Goal: Task Accomplishment & Management: Complete application form

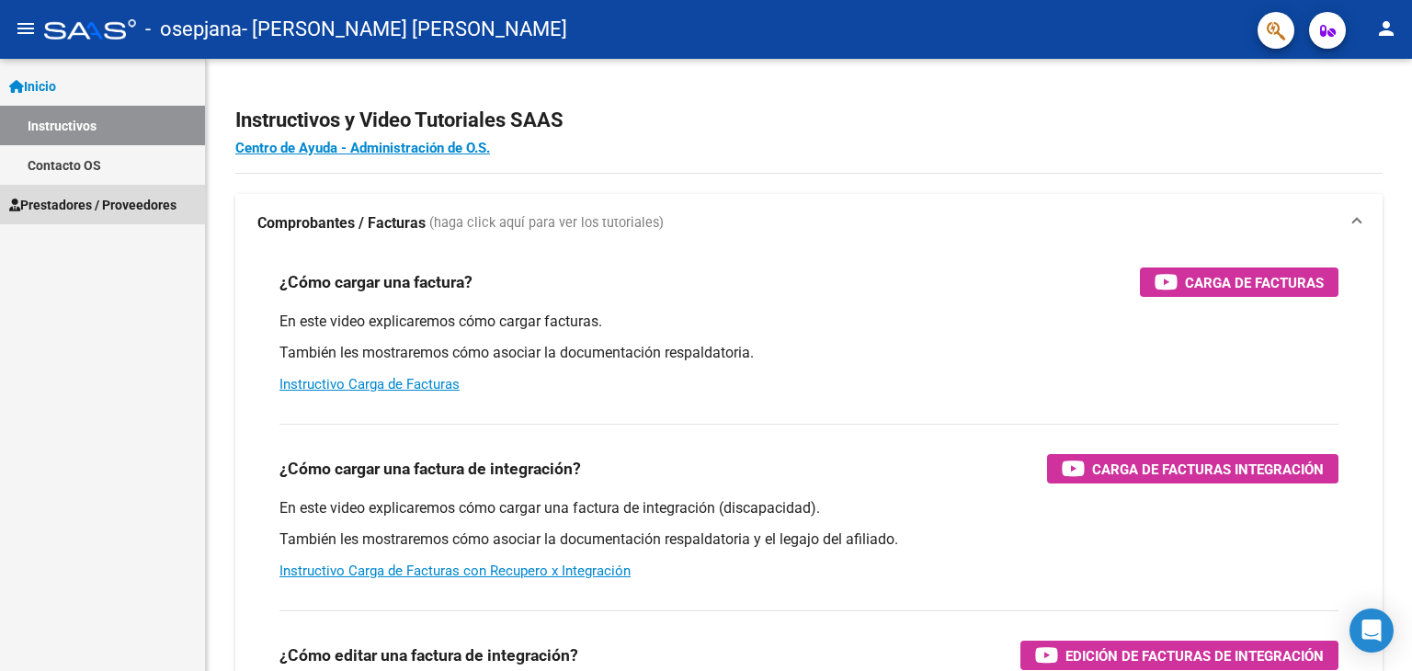
click at [132, 202] on span "Prestadores / Proveedores" at bounding box center [92, 205] width 167 height 20
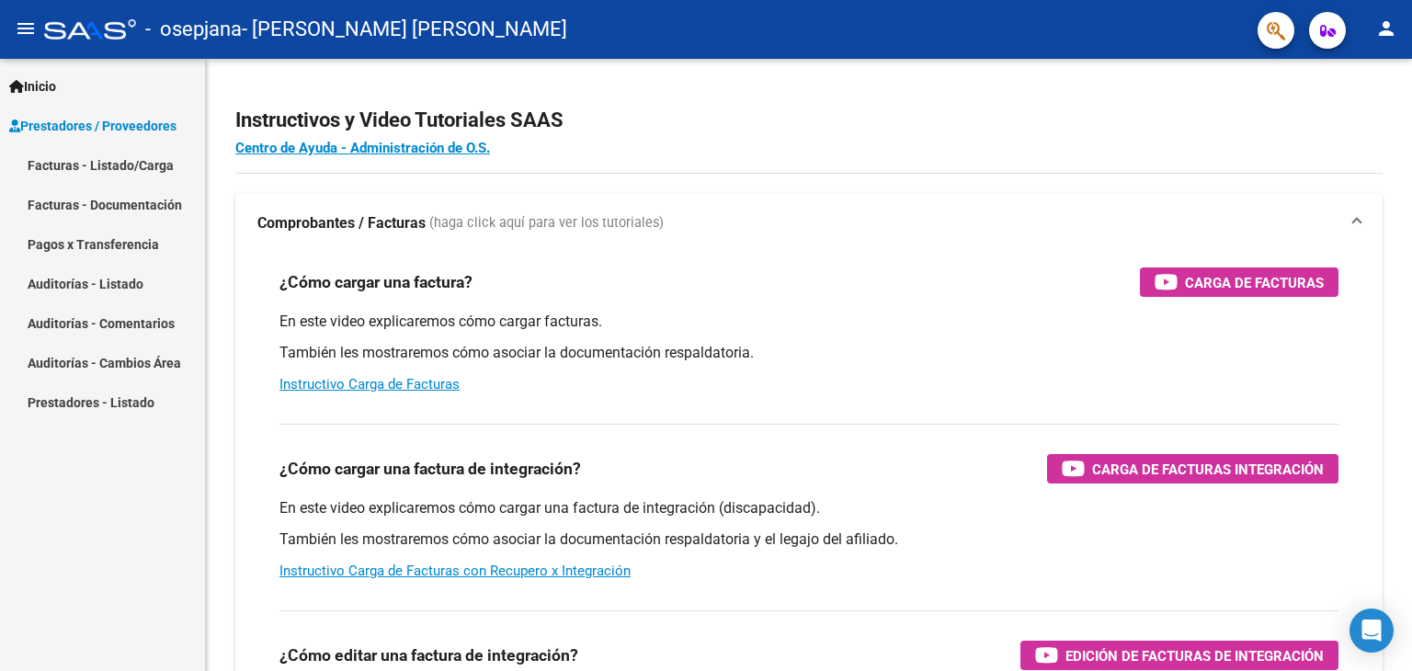
click at [156, 170] on link "Facturas - Listado/Carga" at bounding box center [102, 165] width 205 height 40
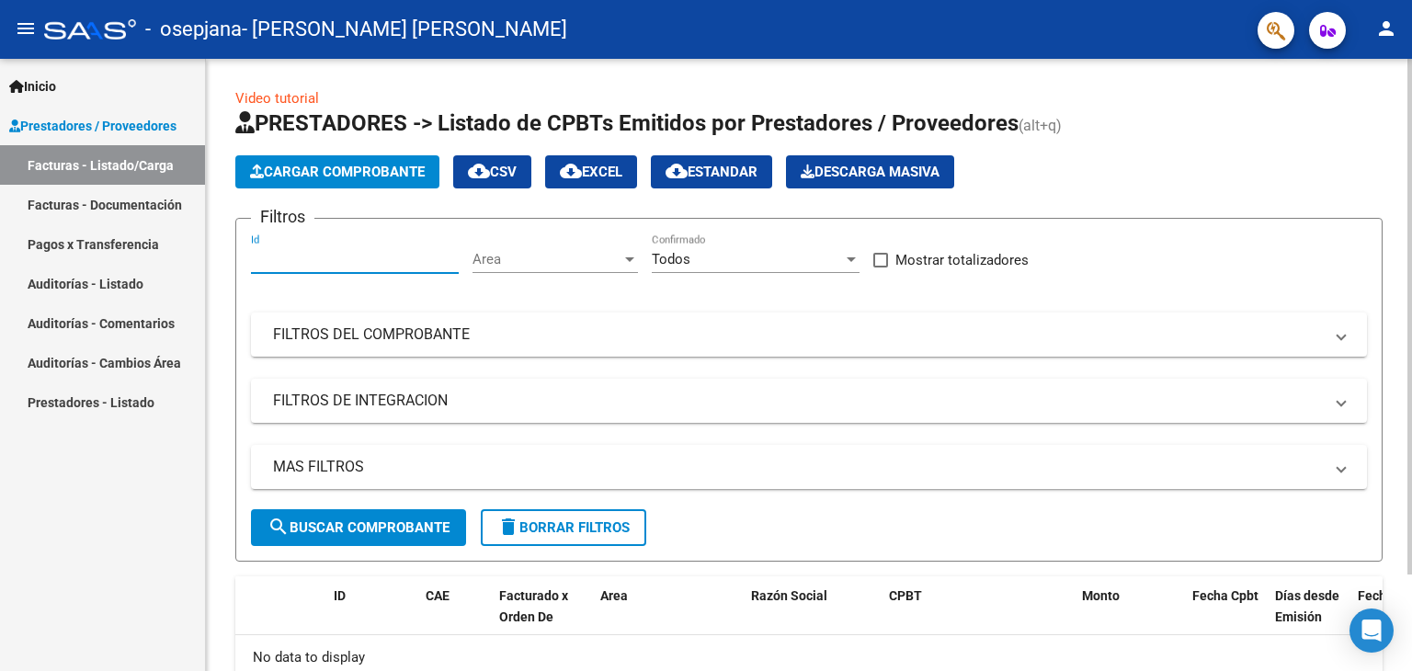
click at [396, 264] on input "Id" at bounding box center [355, 259] width 208 height 17
click at [360, 177] on span "Cargar Comprobante" at bounding box center [337, 172] width 175 height 17
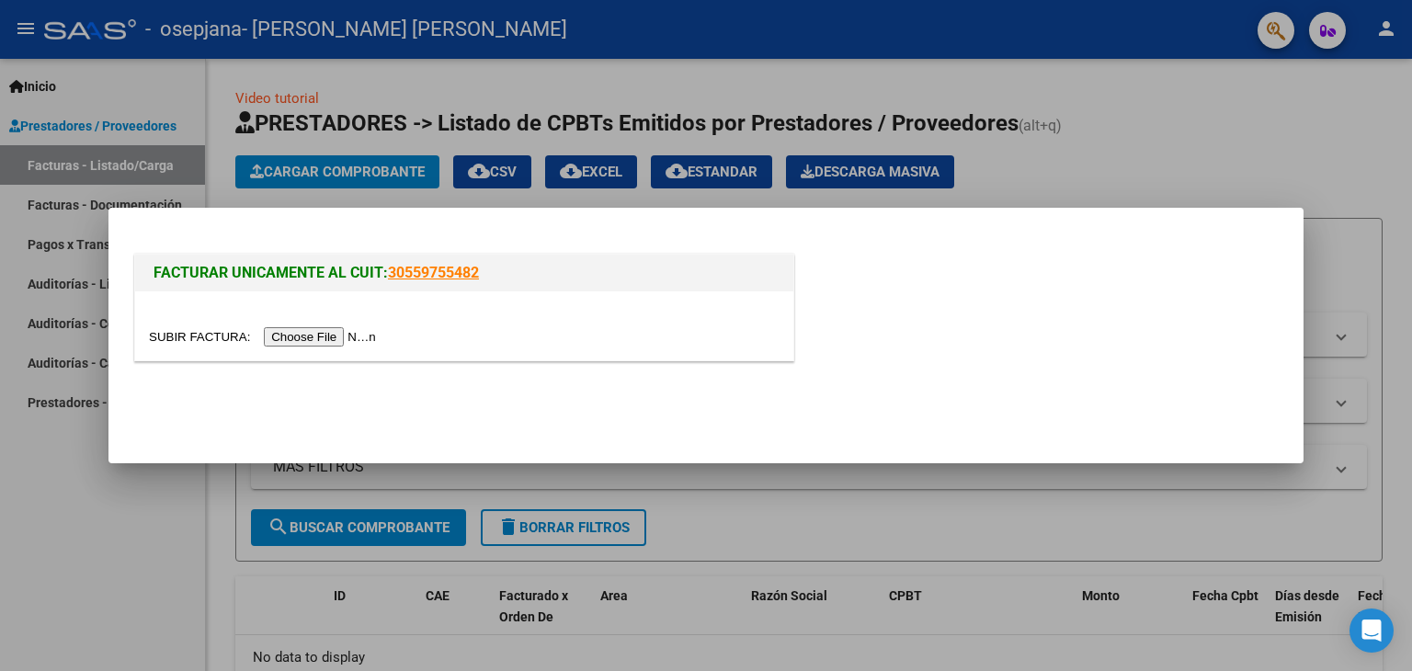
click at [343, 333] on input "file" at bounding box center [265, 336] width 233 height 19
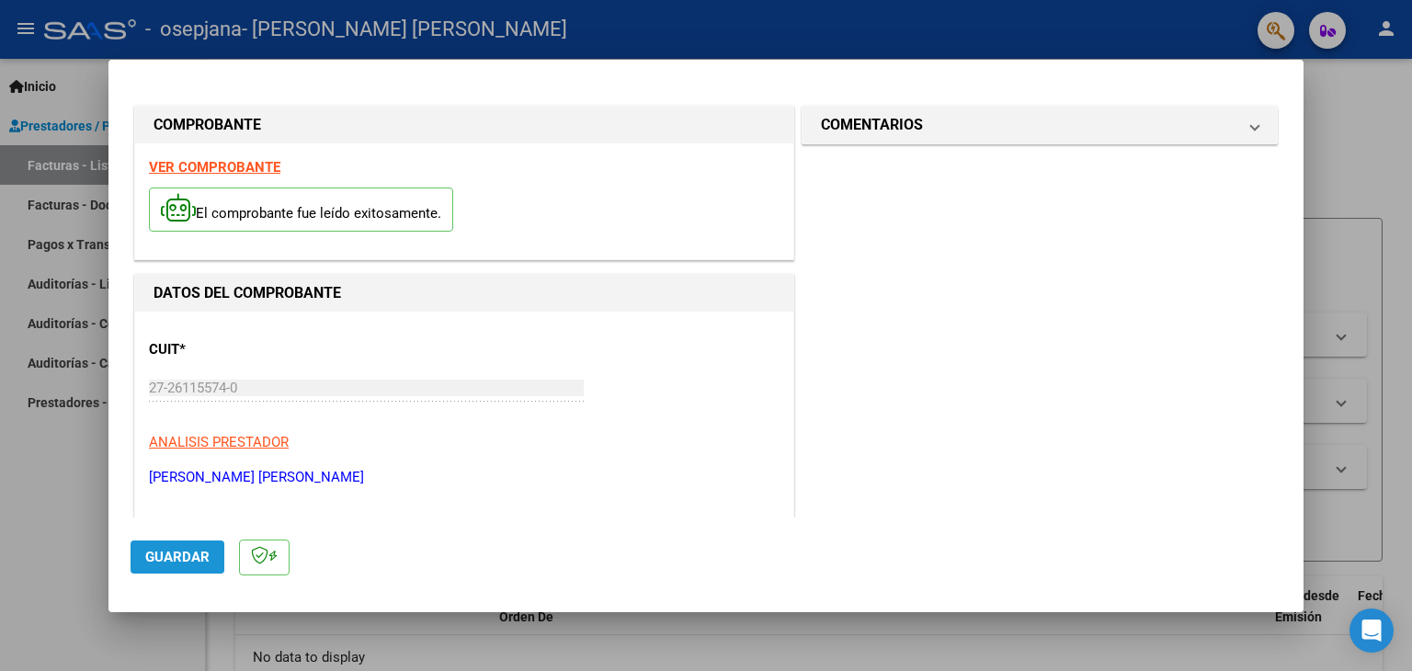
click at [173, 555] on span "Guardar" at bounding box center [177, 557] width 64 height 17
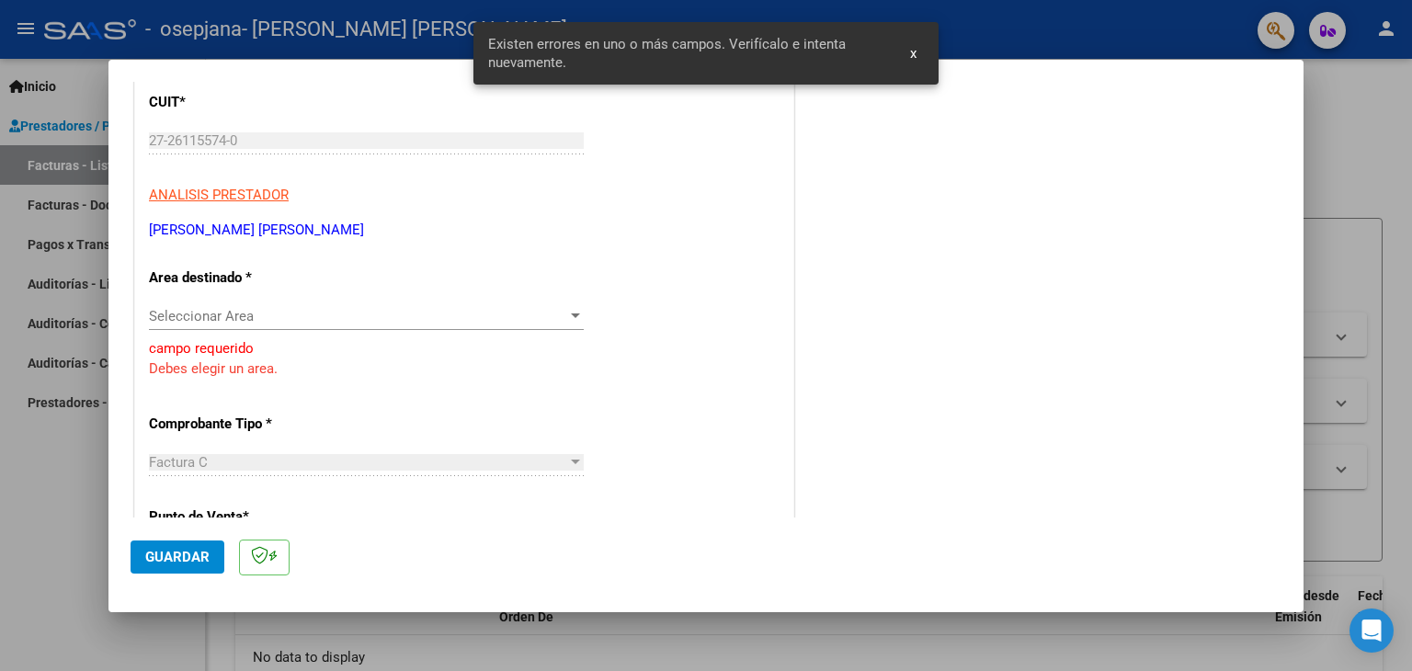
scroll to position [254, 0]
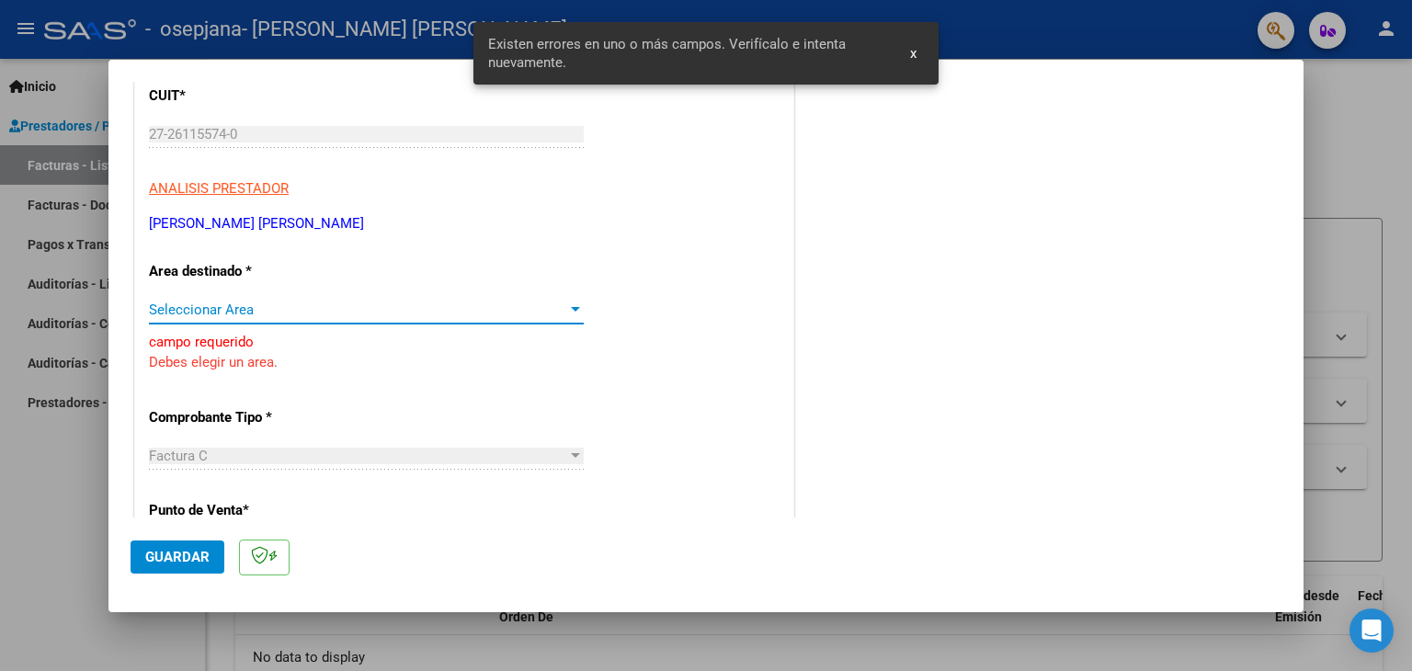
click at [573, 305] on div at bounding box center [575, 309] width 17 height 15
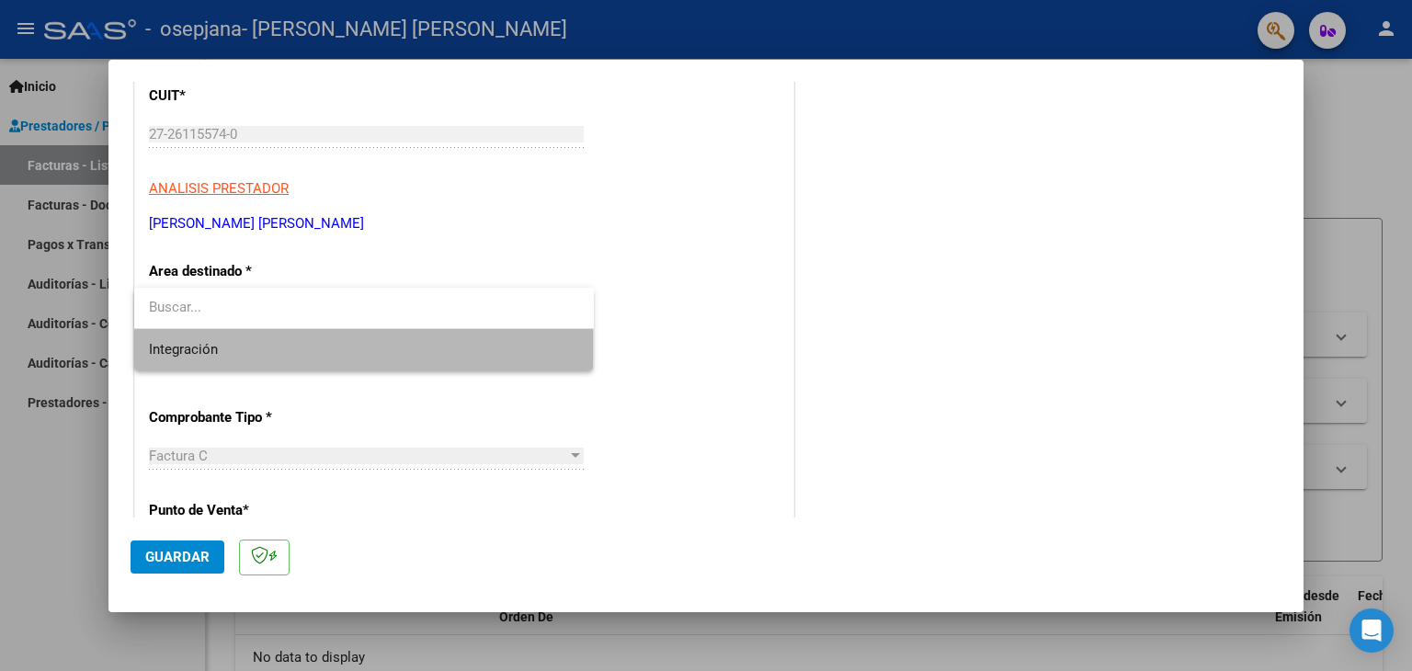
click at [467, 336] on span "Integración" at bounding box center [364, 349] width 430 height 41
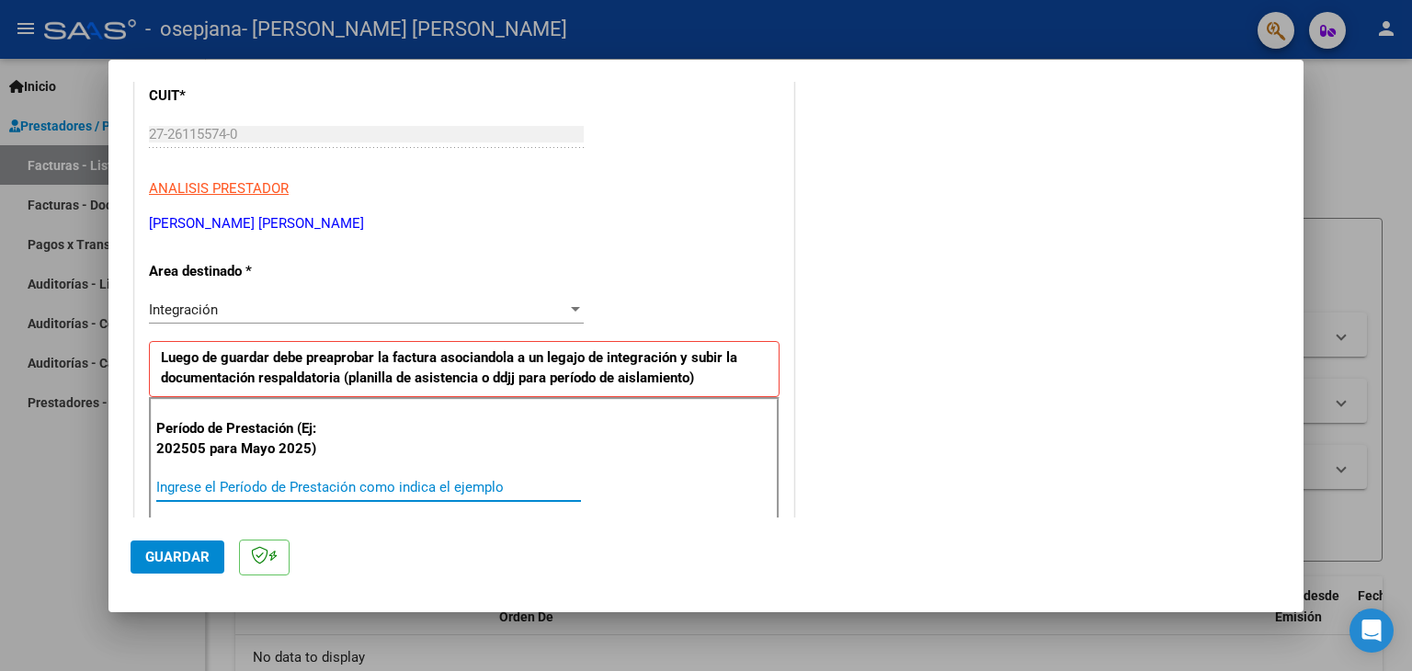
click at [335, 486] on input "Ingrese el Período de Prestación como indica el ejemplo" at bounding box center [368, 487] width 425 height 17
type input "202505"
click at [665, 465] on div "Período de Prestación (Ej: 202505 para Mayo 2025) 202505 Ingrese el Período de …" at bounding box center [464, 461] width 630 height 129
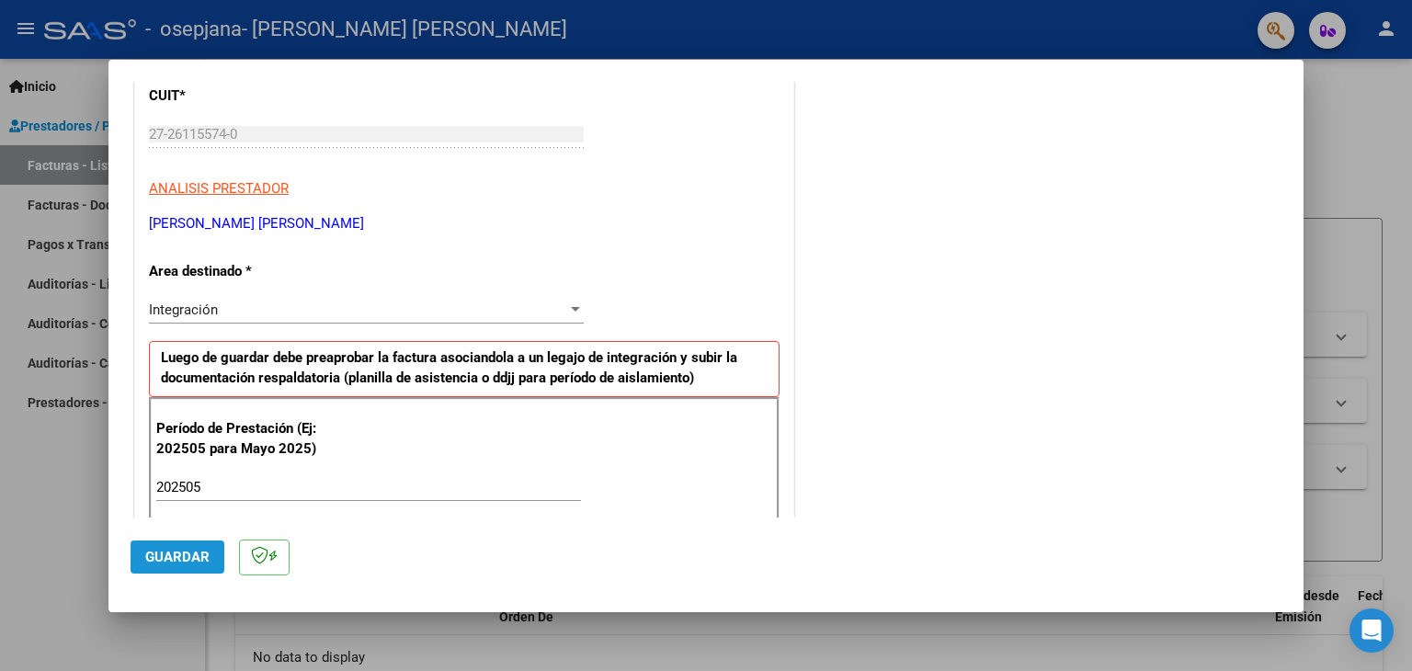
click at [199, 562] on span "Guardar" at bounding box center [177, 557] width 64 height 17
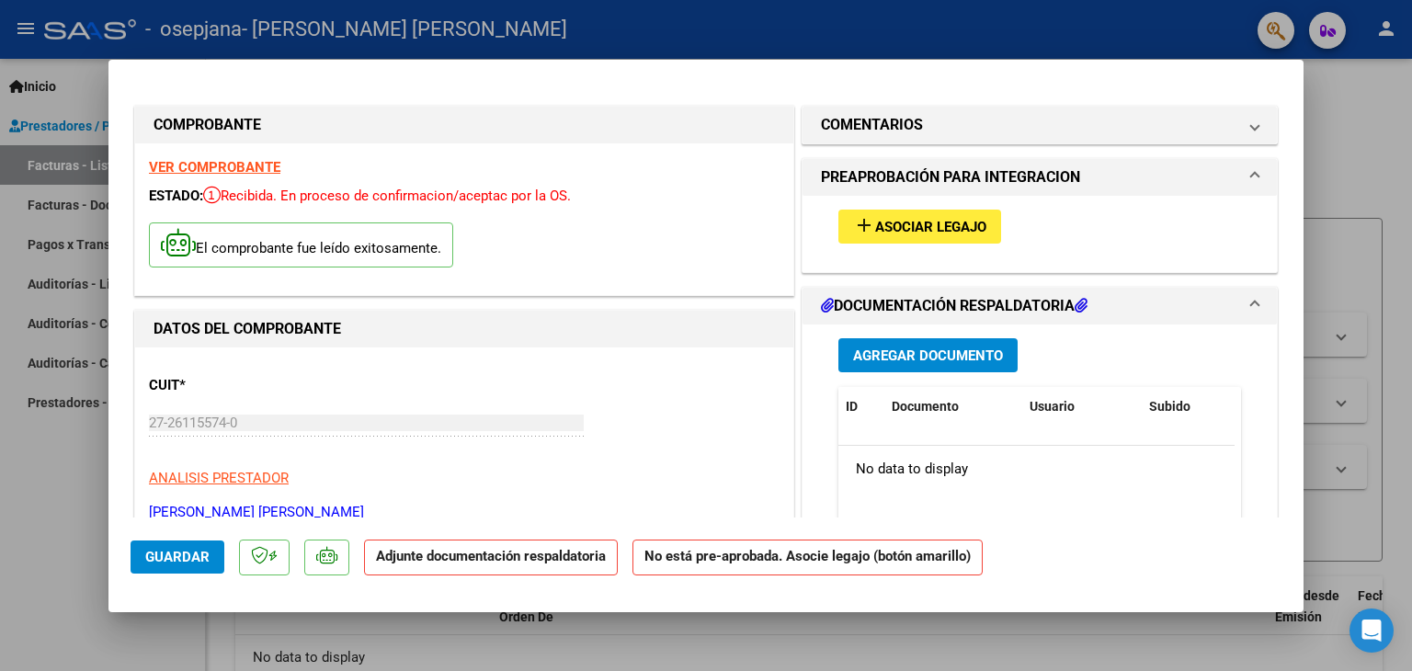
click at [904, 226] on span "Asociar Legajo" at bounding box center [930, 227] width 111 height 17
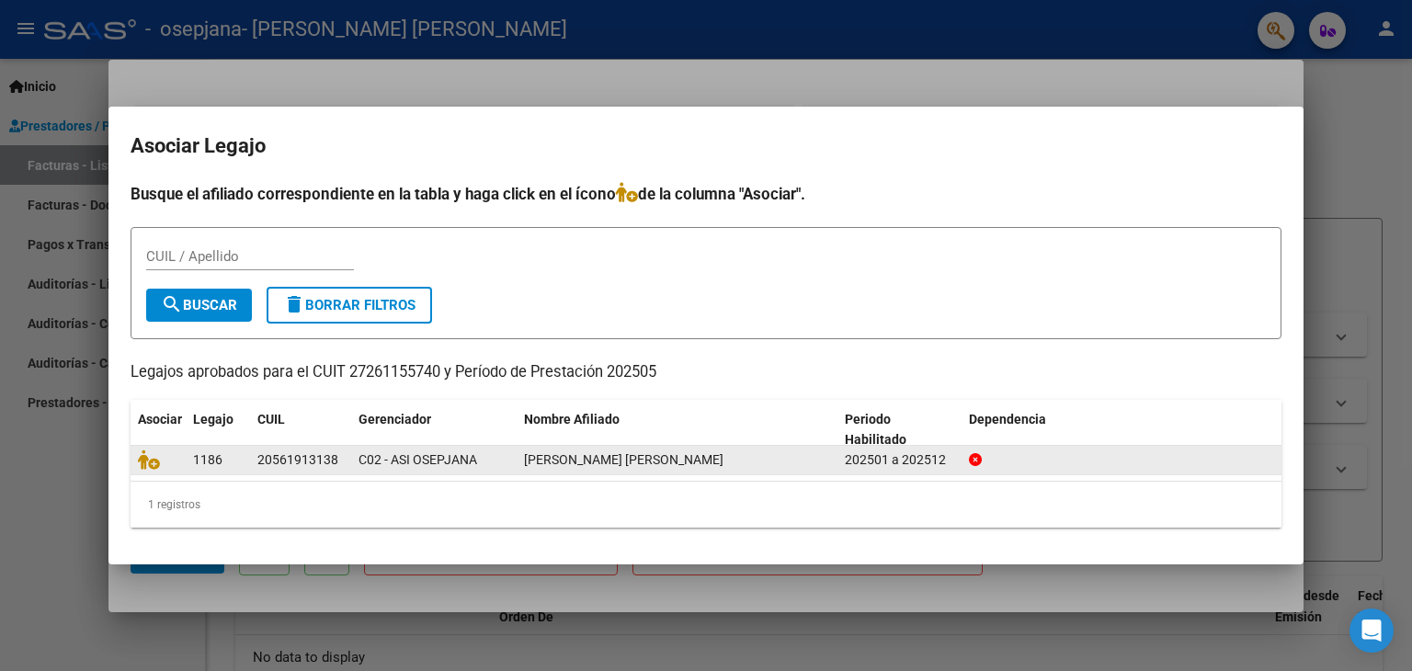
click at [354, 462] on datatable-body-cell "C02 - ASI OSEPJANA" at bounding box center [433, 460] width 165 height 28
click at [150, 467] on icon at bounding box center [149, 459] width 22 height 20
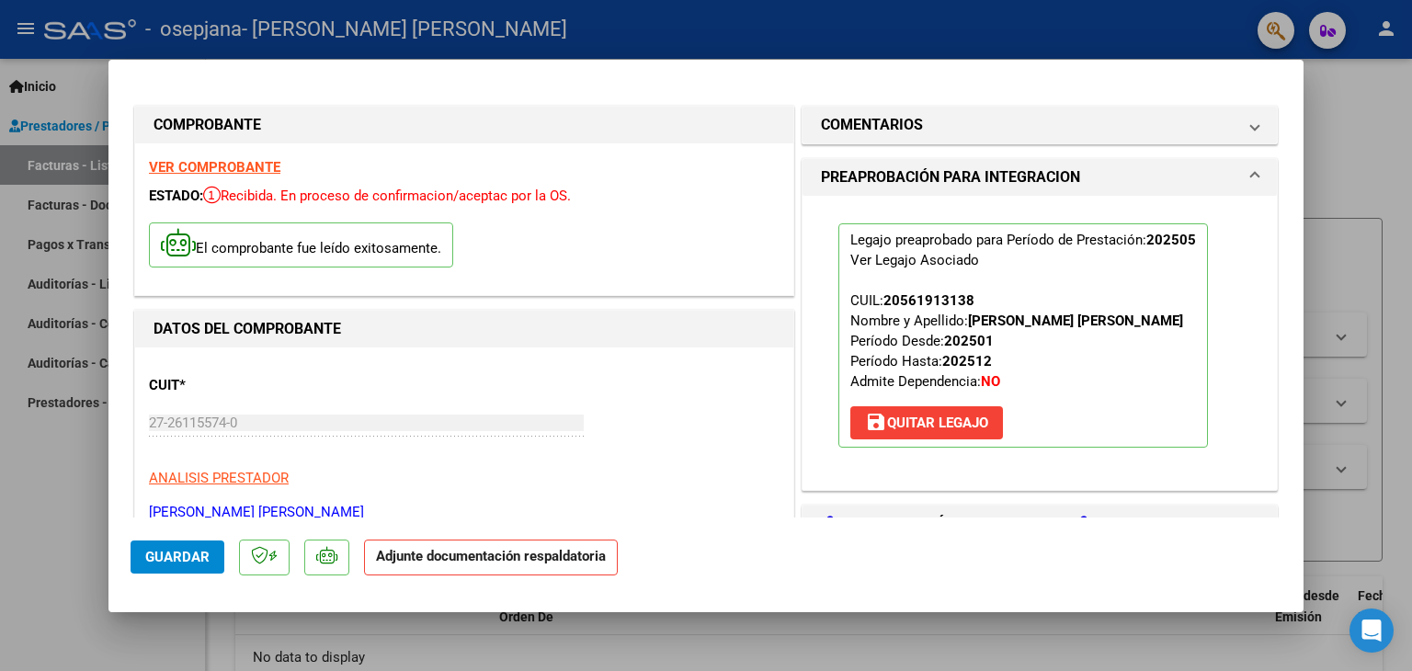
click at [700, 394] on div "CUIT * 27-26115574-0 Ingresar CUIT ANALISIS PRESTADOR SUAREZ NANCY NOEMI ARCA P…" at bounding box center [464, 442] width 630 height 162
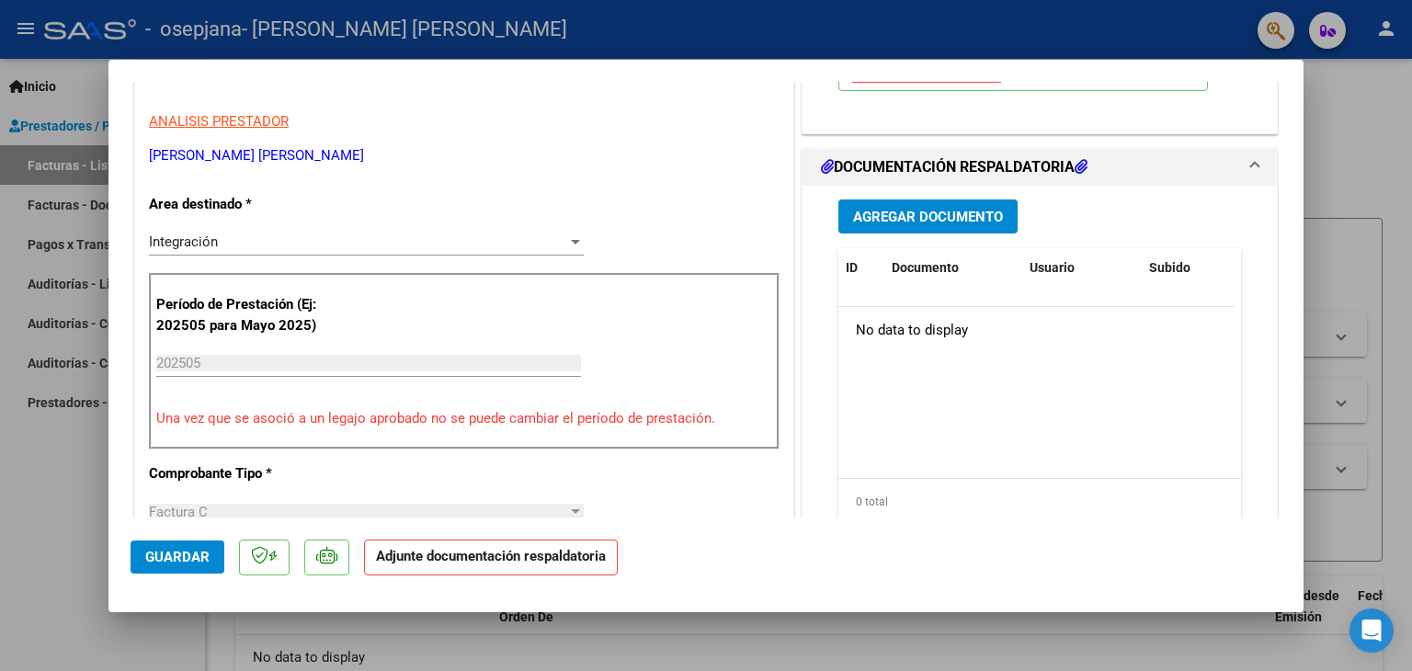
scroll to position [362, 0]
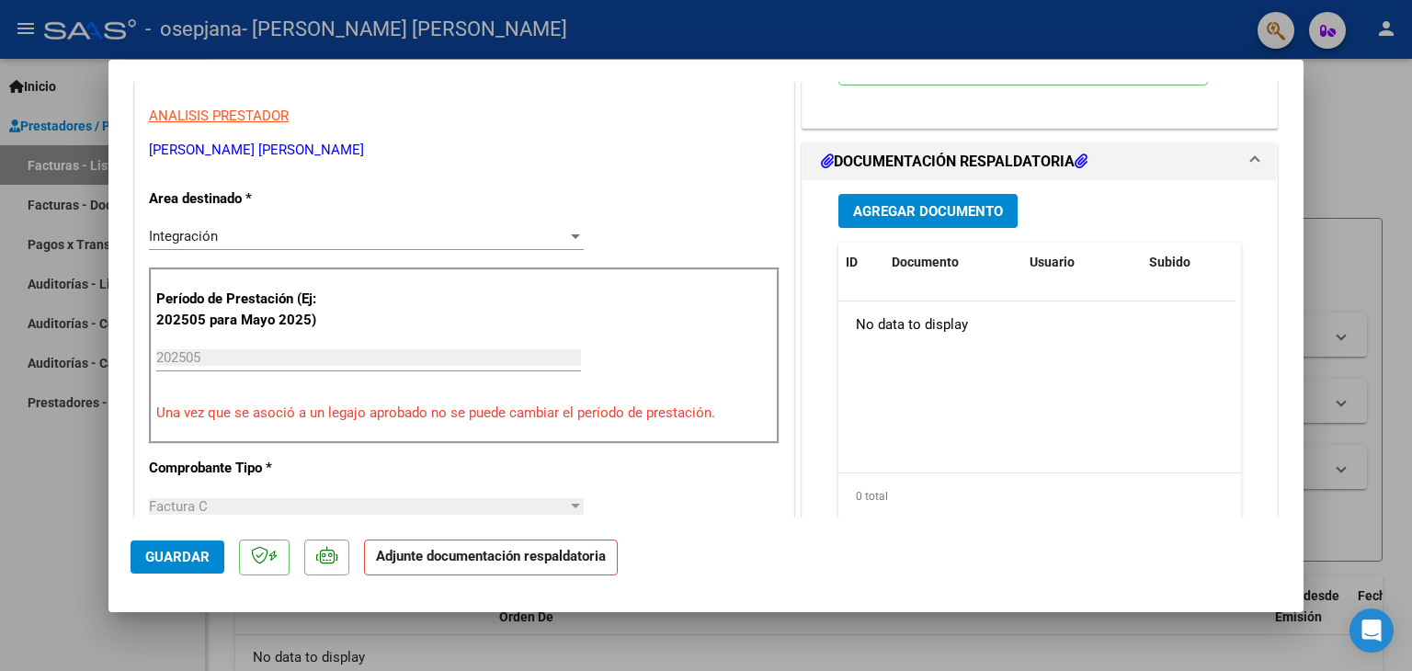
click at [922, 213] on span "Agregar Documento" at bounding box center [928, 211] width 150 height 17
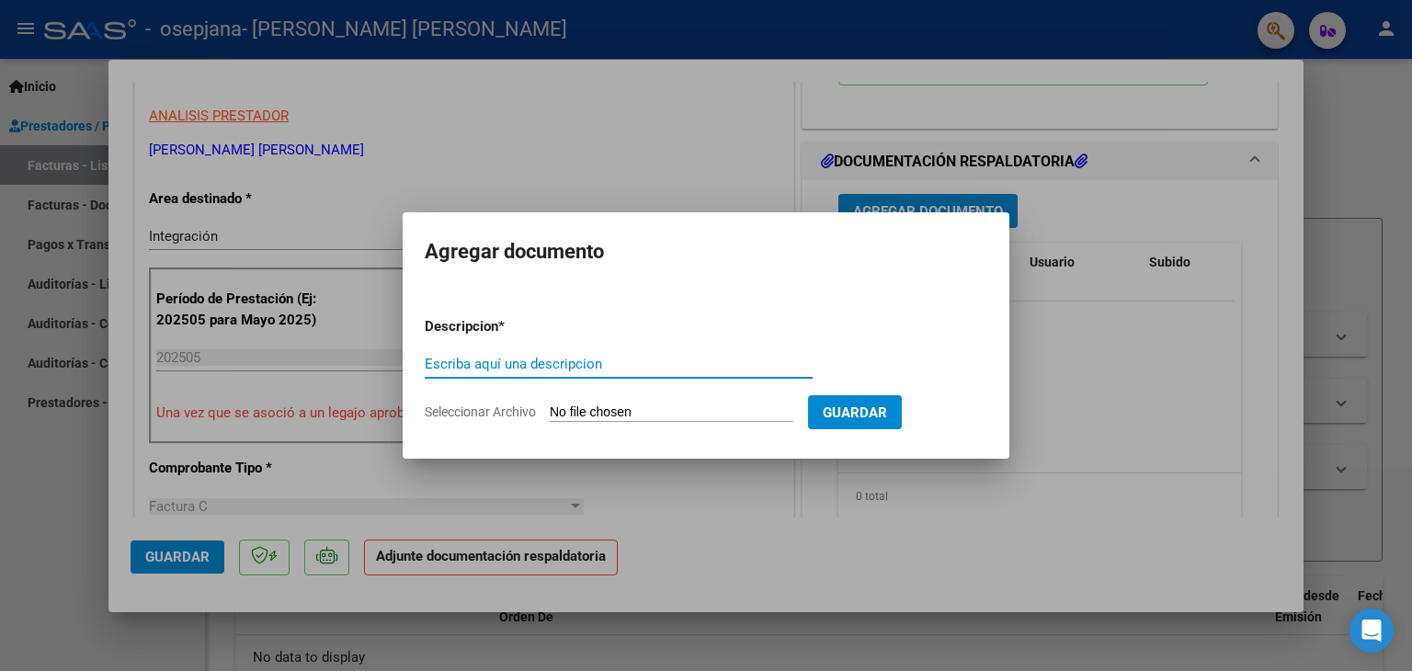
click at [574, 358] on input "Escriba aquí una descripcion" at bounding box center [619, 364] width 388 height 17
type input "ASISTENCIA MAYO2025"
click at [656, 408] on input "Seleccionar Archivo" at bounding box center [672, 412] width 244 height 17
click at [712, 414] on input "Seleccionar Archivo" at bounding box center [672, 412] width 244 height 17
click at [687, 403] on app-file-uploader "Seleccionar Archivo" at bounding box center [616, 411] width 383 height 17
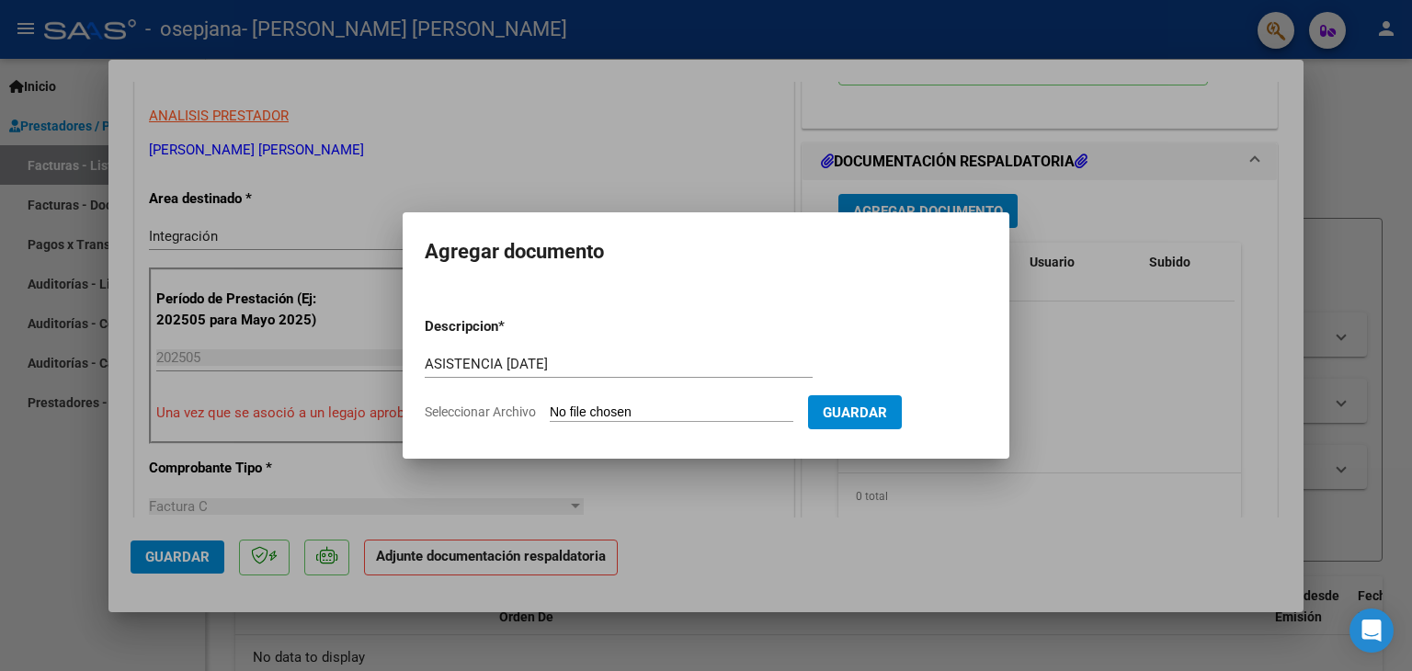
click at [640, 414] on input "Seleccionar Archivo" at bounding box center [672, 412] width 244 height 17
click at [1044, 427] on div at bounding box center [706, 335] width 1412 height 671
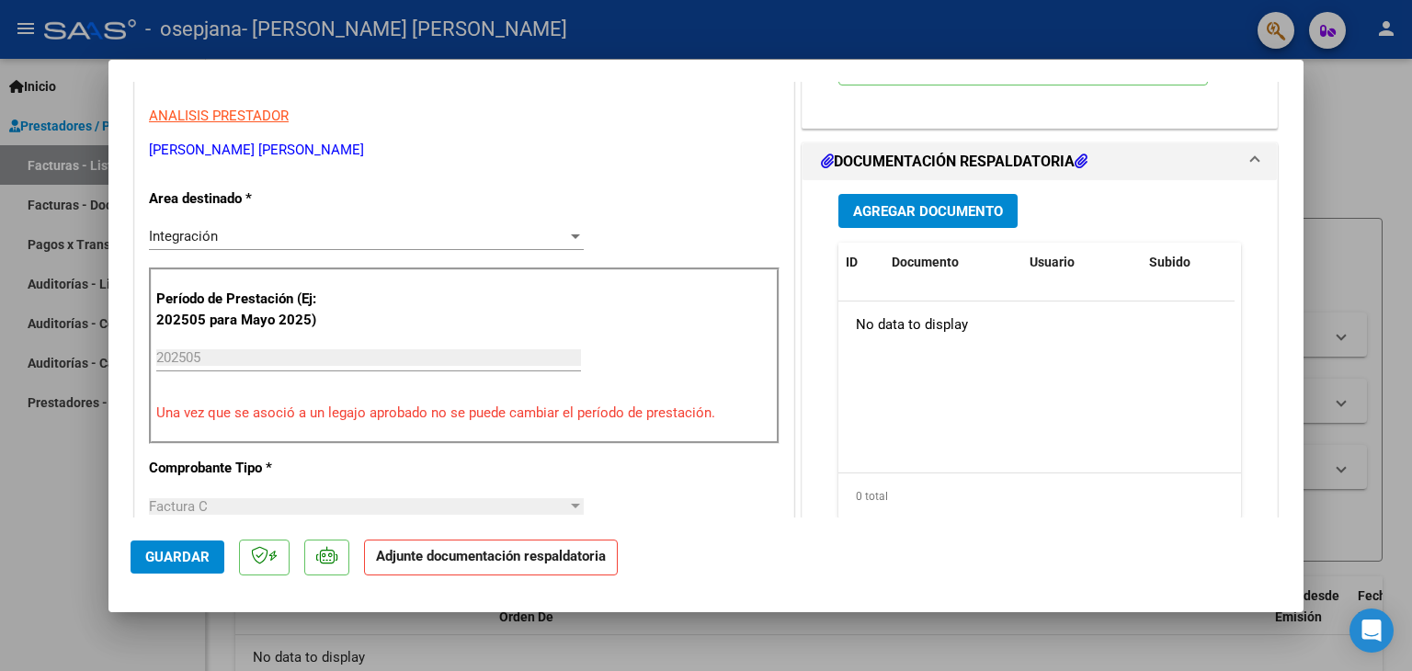
click at [939, 212] on span "Agregar Documento" at bounding box center [928, 211] width 150 height 17
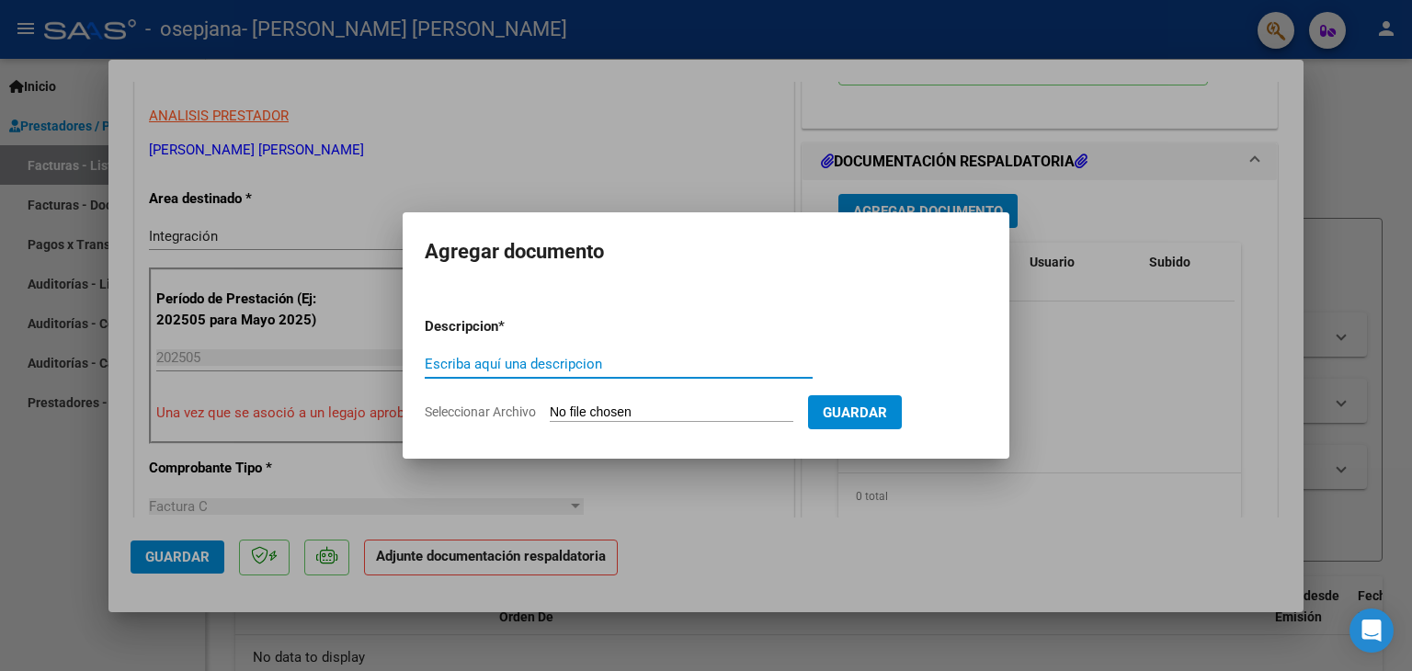
click at [539, 361] on input "Escriba aquí una descripcion" at bounding box center [619, 364] width 388 height 17
type input "ASISTENCIA MAYO"
click at [604, 413] on input "Seleccionar Archivo" at bounding box center [672, 412] width 244 height 17
click at [753, 518] on div at bounding box center [706, 335] width 1412 height 671
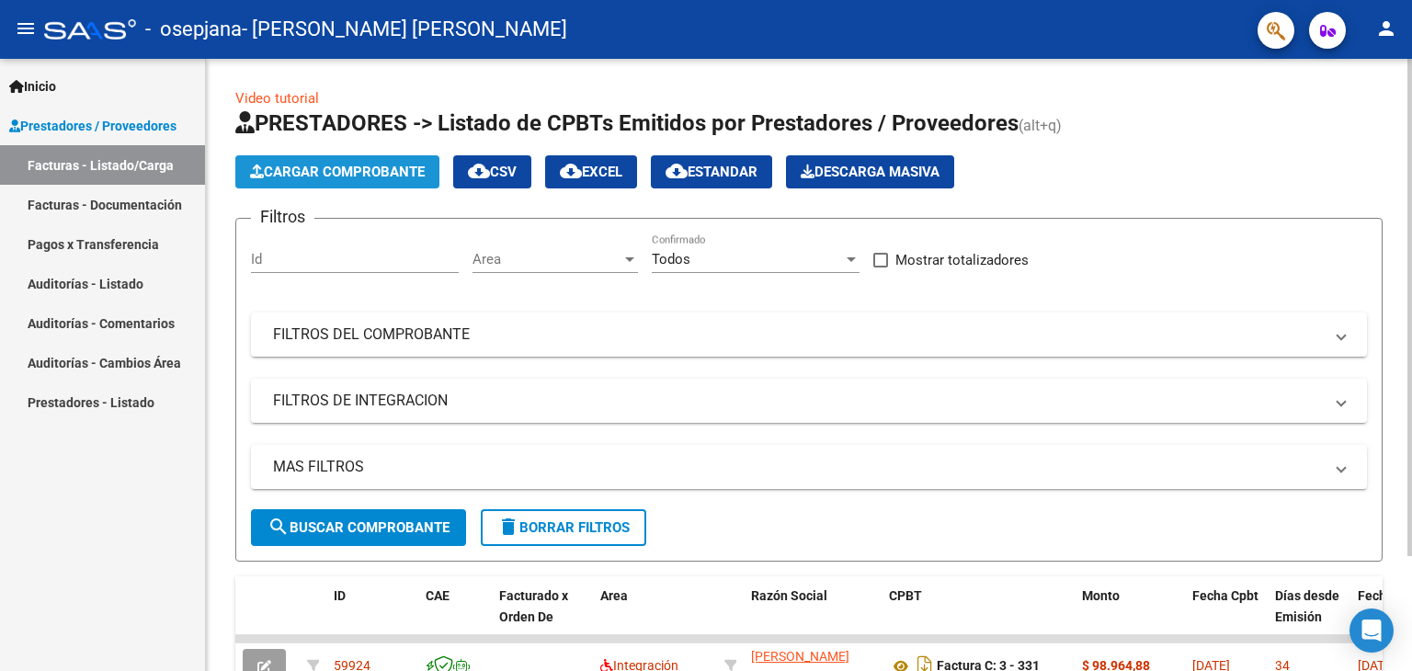
click at [375, 181] on button "Cargar Comprobante" at bounding box center [337, 171] width 204 height 33
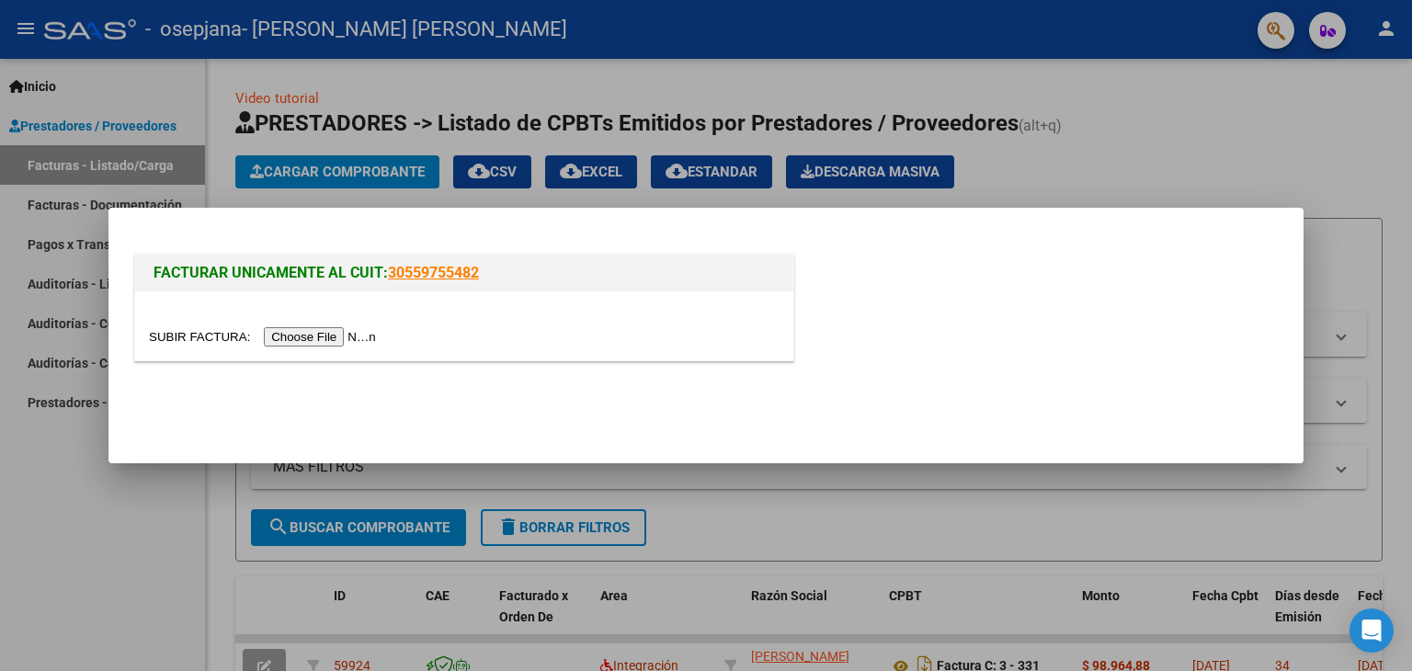
click at [349, 338] on input "file" at bounding box center [265, 336] width 233 height 19
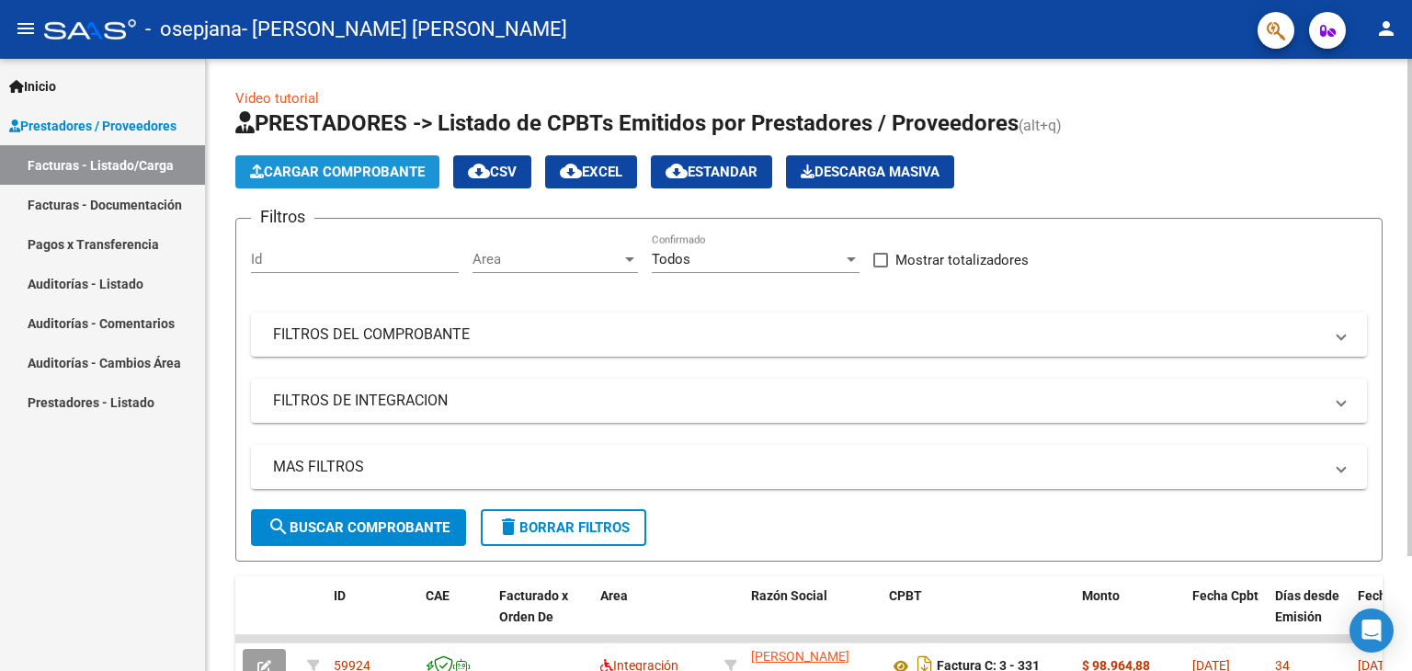
click at [371, 181] on button "Cargar Comprobante" at bounding box center [337, 171] width 204 height 33
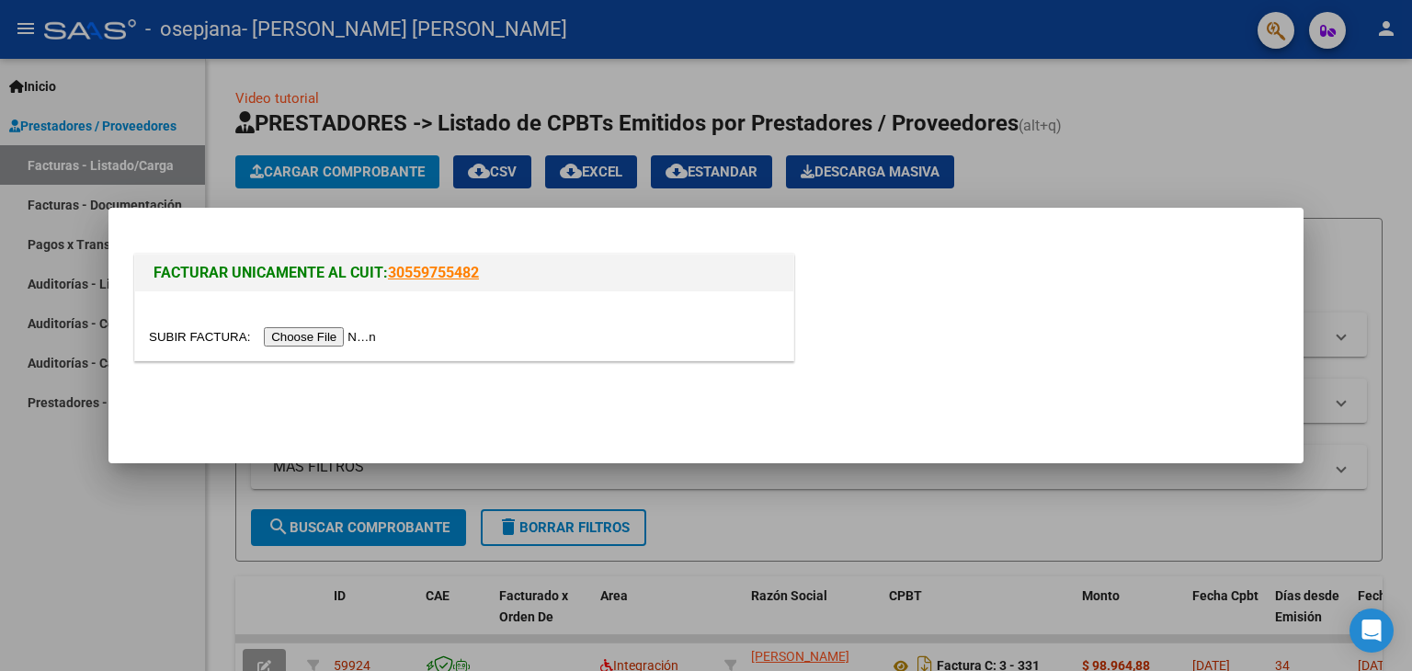
click at [311, 335] on input "file" at bounding box center [265, 336] width 233 height 19
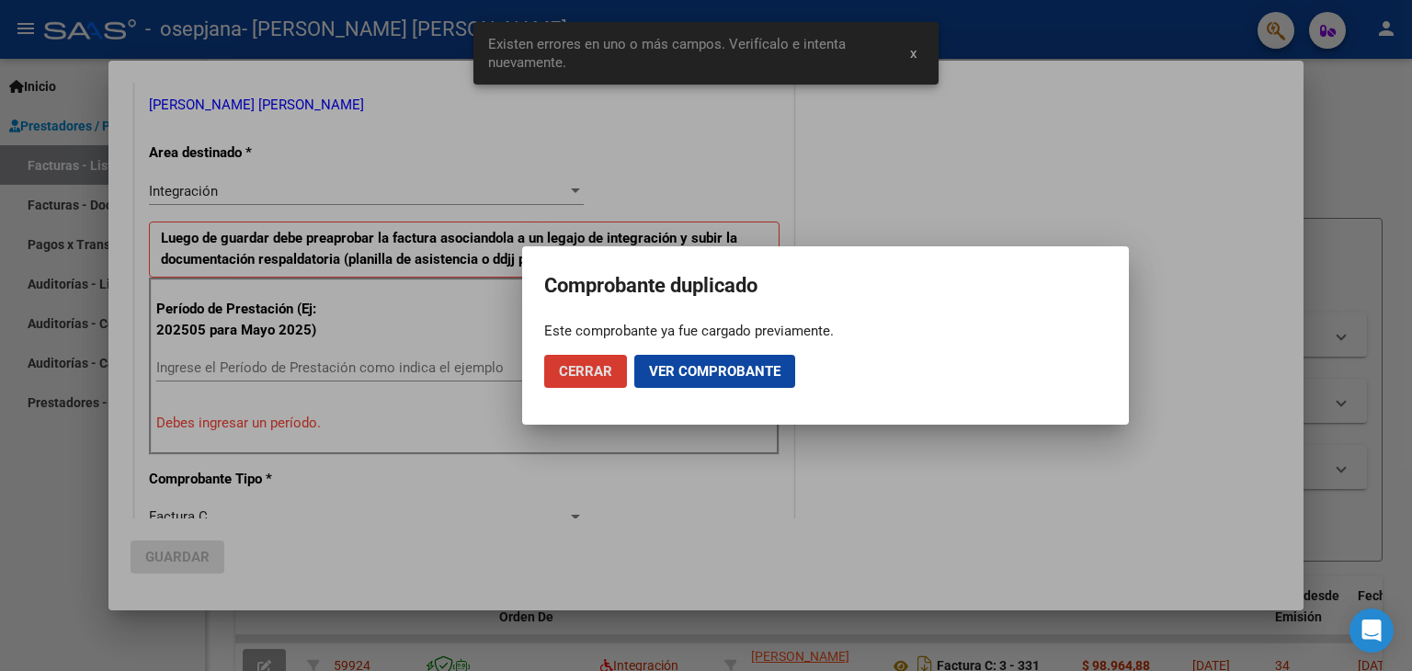
scroll to position [386, 0]
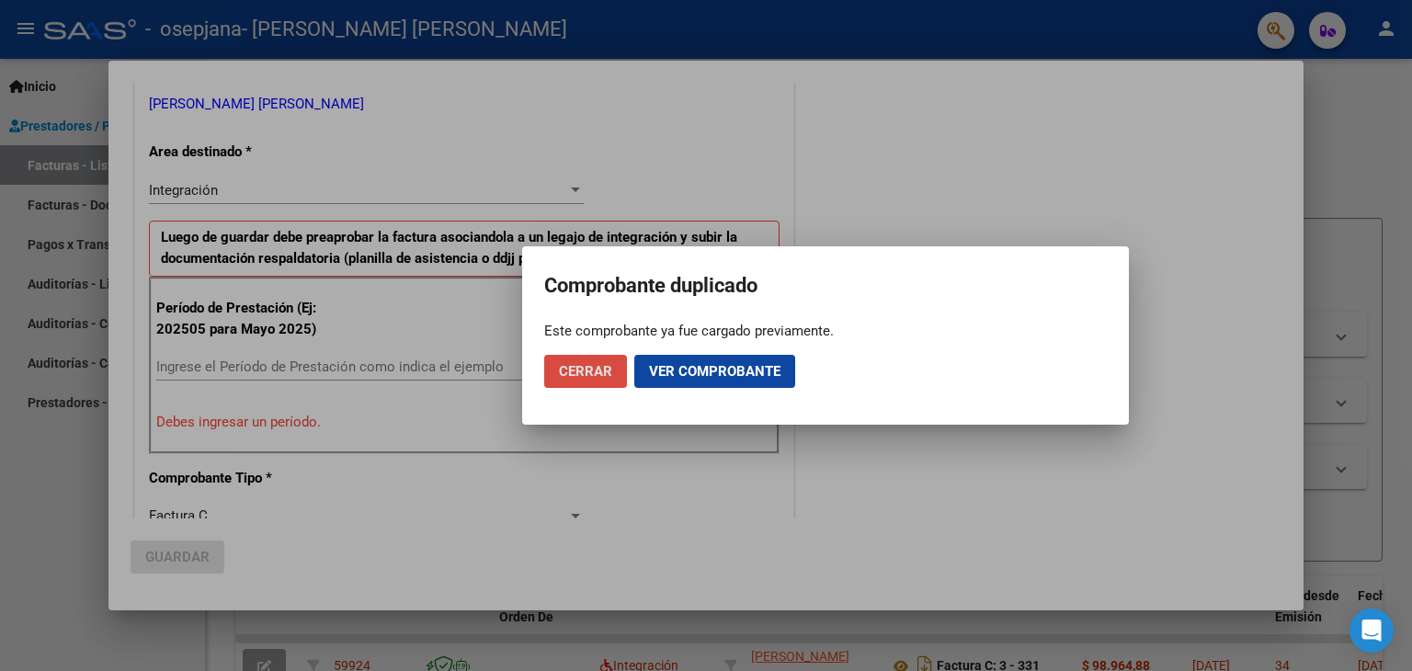
click at [606, 370] on span "Cerrar" at bounding box center [585, 371] width 53 height 17
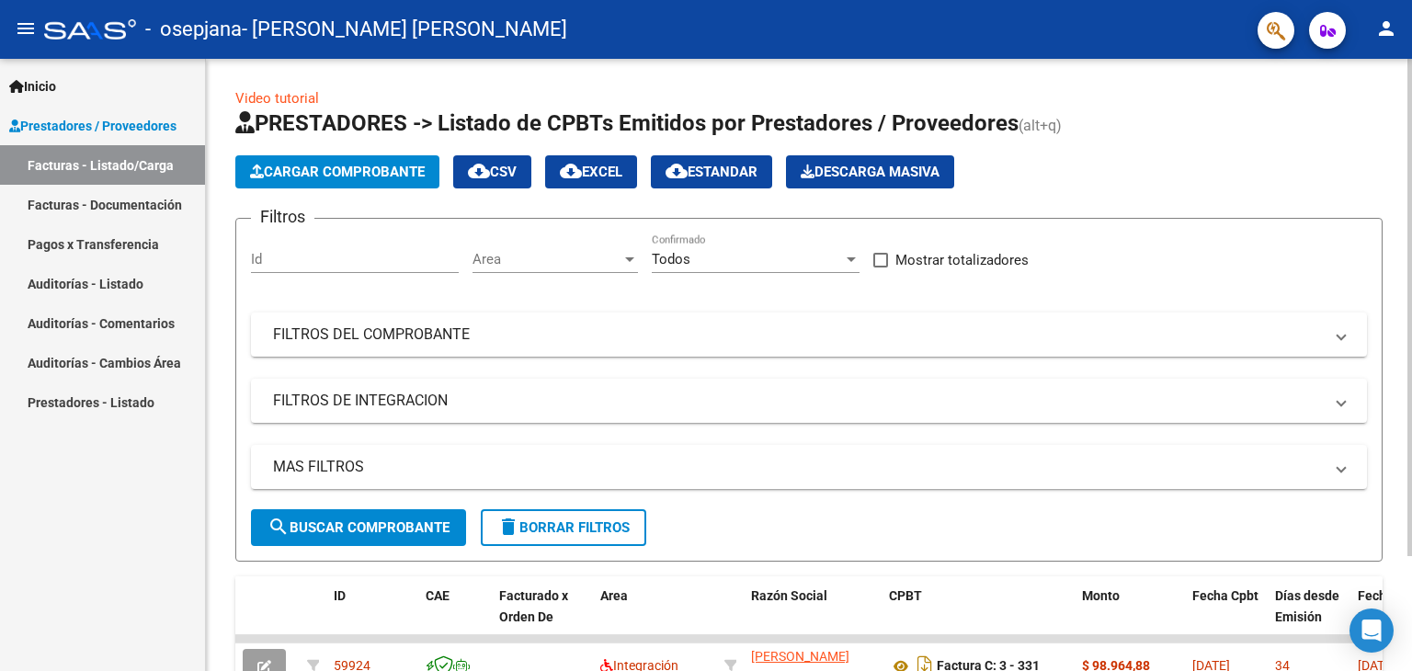
click at [750, 519] on form "Filtros Id Area Area Todos Confirmado Mostrar totalizadores FILTROS DEL COMPROB…" at bounding box center [808, 390] width 1147 height 344
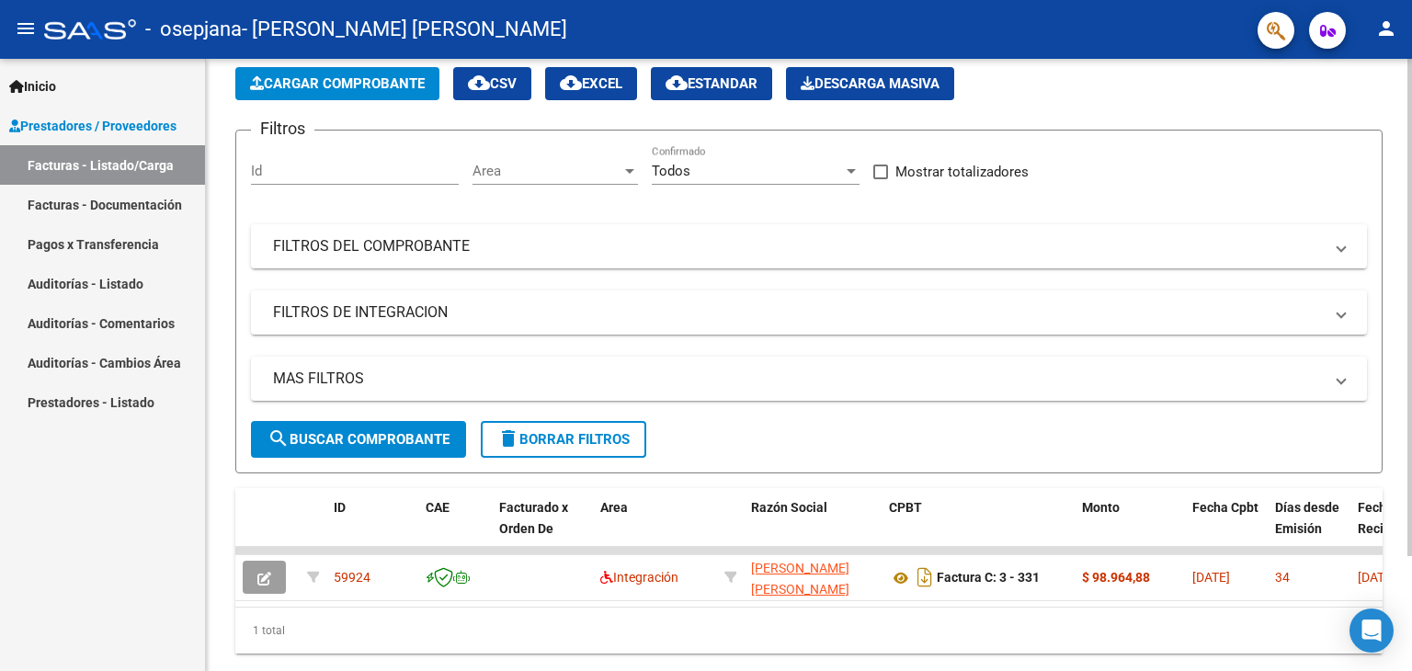
scroll to position [141, 0]
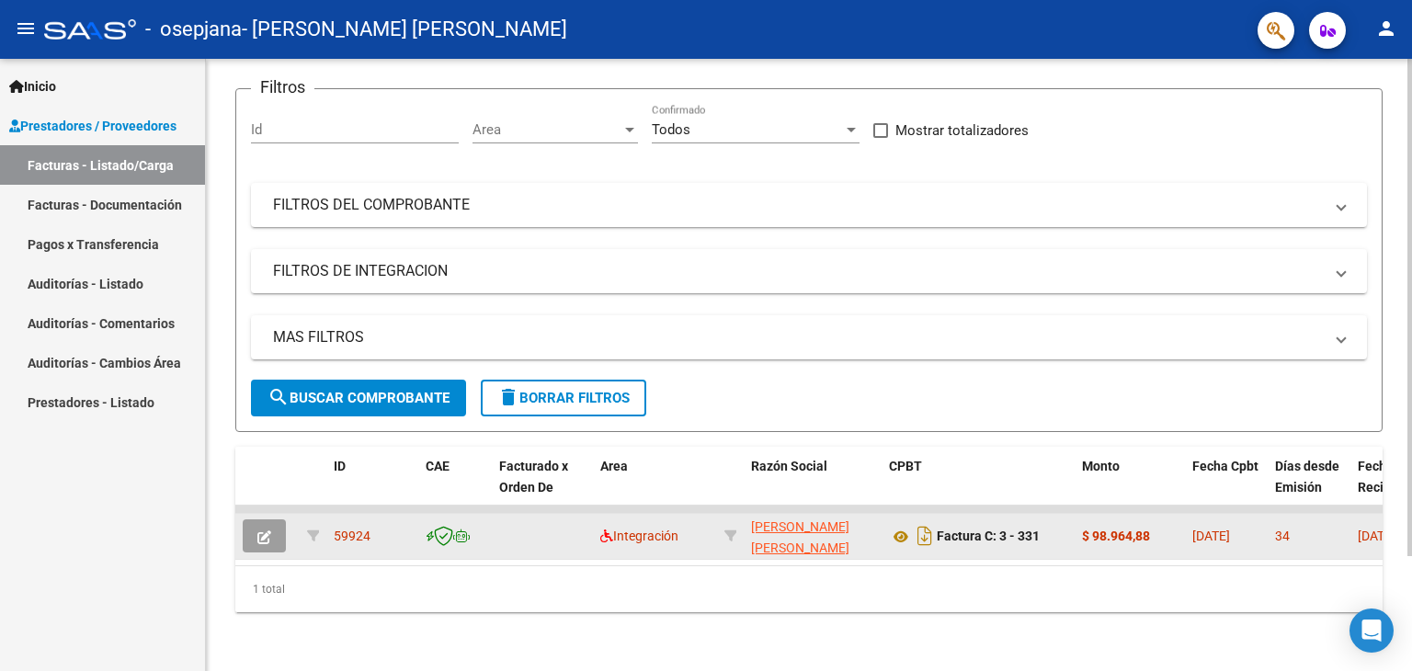
click at [1096, 528] on strong "$ 98.964,88" at bounding box center [1116, 535] width 68 height 15
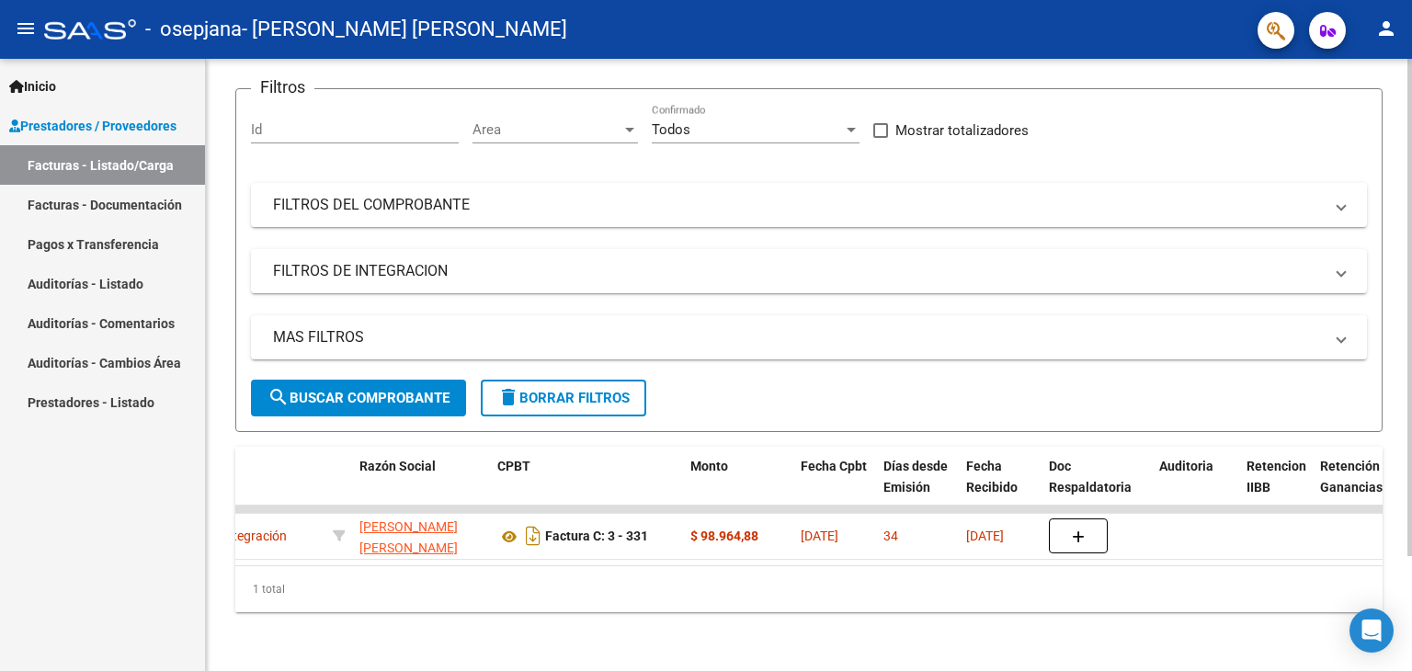
scroll to position [0, 416]
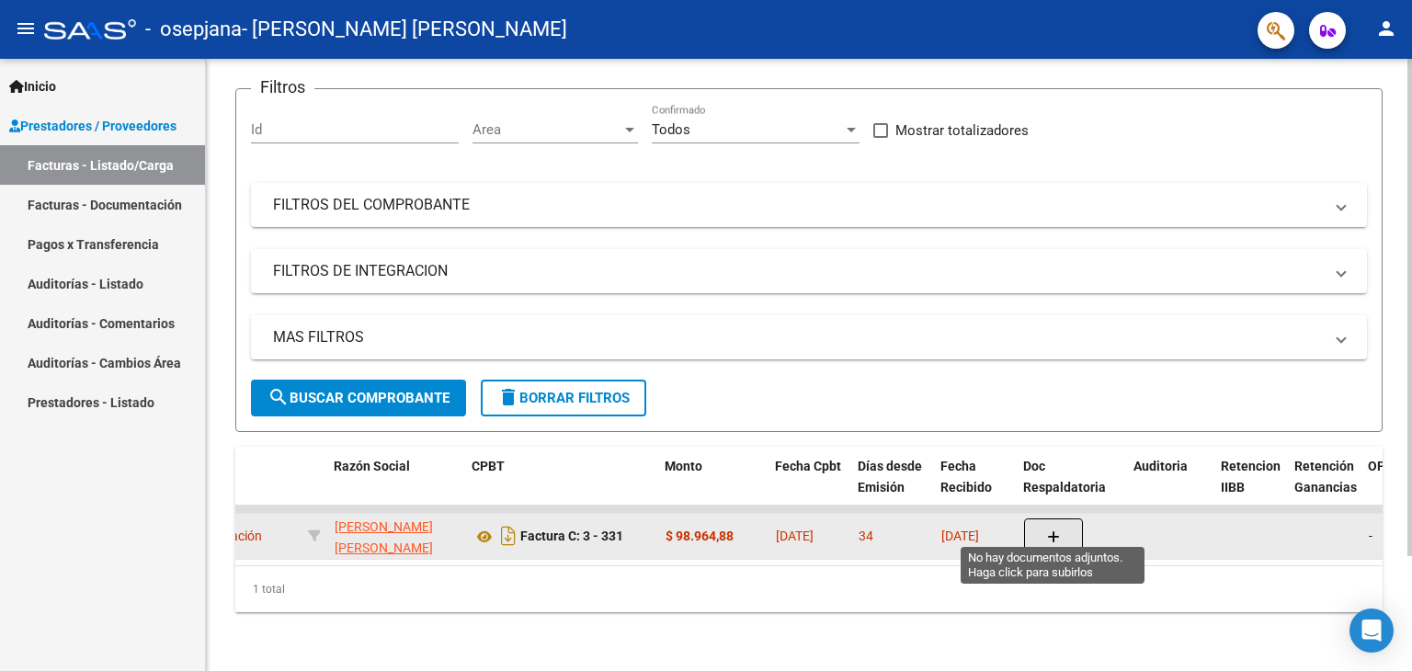
click at [1054, 530] on icon "button" at bounding box center [1053, 537] width 13 height 14
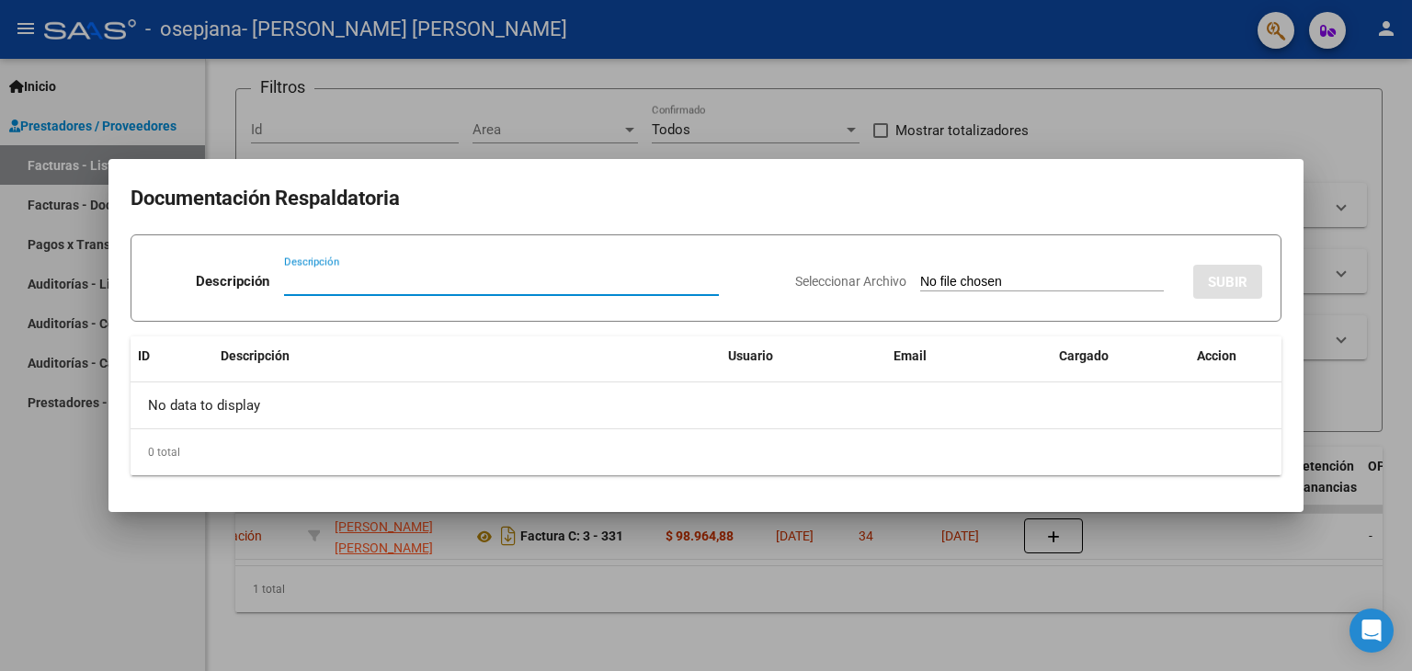
click at [375, 279] on input "Descripción" at bounding box center [501, 281] width 435 height 17
type input "ASISTENCIA MAYO"
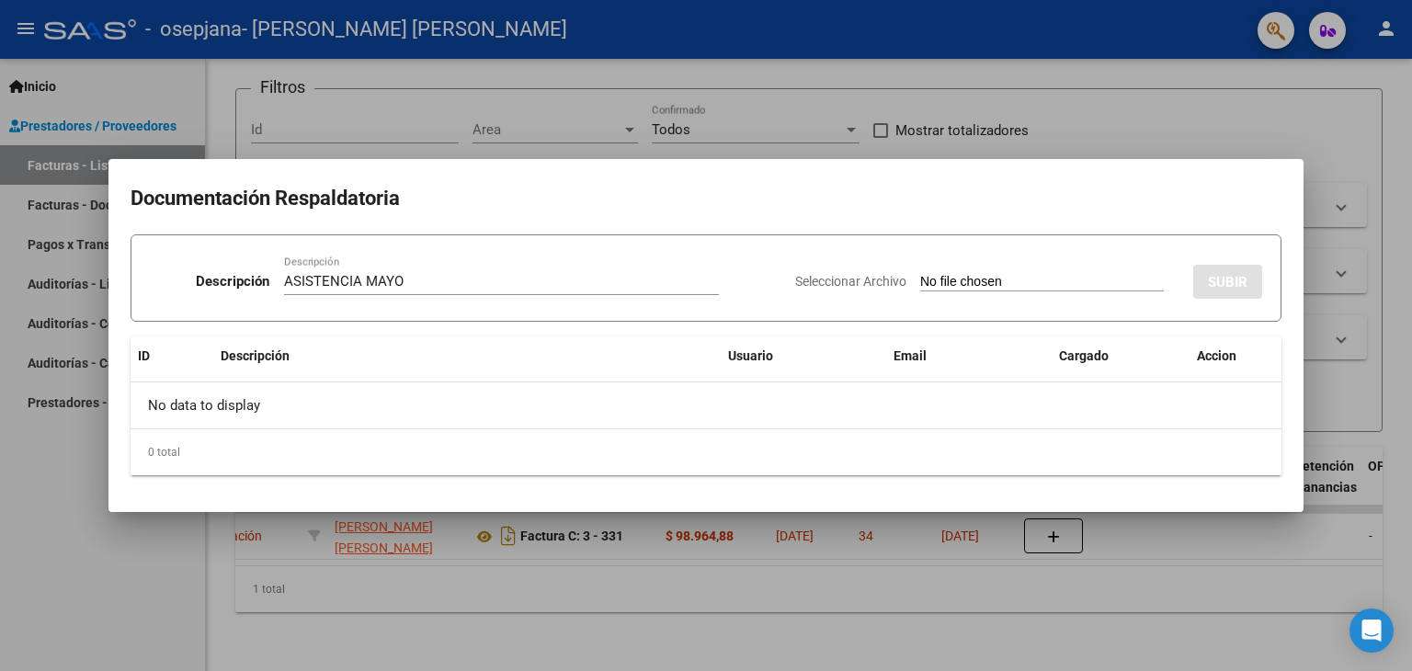
click at [851, 290] on div "Seleccionar Archivo SUBIR" at bounding box center [1028, 278] width 467 height 56
click at [848, 288] on app-file-uploader "Seleccionar Archivo" at bounding box center [986, 281] width 383 height 17
click at [845, 281] on span "Seleccionar Archivo" at bounding box center [850, 281] width 111 height 15
click at [920, 281] on input "Seleccionar Archivo" at bounding box center [1042, 282] width 244 height 17
type input "C:\fakepath\MAYO.[PERSON_NAME]..pdf"
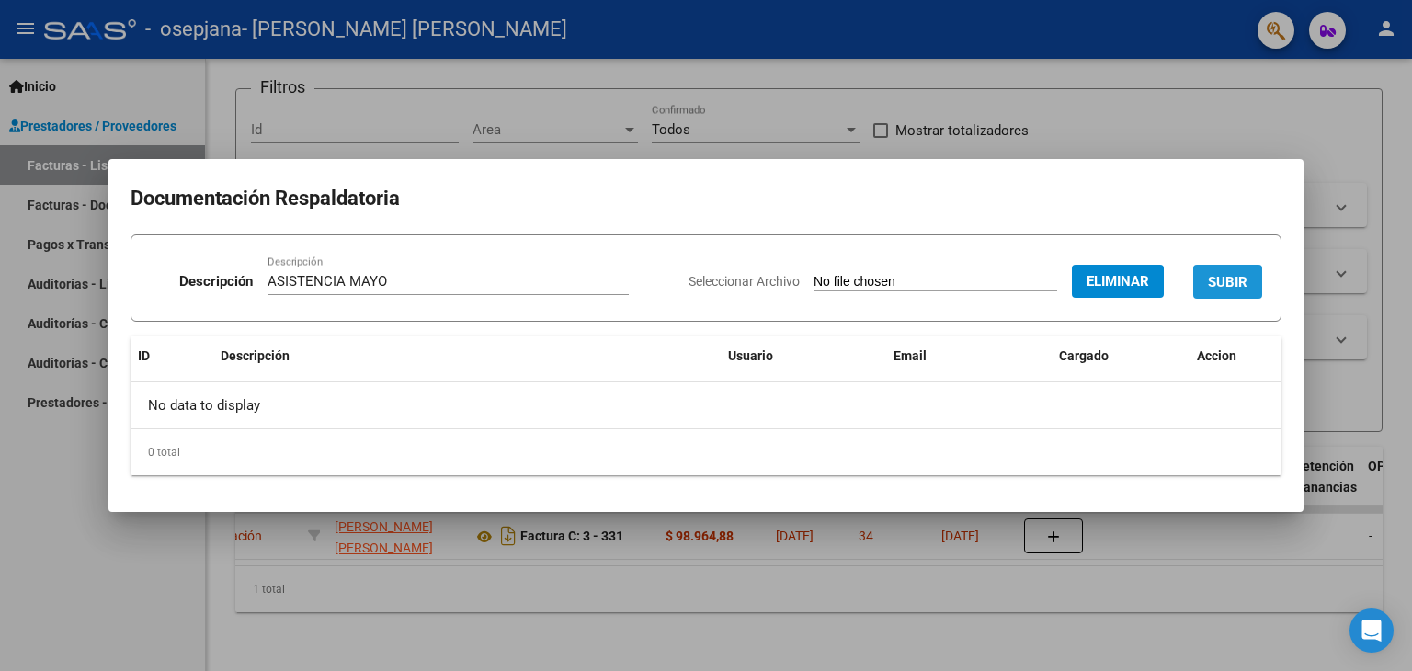
click at [1237, 279] on span "SUBIR" at bounding box center [1228, 282] width 40 height 17
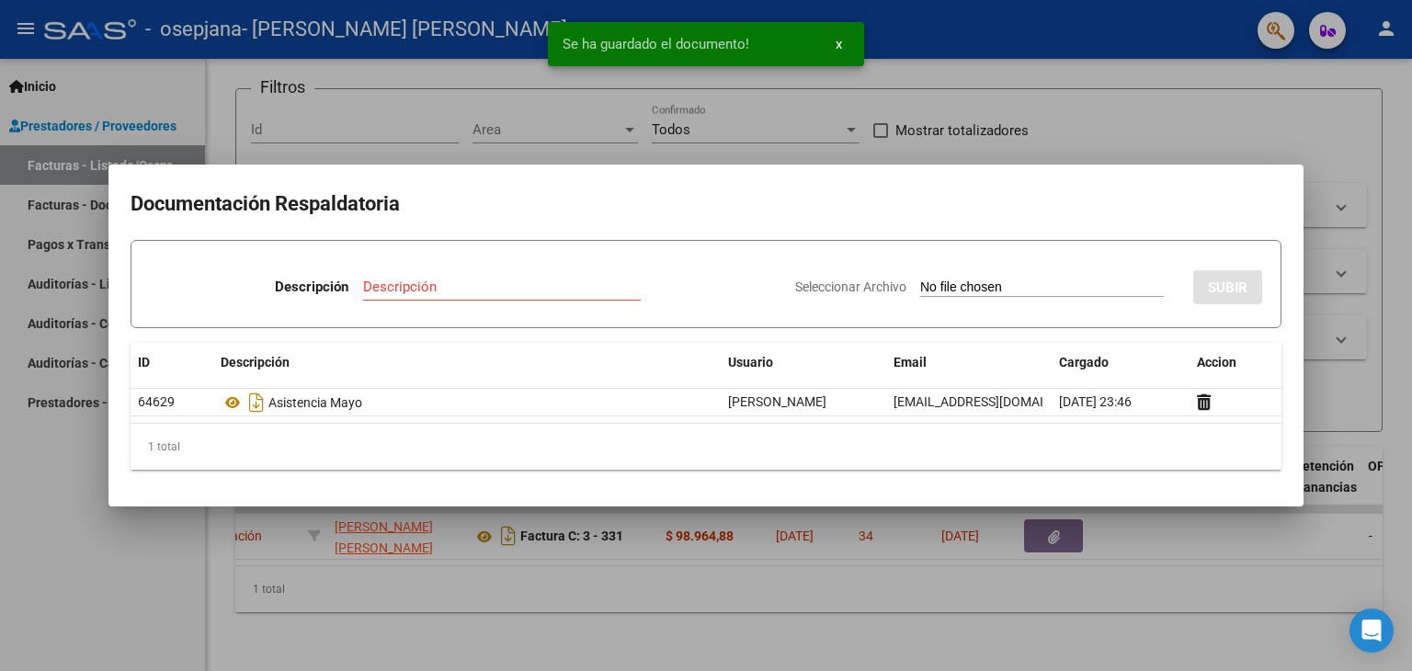
click at [1184, 562] on div at bounding box center [706, 335] width 1412 height 671
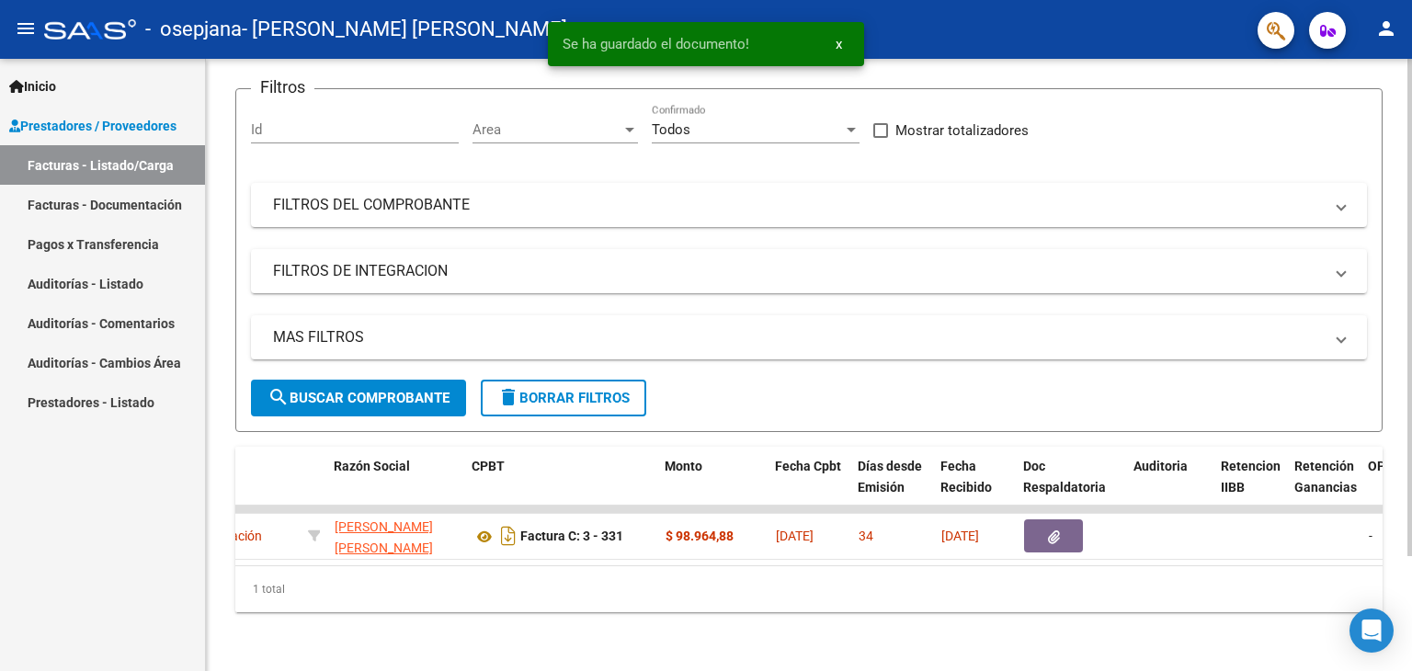
click at [1248, 569] on div "1 total" at bounding box center [808, 589] width 1147 height 46
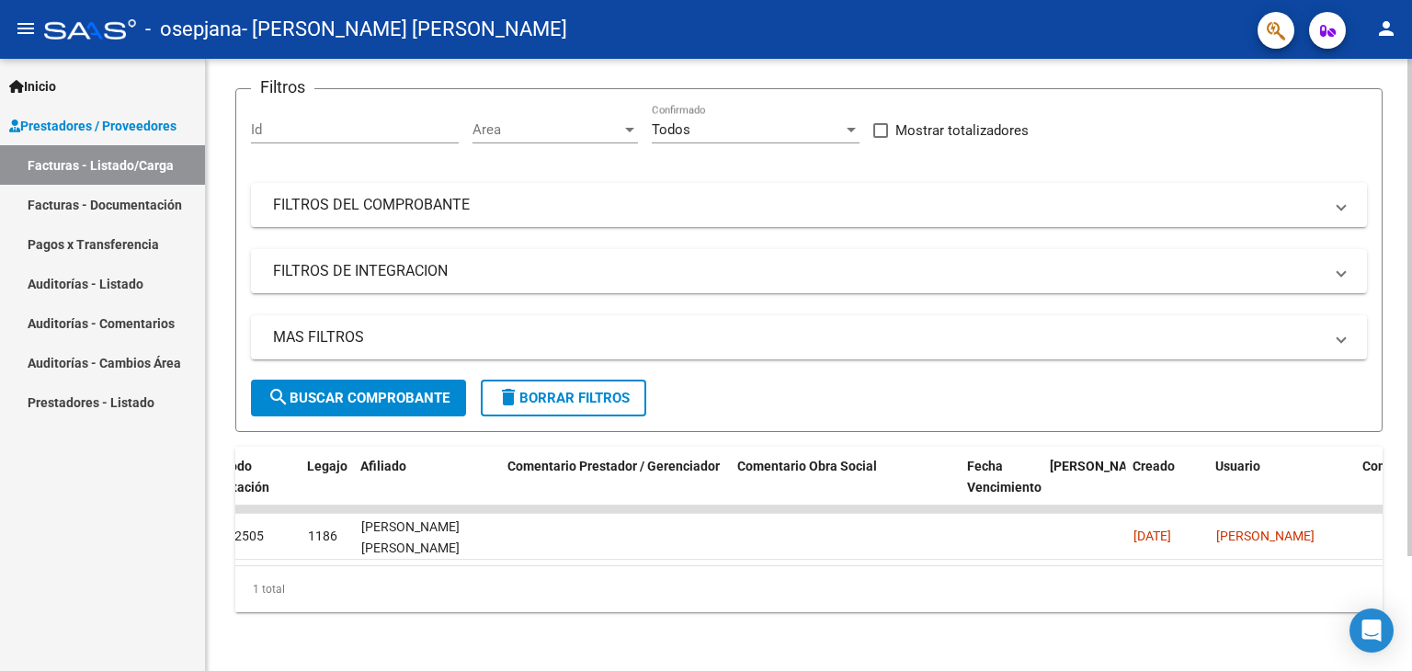
scroll to position [0, 2728]
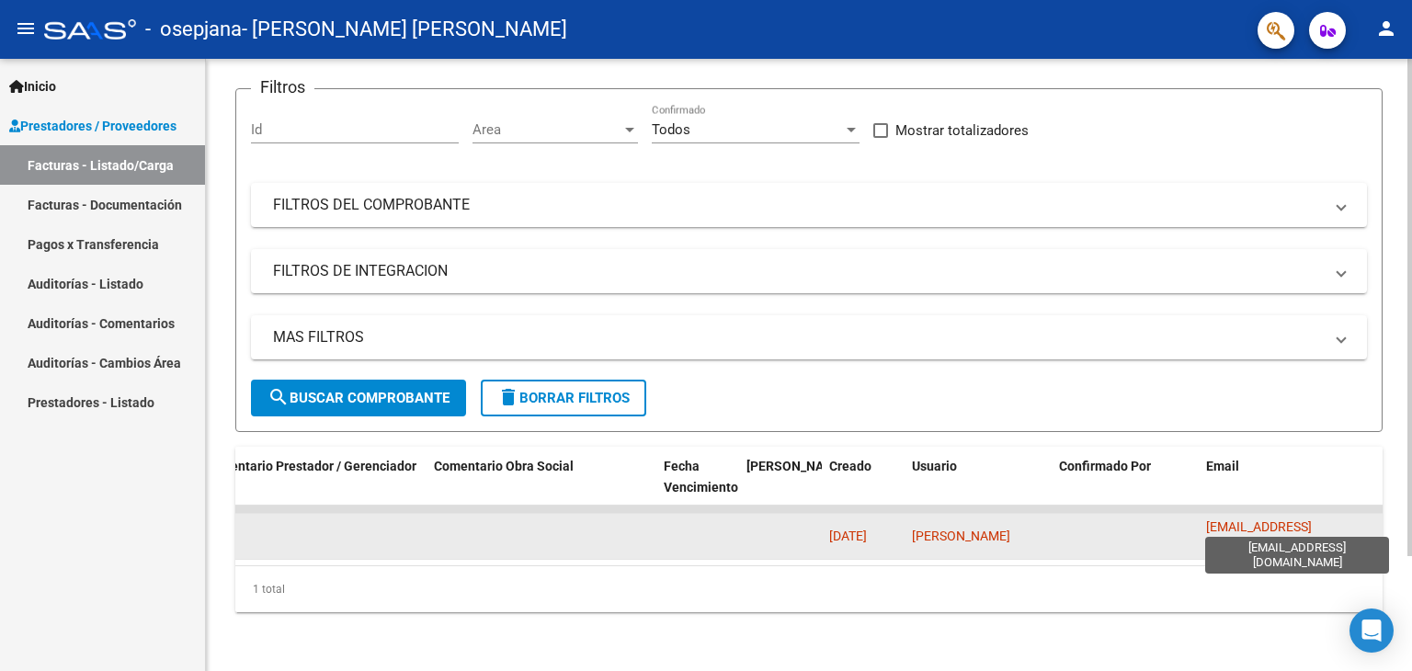
click at [1311, 525] on span "[EMAIL_ADDRESS][DOMAIN_NAME]" at bounding box center [1259, 537] width 106 height 36
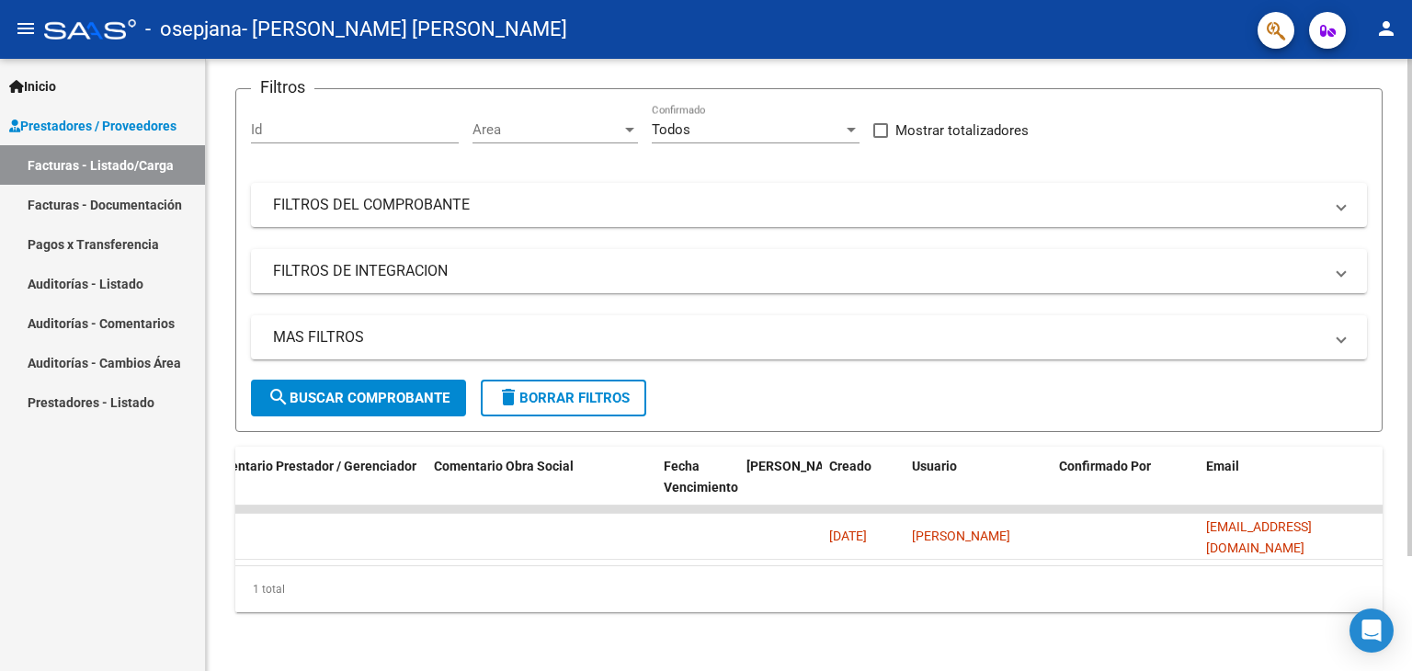
scroll to position [0, 0]
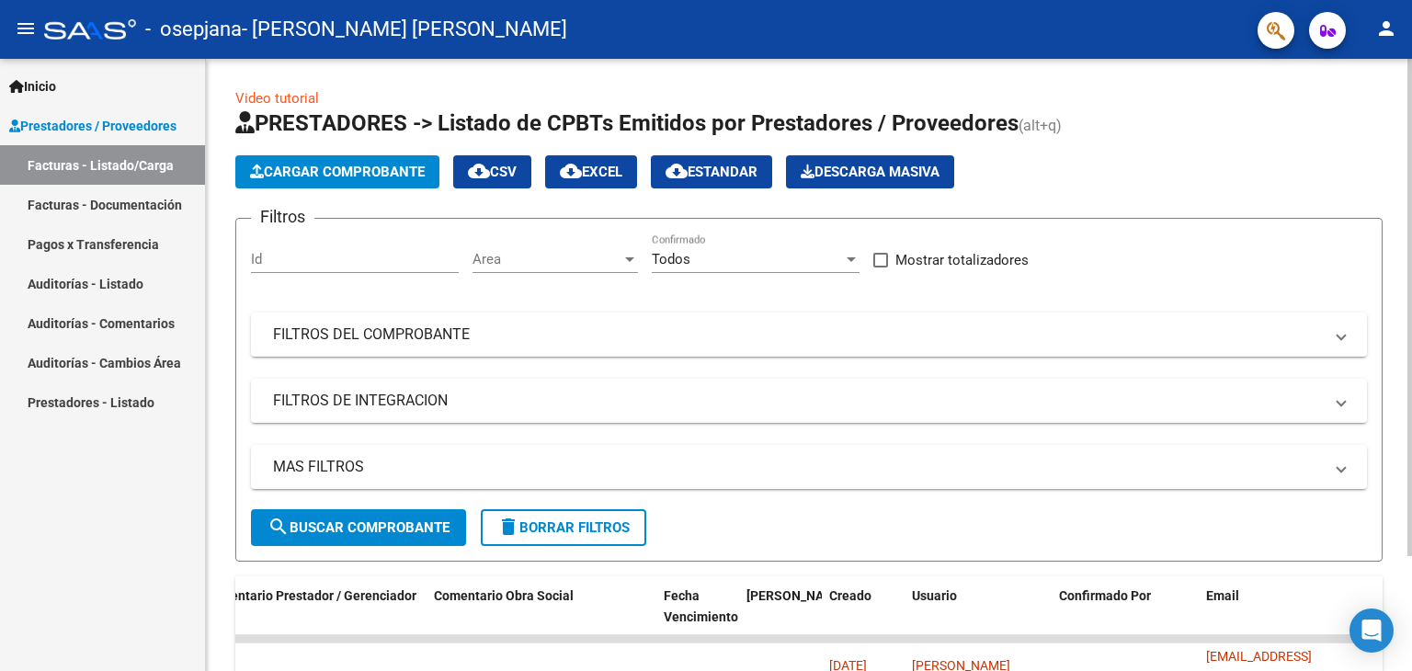
click at [1407, 85] on div at bounding box center [1409, 365] width 5 height 612
click at [1407, 85] on div at bounding box center [1409, 307] width 5 height 497
click at [308, 178] on span "Cargar Comprobante" at bounding box center [337, 172] width 175 height 17
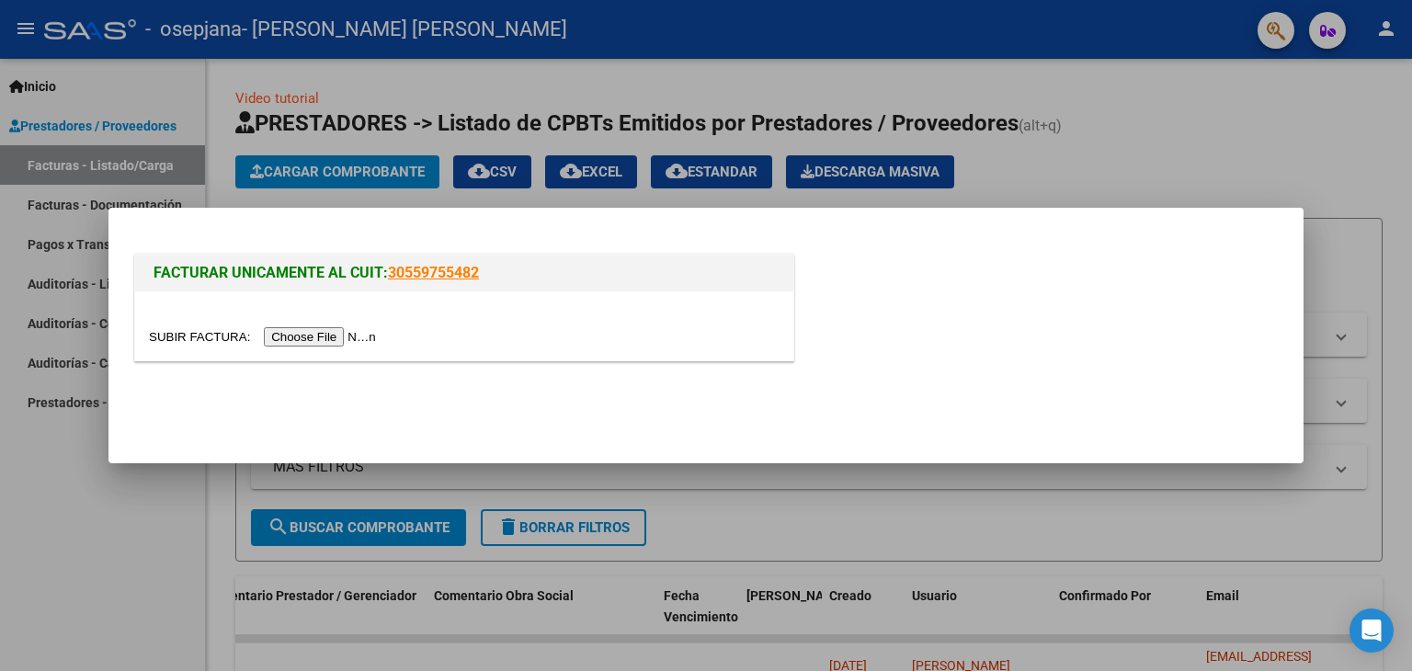
click at [349, 335] on input "file" at bounding box center [265, 336] width 233 height 19
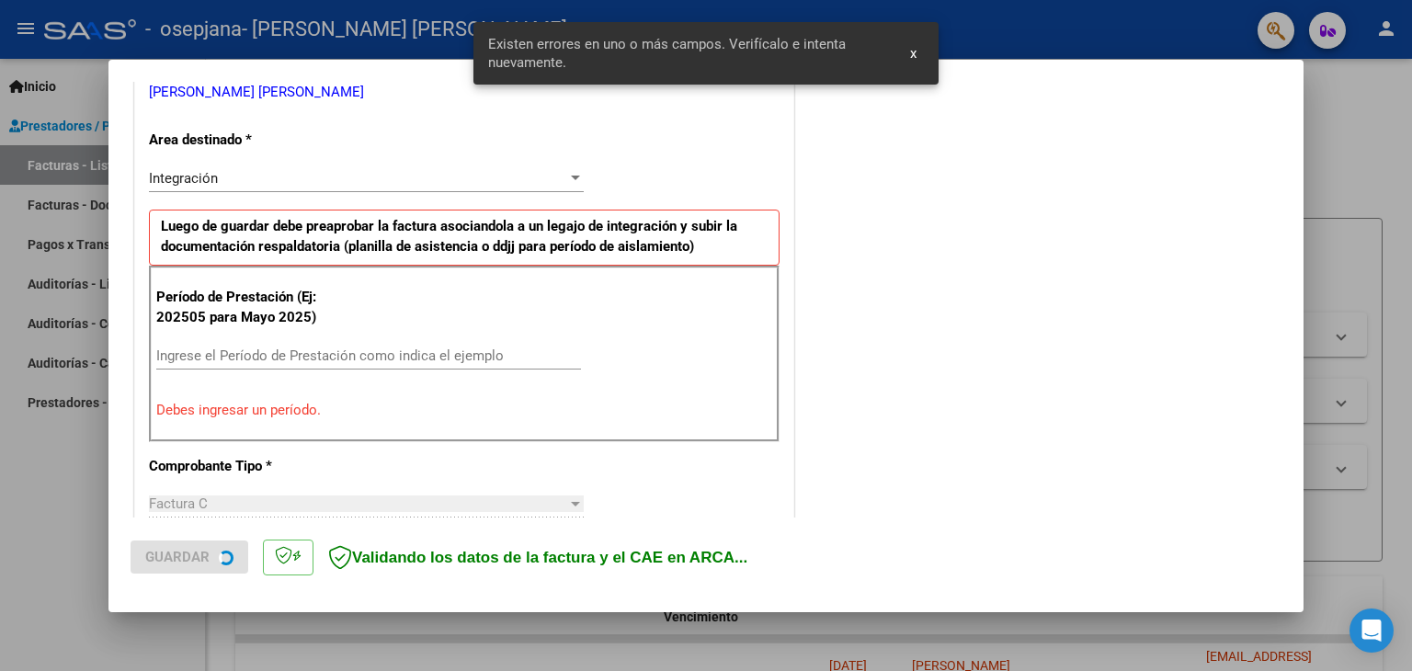
scroll to position [420, 0]
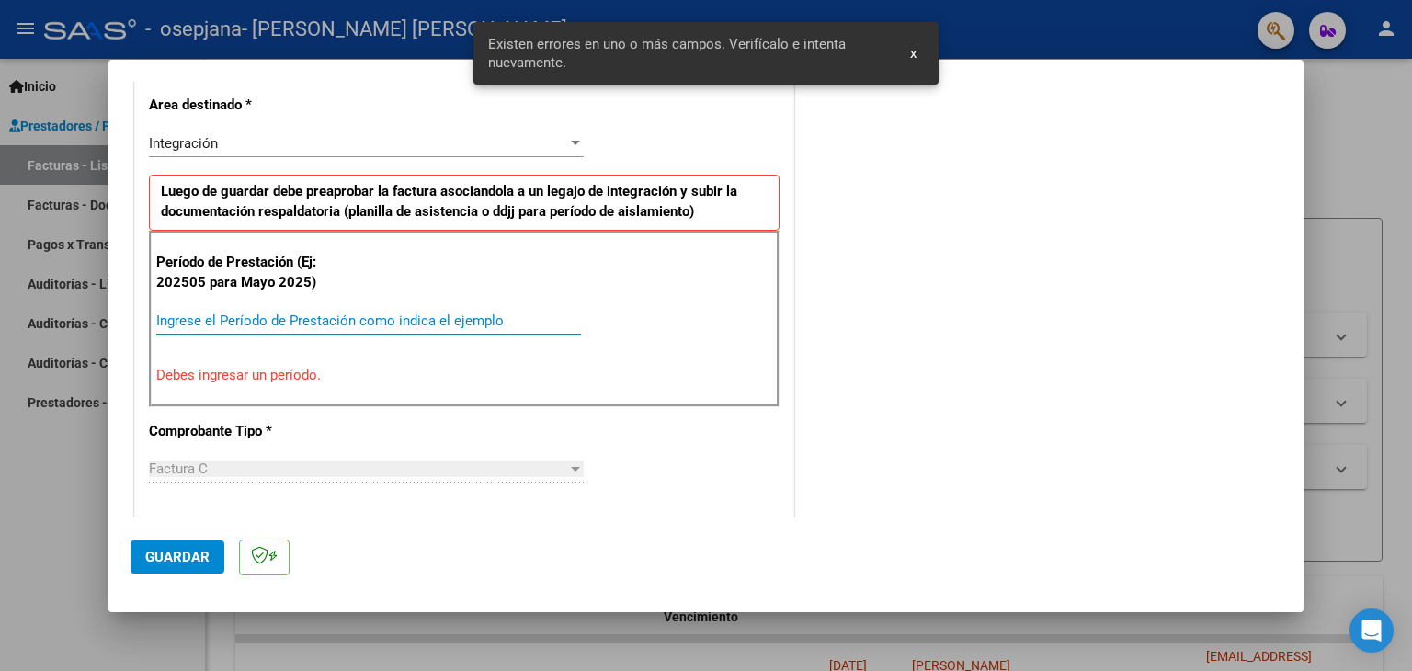
click at [401, 321] on input "Ingrese el Período de Prestación como indica el ejemplo" at bounding box center [368, 320] width 425 height 17
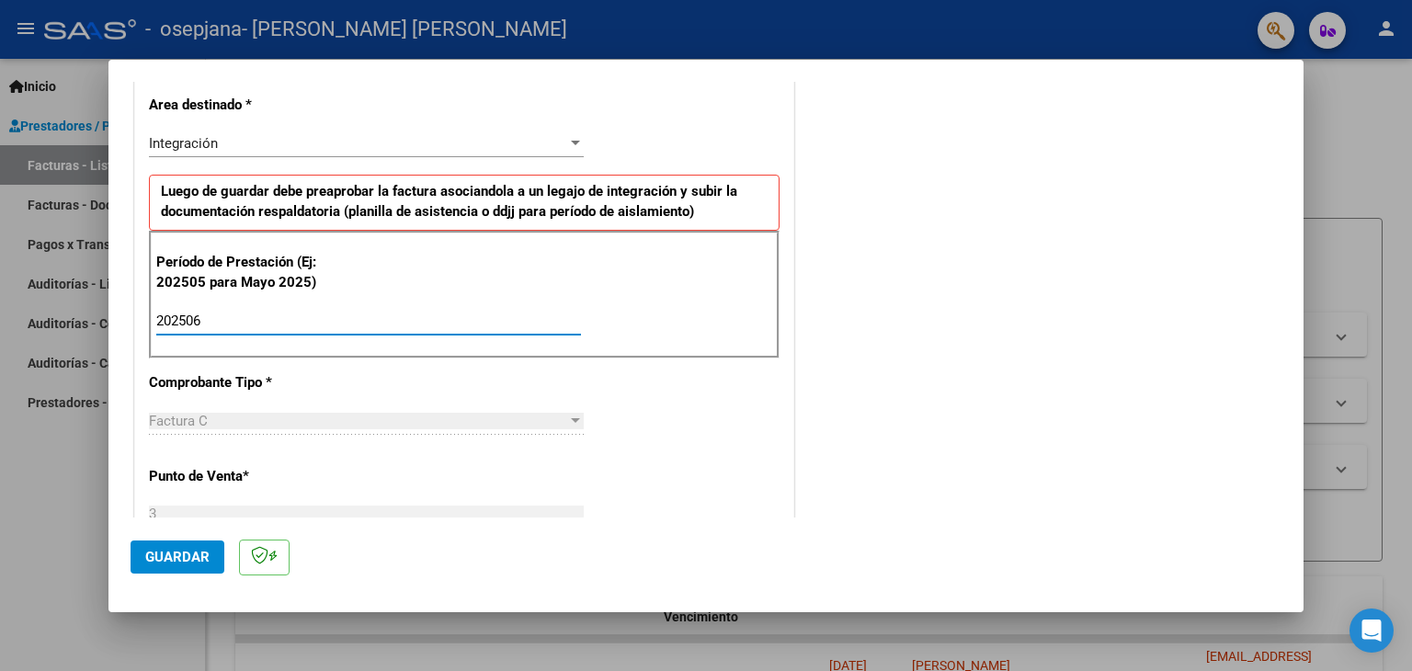
type input "202506"
click at [678, 469] on div "CUIT * 27-26115574-0 Ingresar CUIT ANALISIS PRESTADOR [PERSON_NAME] [PERSON_NAM…" at bounding box center [464, 583] width 658 height 1383
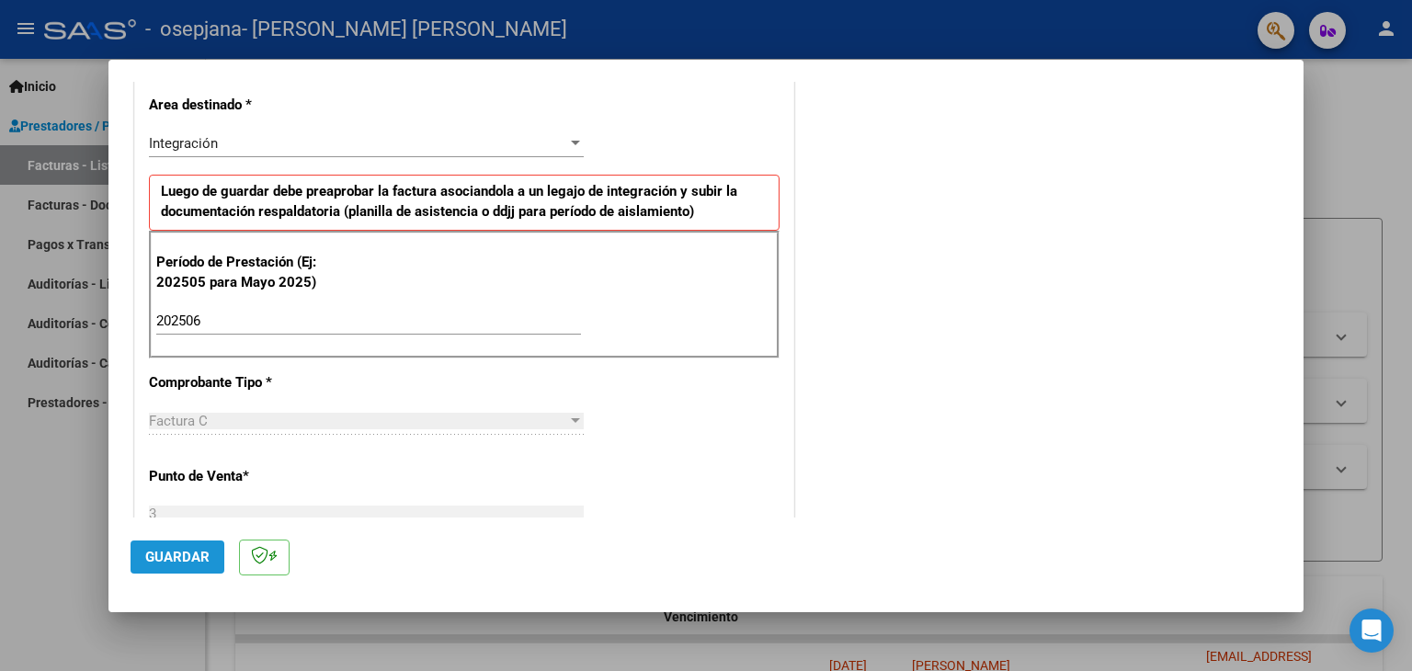
click at [186, 549] on span "Guardar" at bounding box center [177, 557] width 64 height 17
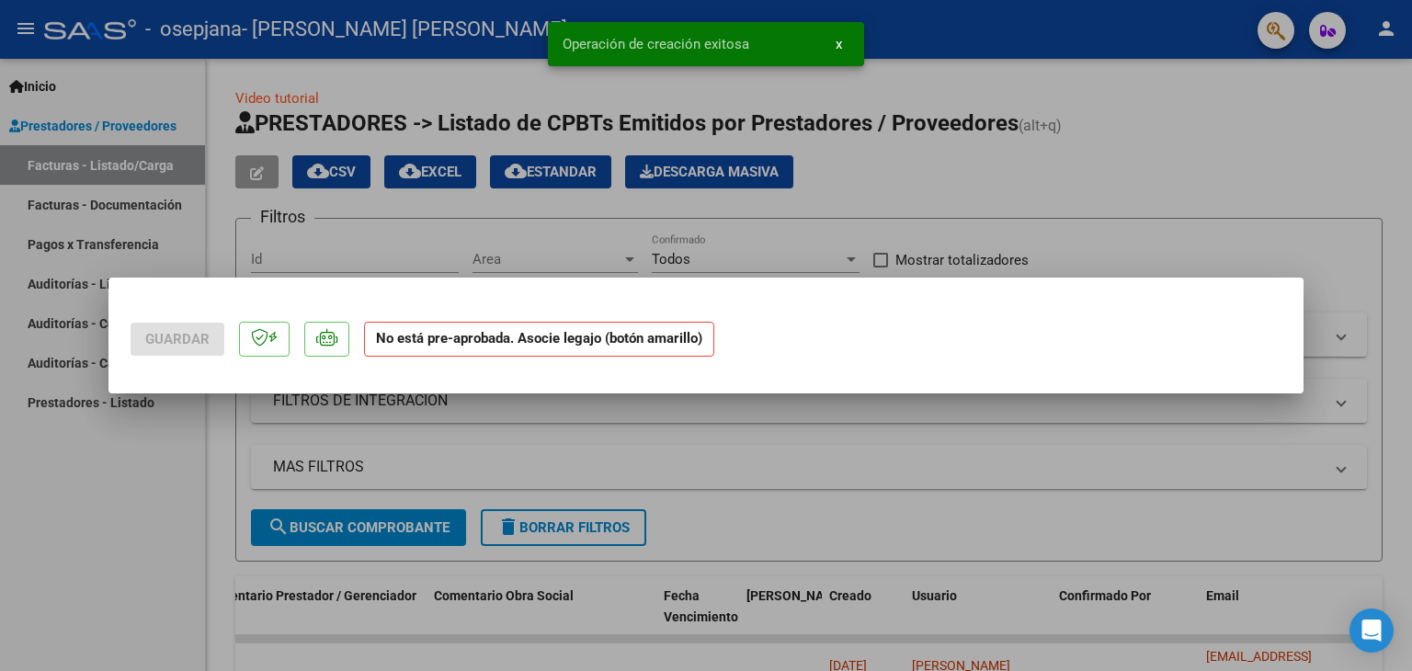
scroll to position [0, 0]
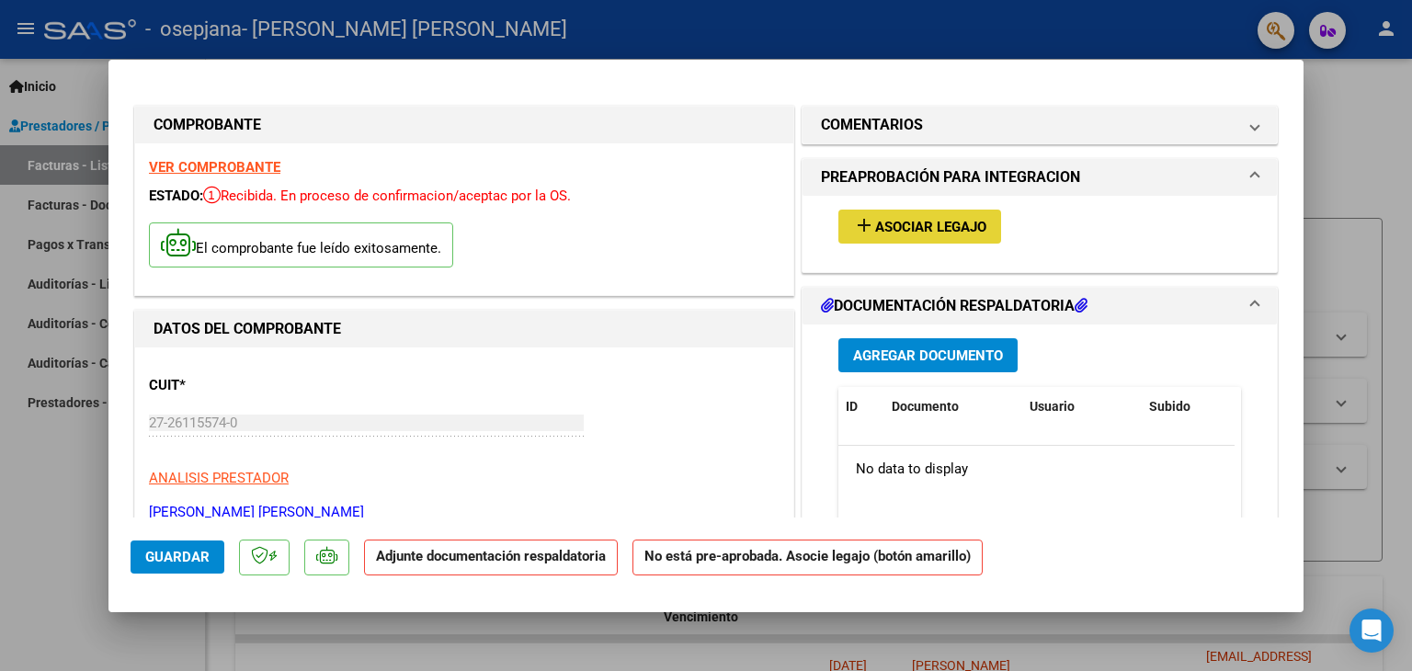
click at [902, 222] on span "Asociar Legajo" at bounding box center [930, 227] width 111 height 17
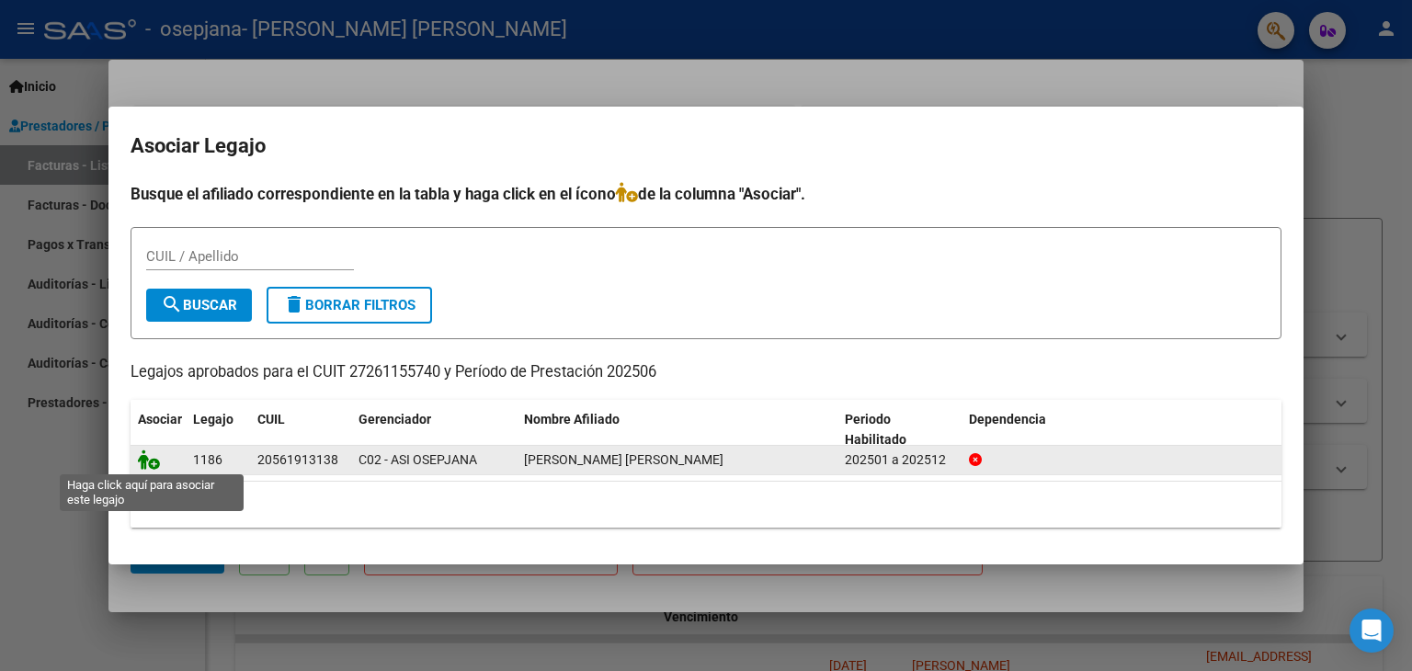
click at [158, 468] on icon at bounding box center [149, 459] width 22 height 20
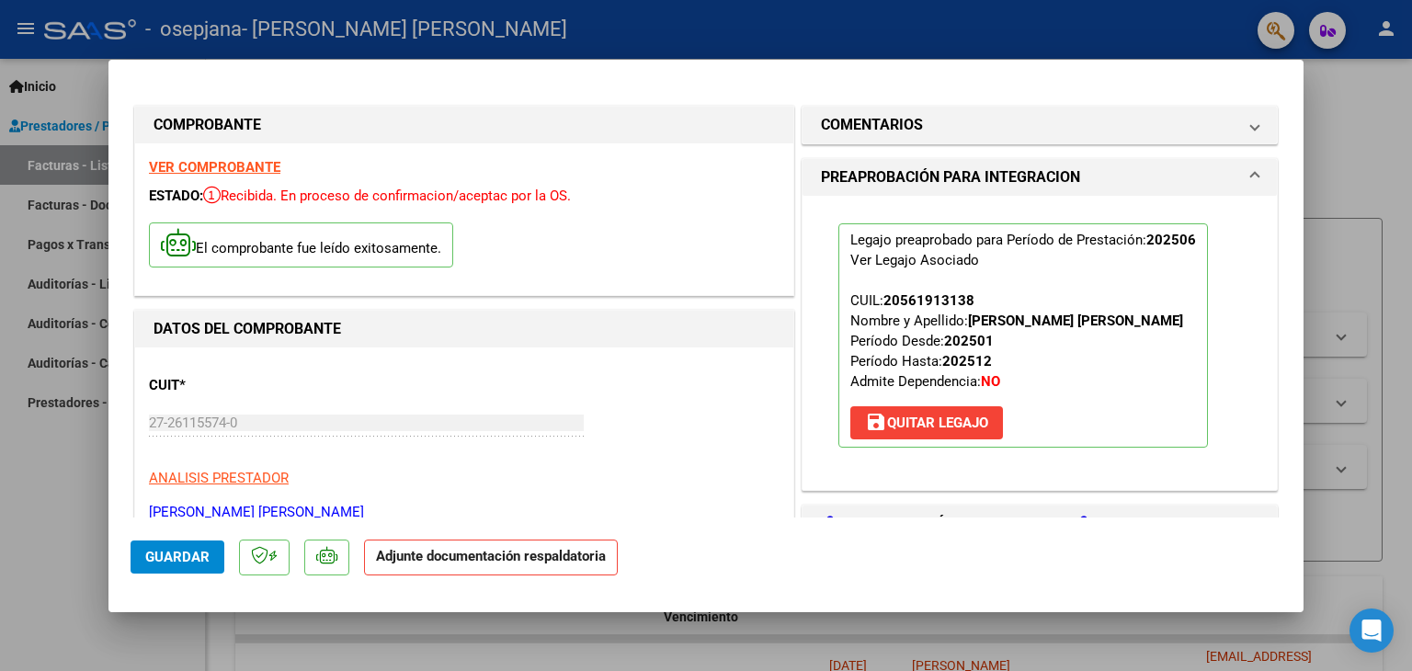
scroll to position [380, 0]
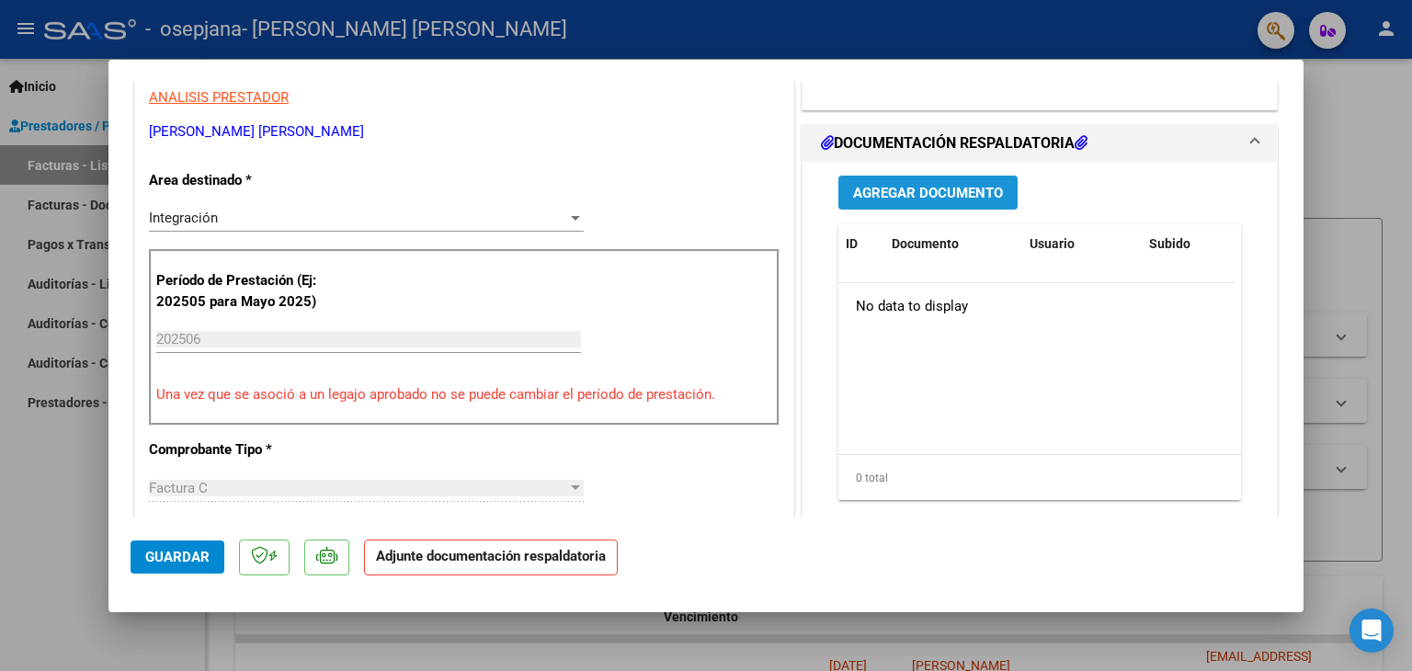
click at [901, 189] on span "Agregar Documento" at bounding box center [928, 193] width 150 height 17
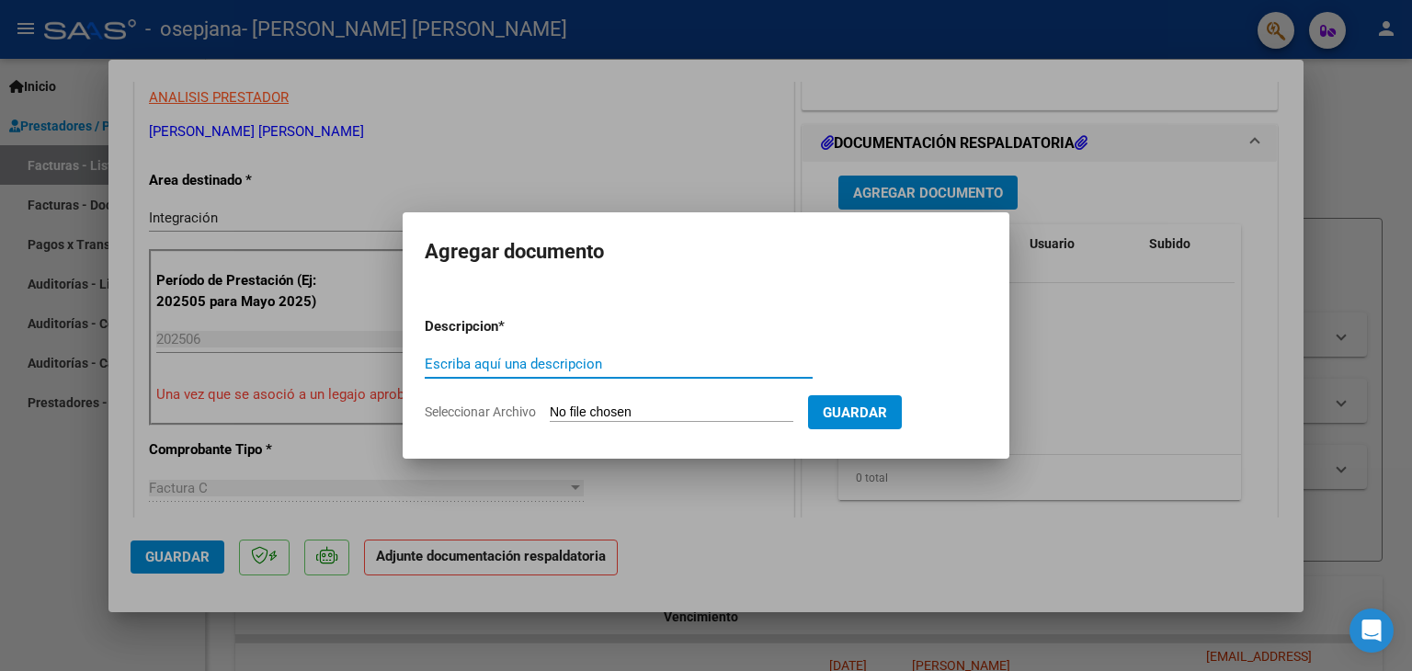
click at [511, 369] on input "Escriba aquí una descripcion" at bounding box center [619, 364] width 388 height 17
click at [489, 361] on input "ASISTENICA JUNIO" at bounding box center [619, 364] width 388 height 17
drag, startPoint x: 586, startPoint y: 368, endPoint x: 635, endPoint y: 412, distance: 65.7
click at [635, 412] on form "Descripcion * ASISTENCIA JUNIO Escriba aquí una descripcion Seleccionar Archivo…" at bounding box center [706, 369] width 562 height 134
type input "ASISTENCIA JUNIO"
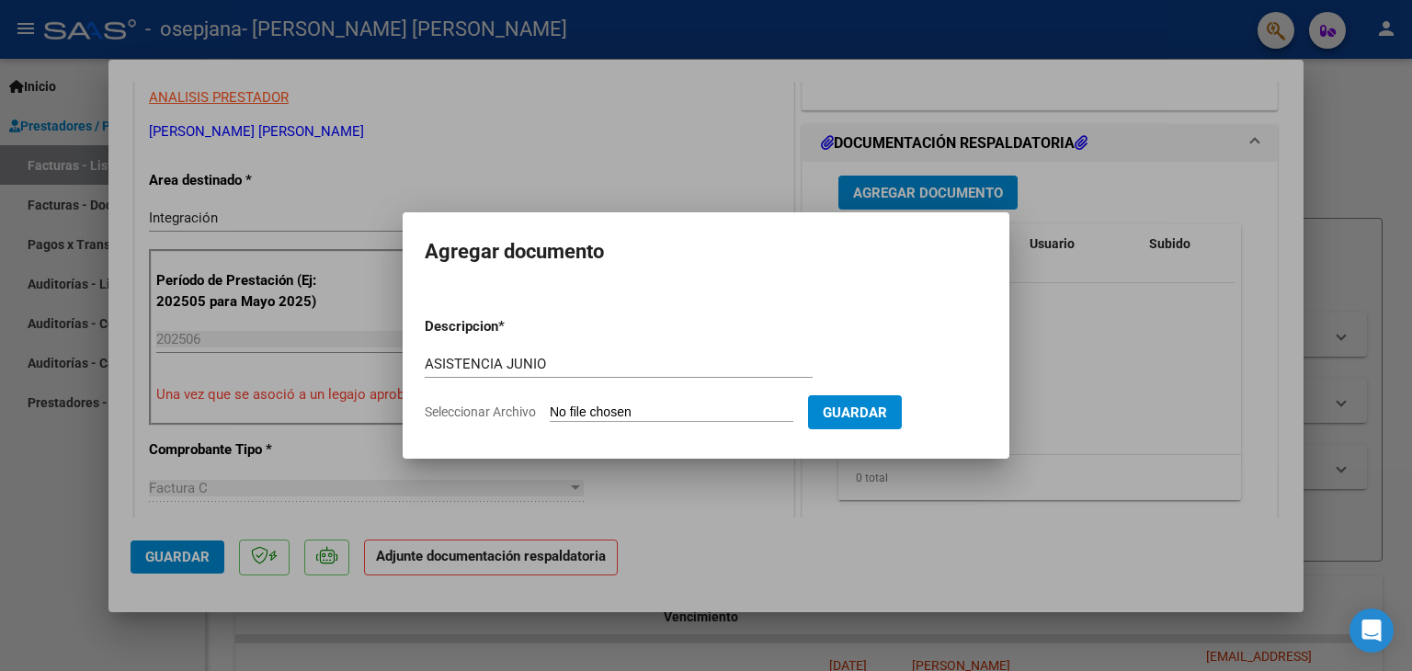
click at [635, 412] on input "Seleccionar Archivo" at bounding box center [672, 412] width 244 height 17
type input "C:\fakepath\JUNIO.PSIC.[PERSON_NAME].pdf"
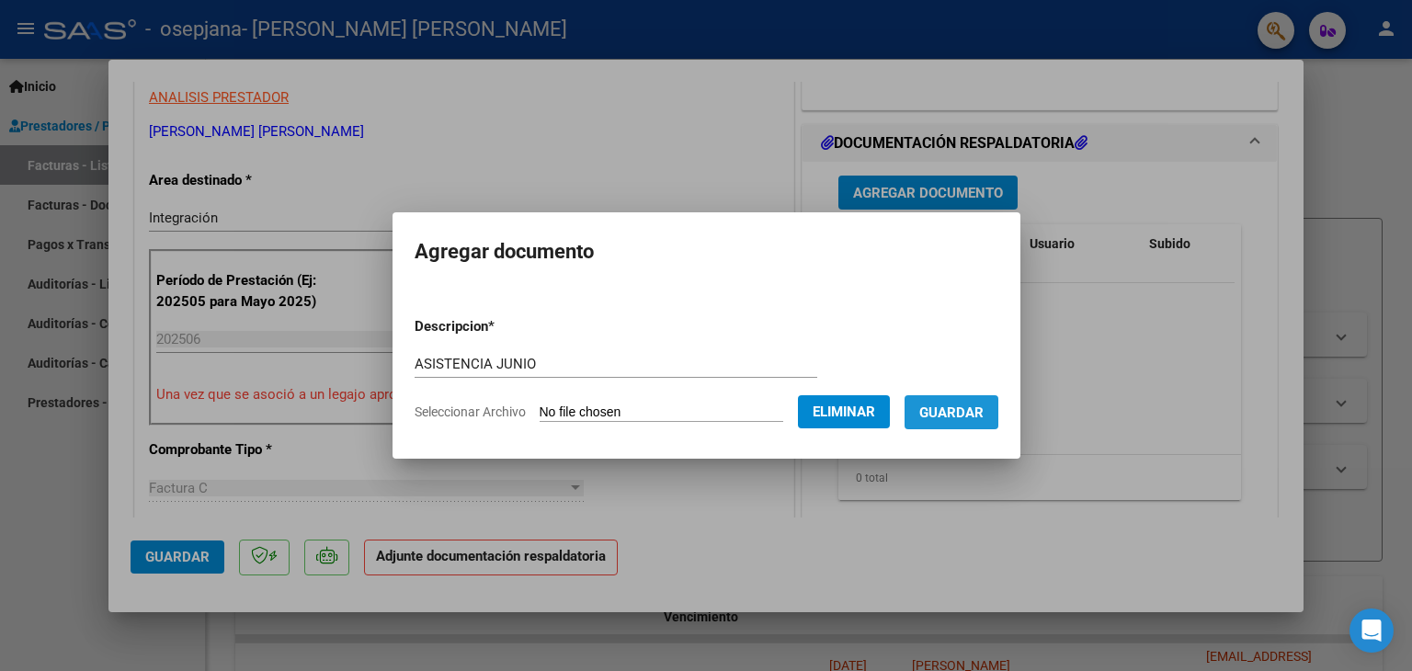
click at [961, 404] on span "Guardar" at bounding box center [951, 412] width 64 height 17
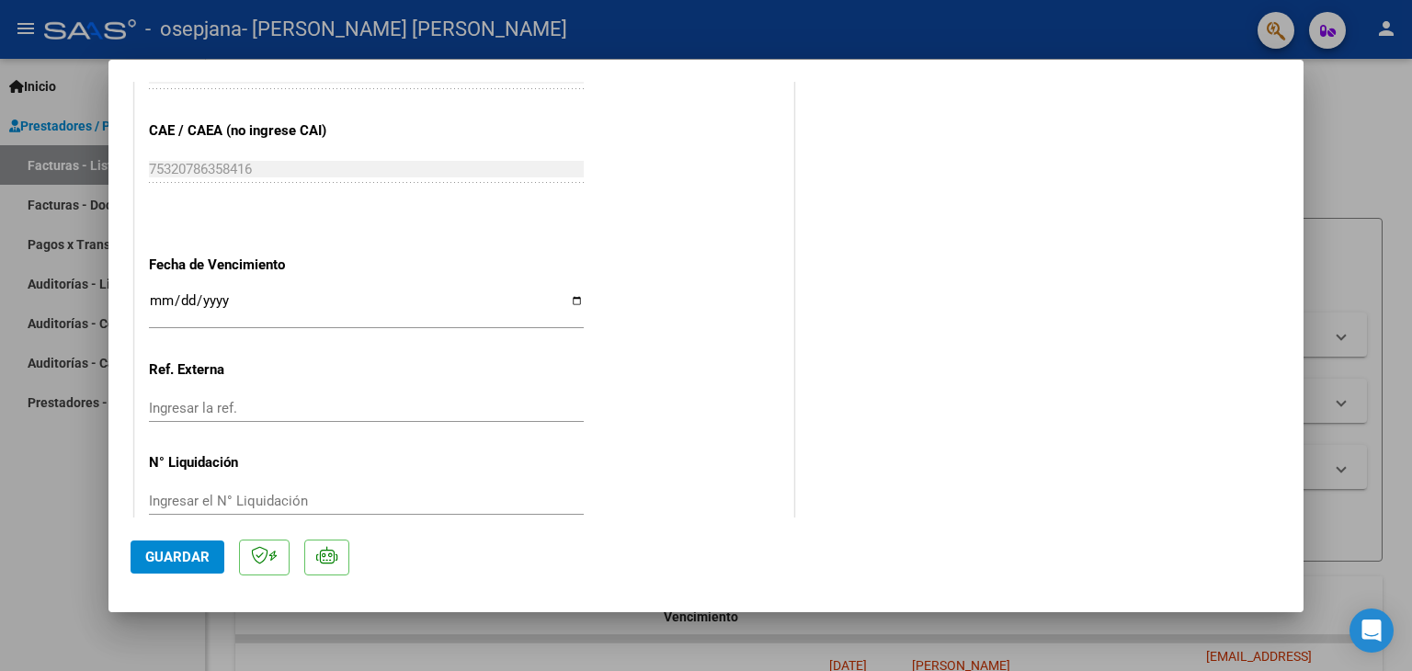
scroll to position [1207, 0]
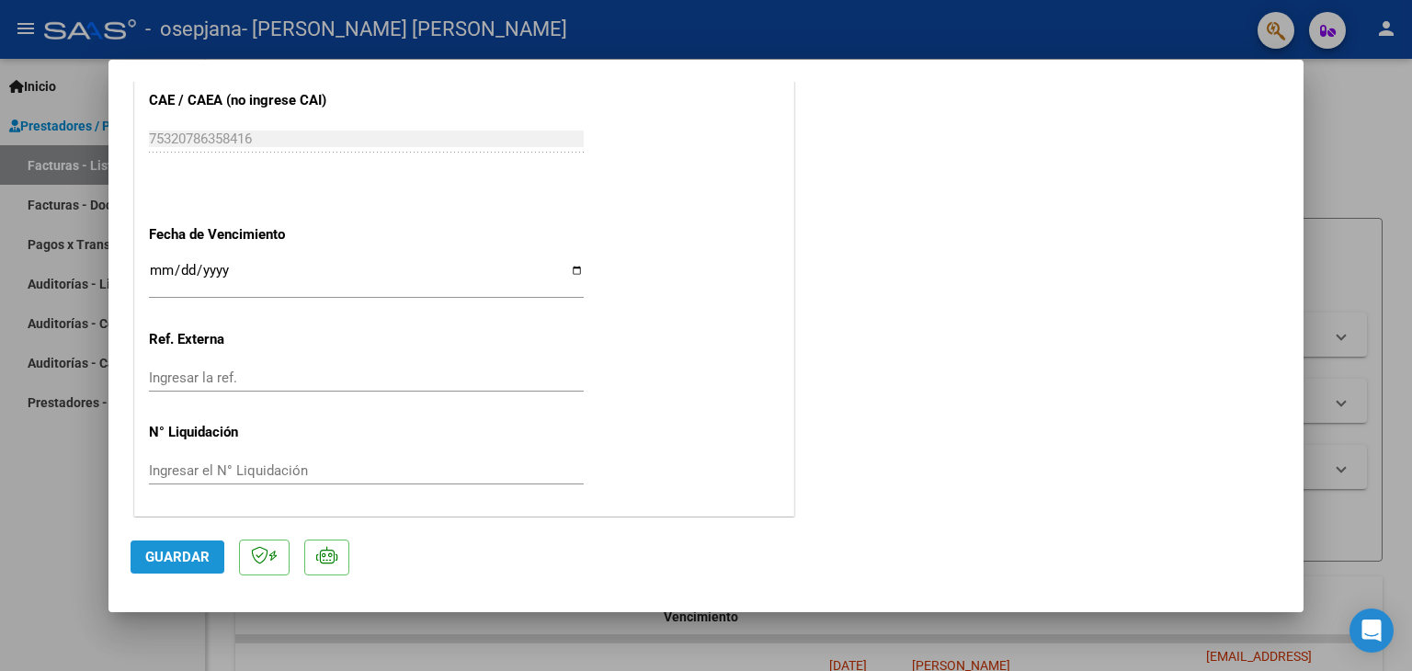
click at [180, 549] on span "Guardar" at bounding box center [177, 557] width 64 height 17
click at [187, 568] on button "Guardar" at bounding box center [177, 556] width 94 height 33
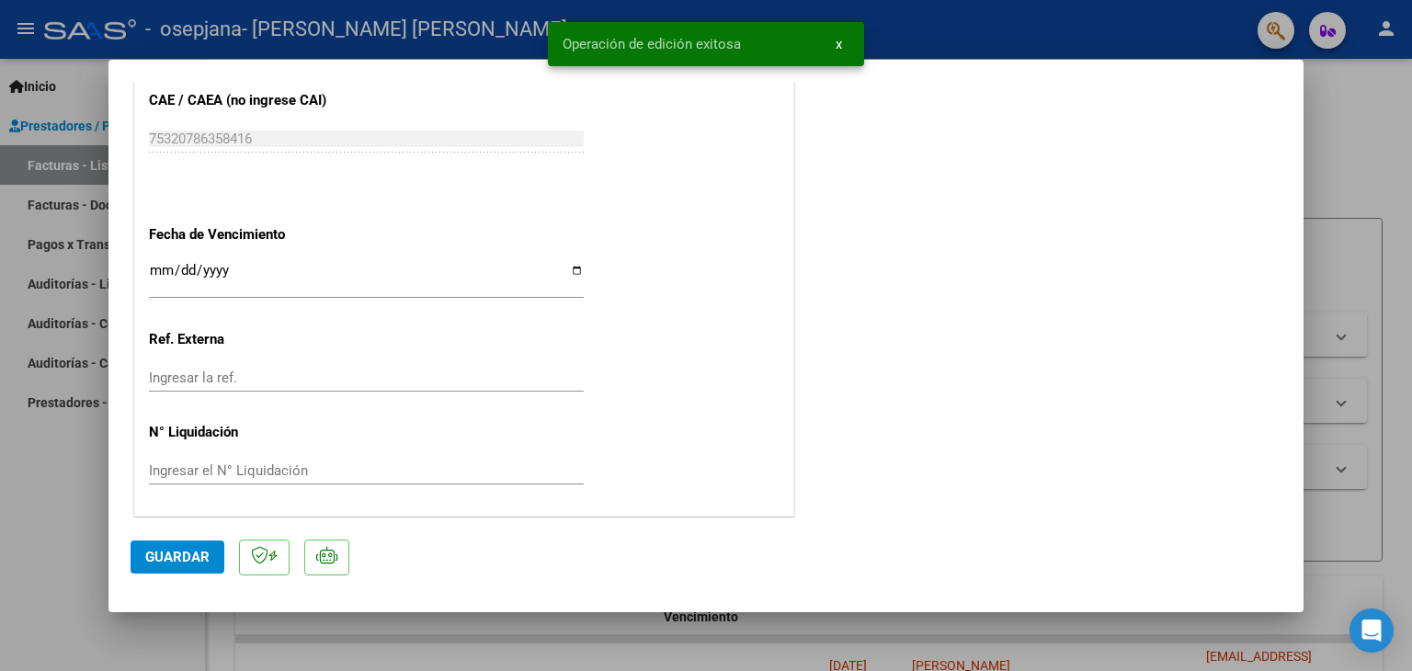
click at [842, 41] on button "x" at bounding box center [839, 44] width 36 height 33
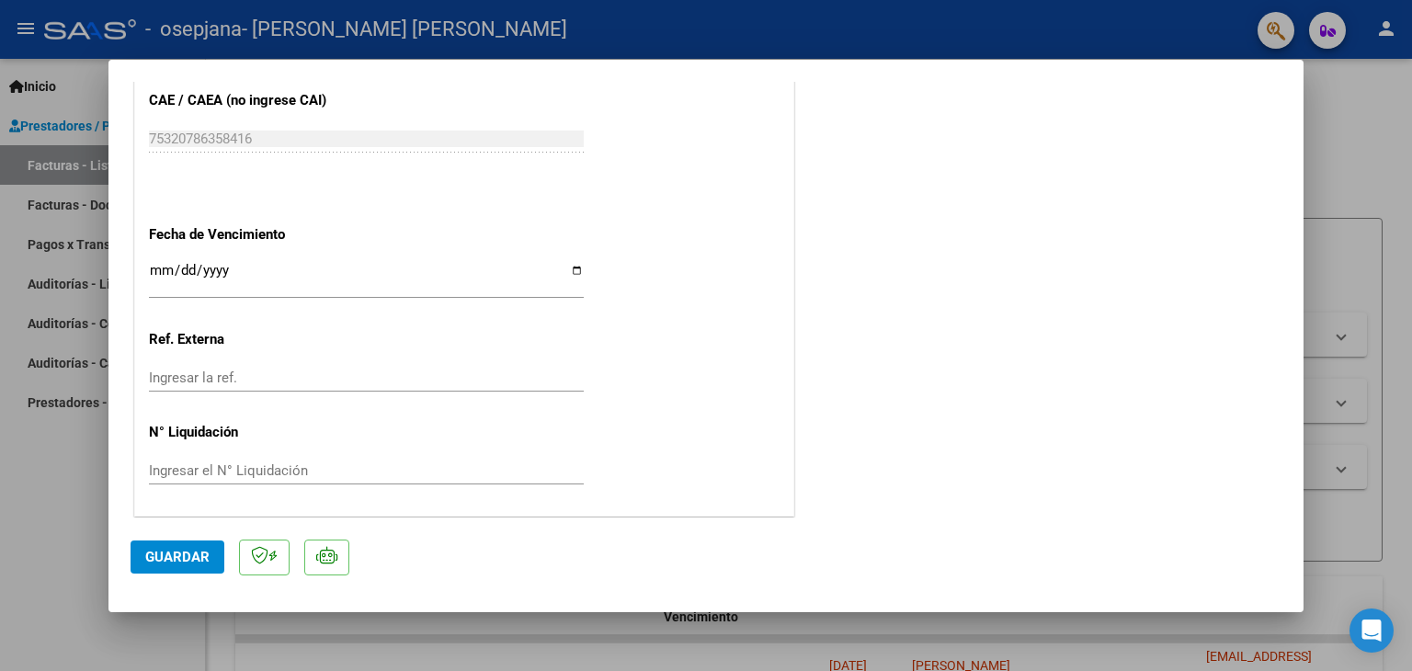
click at [25, 487] on div at bounding box center [706, 335] width 1412 height 671
type input "$ 0,00"
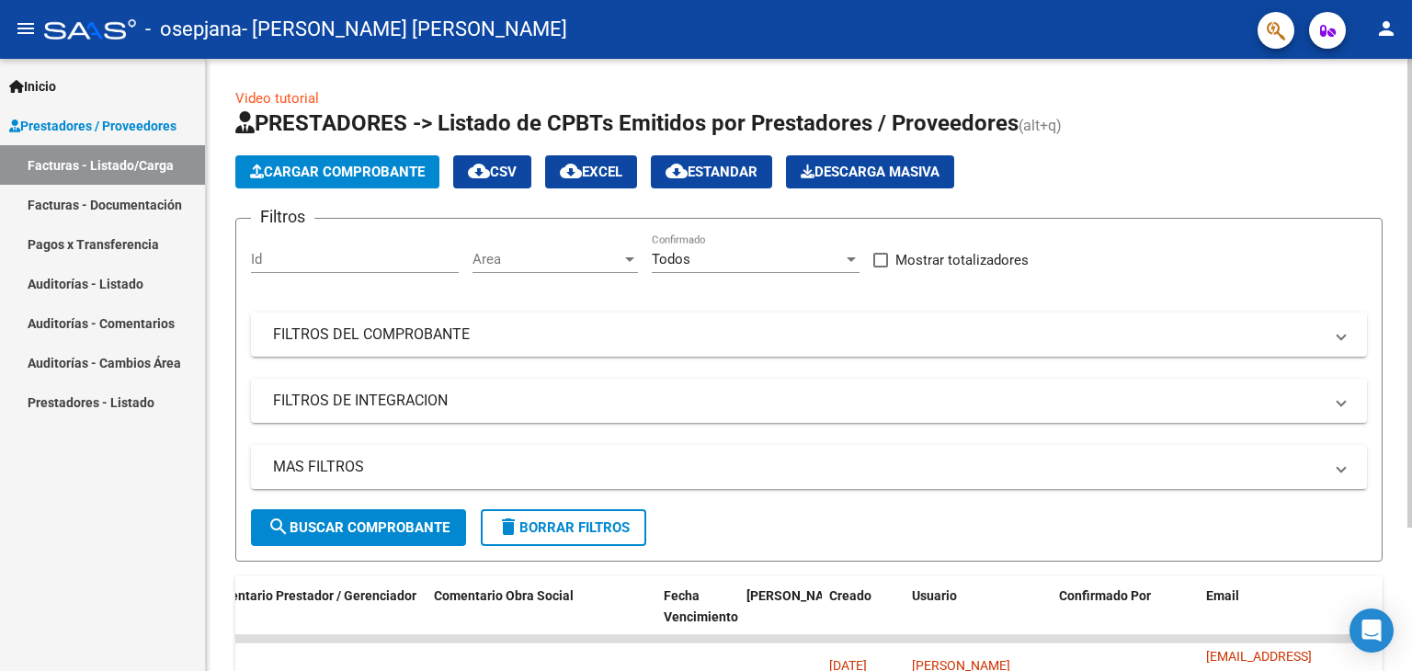
click at [911, 529] on form "Filtros Id Area Area Todos Confirmado Mostrar totalizadores FILTROS DEL COMPROB…" at bounding box center [808, 390] width 1147 height 344
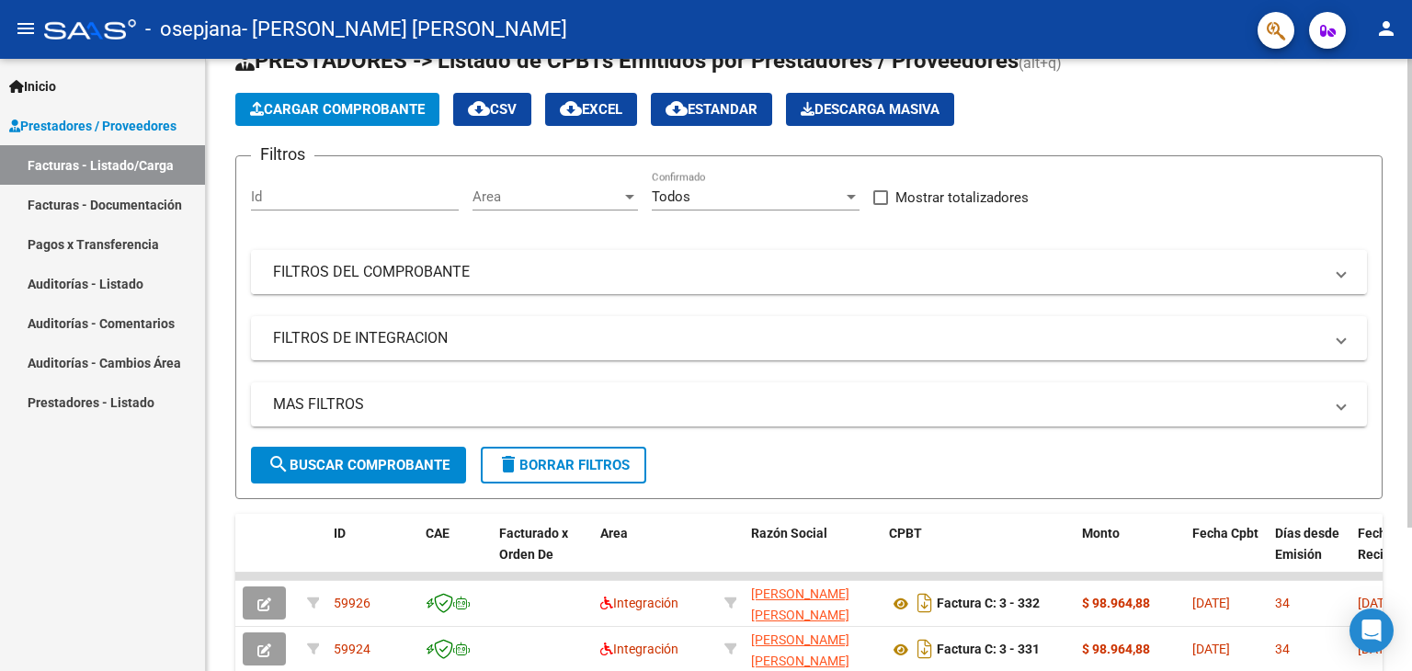
scroll to position [40, 0]
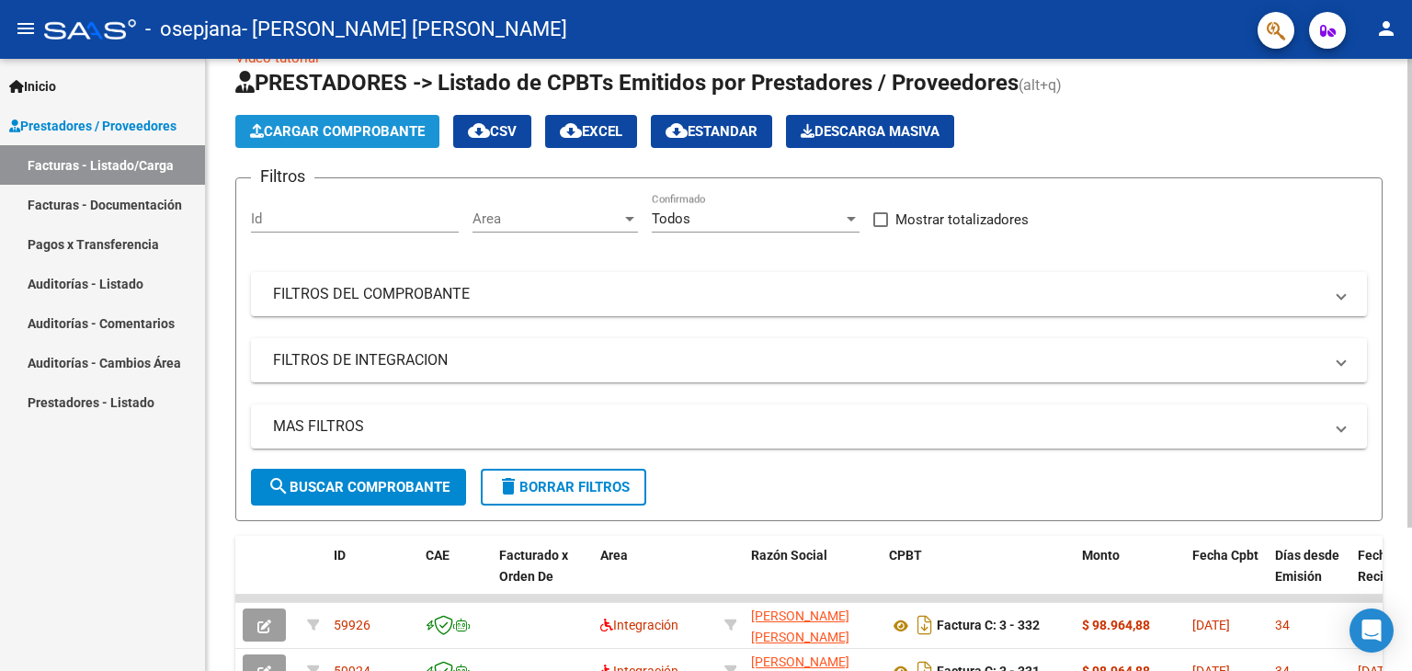
click at [382, 128] on span "Cargar Comprobante" at bounding box center [337, 131] width 175 height 17
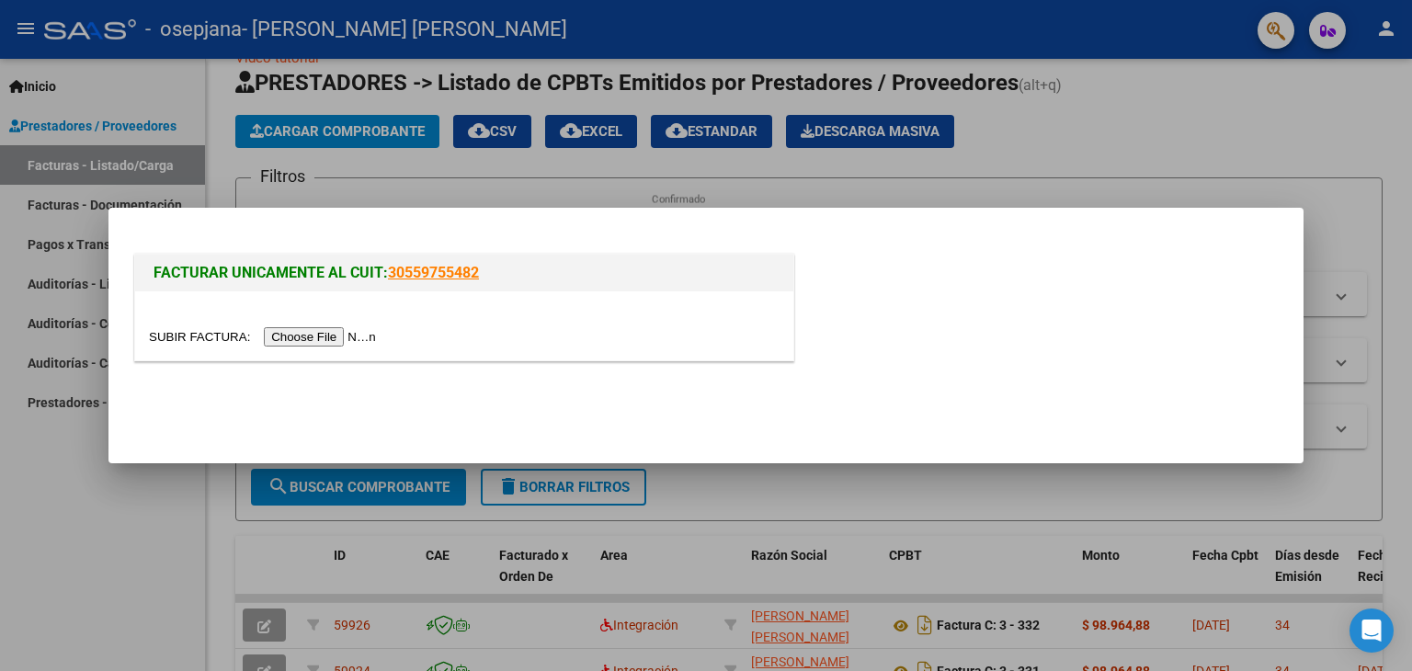
click at [348, 335] on input "file" at bounding box center [265, 336] width 233 height 19
click at [1034, 199] on div at bounding box center [706, 335] width 1412 height 671
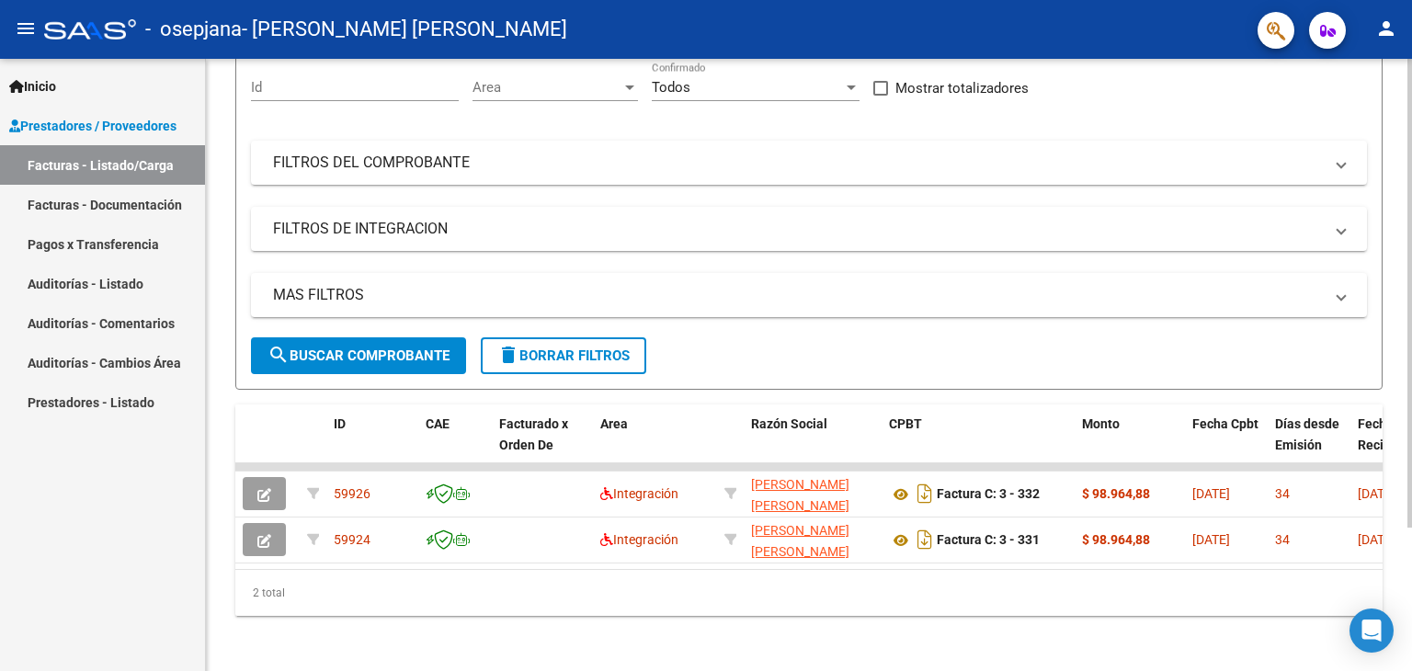
click at [1409, 514] on div at bounding box center [1409, 433] width 5 height 469
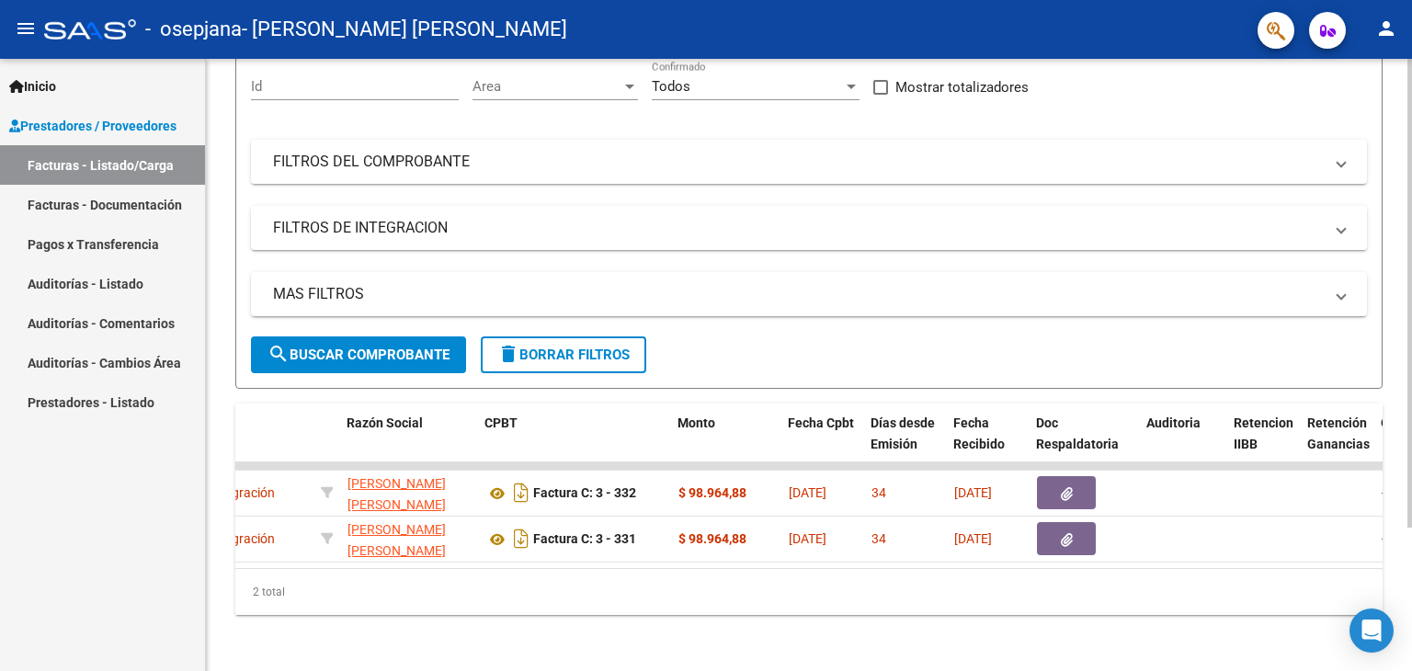
scroll to position [0, 404]
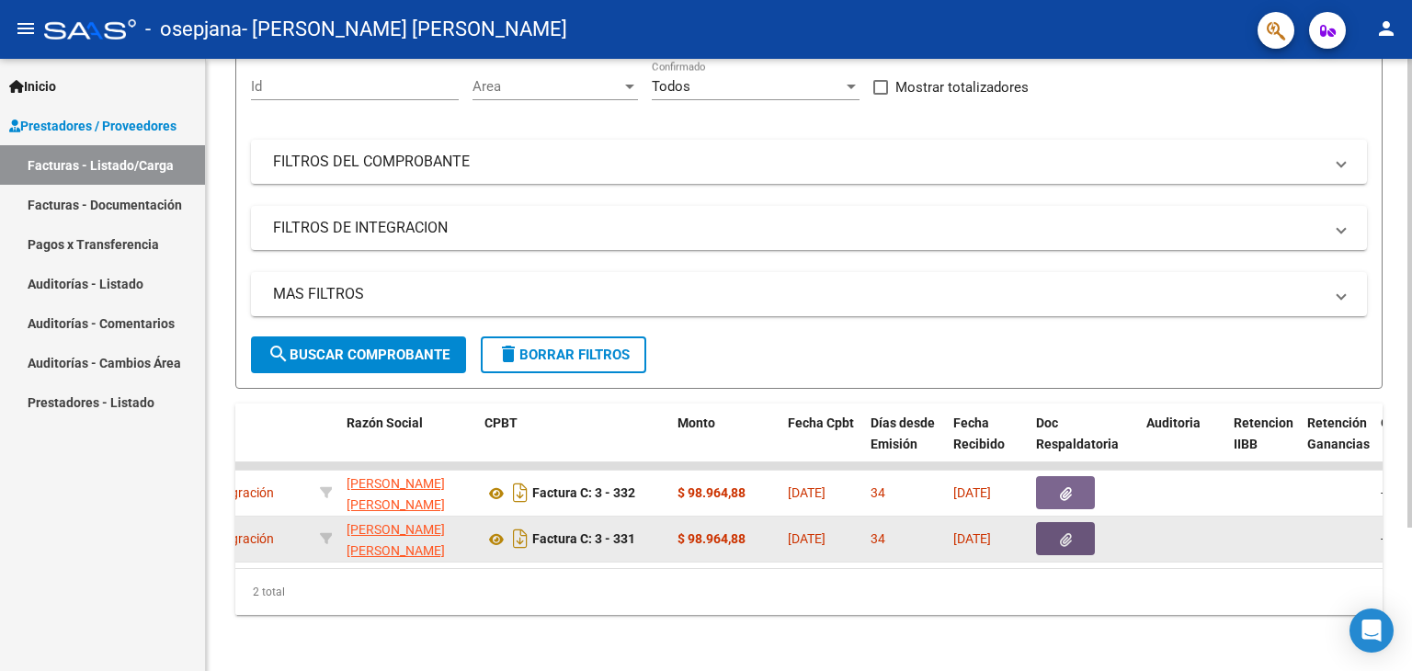
click at [1066, 538] on icon "button" at bounding box center [1066, 540] width 12 height 14
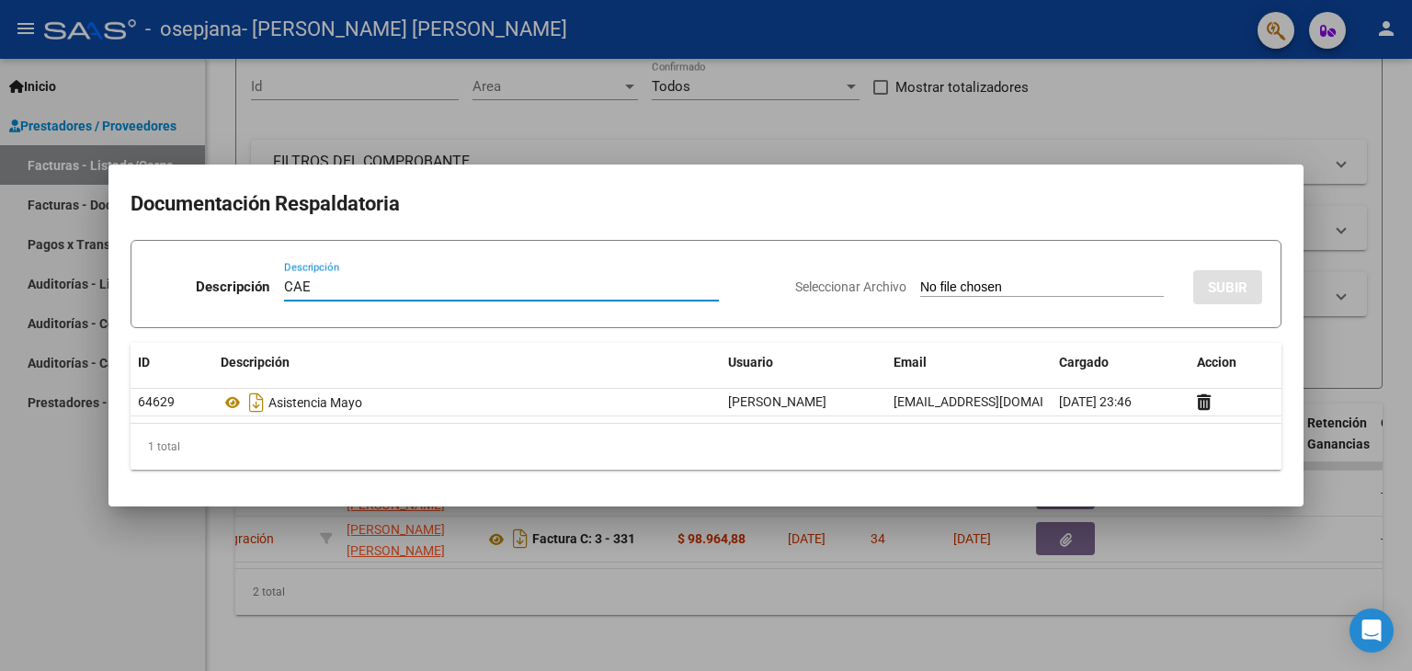
type input "CAE"
click at [926, 278] on app-file-uploader "Seleccionar Archivo" at bounding box center [986, 286] width 383 height 17
click at [868, 279] on span "Seleccionar Archivo" at bounding box center [850, 286] width 111 height 15
click at [920, 279] on input "Seleccionar Archivo" at bounding box center [1042, 287] width 244 height 17
type input "C:\fakepath\CAE ALCARAZ5.pdf"
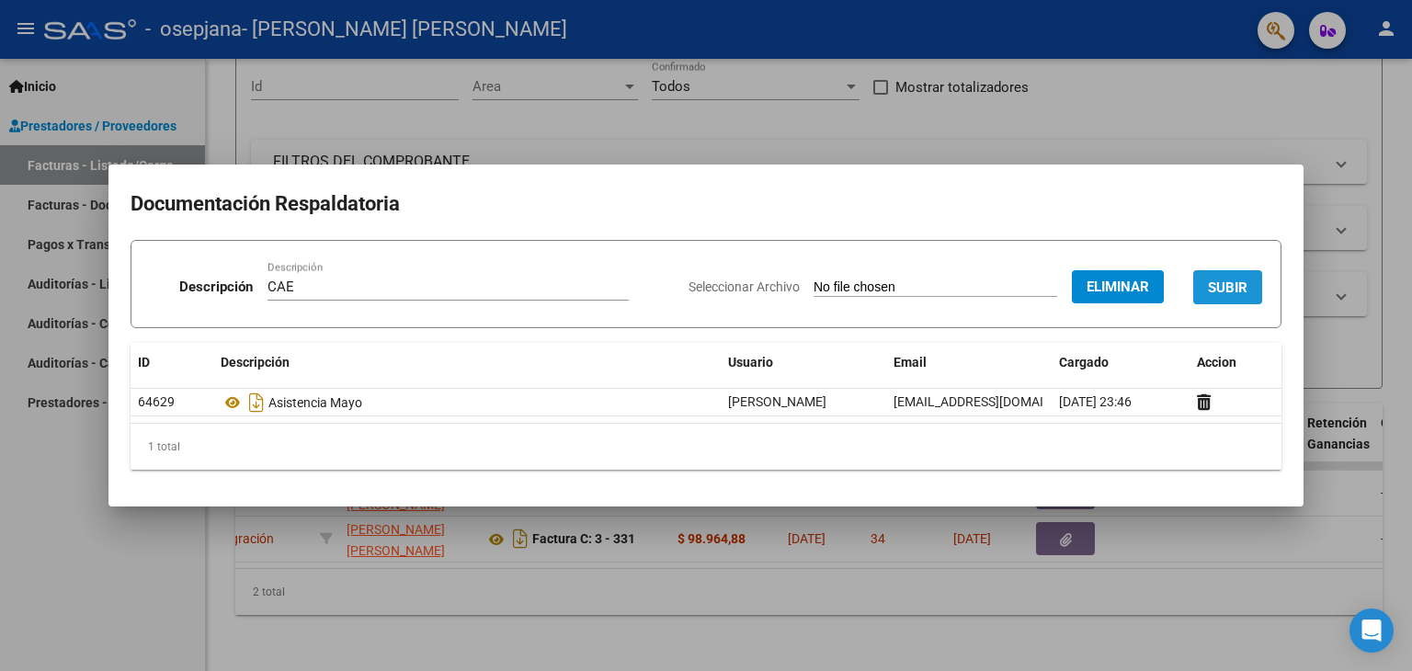
click at [1207, 289] on button "SUBIR" at bounding box center [1227, 287] width 69 height 34
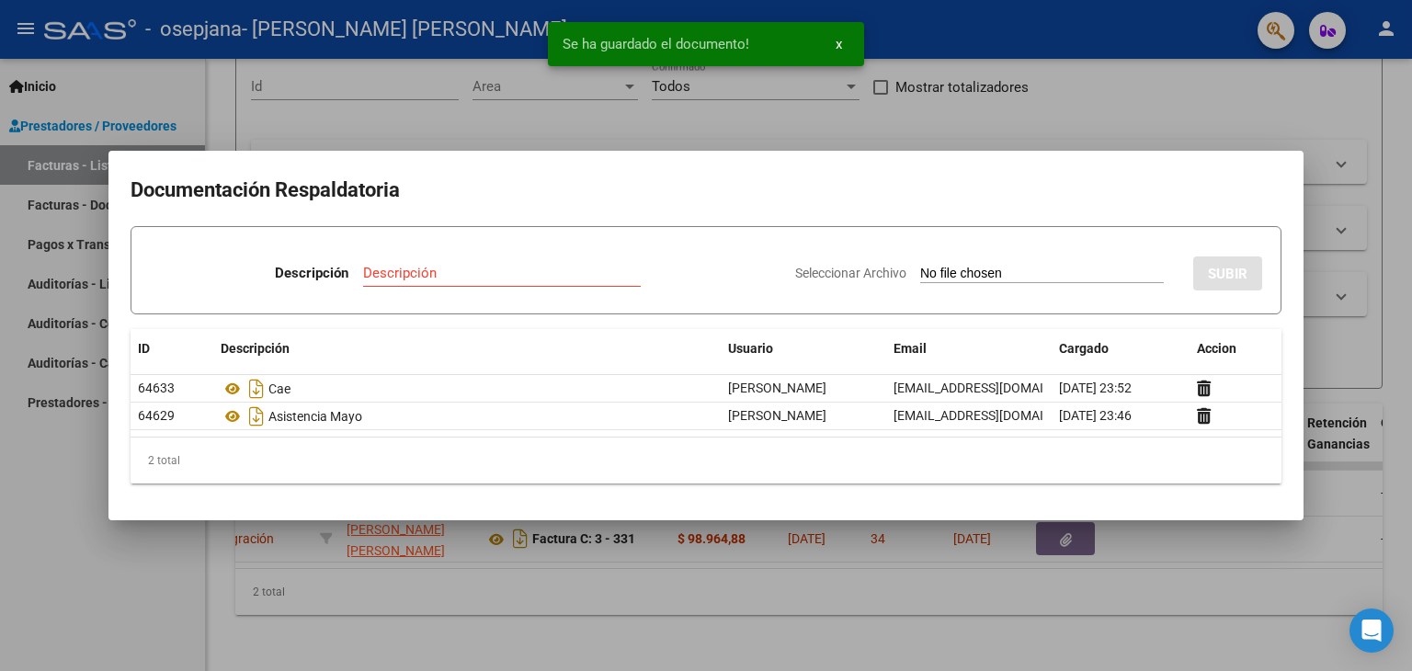
click at [1159, 177] on h2 "Documentación Respaldatoria" at bounding box center [705, 190] width 1151 height 35
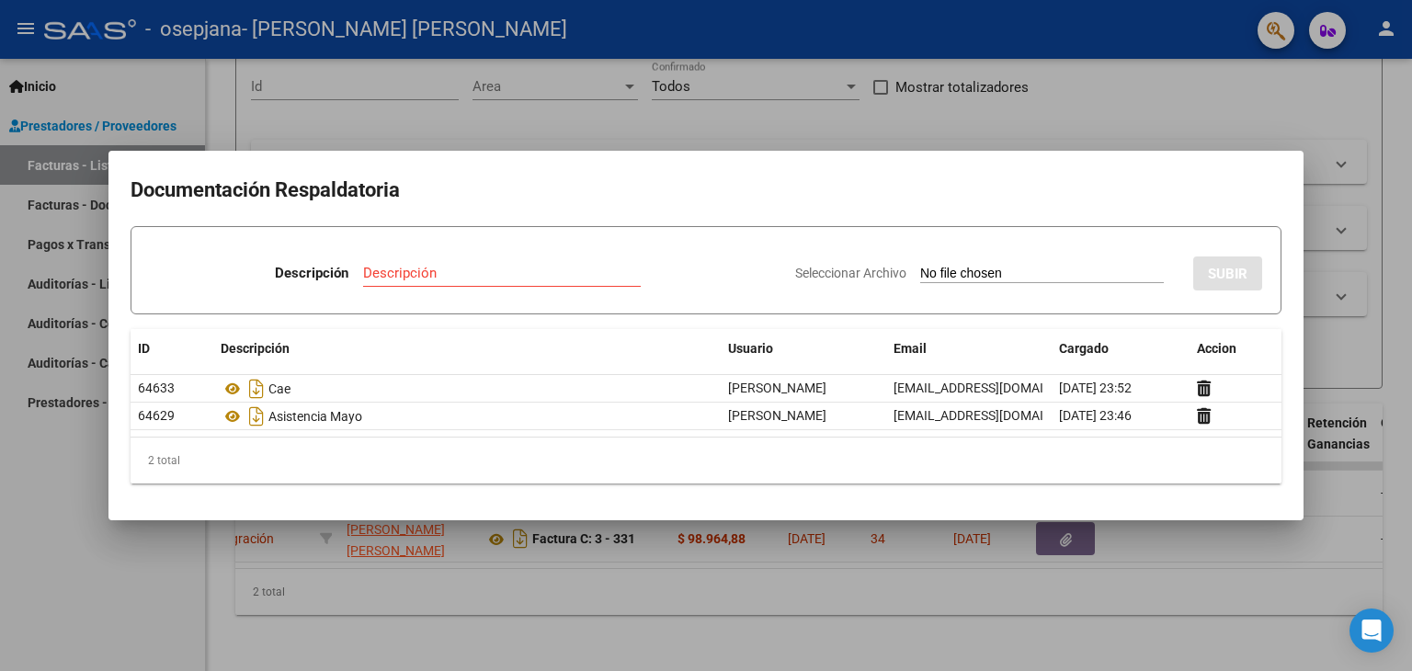
click at [1183, 108] on div at bounding box center [706, 335] width 1412 height 671
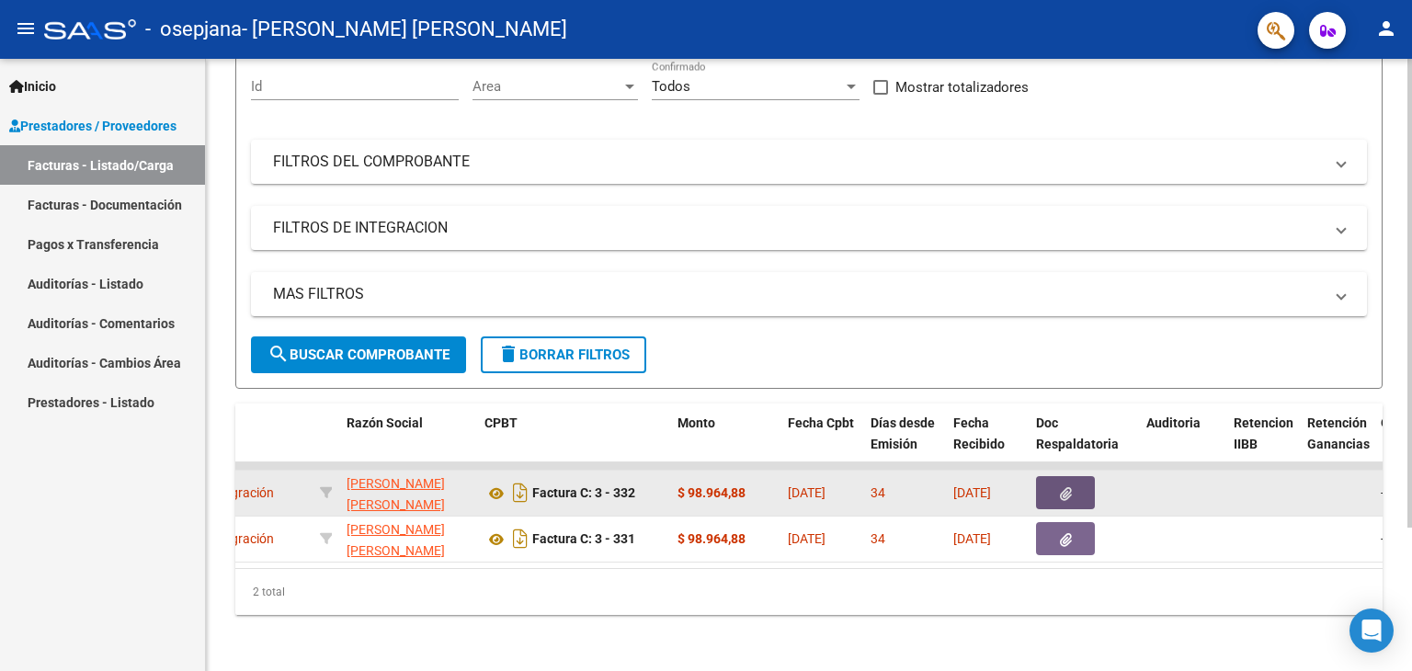
click at [1071, 495] on button "button" at bounding box center [1065, 492] width 59 height 33
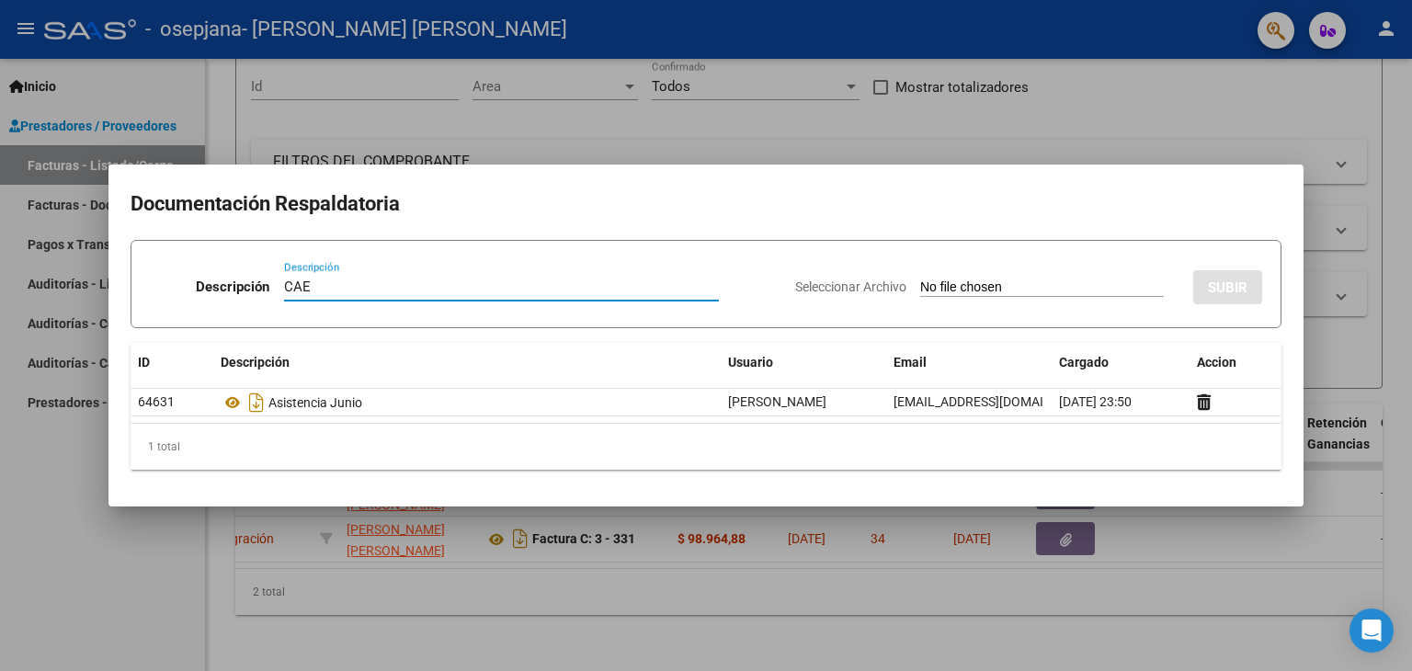
type input "CAE"
click at [962, 278] on app-file-uploader "Seleccionar Archivo" at bounding box center [986, 286] width 383 height 17
click at [871, 279] on span "Seleccionar Archivo" at bounding box center [850, 286] width 111 height 15
click at [920, 279] on input "Seleccionar Archivo" at bounding box center [1042, 287] width 244 height 17
type input "C:\fakepath\CAE ALCARAZ6.pdf"
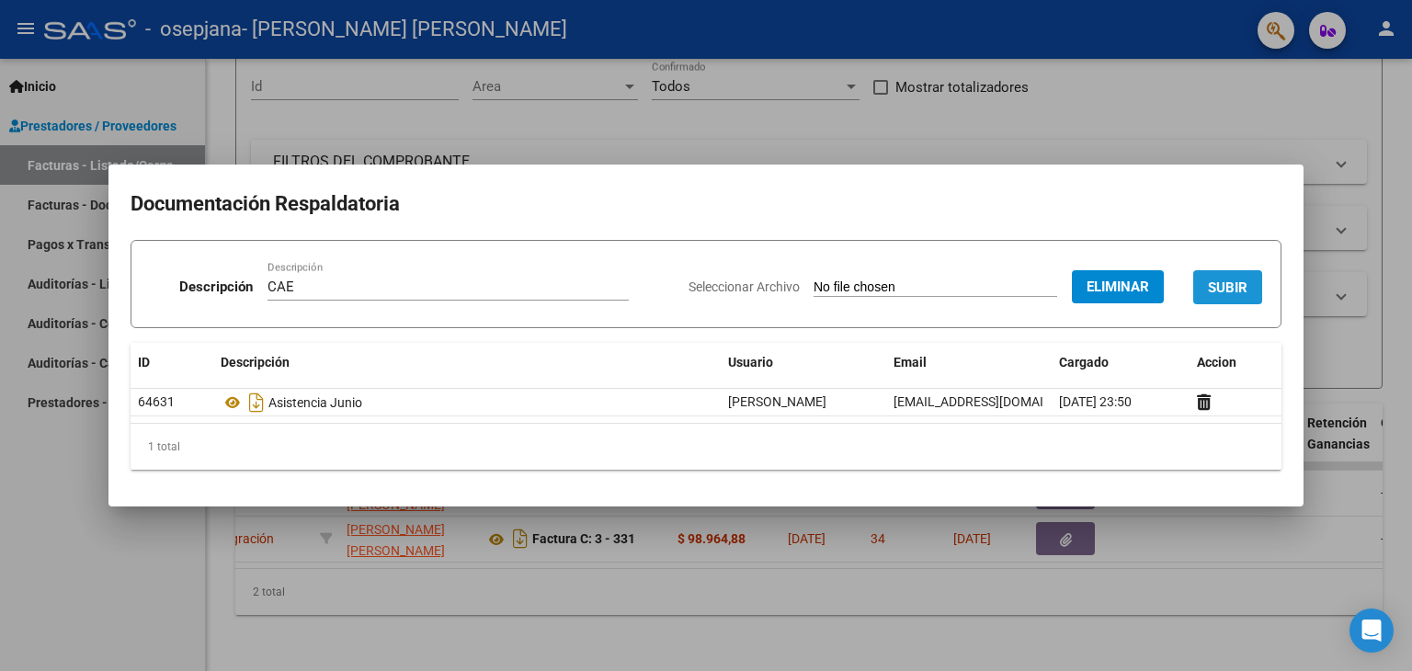
click at [1219, 284] on span "SUBIR" at bounding box center [1228, 287] width 40 height 17
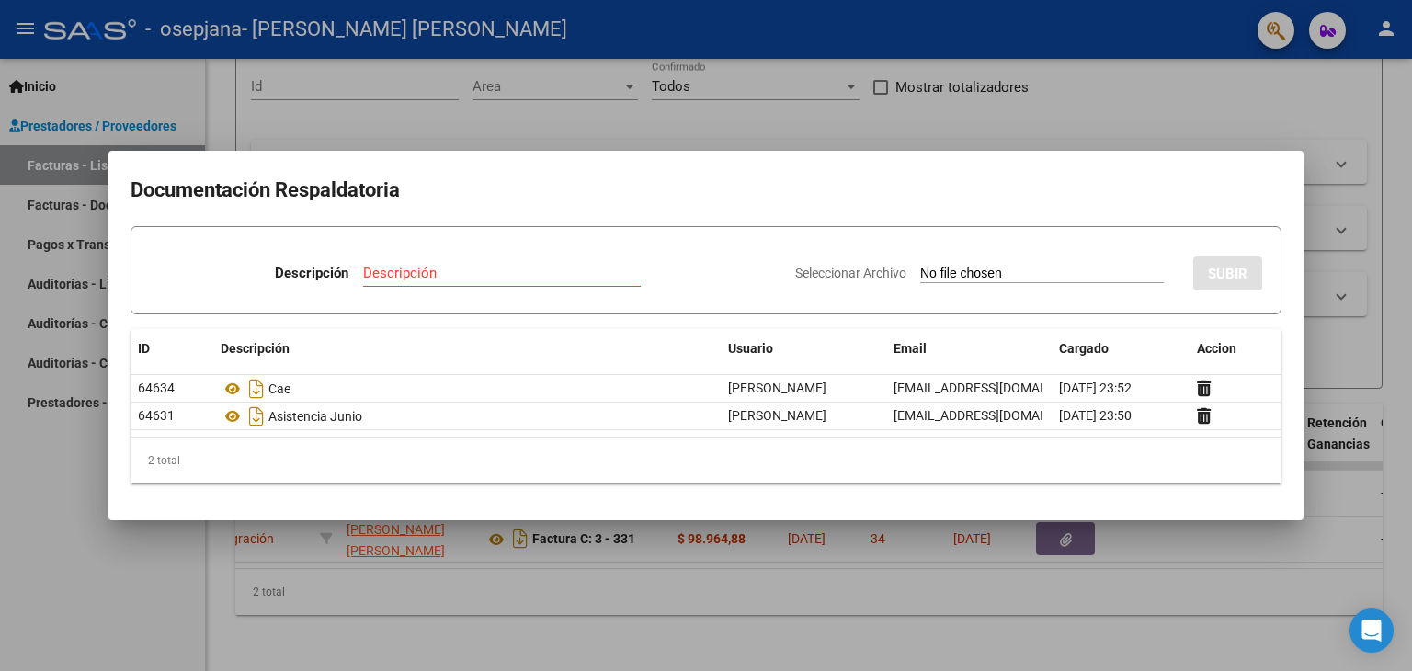
click at [1190, 554] on div at bounding box center [706, 335] width 1412 height 671
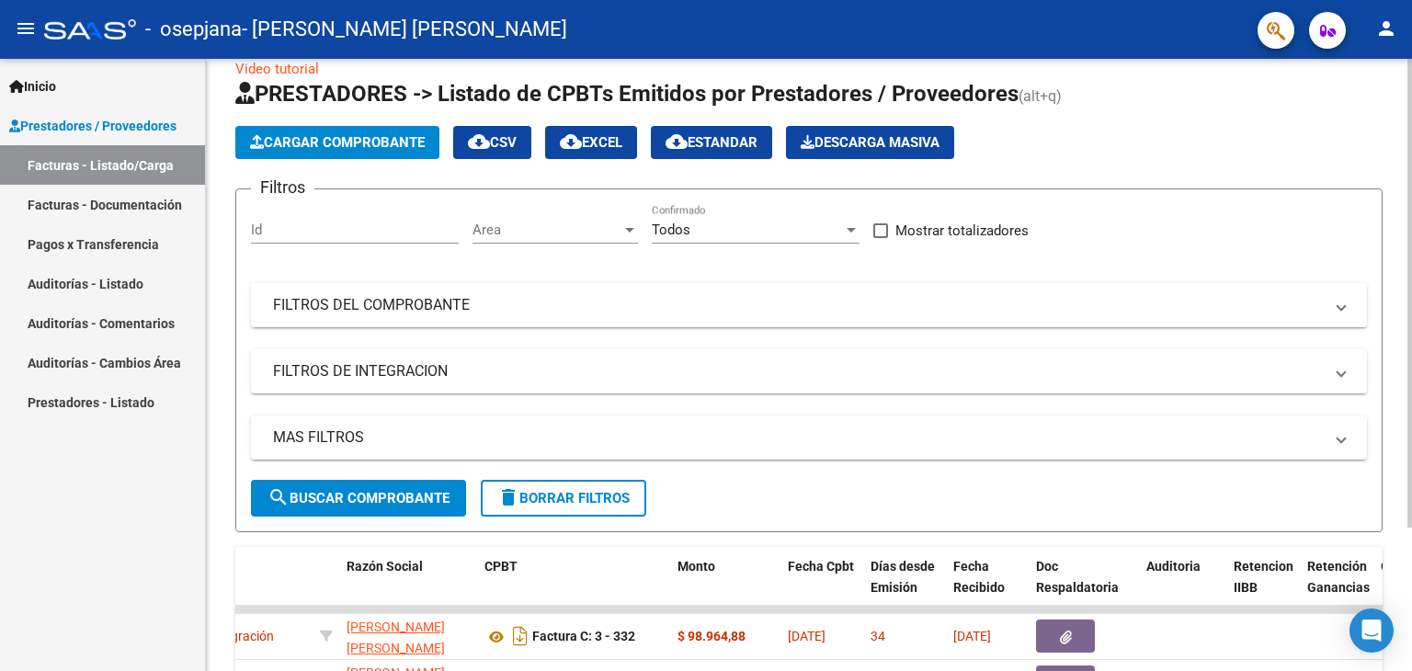
scroll to position [26, 0]
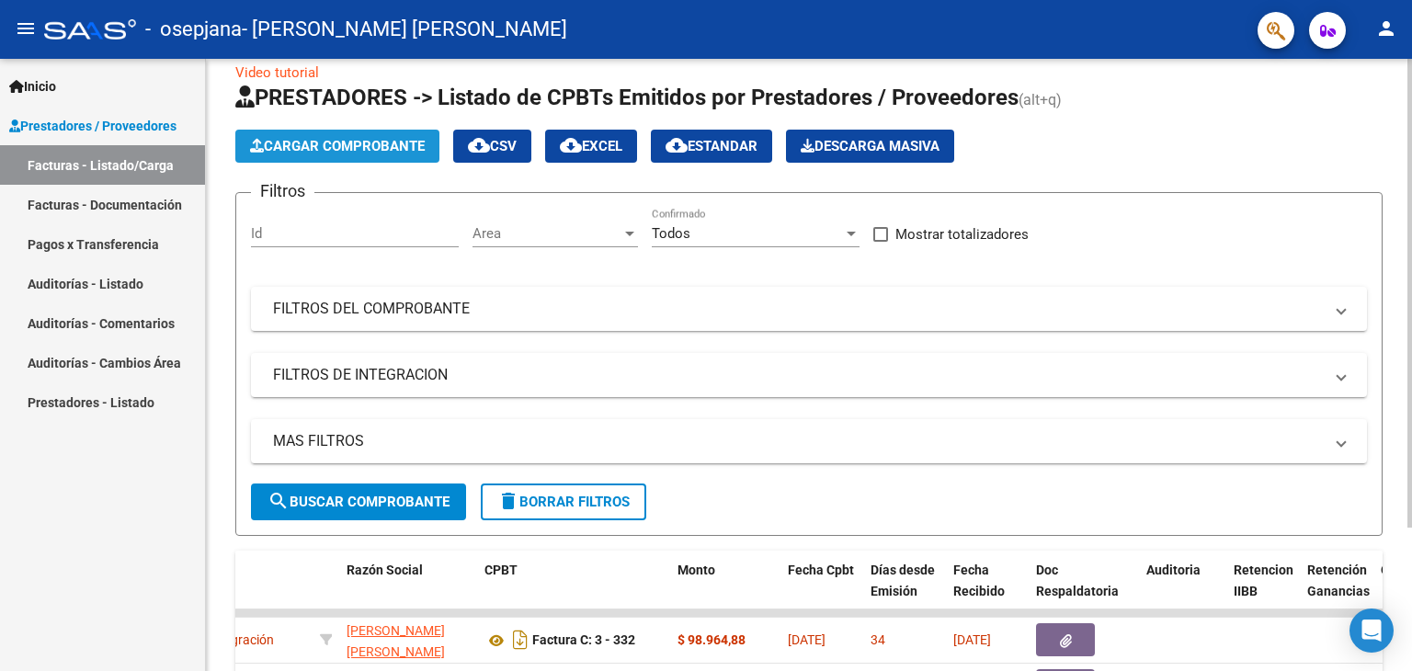
click at [360, 160] on button "Cargar Comprobante" at bounding box center [337, 146] width 204 height 33
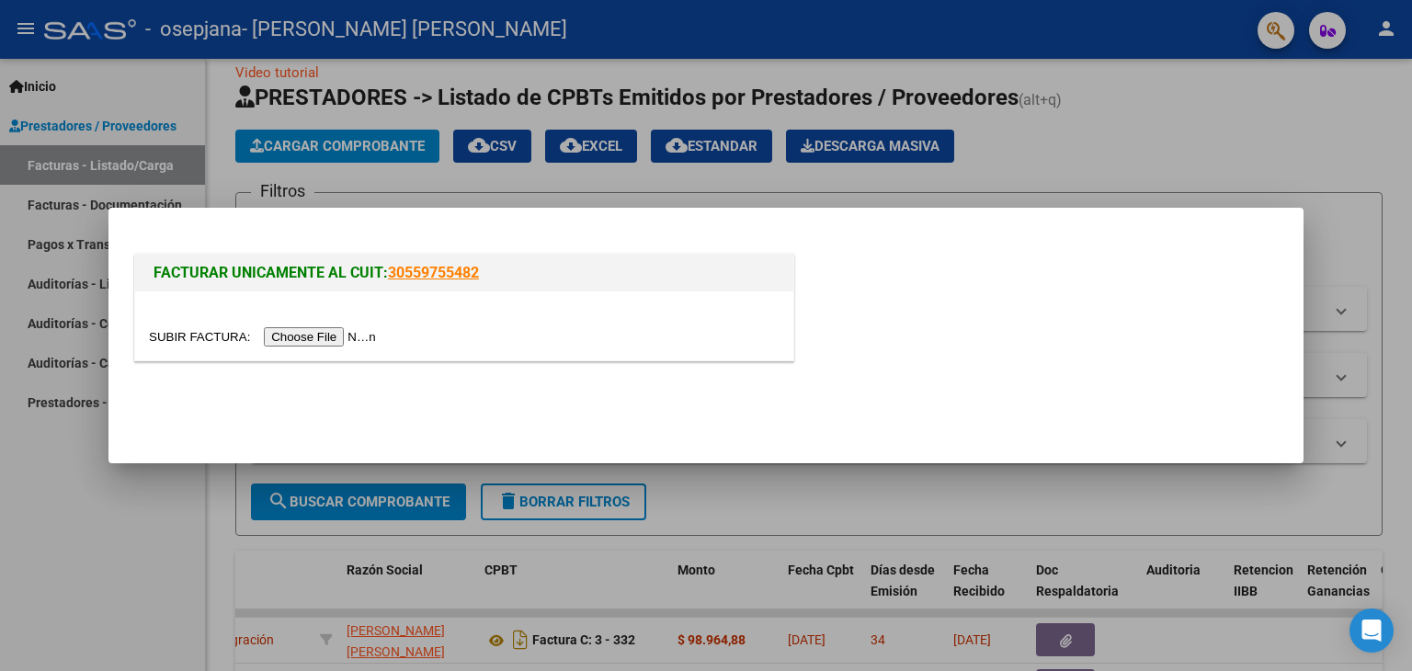
click at [312, 335] on input "file" at bounding box center [265, 336] width 233 height 19
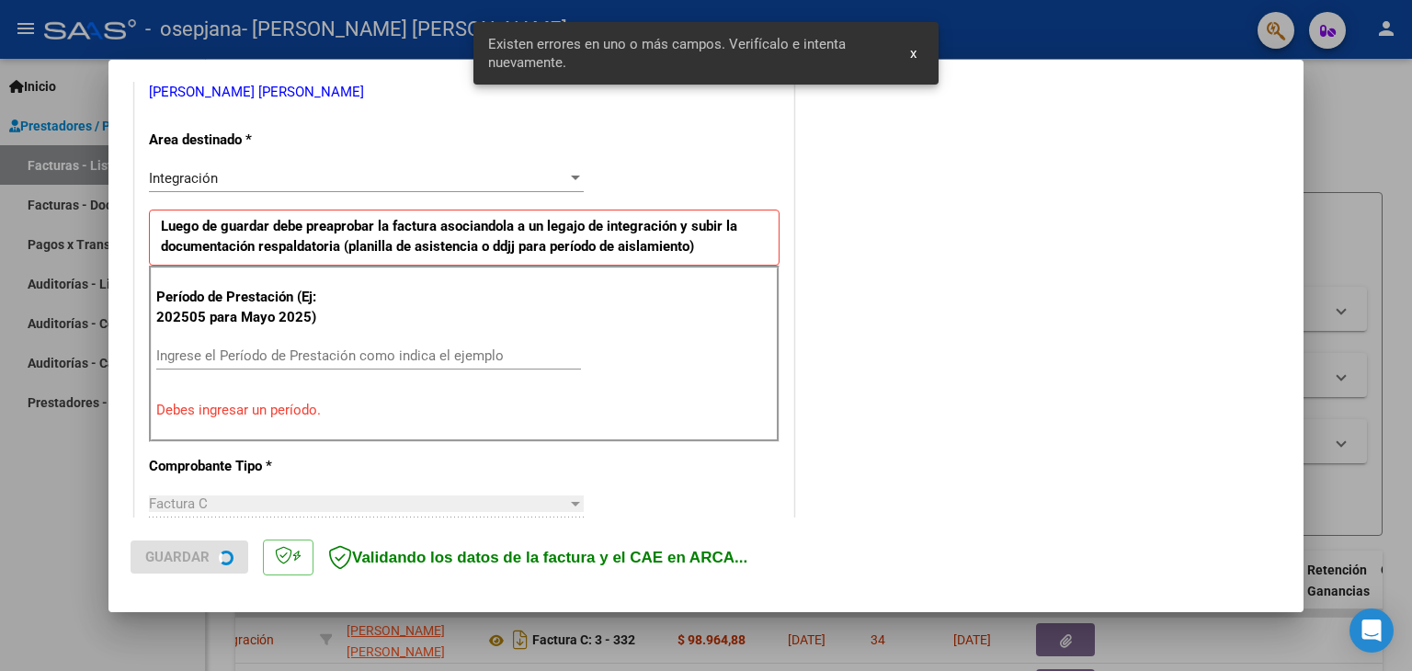
scroll to position [420, 0]
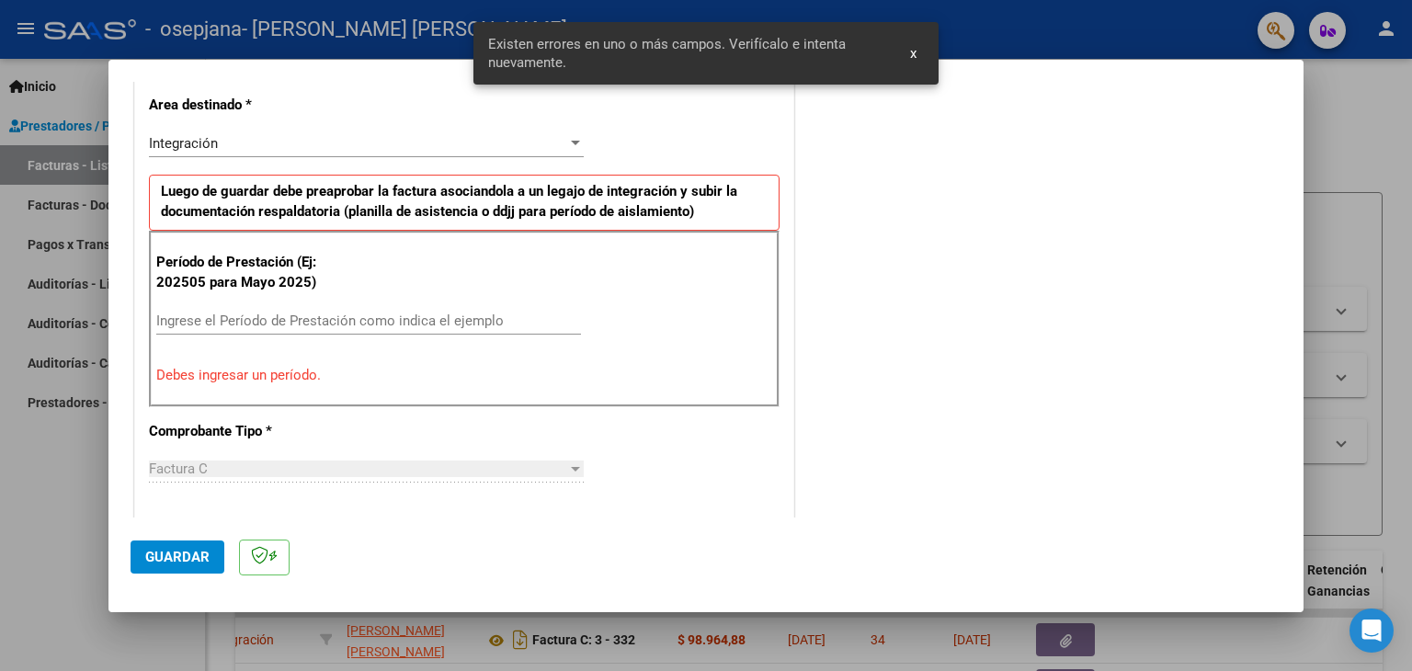
click at [781, 480] on div "CUIT * 27-26115574-0 Ingresar CUIT ANALISIS PRESTADOR [PERSON_NAME] [PERSON_NAM…" at bounding box center [464, 607] width 658 height 1431
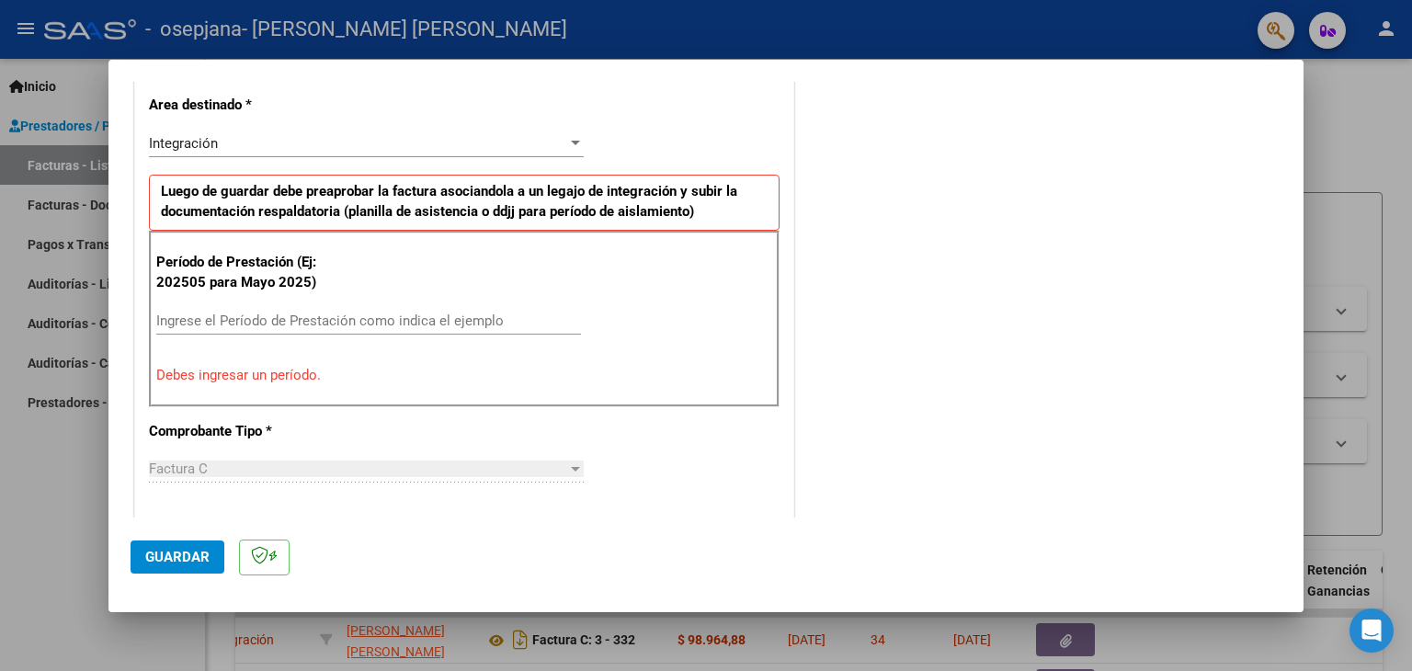
click at [789, 505] on div "DATOS DEL COMPROBANTE CUIT * 27-26115574-0 Ingresar CUIT ANALISIS PRESTADOR [PE…" at bounding box center [463, 588] width 667 height 1469
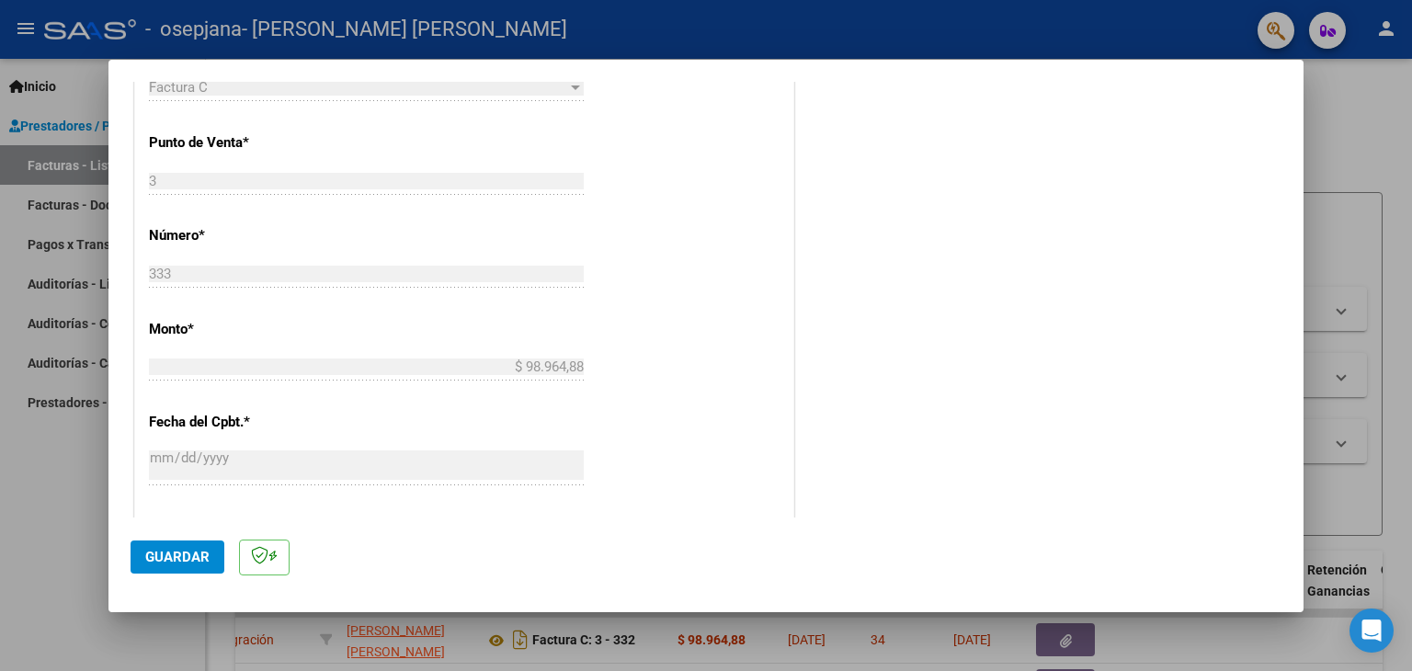
scroll to position [1180, 0]
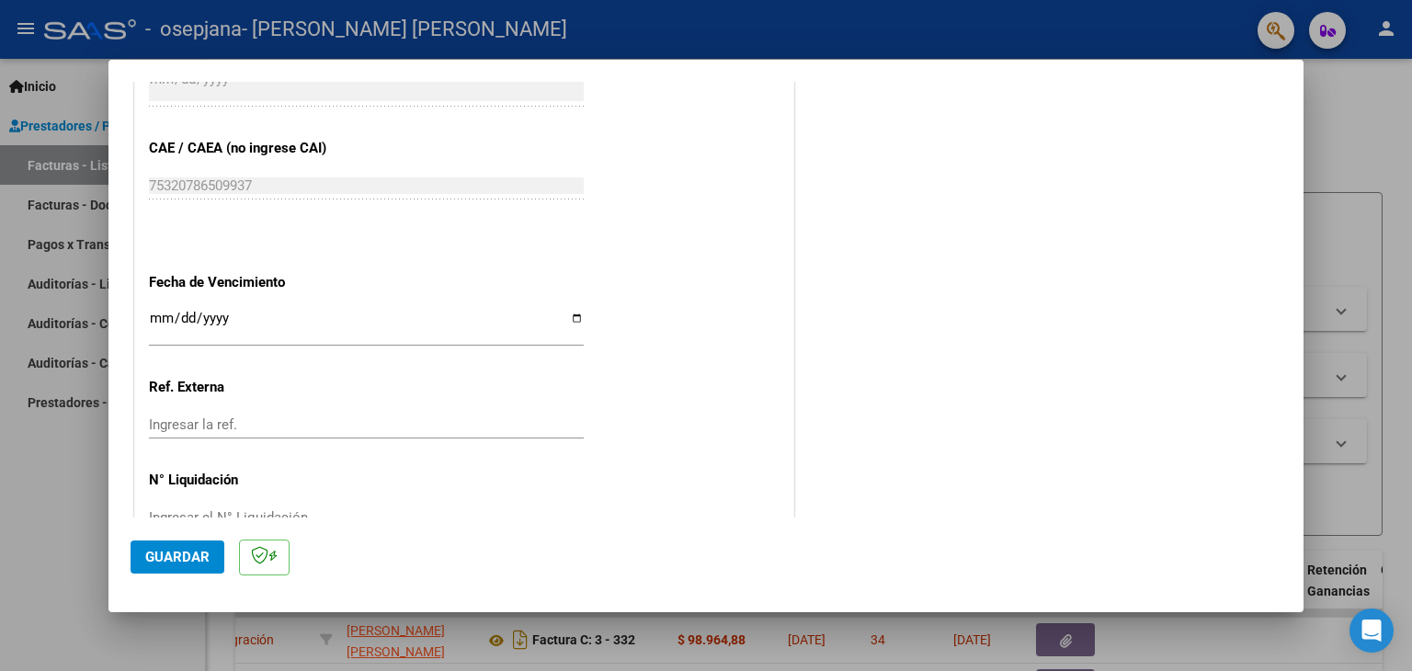
click at [170, 563] on span "Guardar" at bounding box center [177, 557] width 64 height 17
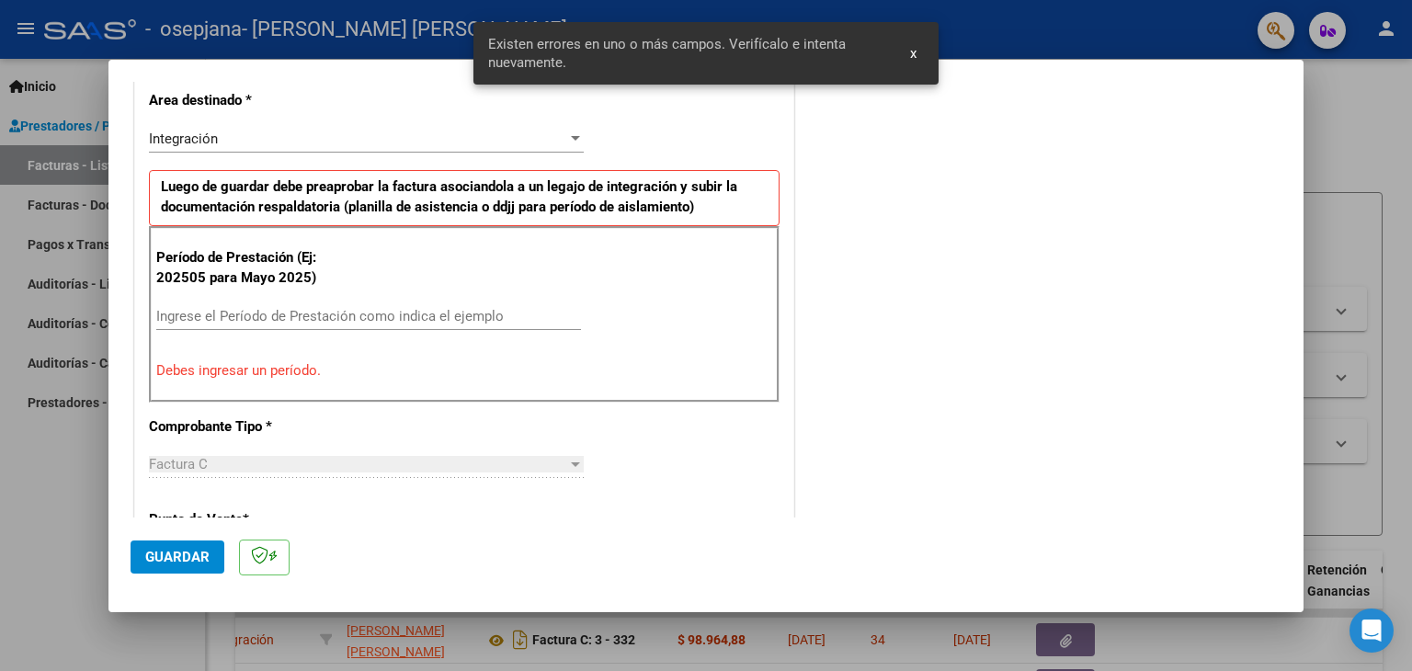
scroll to position [420, 0]
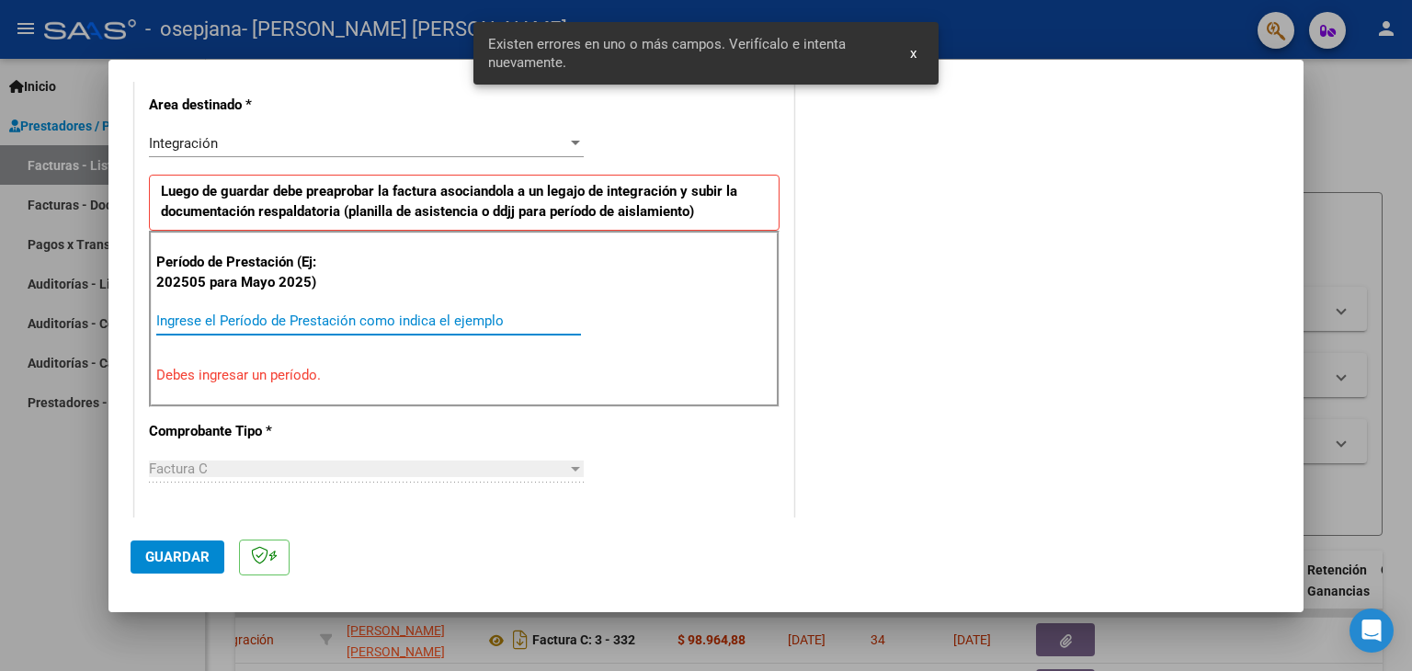
click at [268, 317] on input "Ingrese el Período de Prestación como indica el ejemplo" at bounding box center [368, 320] width 425 height 17
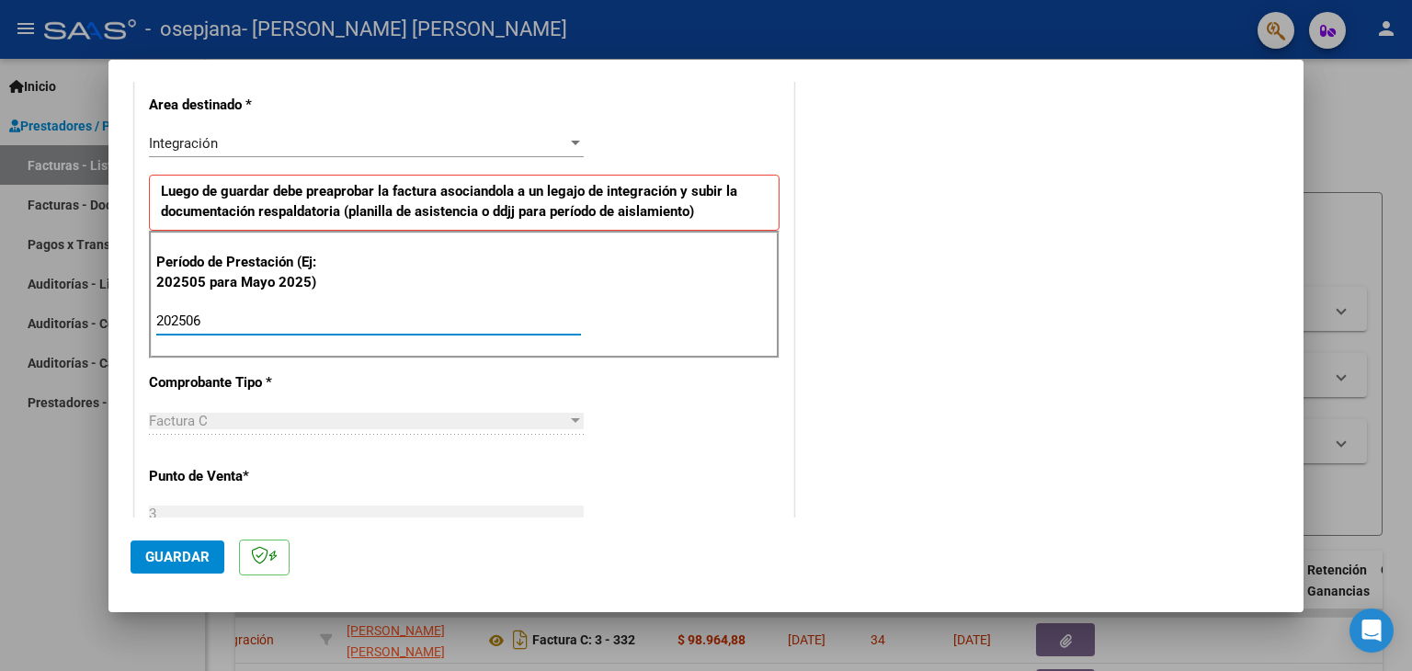
type input "202506"
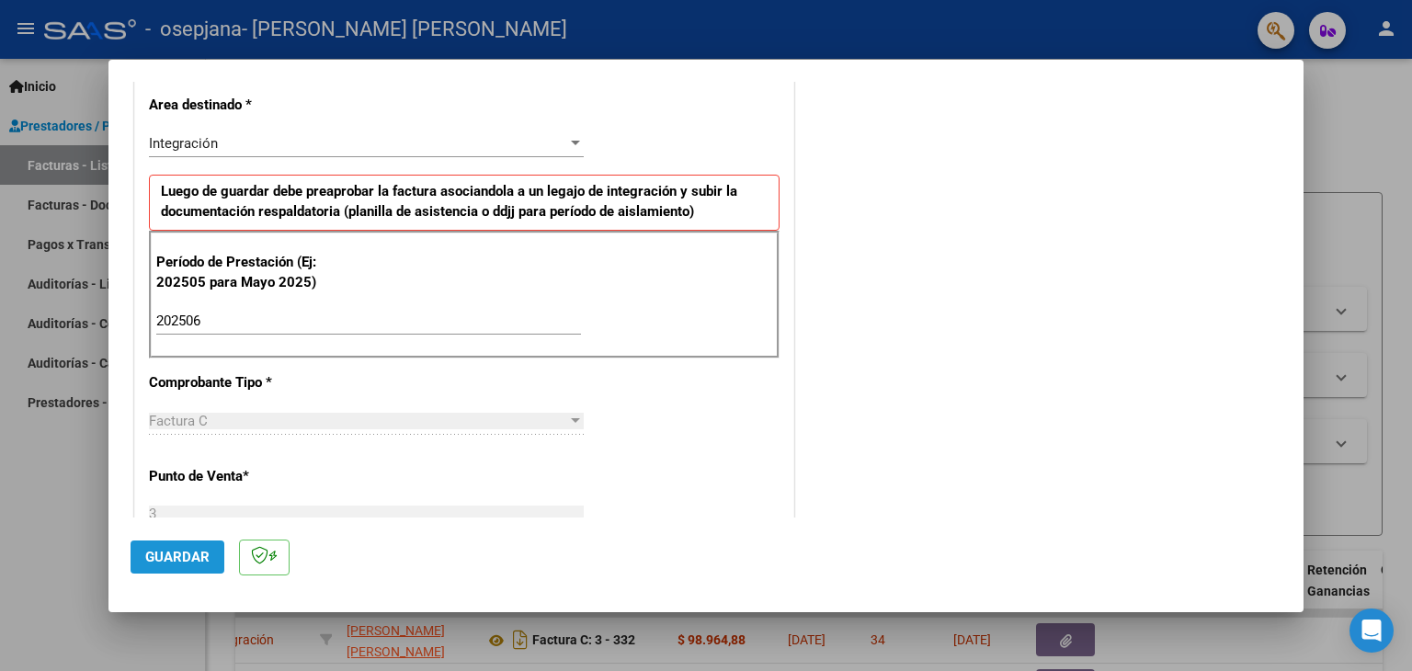
click at [195, 558] on span "Guardar" at bounding box center [177, 557] width 64 height 17
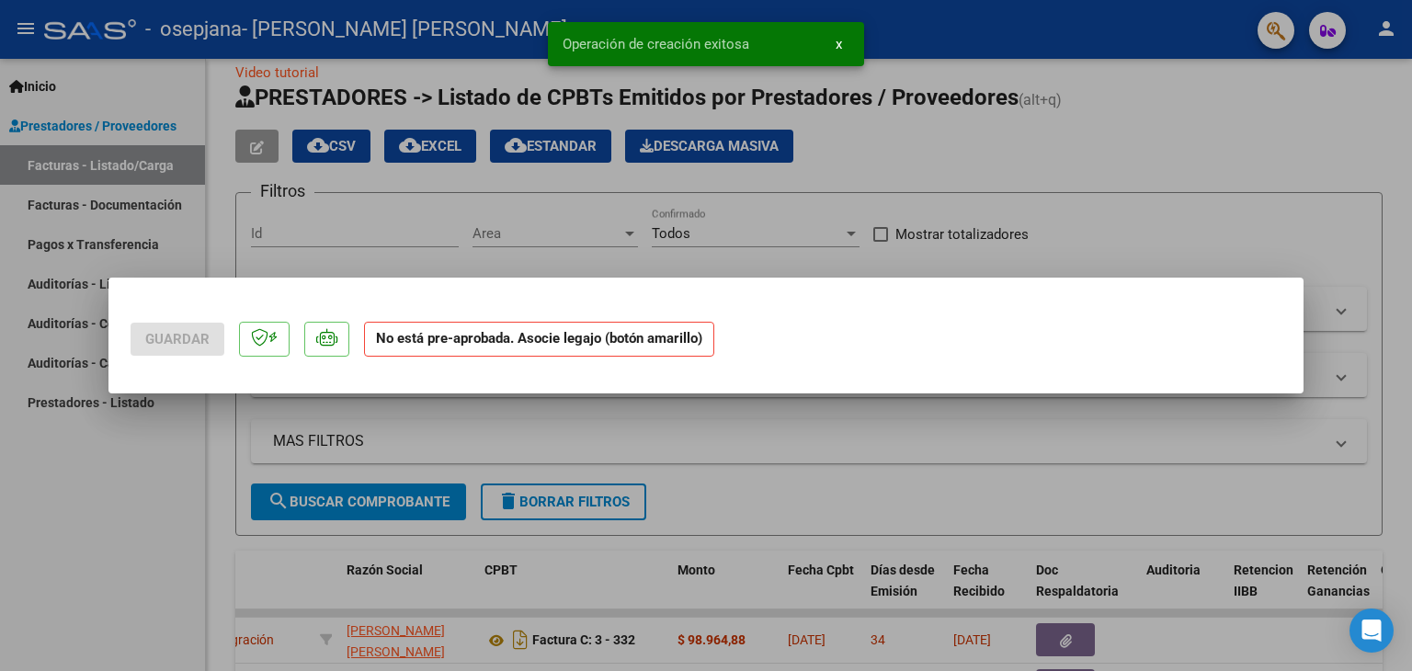
scroll to position [0, 0]
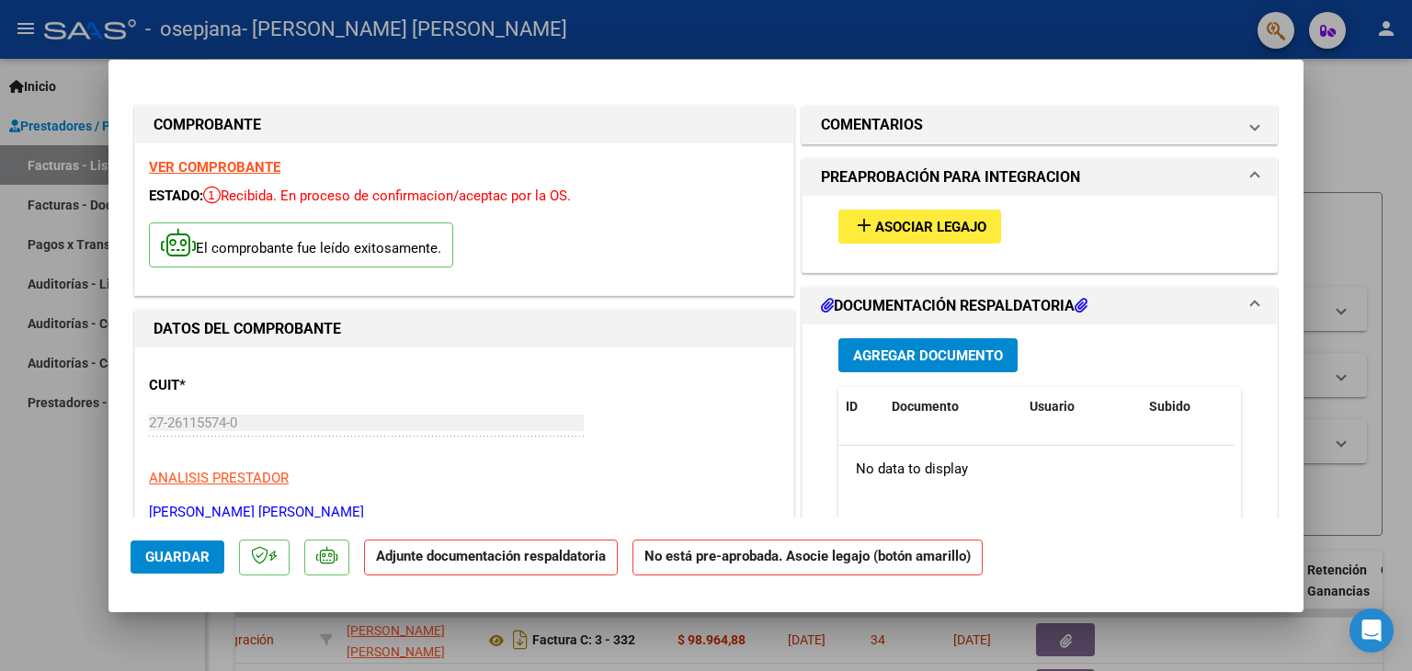
click at [245, 508] on p "[PERSON_NAME] [PERSON_NAME]" at bounding box center [464, 512] width 630 height 21
click at [1162, 639] on div at bounding box center [706, 335] width 1412 height 671
type input "$ 0,00"
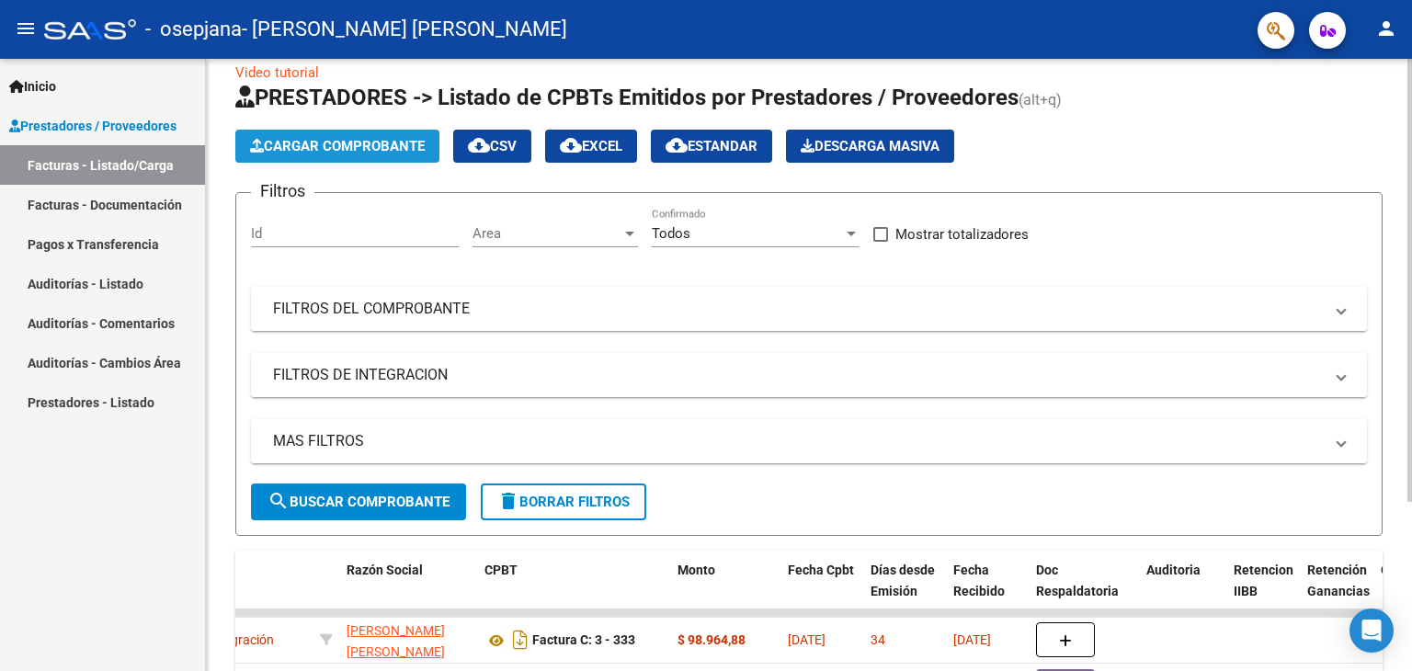
click at [360, 135] on button "Cargar Comprobante" at bounding box center [337, 146] width 204 height 33
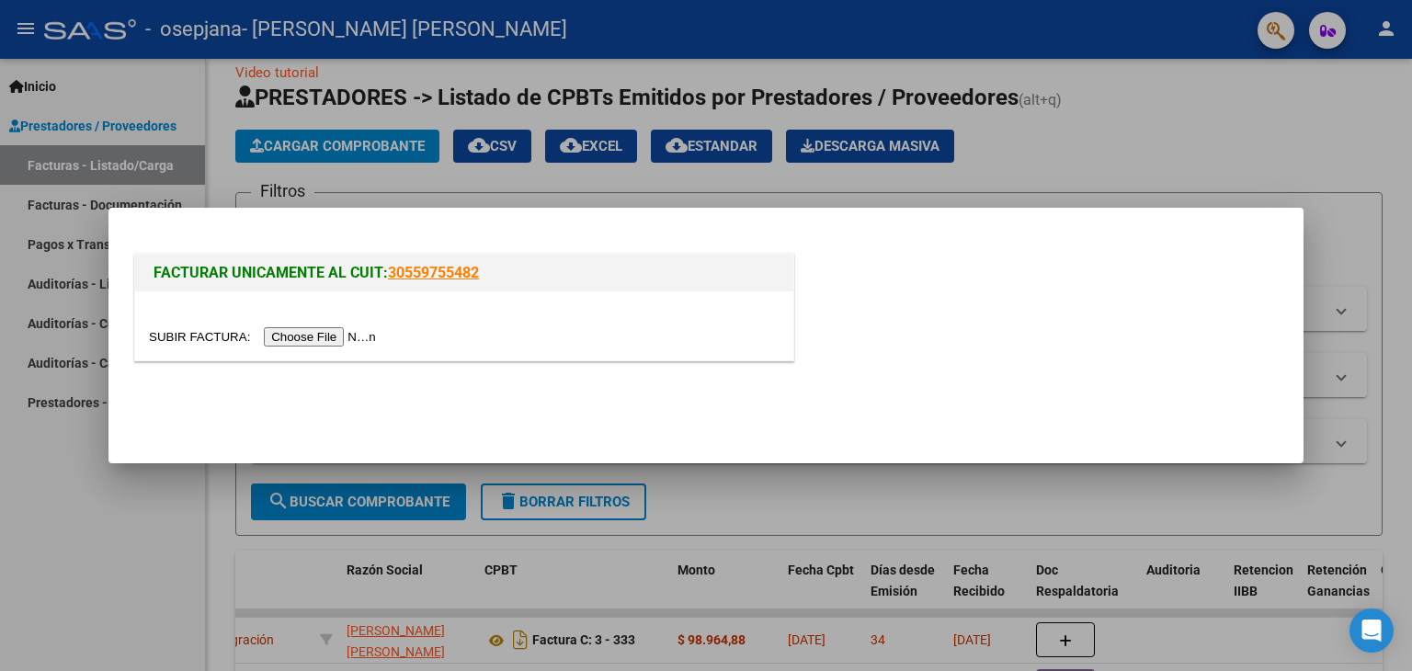
click at [335, 344] on input "file" at bounding box center [265, 336] width 233 height 19
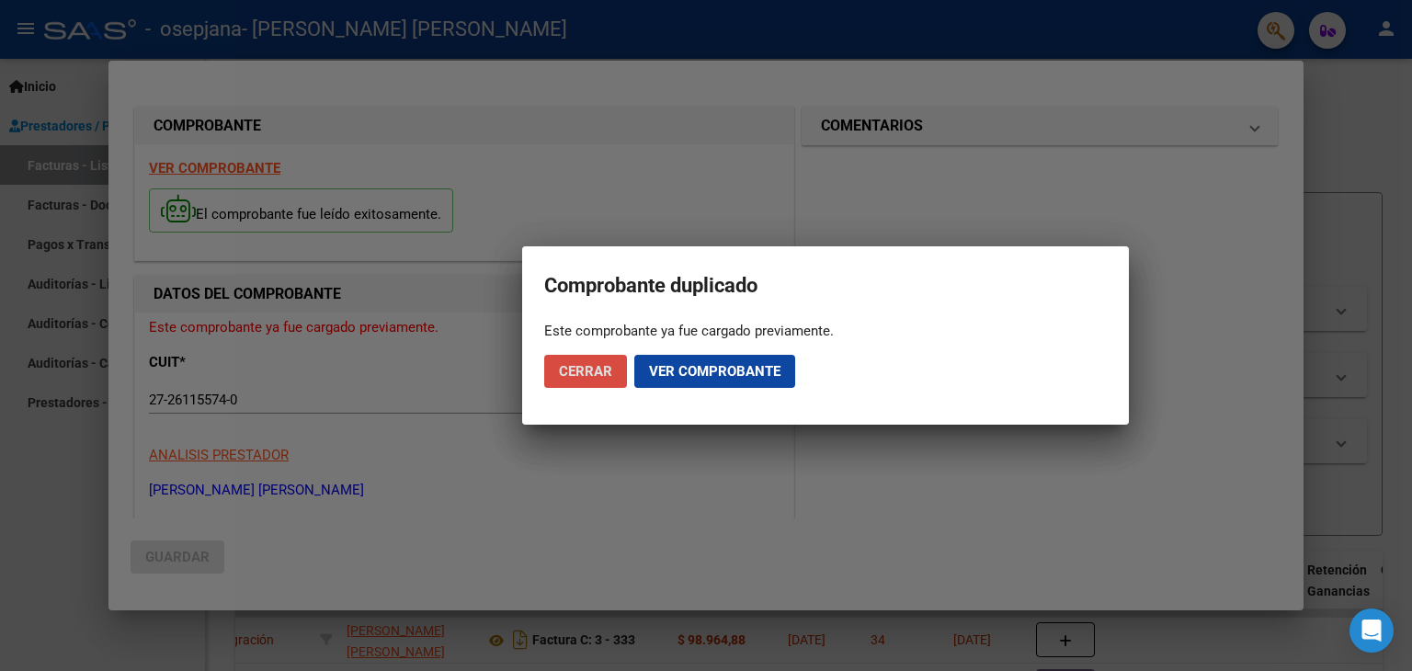
click at [614, 368] on button "Cerrar" at bounding box center [585, 371] width 83 height 33
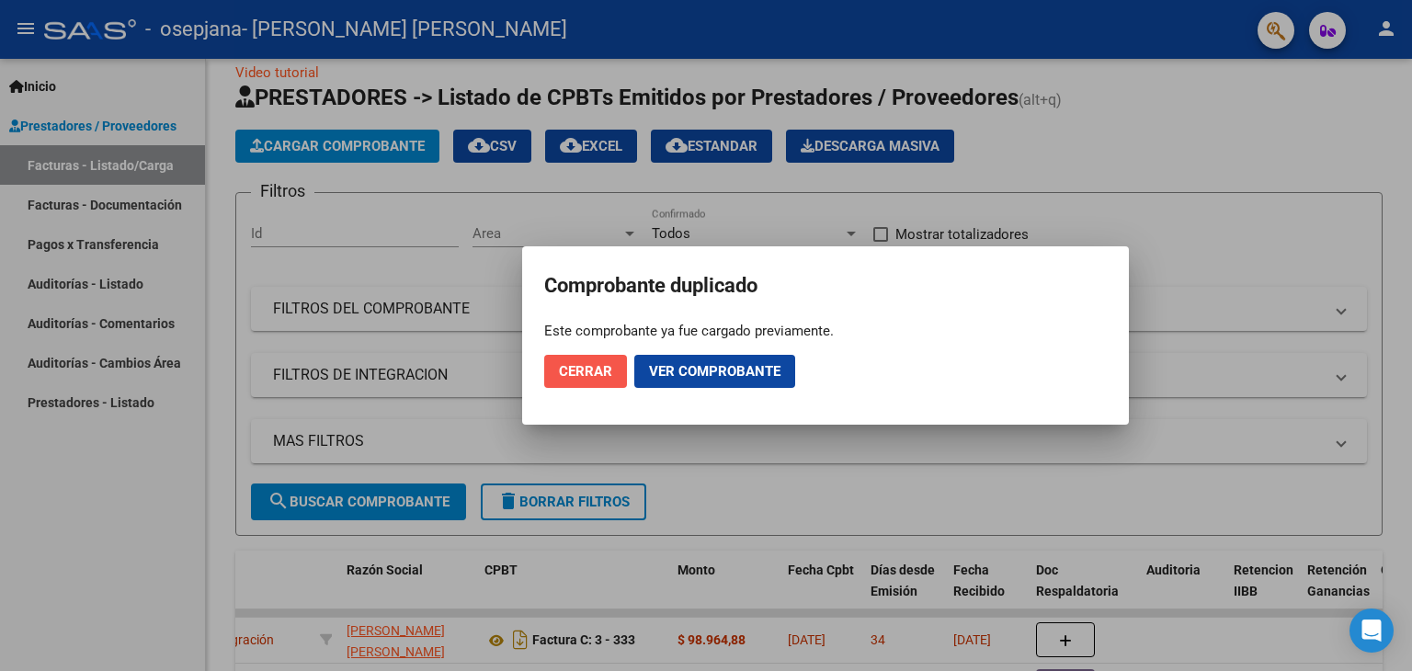
click at [587, 366] on span "Cerrar" at bounding box center [585, 371] width 53 height 17
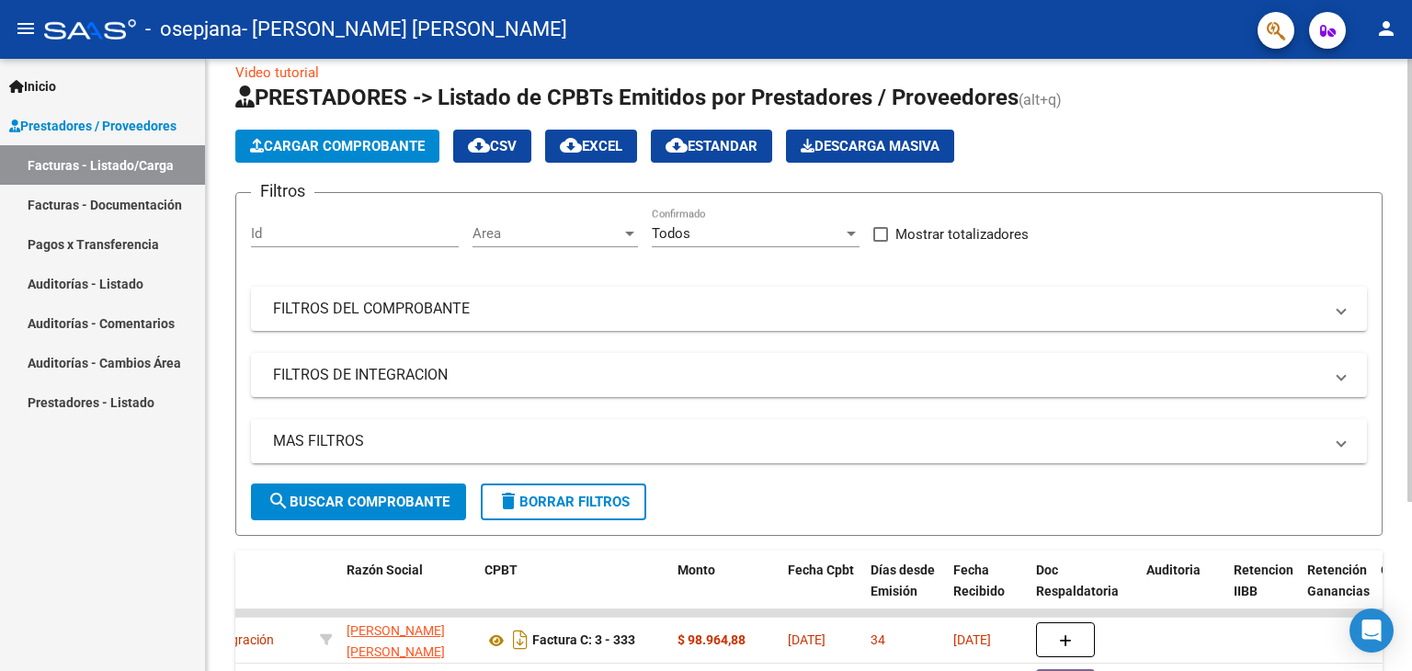
click at [713, 436] on mat-panel-title "MAS FILTROS" at bounding box center [798, 441] width 1050 height 20
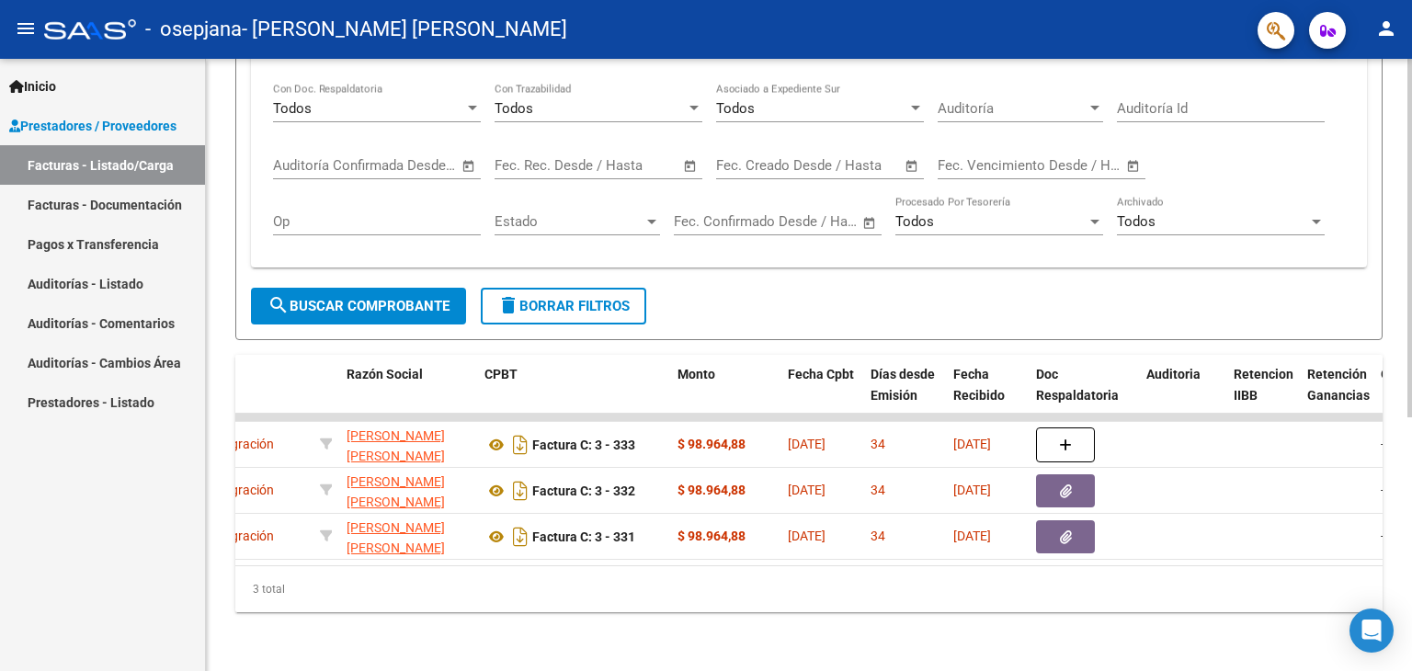
scroll to position [432, 0]
click at [1411, 415] on div at bounding box center [1409, 491] width 5 height 358
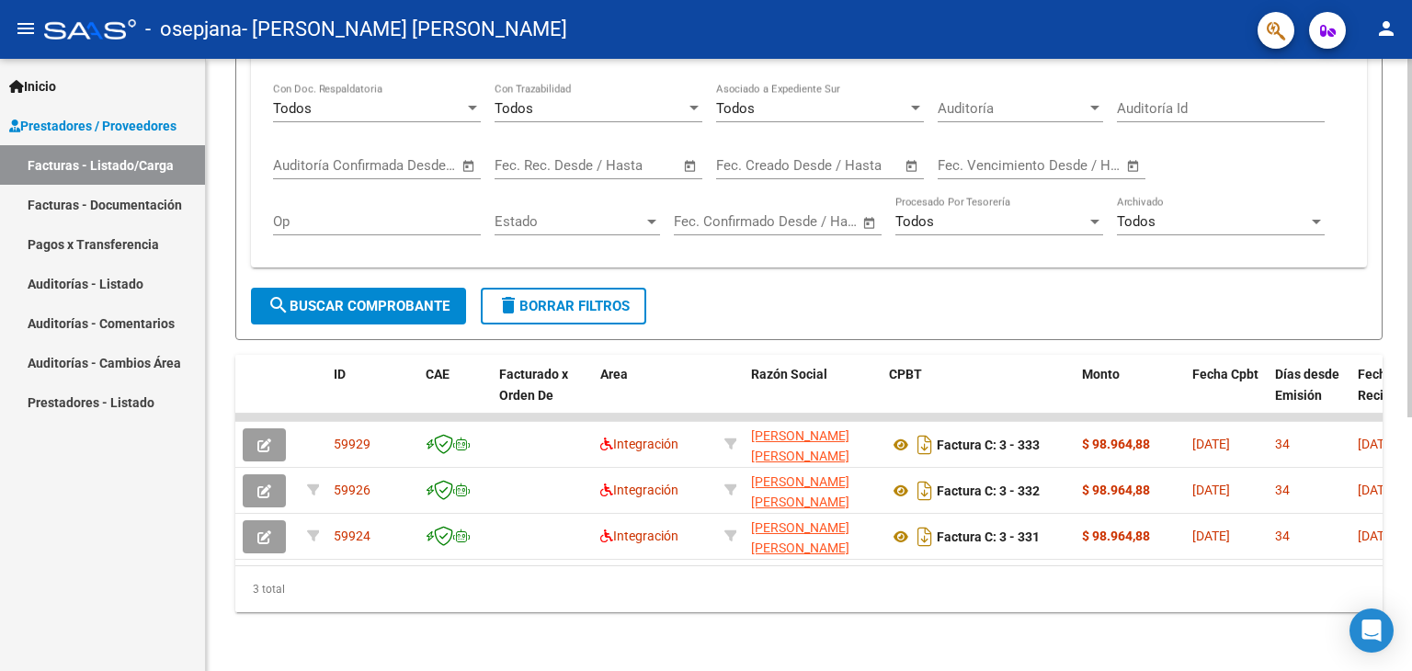
click at [1231, 550] on datatable-body "59929 Integración [PERSON_NAME] [PERSON_NAME] 27261155740 Factura C: 3 - 333 $ …" at bounding box center [808, 490] width 1147 height 152
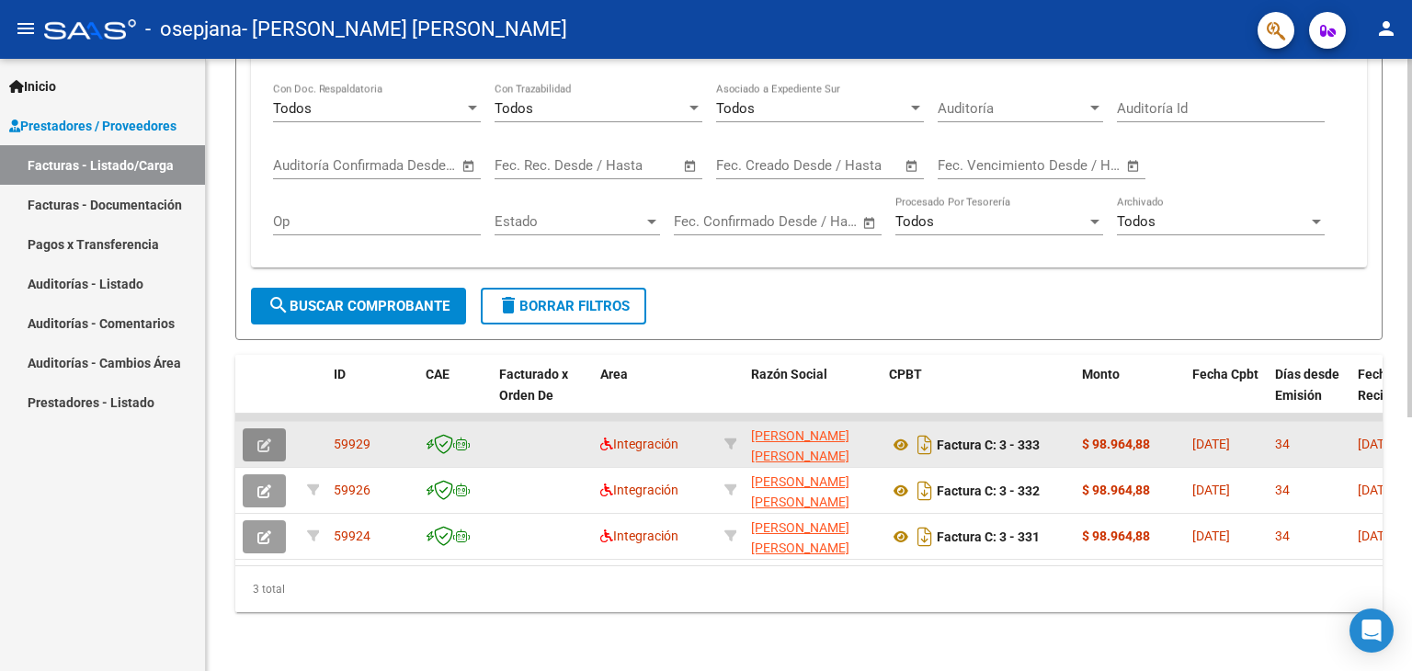
click at [271, 442] on button "button" at bounding box center [264, 444] width 43 height 33
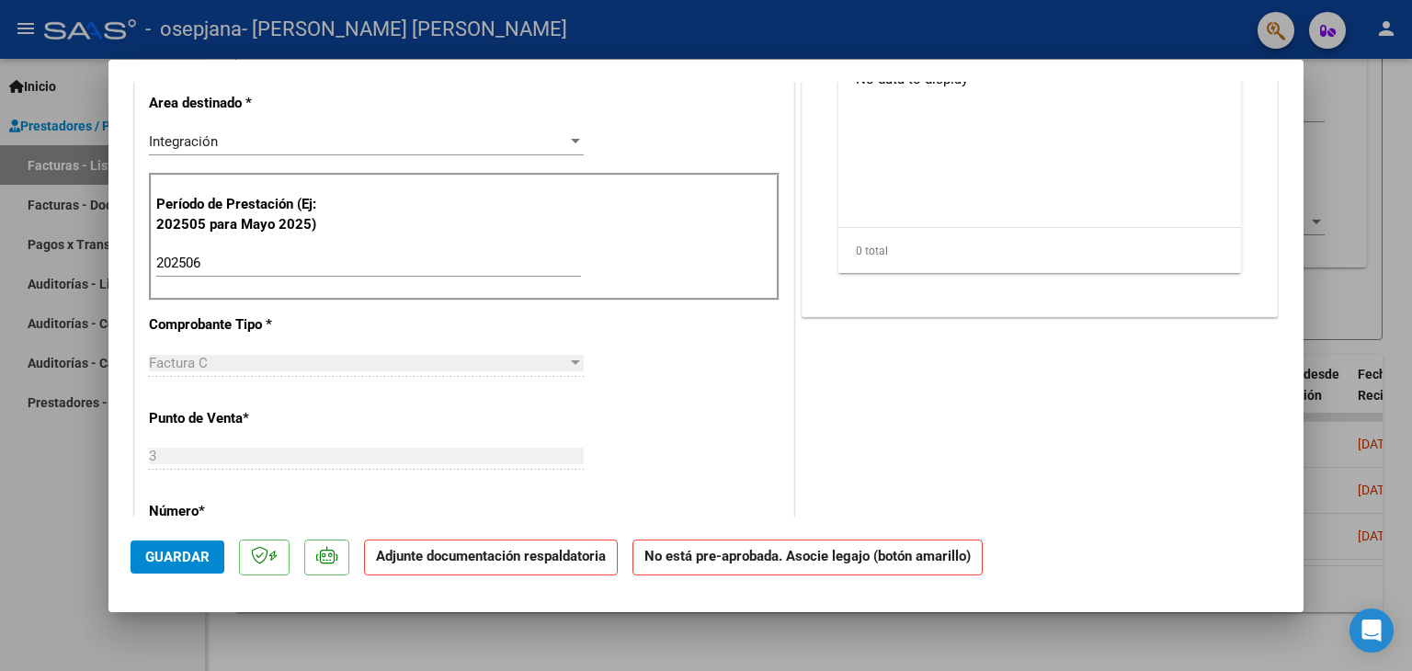
scroll to position [454, 0]
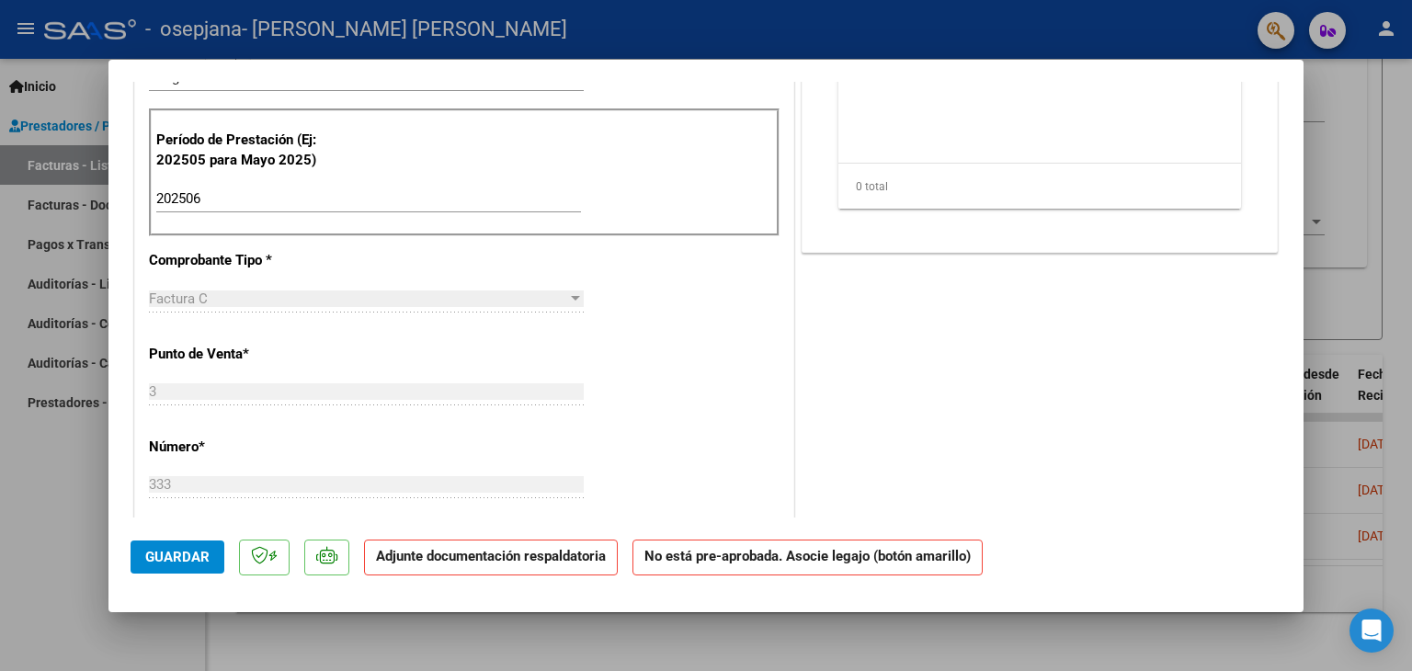
click at [210, 186] on div "202506 Ingrese el Período de Prestación como indica el ejemplo" at bounding box center [368, 199] width 425 height 28
type input "202507"
click at [182, 571] on button "Guardar" at bounding box center [177, 556] width 94 height 33
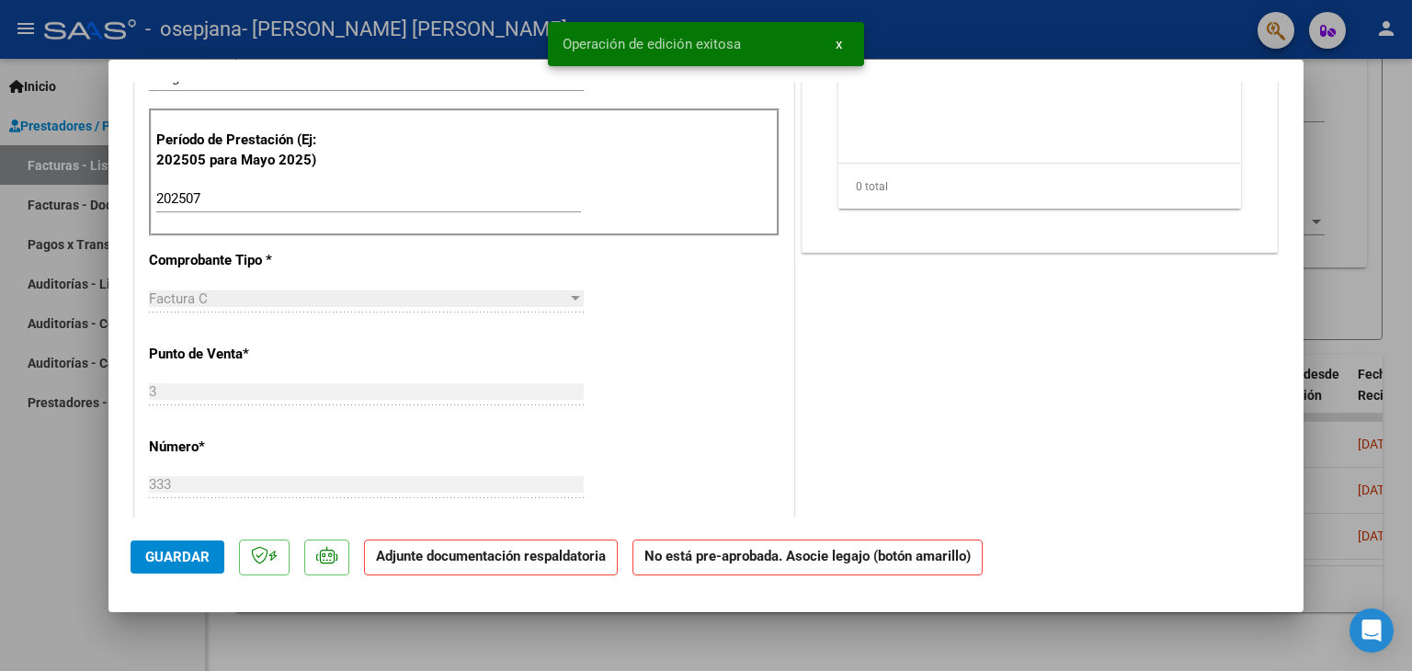
click at [485, 561] on strong "Adjunte documentación respaldatoria" at bounding box center [491, 556] width 230 height 17
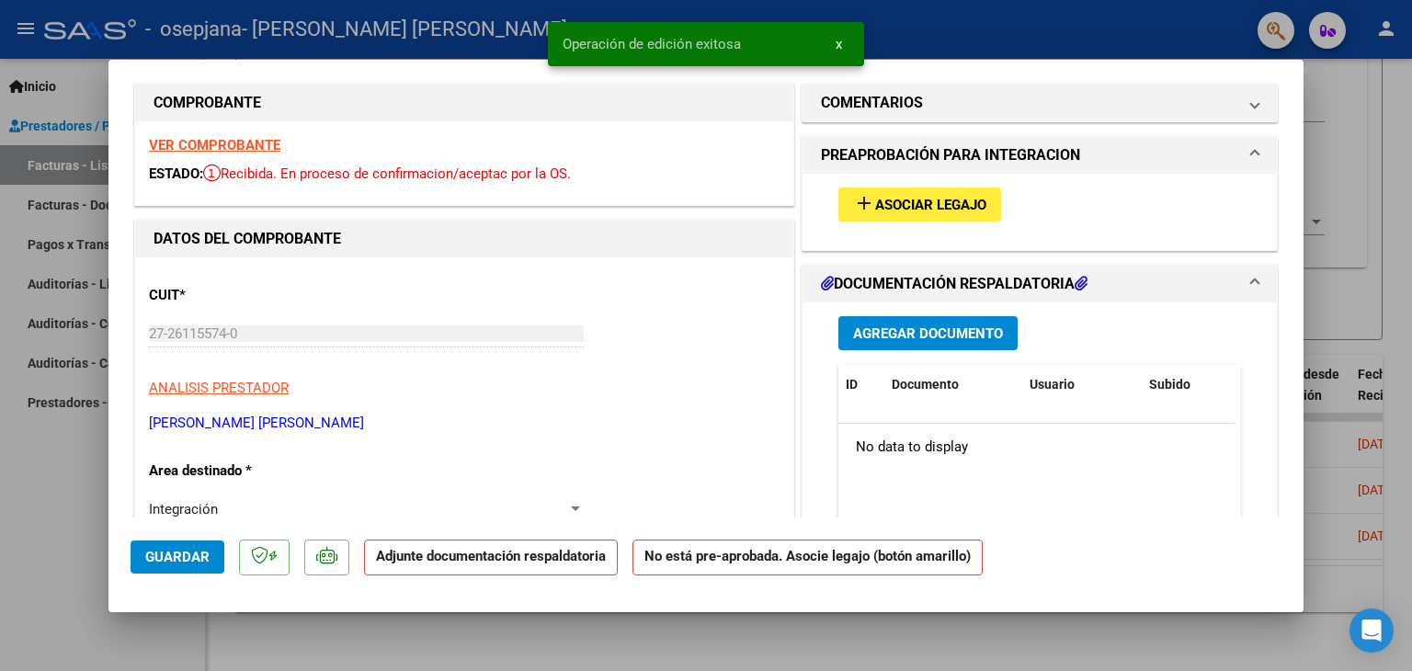
scroll to position [0, 0]
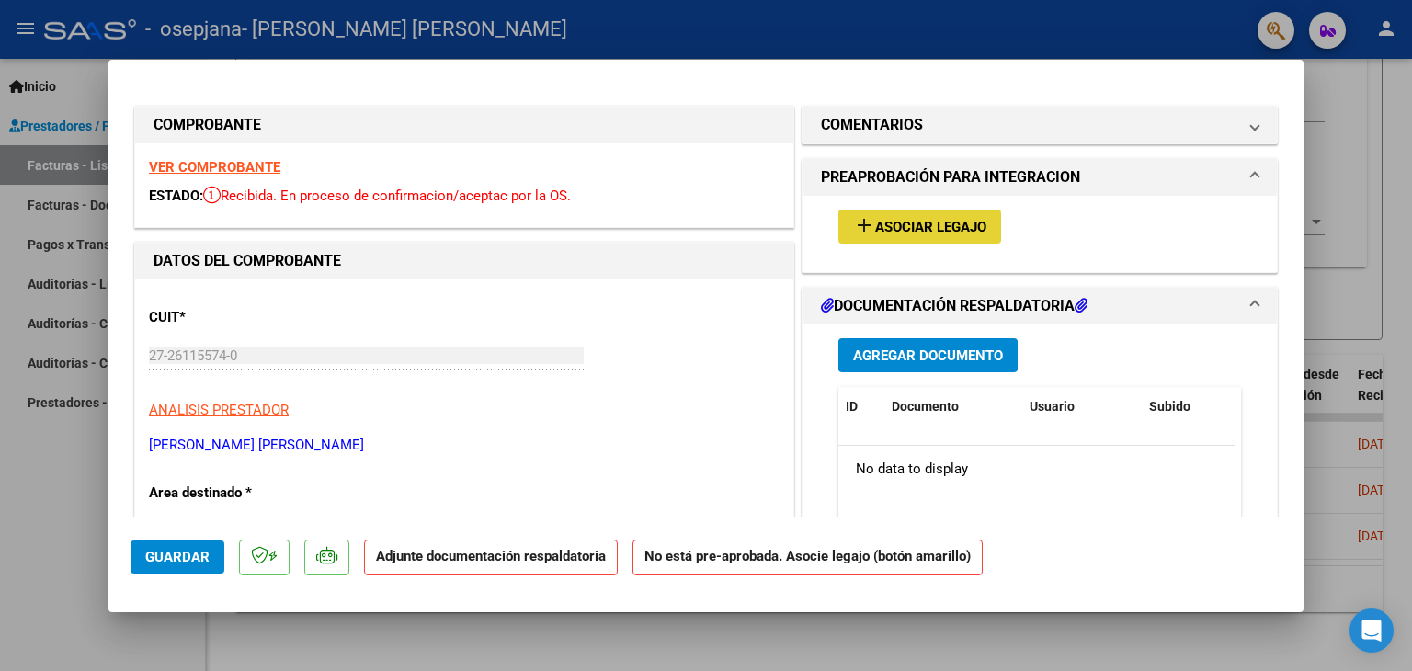
click at [945, 229] on span "Asociar Legajo" at bounding box center [930, 227] width 111 height 17
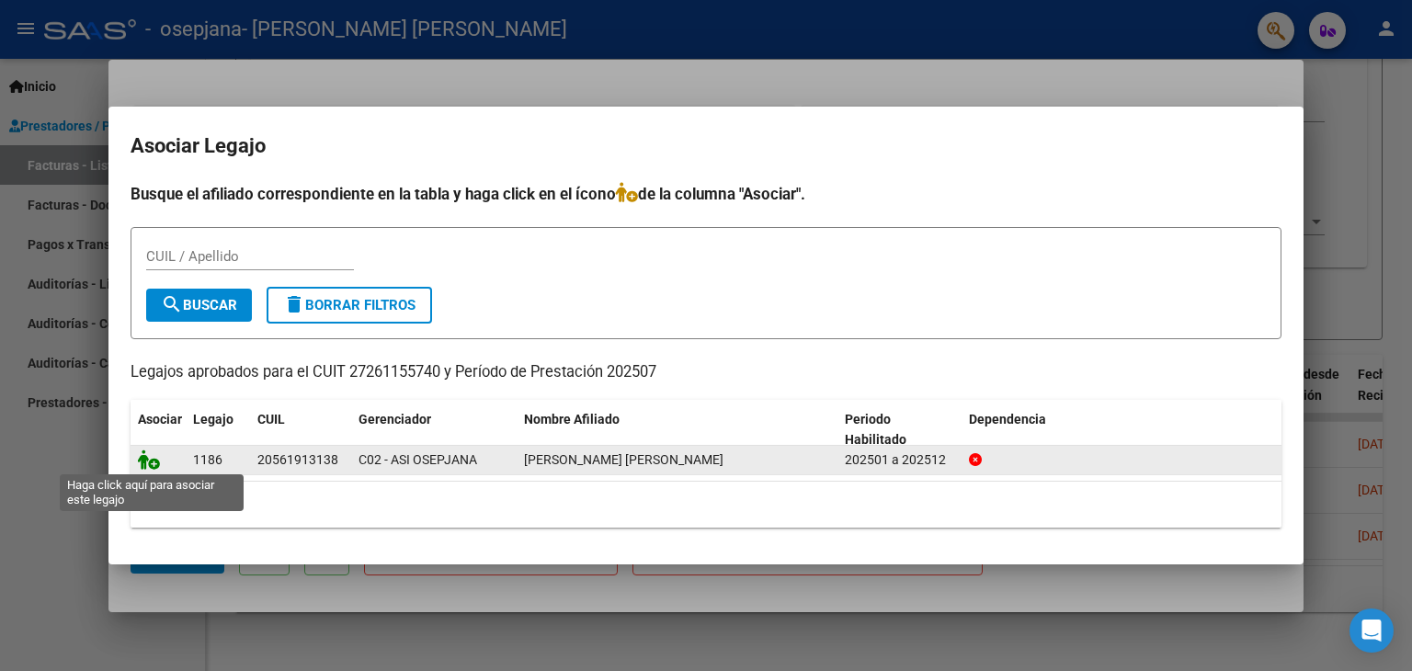
click at [153, 464] on icon at bounding box center [149, 459] width 22 height 20
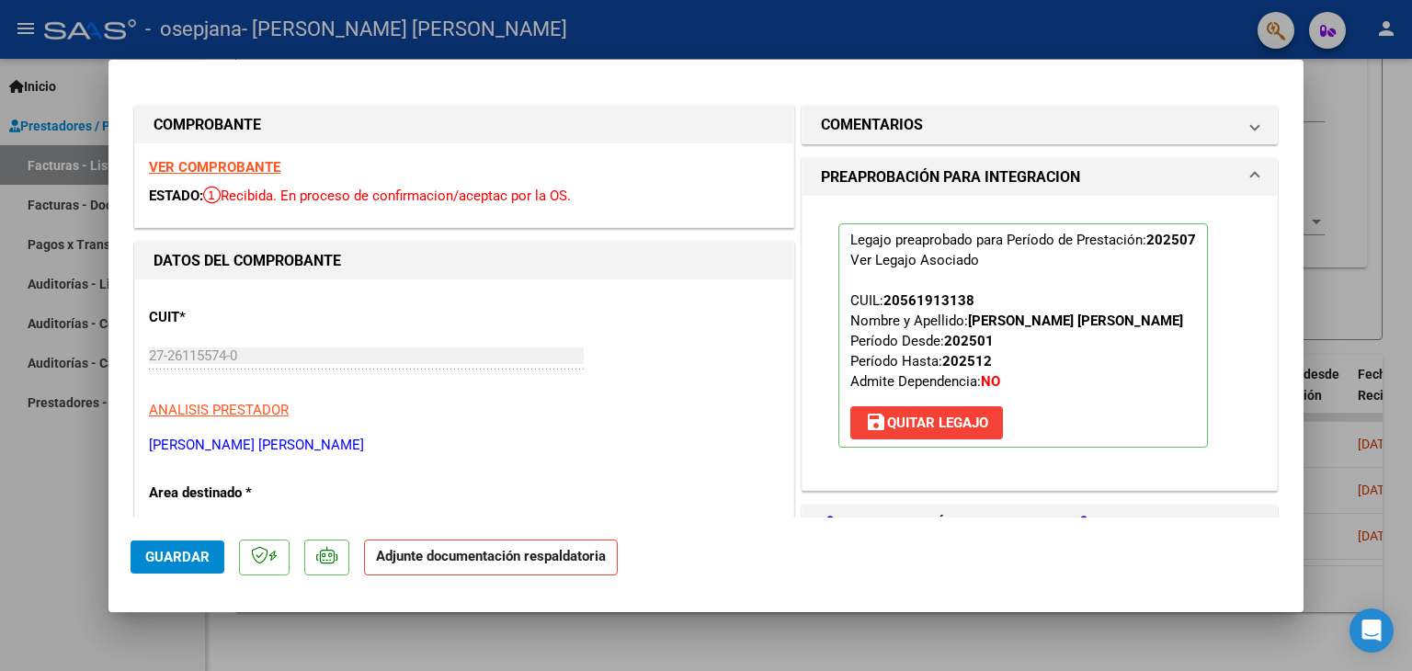
scroll to position [380, 0]
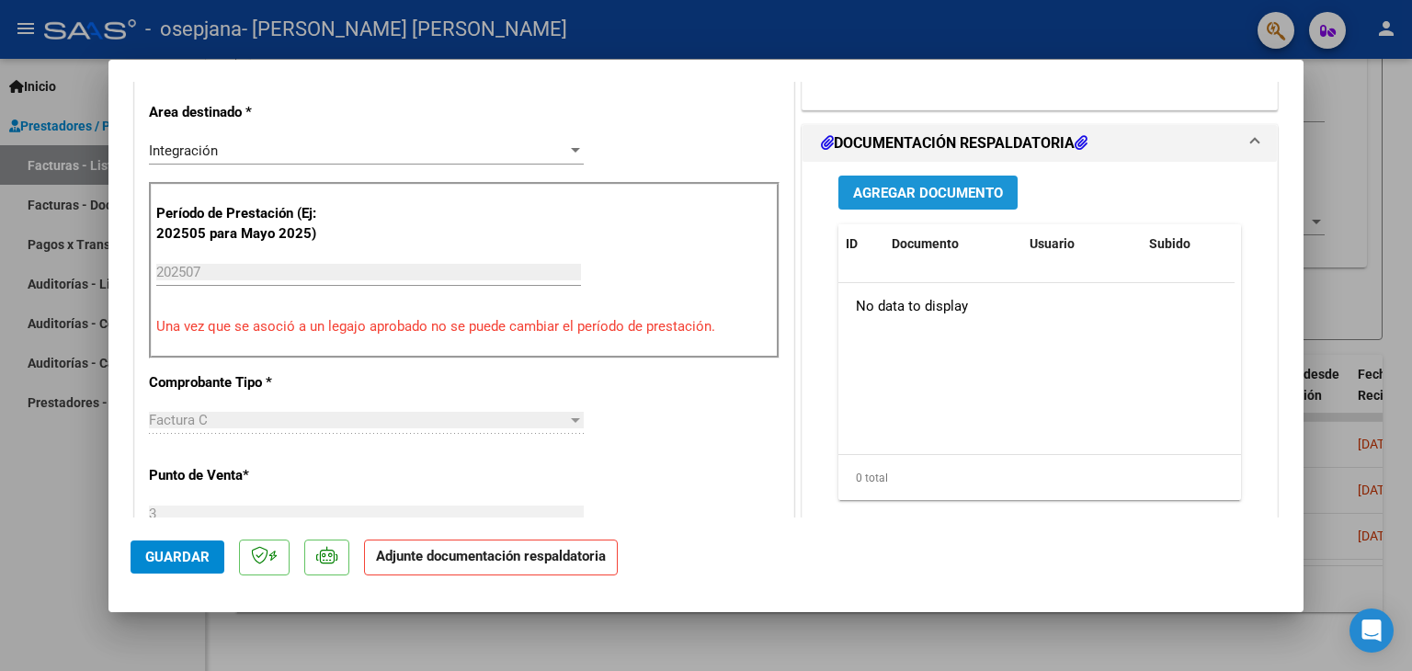
click at [934, 185] on span "Agregar Documento" at bounding box center [928, 193] width 150 height 17
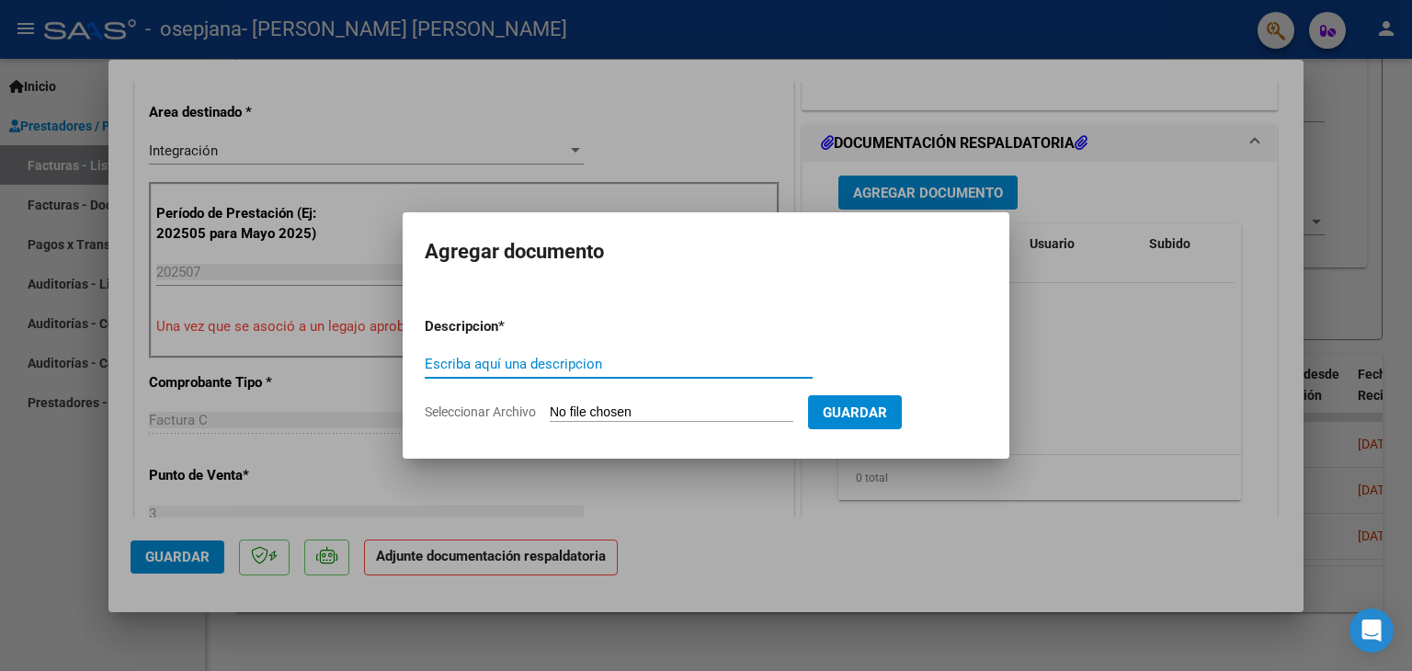
click at [484, 356] on input "Escriba aquí una descripcion" at bounding box center [619, 364] width 388 height 17
type input "ASISTENCIA JULIO"
click at [603, 413] on input "Seleccionar Archivo" at bounding box center [672, 412] width 244 height 17
click at [635, 403] on app-file-uploader "Seleccionar Archivo" at bounding box center [616, 411] width 383 height 17
click at [522, 425] on form "Descripcion * ASISTENCIA [PERSON_NAME] aquí una descripcion Seleccionar Archivo…" at bounding box center [706, 369] width 562 height 134
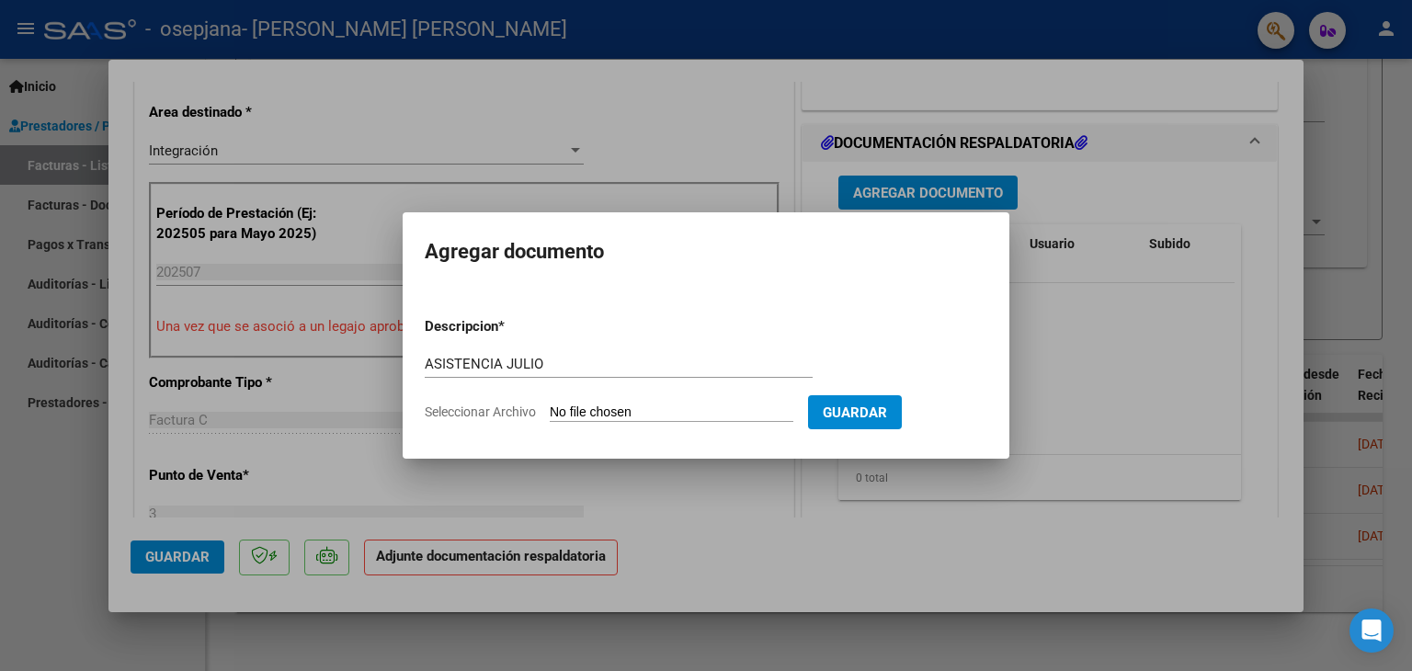
click at [507, 416] on span "Seleccionar Archivo" at bounding box center [480, 411] width 111 height 15
click at [550, 416] on input "Seleccionar Archivo" at bounding box center [672, 412] width 244 height 17
type input "C:\fakepath\JULIO.PSIC.[PERSON_NAME].pdf"
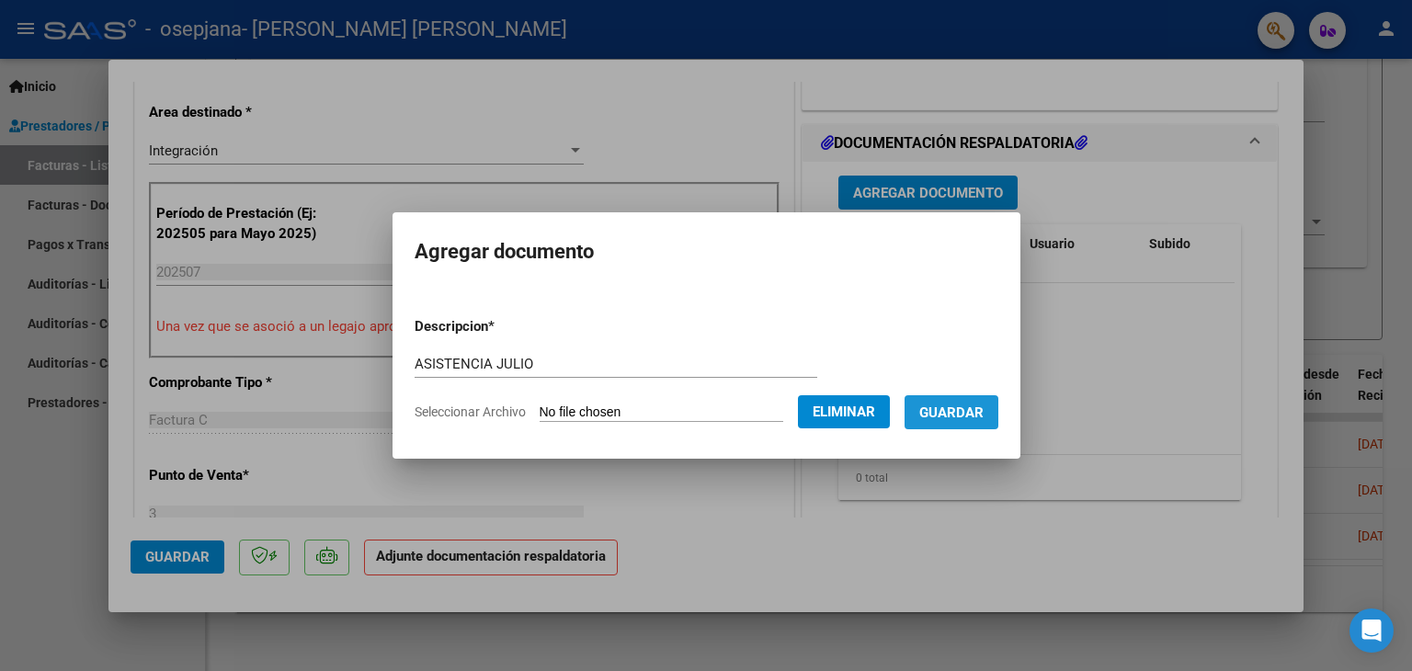
click at [968, 414] on span "Guardar" at bounding box center [951, 412] width 64 height 17
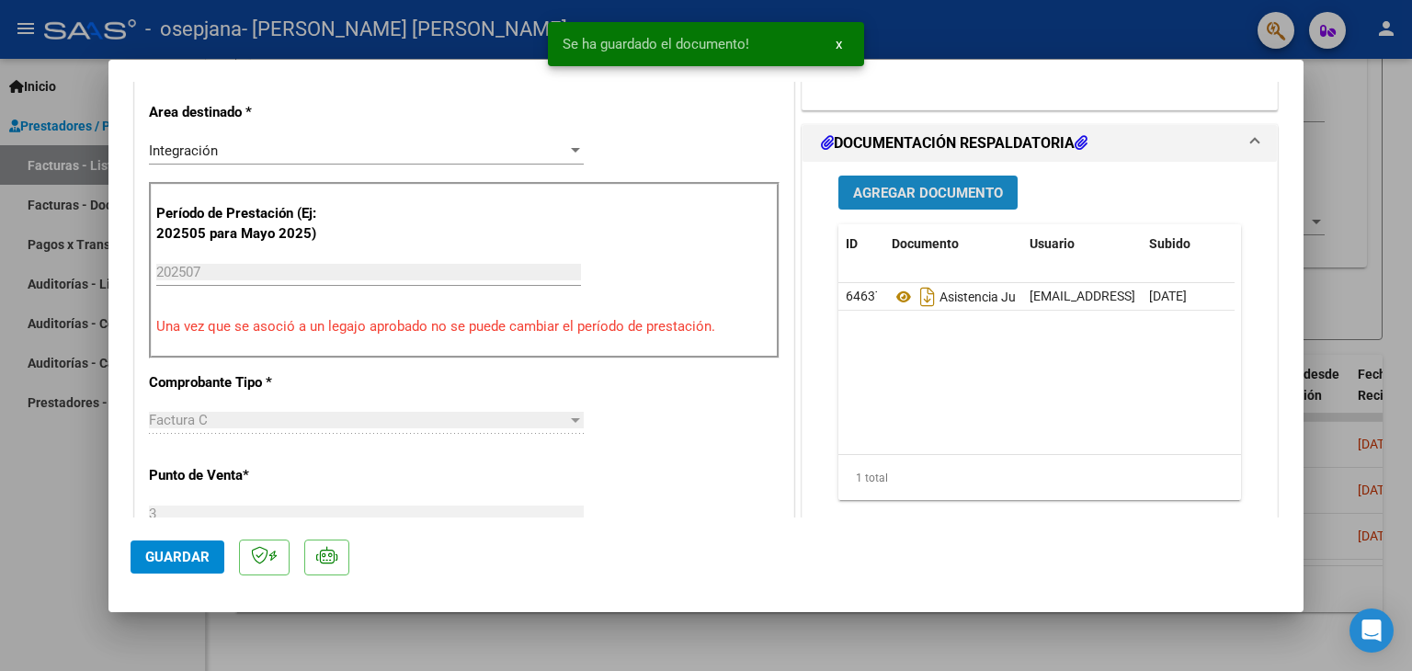
click at [924, 185] on span "Agregar Documento" at bounding box center [928, 193] width 150 height 17
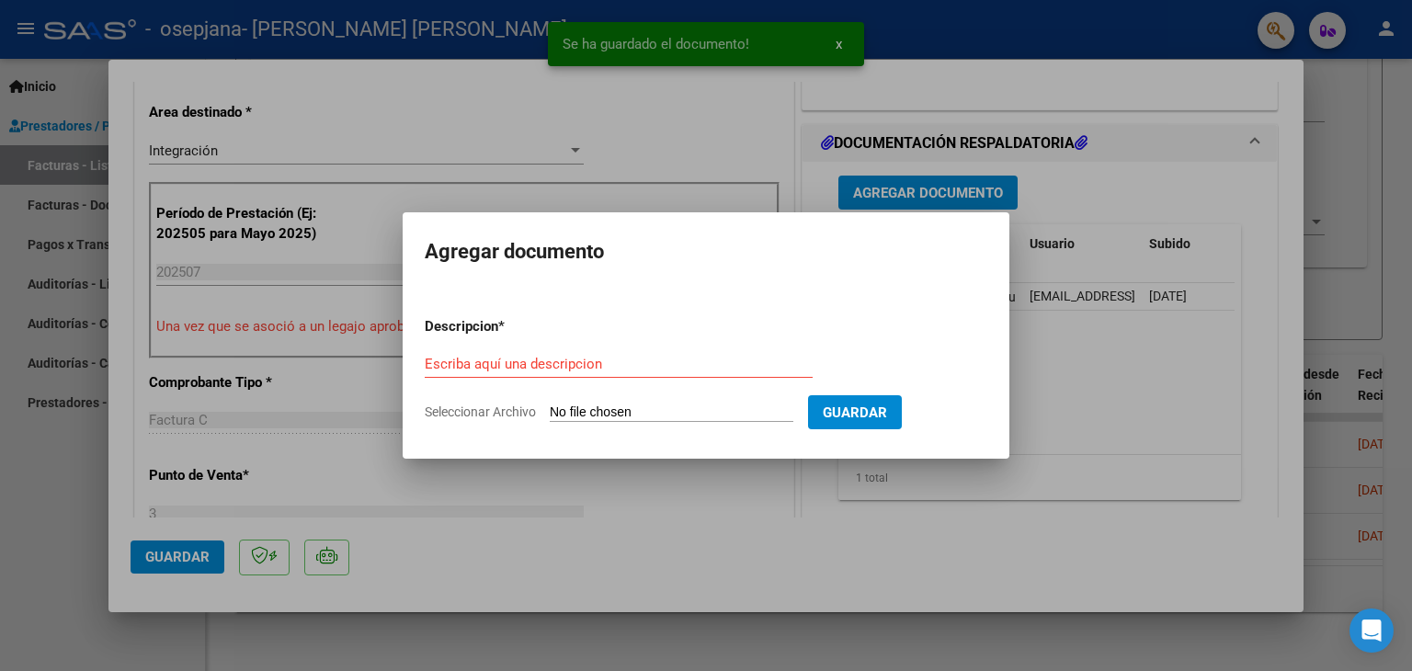
click at [507, 375] on div "Escriba aquí una descripcion" at bounding box center [619, 364] width 388 height 28
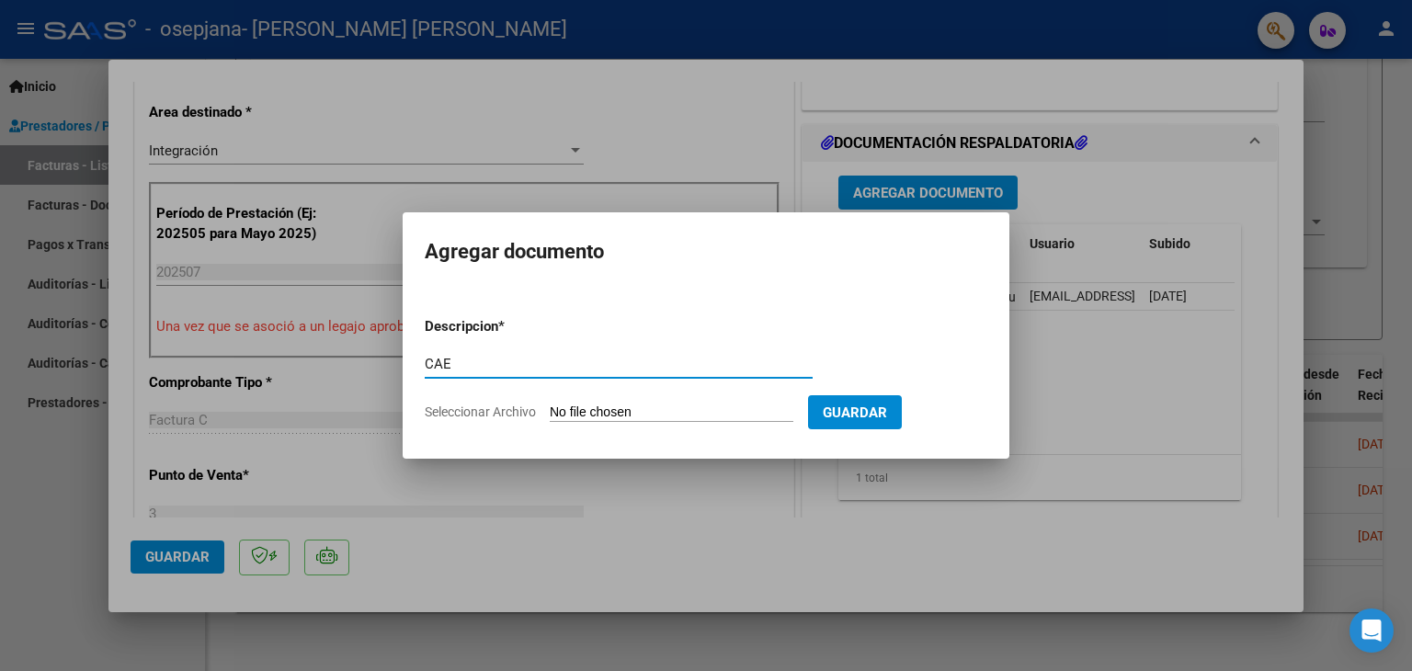
type input "CAE"
click at [615, 407] on input "Seleccionar Archivo" at bounding box center [672, 412] width 244 height 17
type input "C:\fakepath\CAE ALCARAZ7.pdf"
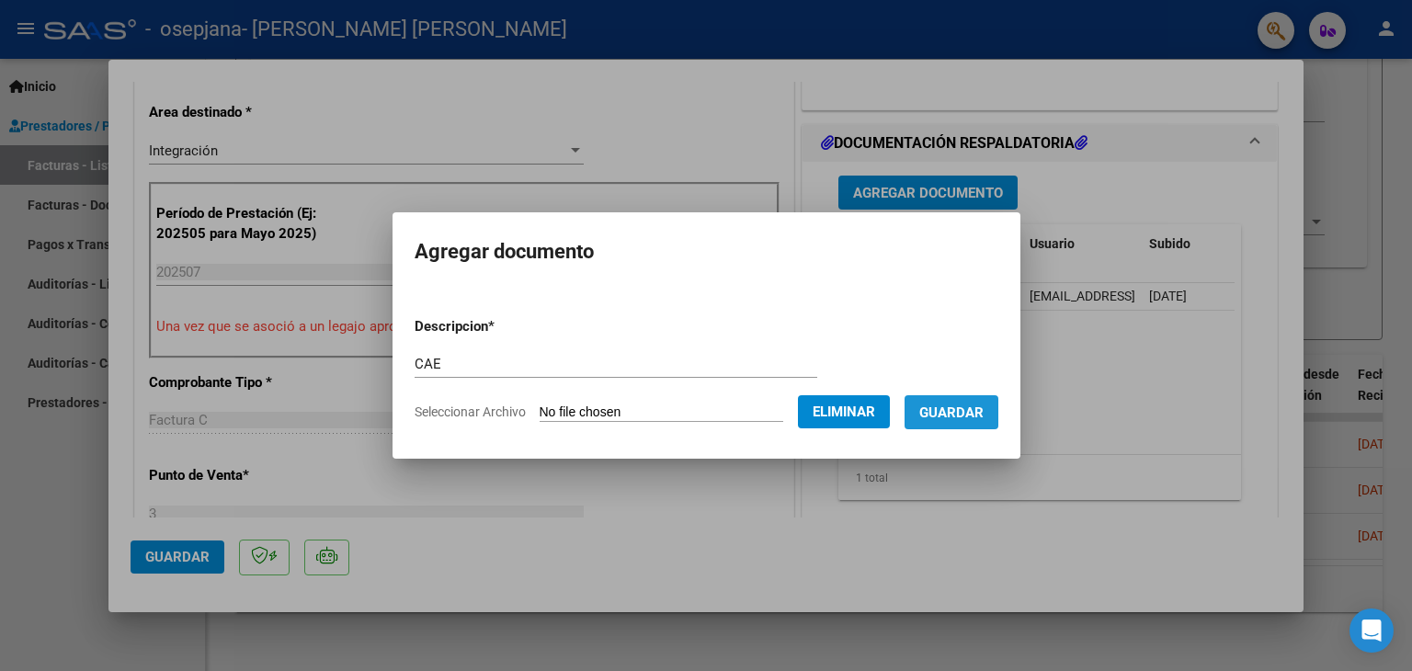
click at [976, 404] on span "Guardar" at bounding box center [951, 412] width 64 height 17
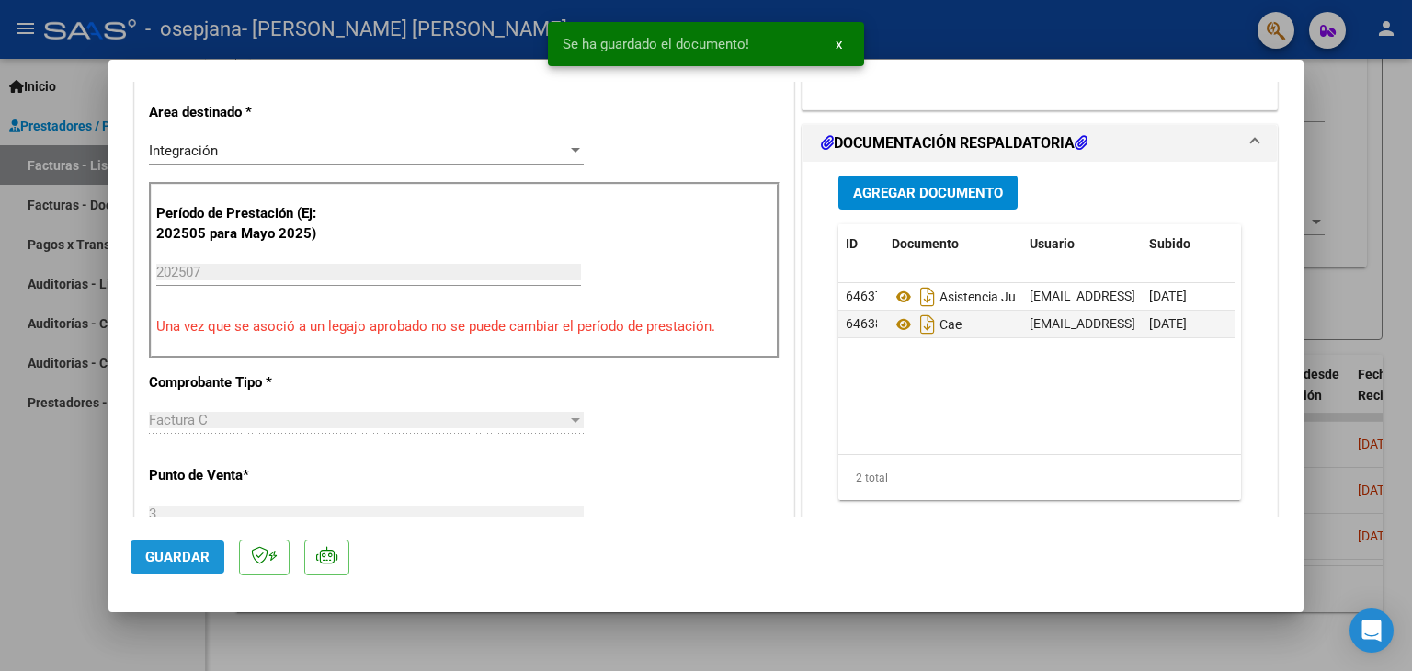
click at [179, 562] on span "Guardar" at bounding box center [177, 557] width 64 height 17
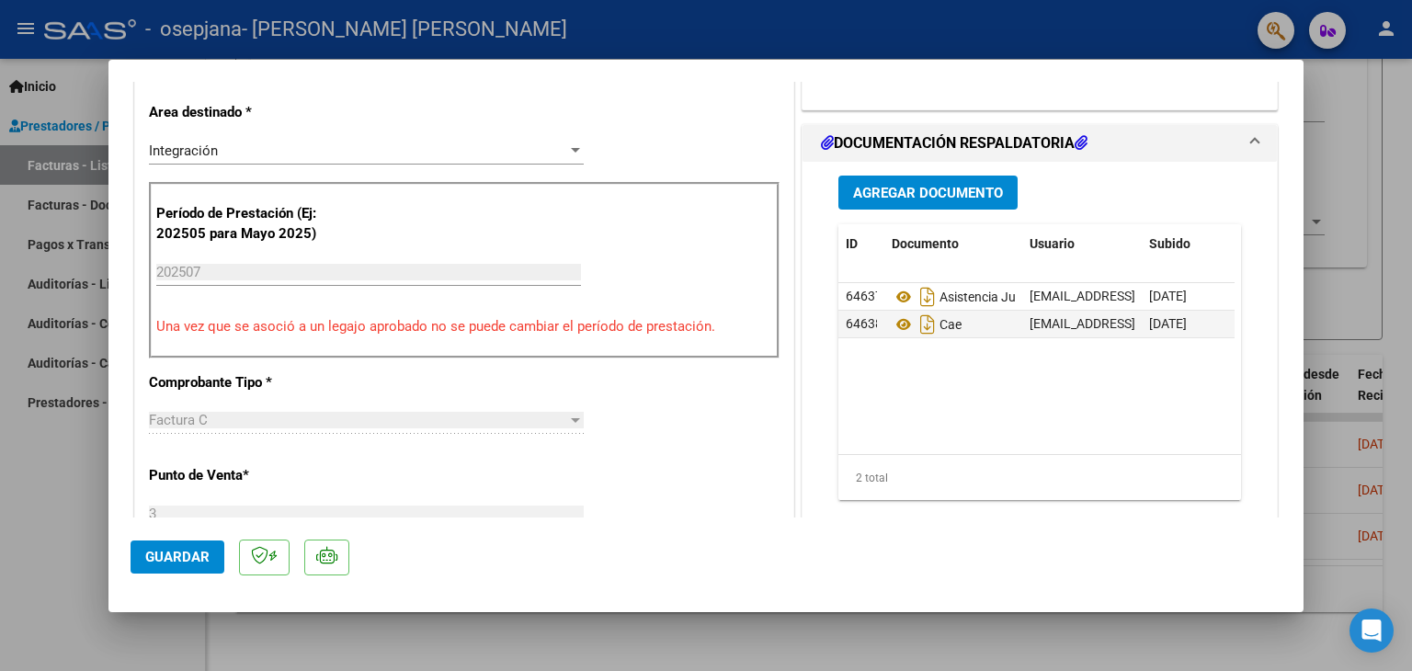
click at [137, 534] on mat-dialog-actions "Guardar" at bounding box center [705, 553] width 1151 height 73
click at [152, 557] on span "Guardar" at bounding box center [177, 557] width 64 height 17
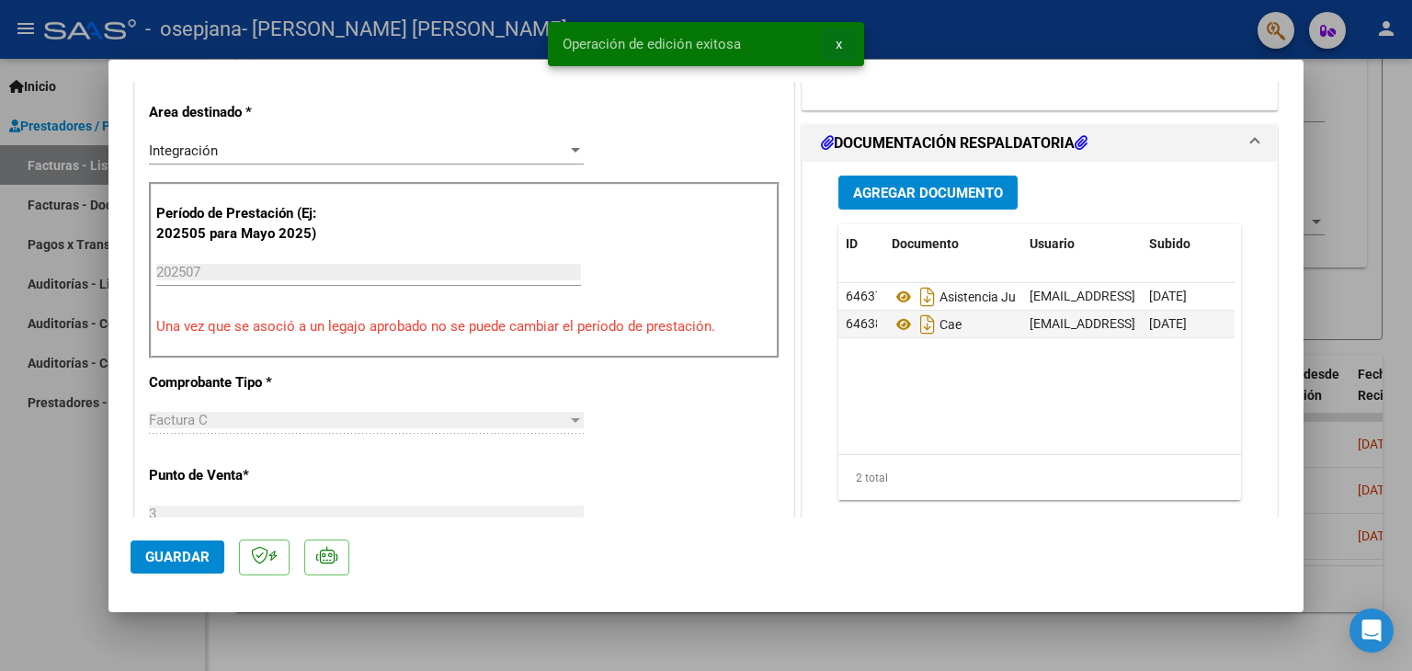
click at [848, 35] on button "x" at bounding box center [839, 44] width 36 height 33
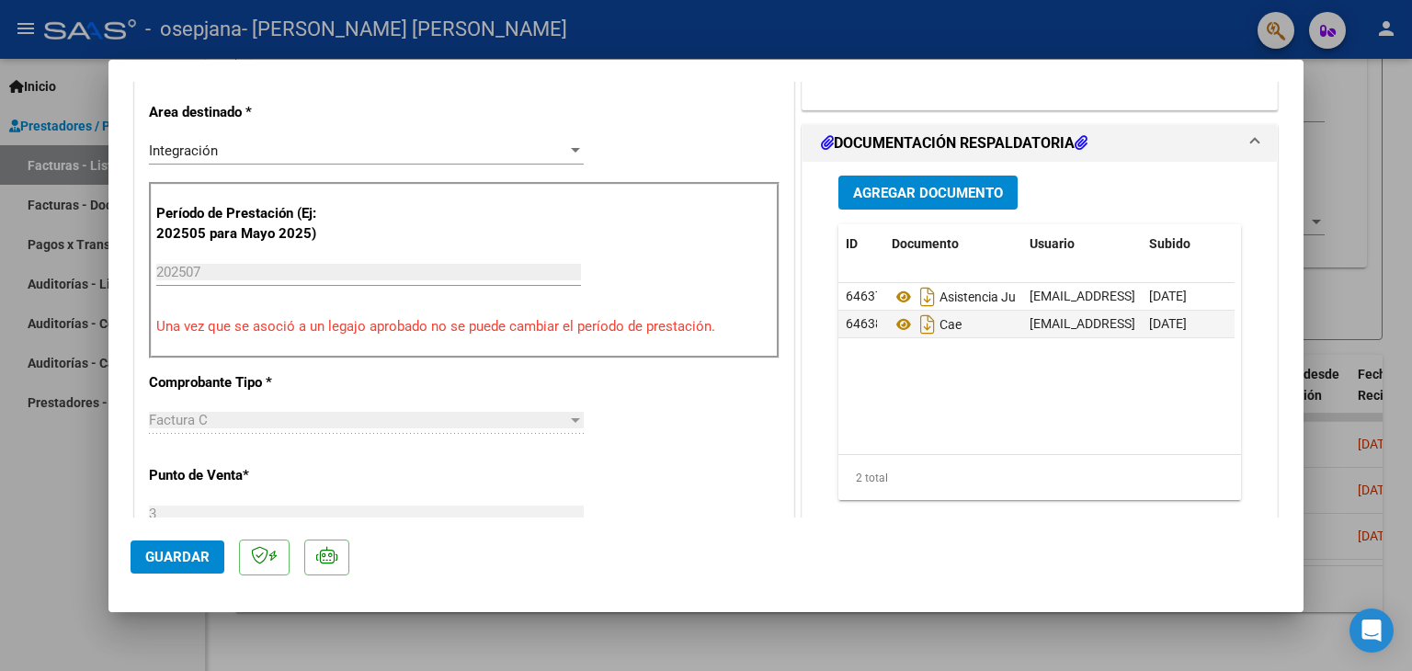
click at [55, 475] on div at bounding box center [706, 335] width 1412 height 671
type input "$ 0,00"
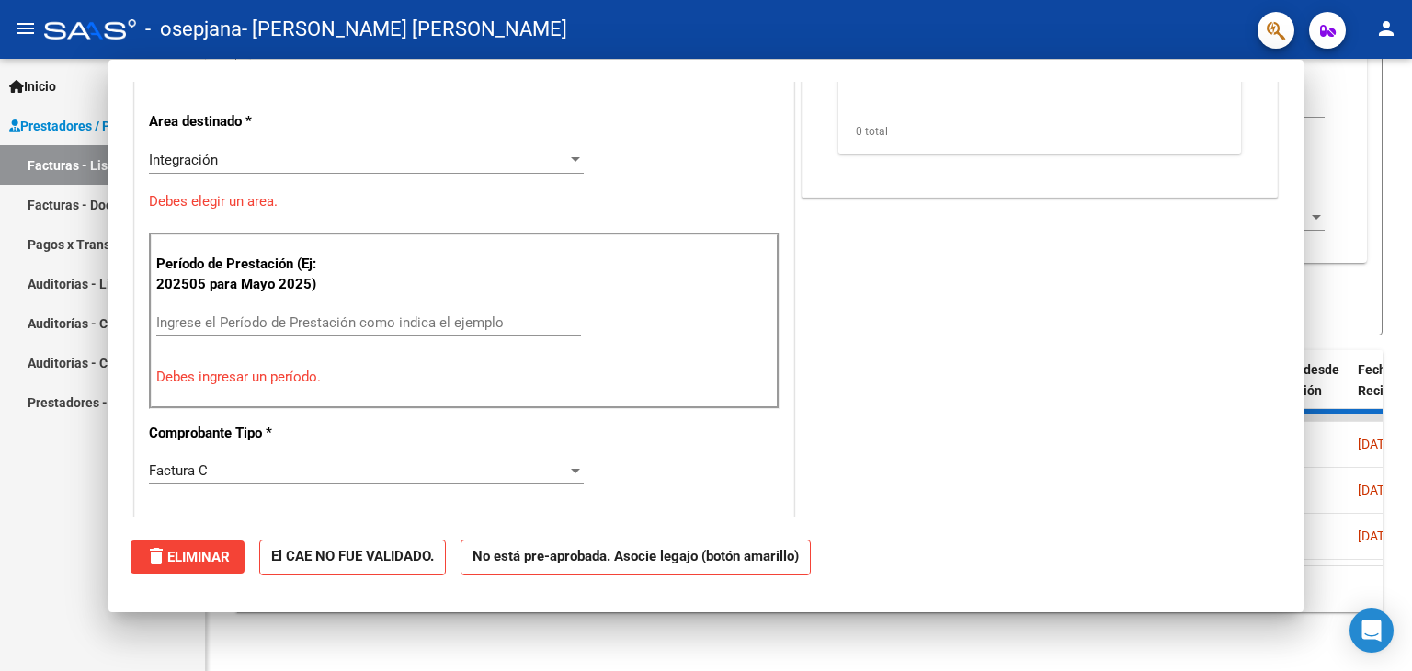
scroll to position [0, 0]
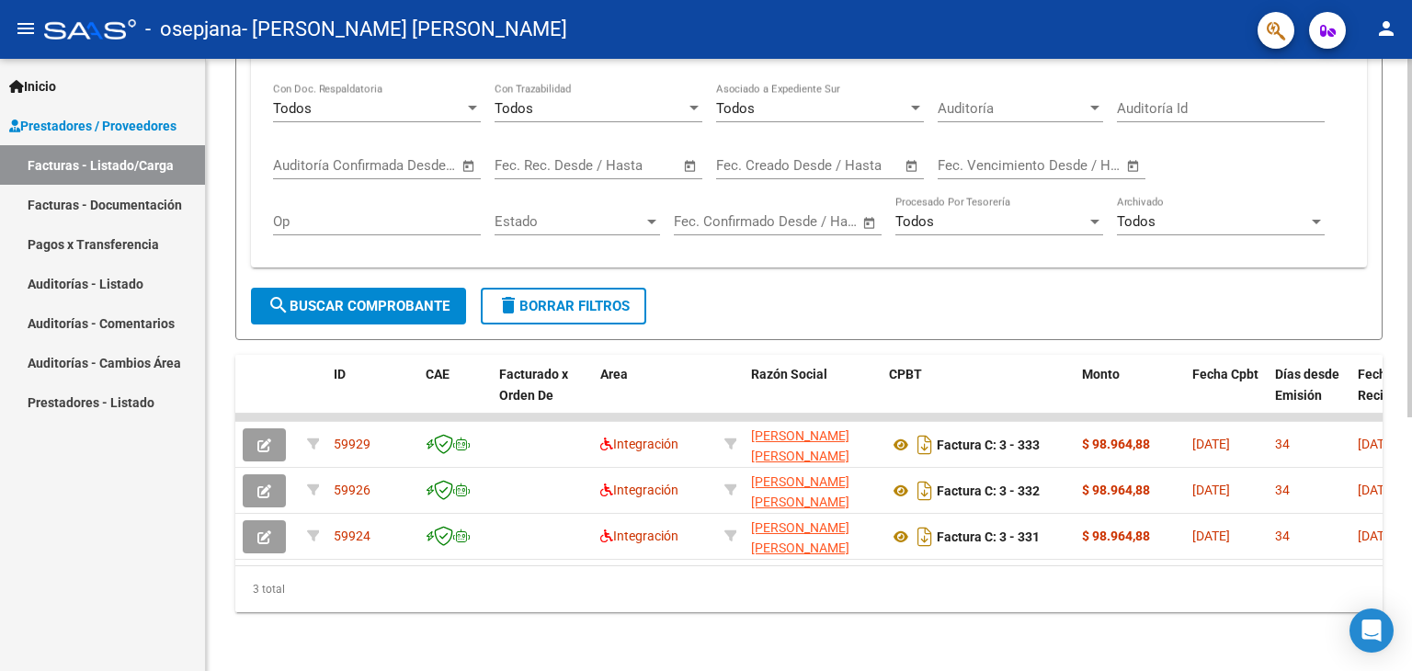
click at [1383, 78] on div "Video tutorial PRESTADORES -> Listado de CPBTs Emitidos por Prestadores / Prove…" at bounding box center [809, 154] width 1206 height 1033
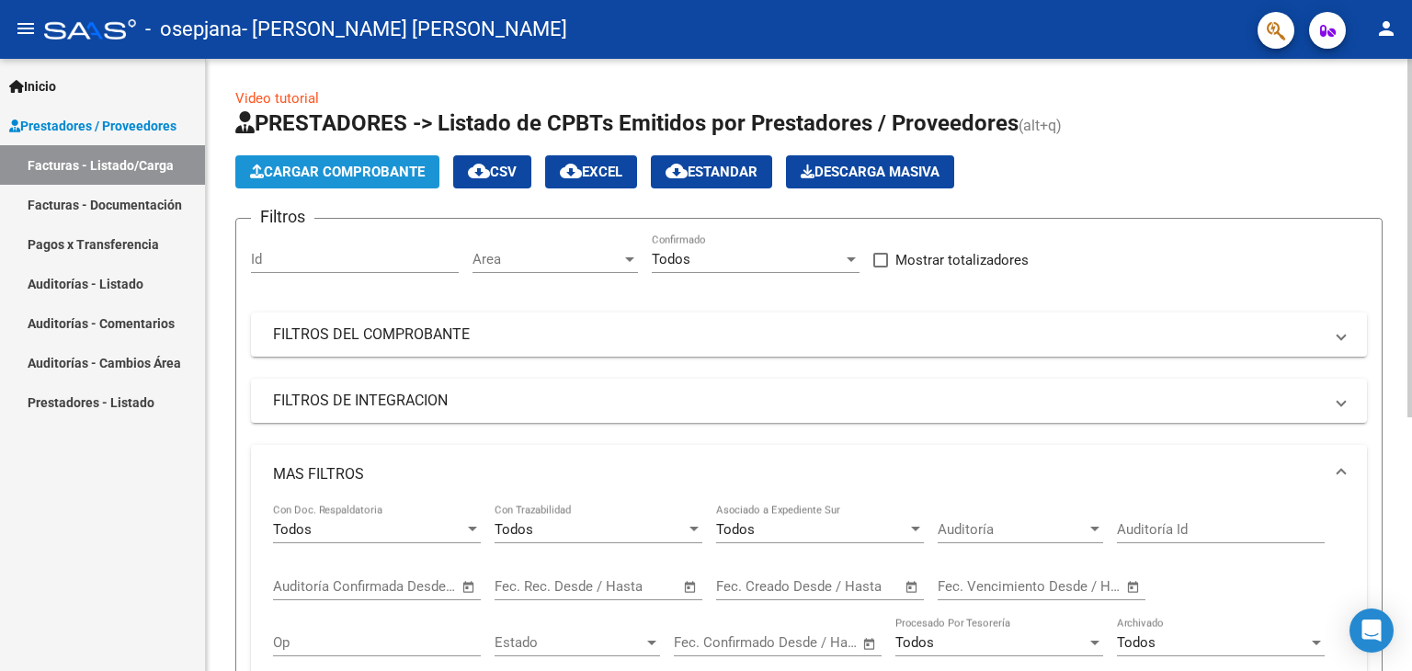
click at [393, 170] on span "Cargar Comprobante" at bounding box center [337, 172] width 175 height 17
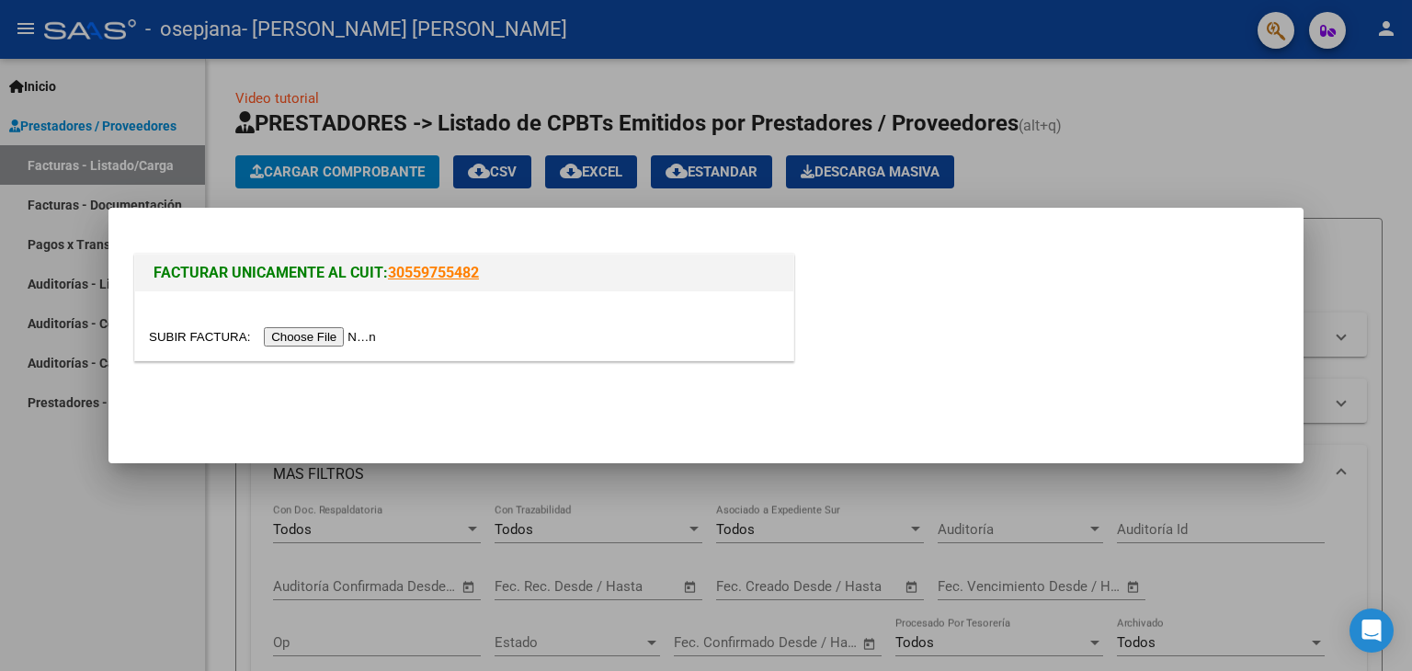
click at [336, 327] on input "file" at bounding box center [265, 336] width 233 height 19
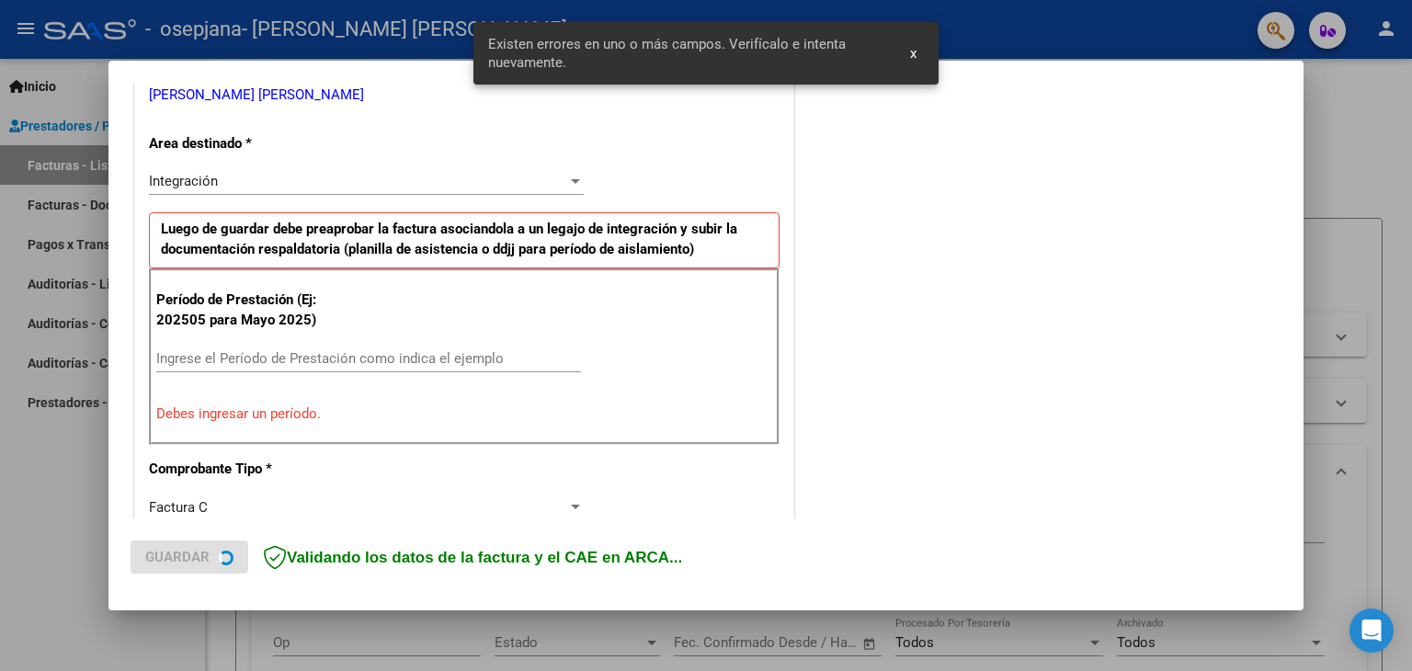
scroll to position [386, 0]
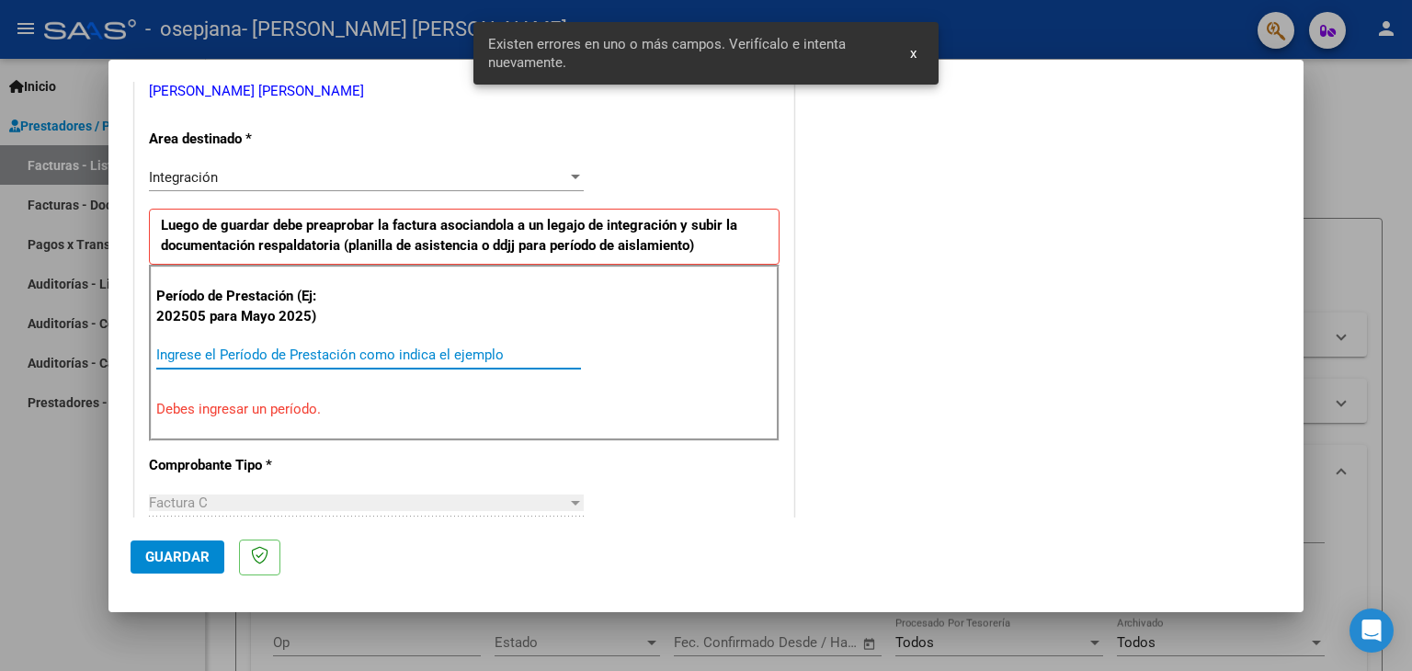
click at [298, 350] on input "Ingrese el Período de Prestación como indica el ejemplo" at bounding box center [368, 354] width 425 height 17
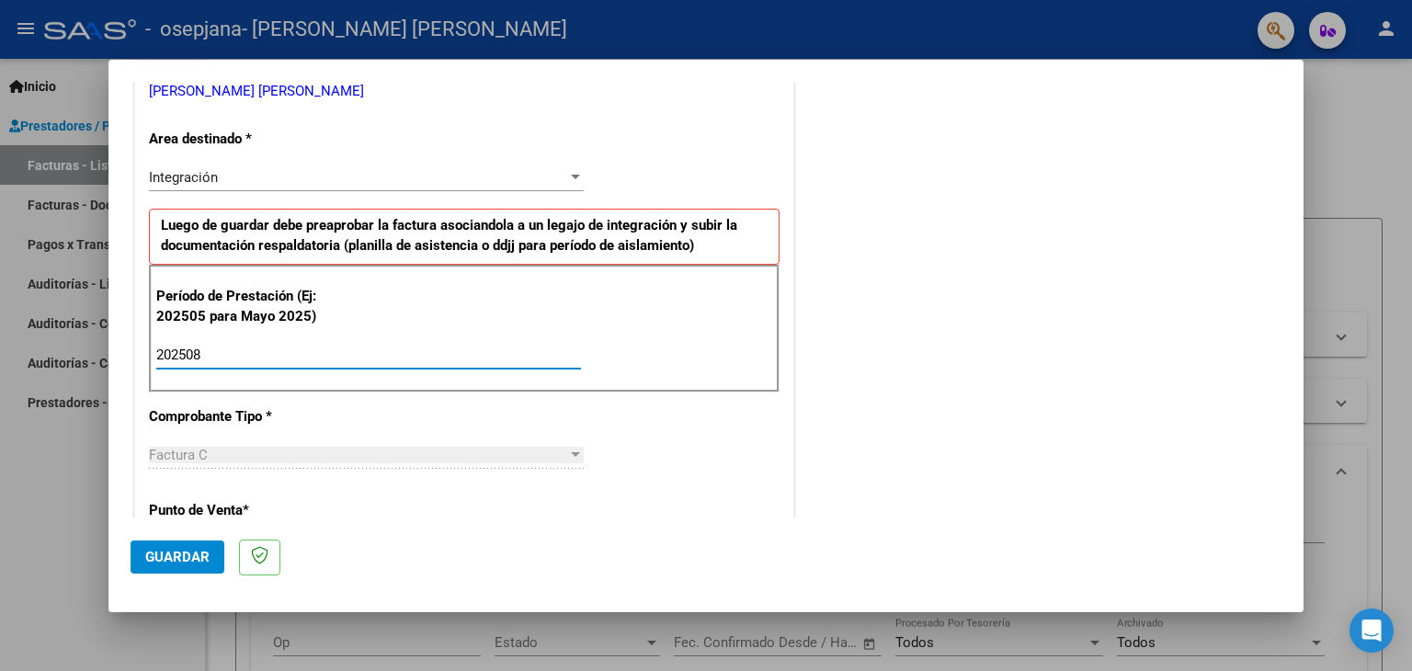
type input "202508"
click at [167, 556] on span "Guardar" at bounding box center [177, 557] width 64 height 17
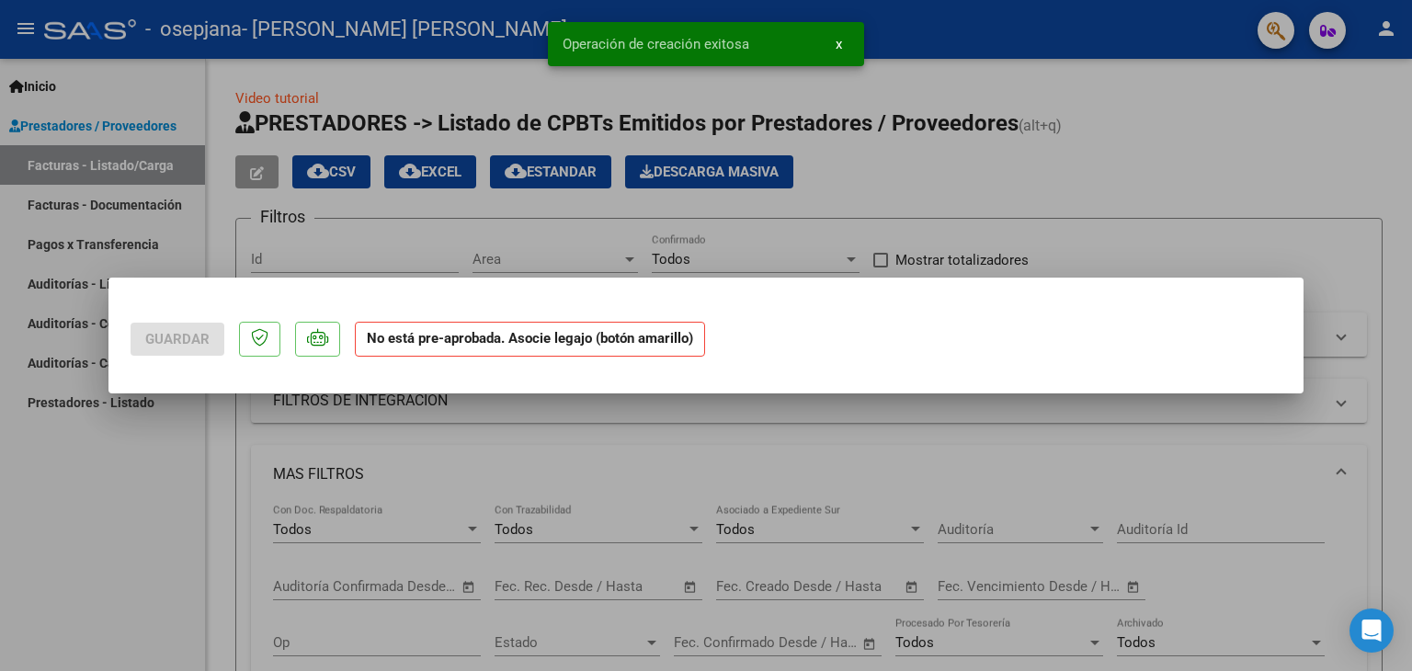
scroll to position [0, 0]
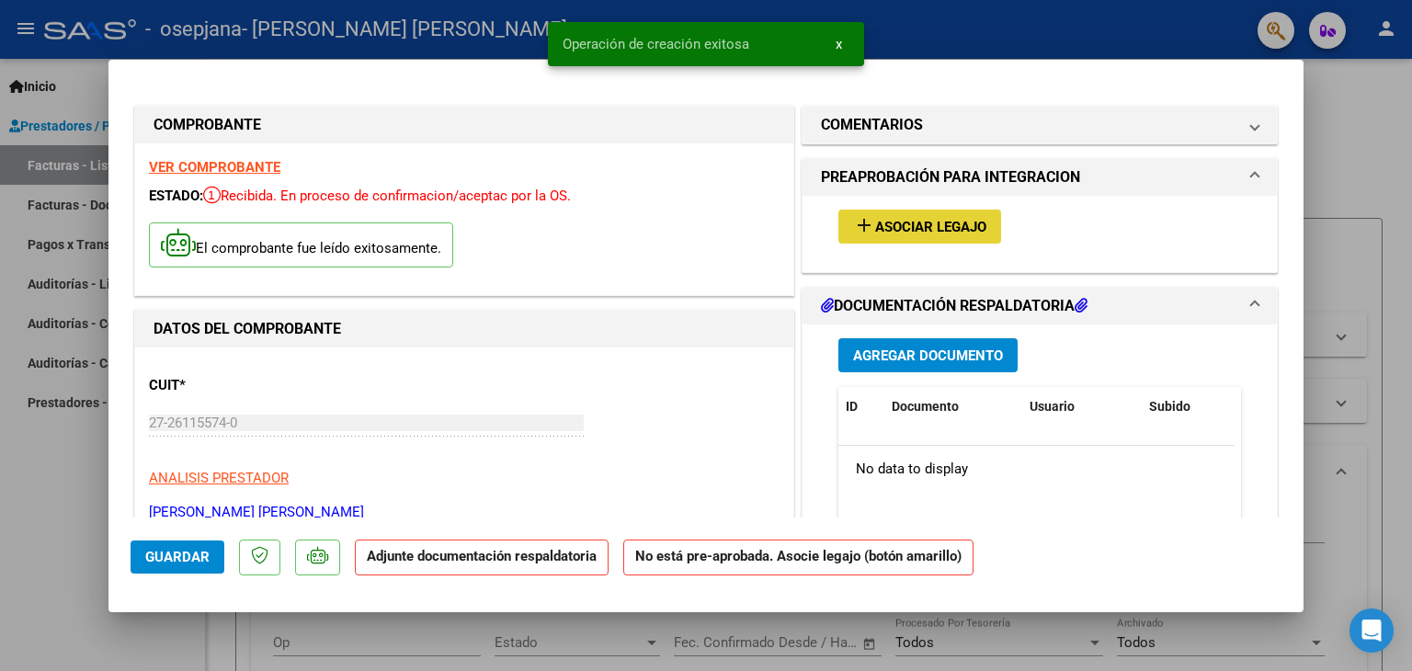
click at [940, 227] on span "Asociar Legajo" at bounding box center [930, 227] width 111 height 17
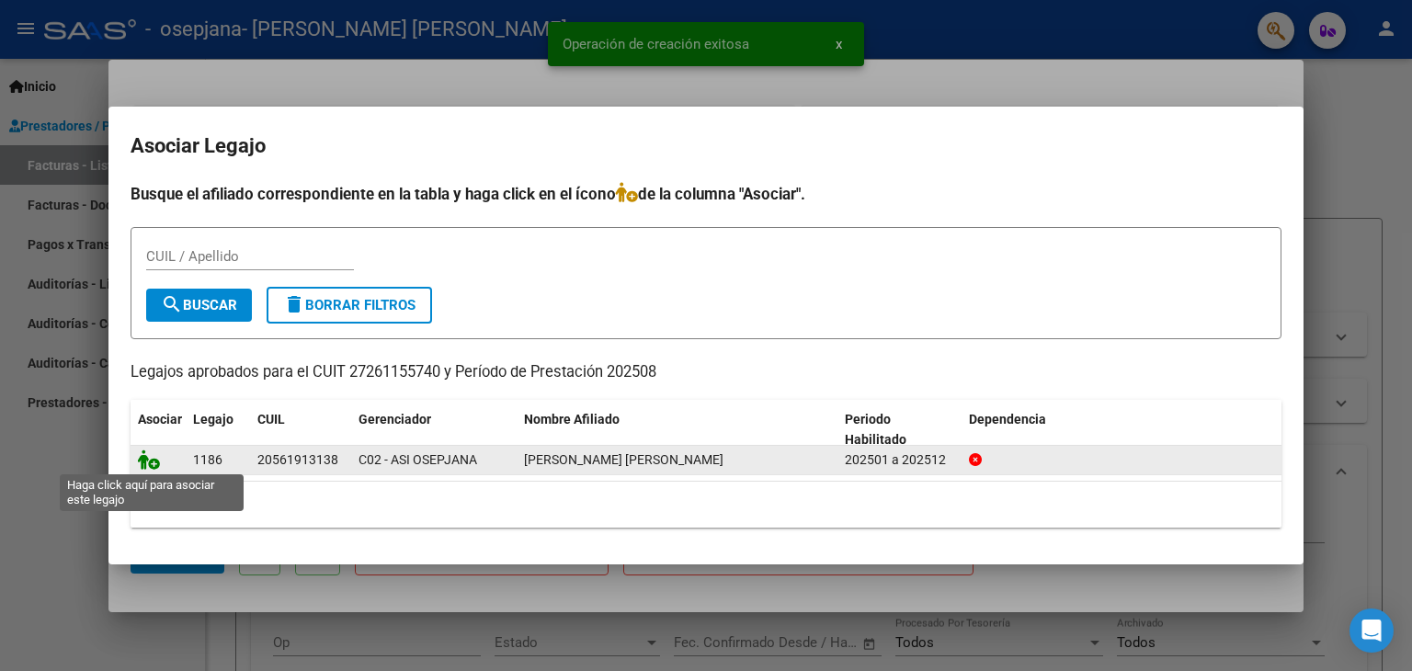
click at [156, 460] on icon at bounding box center [149, 459] width 22 height 20
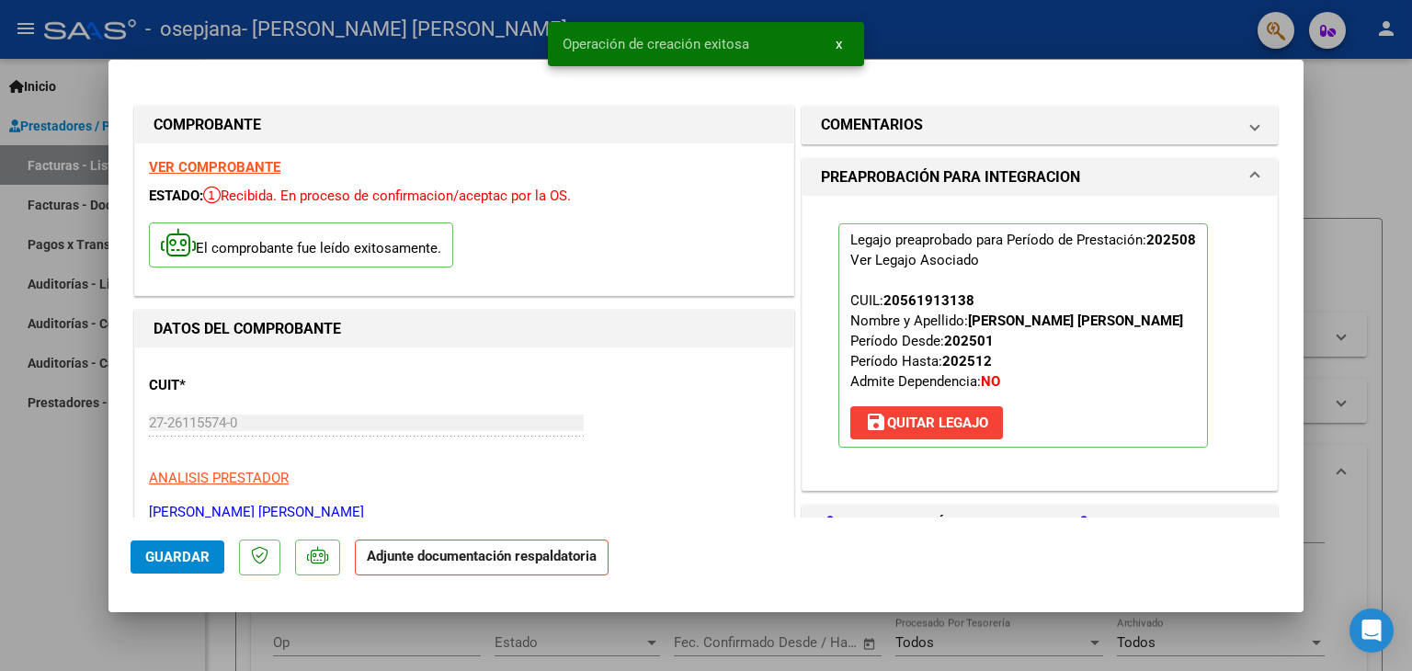
click at [1260, 414] on div "Legajo preaprobado para Período de Prestación: 202508 Ver Legajo Asociado CUIL:…" at bounding box center [1039, 343] width 474 height 294
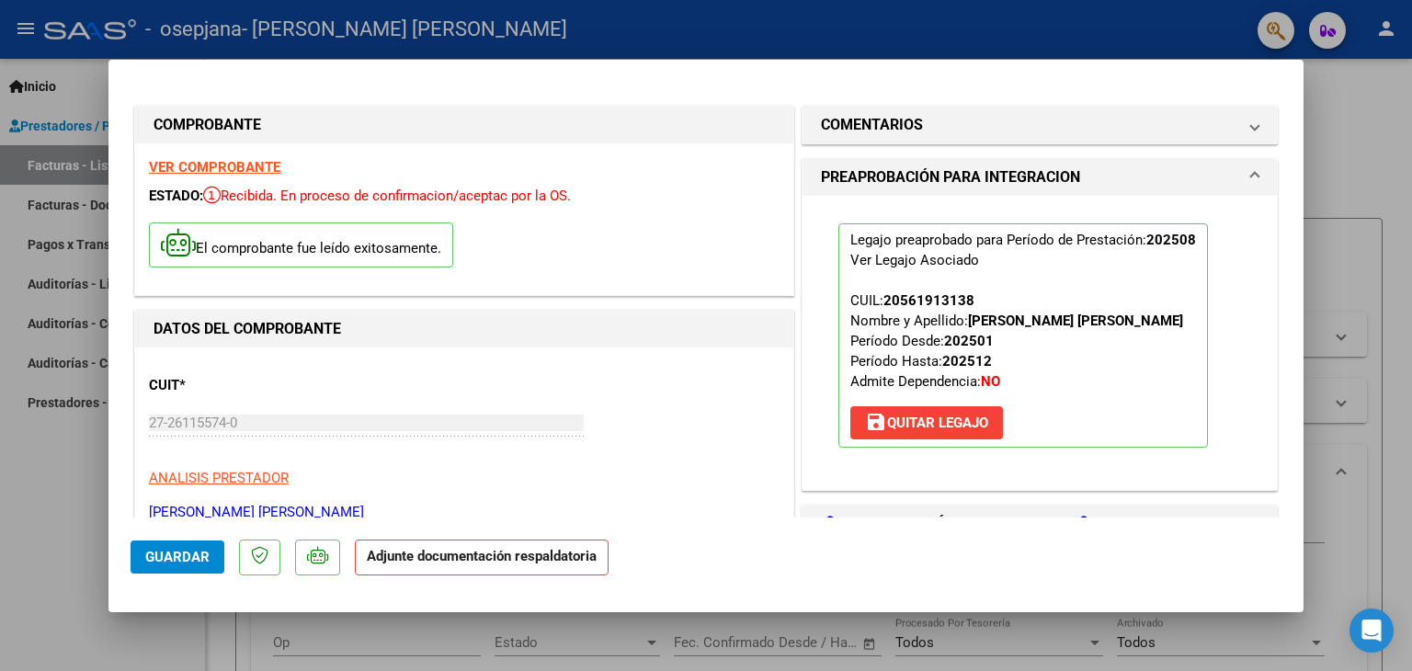
click at [1276, 433] on mat-dialog-content "COMPROBANTE VER COMPROBANTE ESTADO: Recibida. En proceso de confirmacion/acepta…" at bounding box center [705, 300] width 1195 height 437
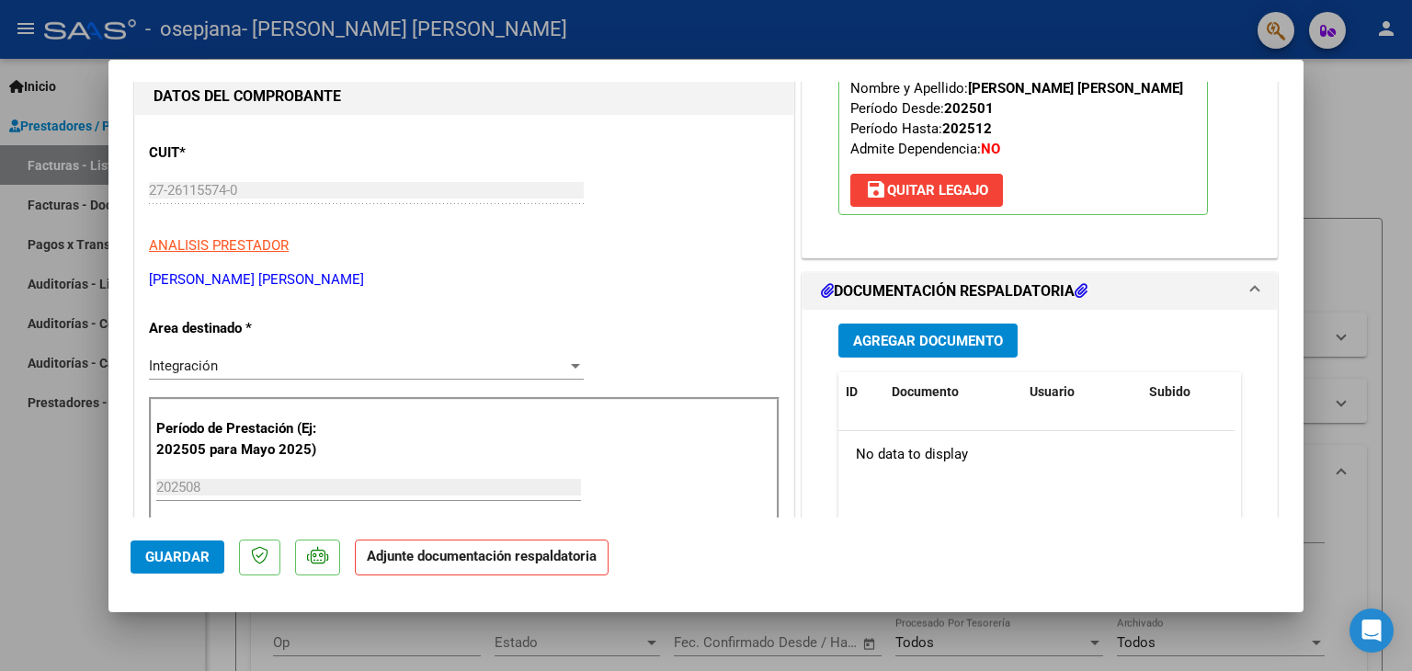
scroll to position [343, 0]
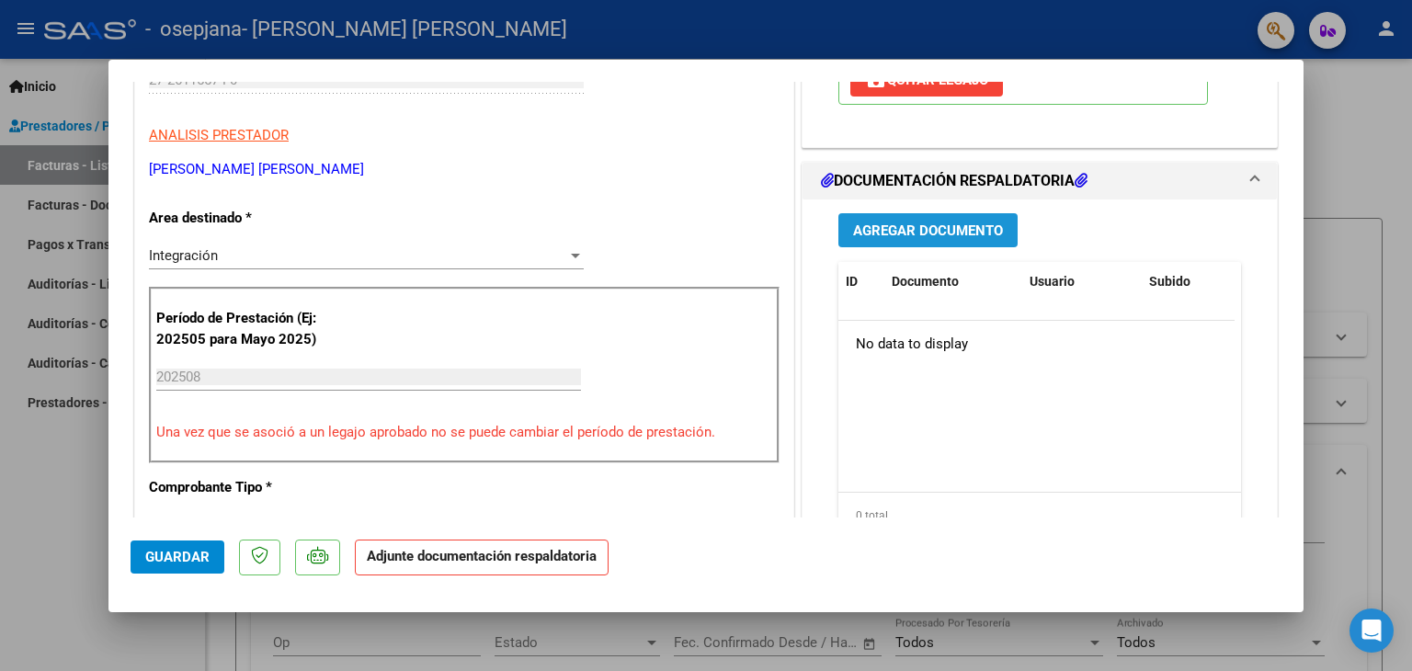
click at [888, 218] on button "Agregar Documento" at bounding box center [927, 230] width 179 height 34
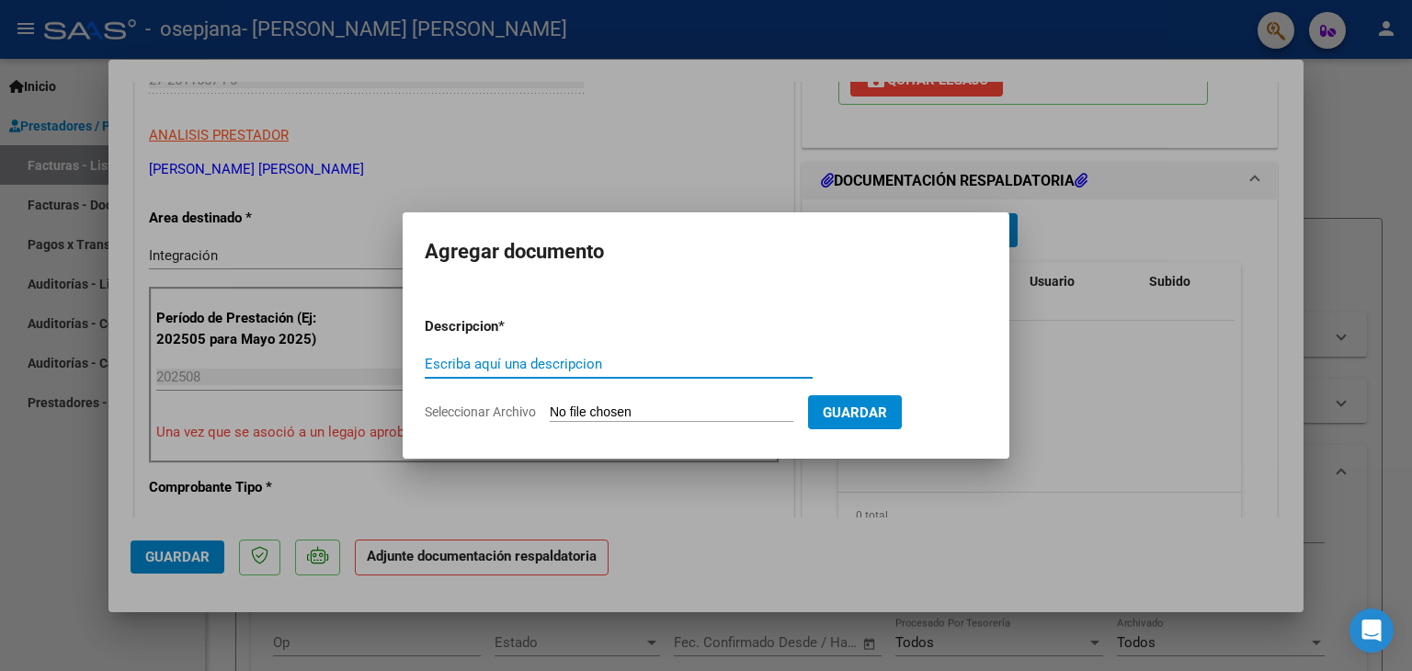
click at [599, 369] on input "Escriba aquí una descripcion" at bounding box center [619, 364] width 388 height 17
type input "ASISTENCIA AGOSTO"
click at [592, 400] on form "Descripcion * ASISTENCIA AGOSTO Escriba aquí una descripcion Seleccionar Archiv…" at bounding box center [706, 369] width 562 height 134
click at [596, 405] on input "Seleccionar Archivo" at bounding box center [672, 412] width 244 height 17
type input "C:\fakepath\AGOSTO.PSIC.[PERSON_NAME].pdf"
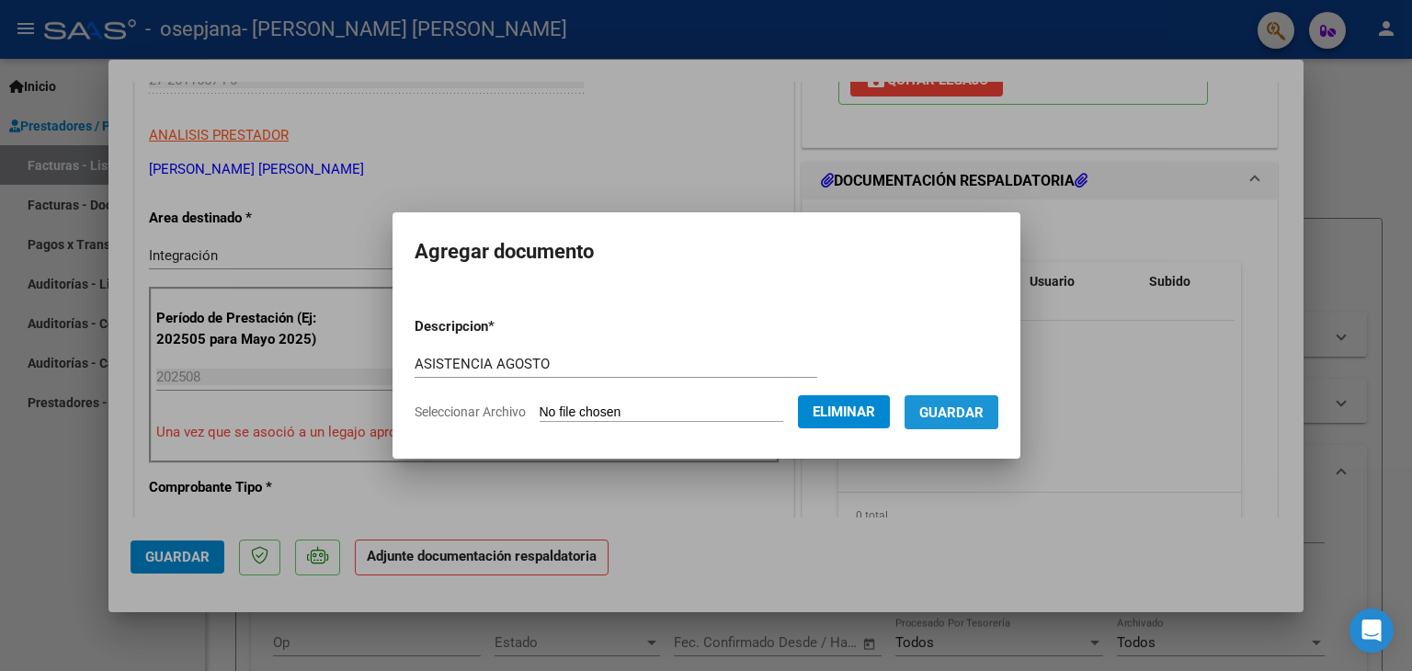
click at [978, 417] on span "Guardar" at bounding box center [951, 412] width 64 height 17
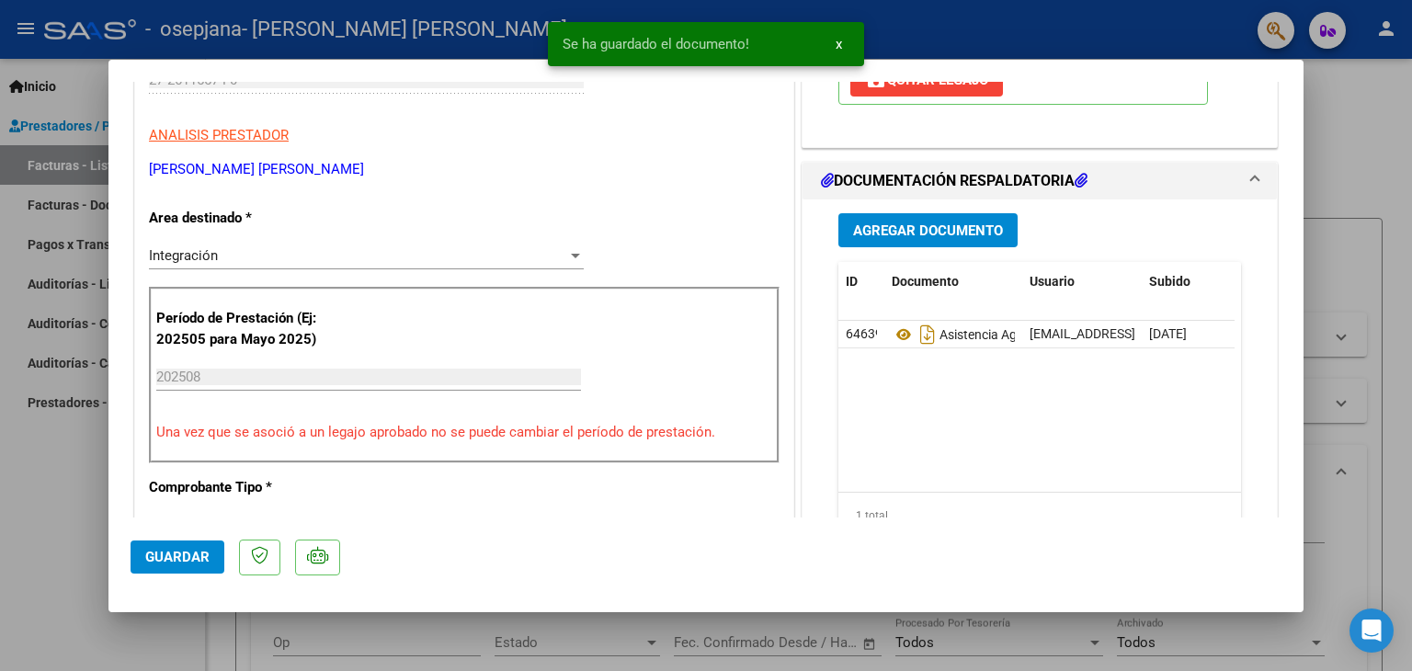
click at [1075, 181] on icon at bounding box center [1080, 180] width 13 height 15
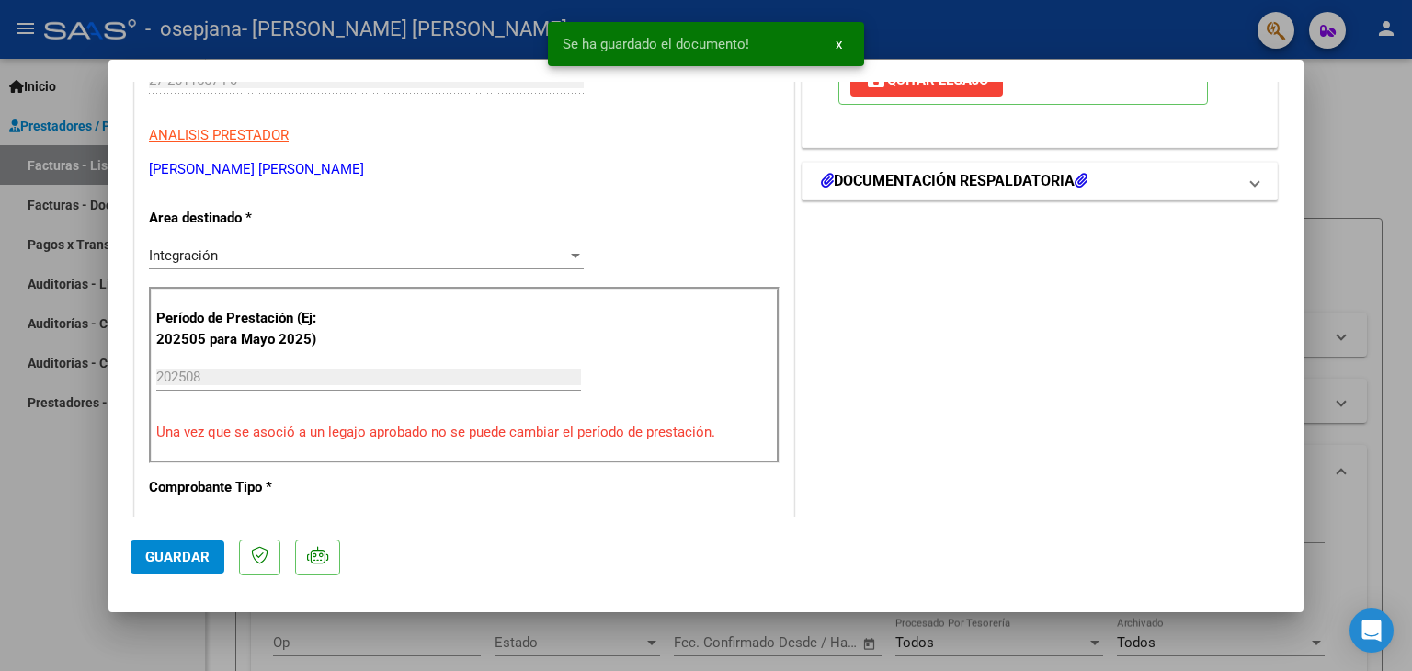
click at [1062, 181] on h1 "DOCUMENTACIÓN RESPALDATORIA" at bounding box center [954, 181] width 267 height 22
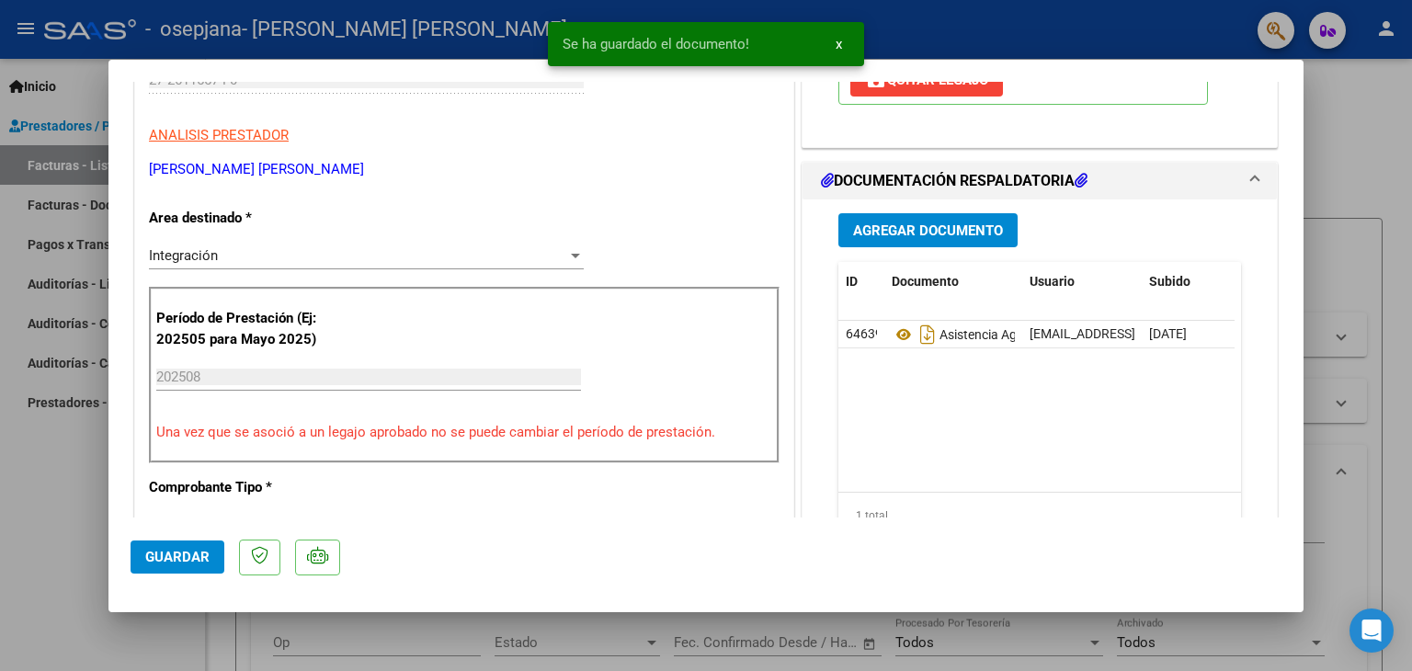
click at [937, 229] on span "Agregar Documento" at bounding box center [928, 230] width 150 height 17
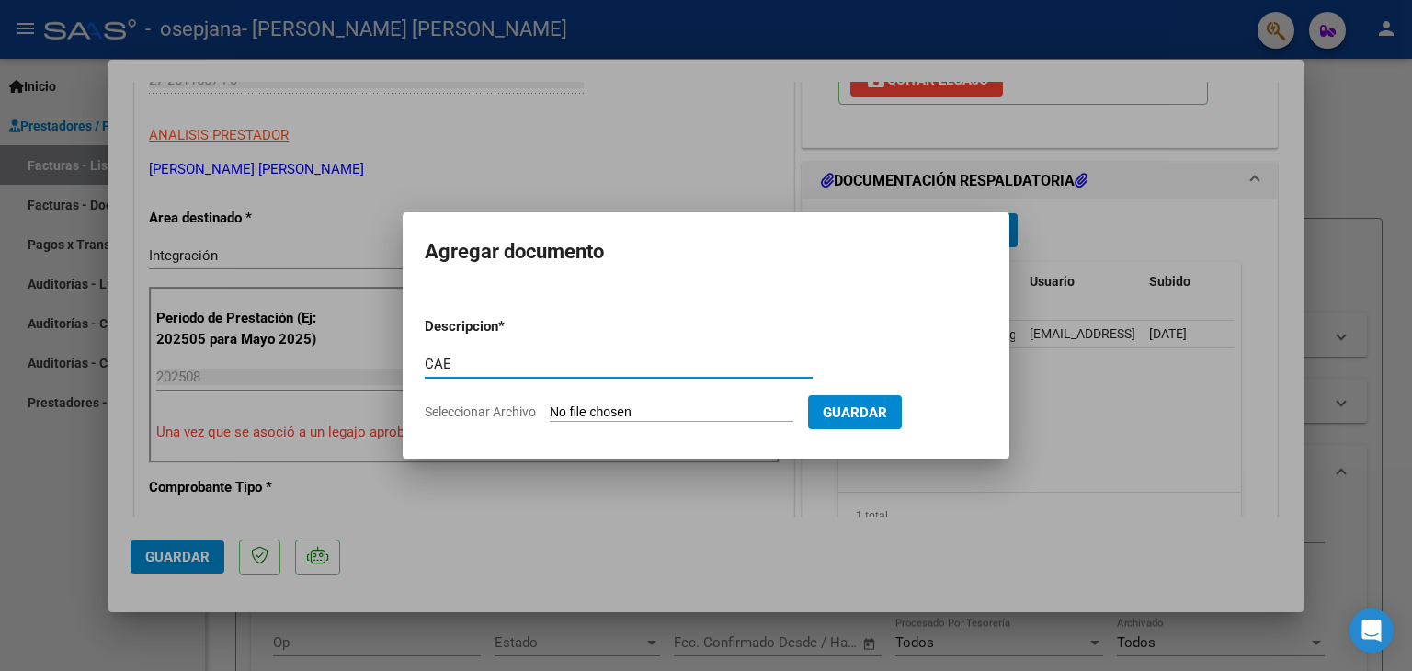
type input "CAE"
click at [709, 409] on input "Seleccionar Archivo" at bounding box center [672, 412] width 244 height 17
type input "C:\fakepath\CAE ALCARAZ8.pdf"
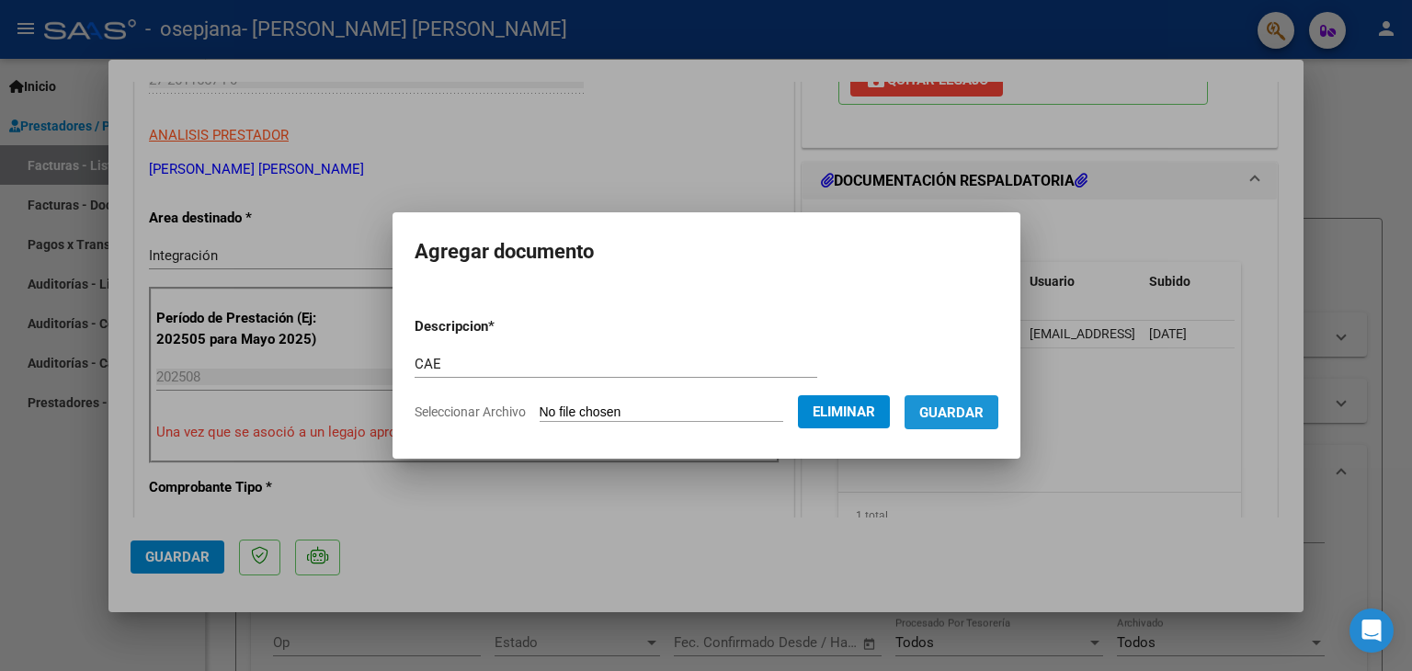
click at [947, 416] on span "Guardar" at bounding box center [951, 412] width 64 height 17
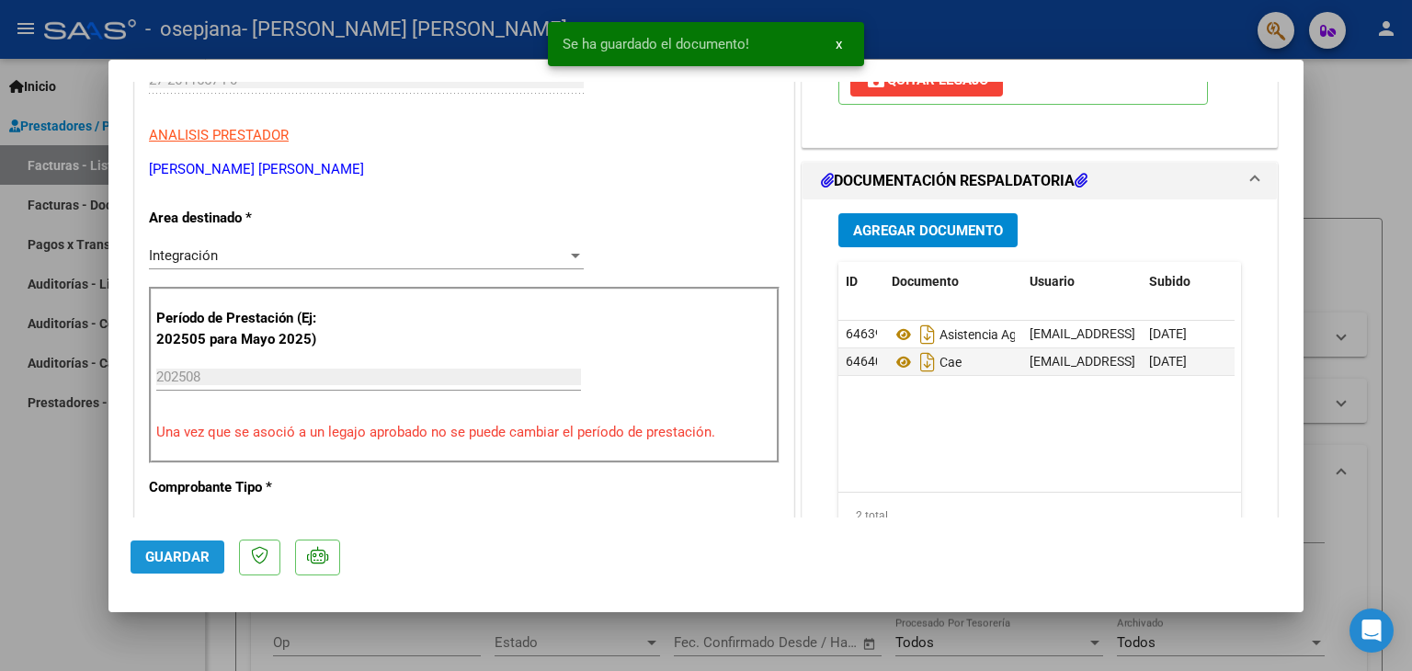
click at [192, 556] on span "Guardar" at bounding box center [177, 557] width 64 height 17
click at [831, 46] on button "x" at bounding box center [839, 44] width 36 height 33
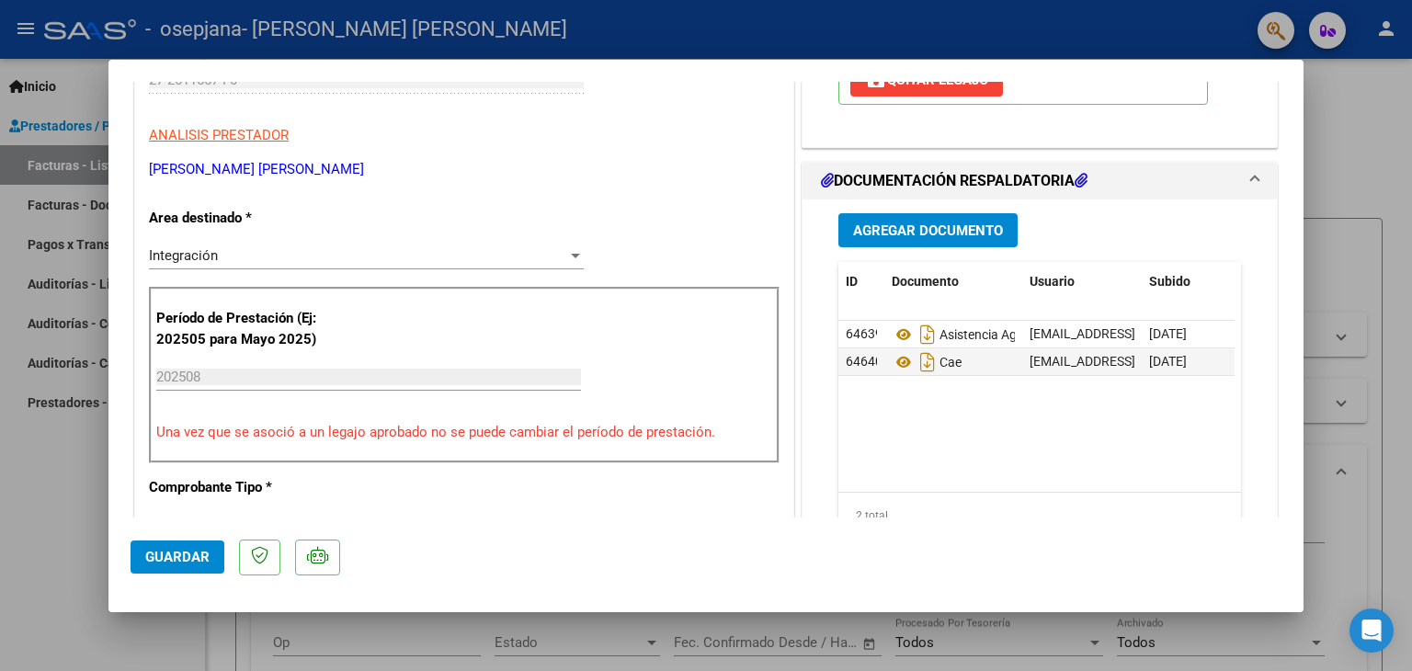
click at [1360, 560] on div at bounding box center [706, 335] width 1412 height 671
type input "$ 0,00"
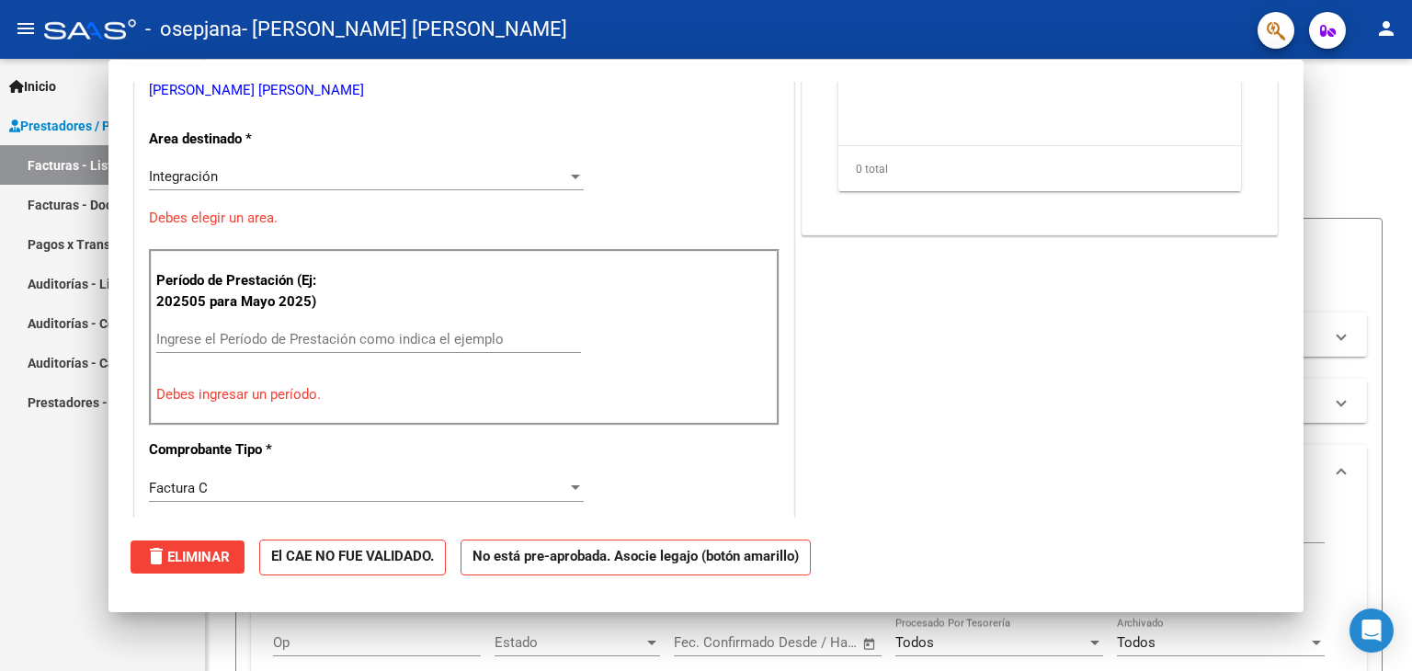
scroll to position [0, 0]
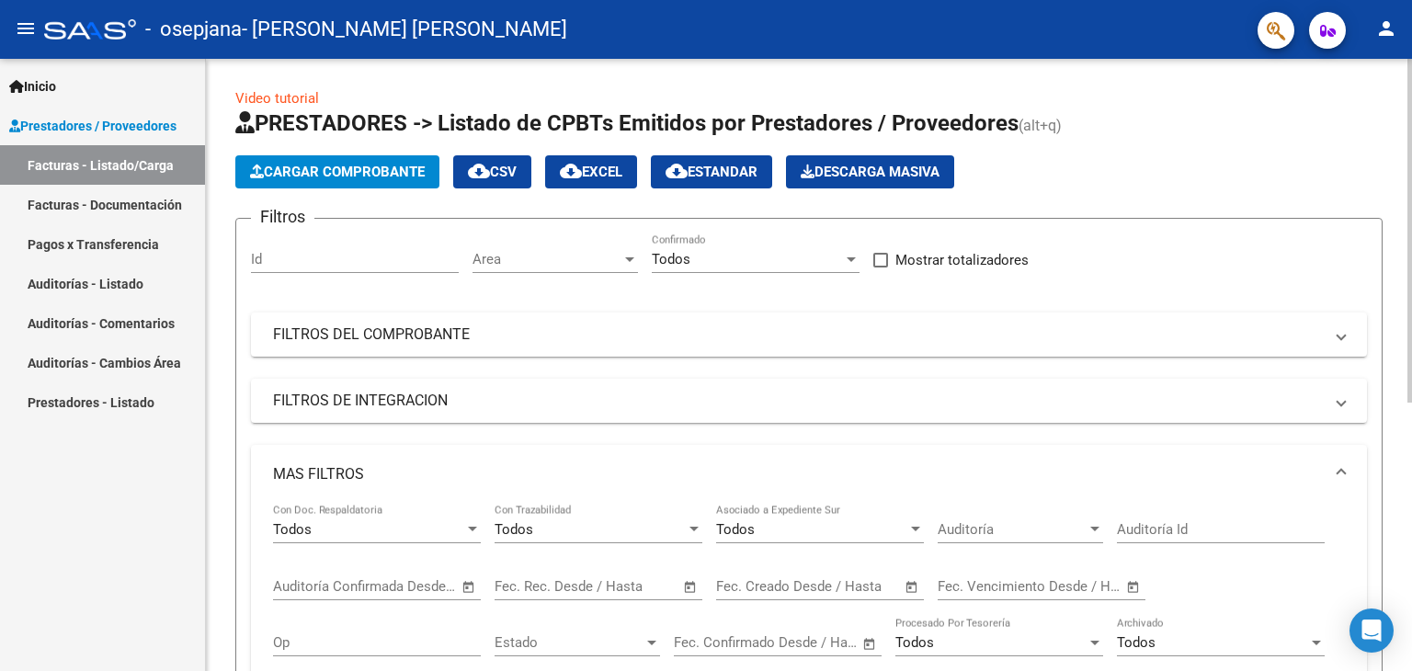
click at [1214, 258] on div "Filtros Id Area Area Todos Confirmado Mostrar totalizadores FILTROS DEL COMPROB…" at bounding box center [809, 470] width 1116 height 475
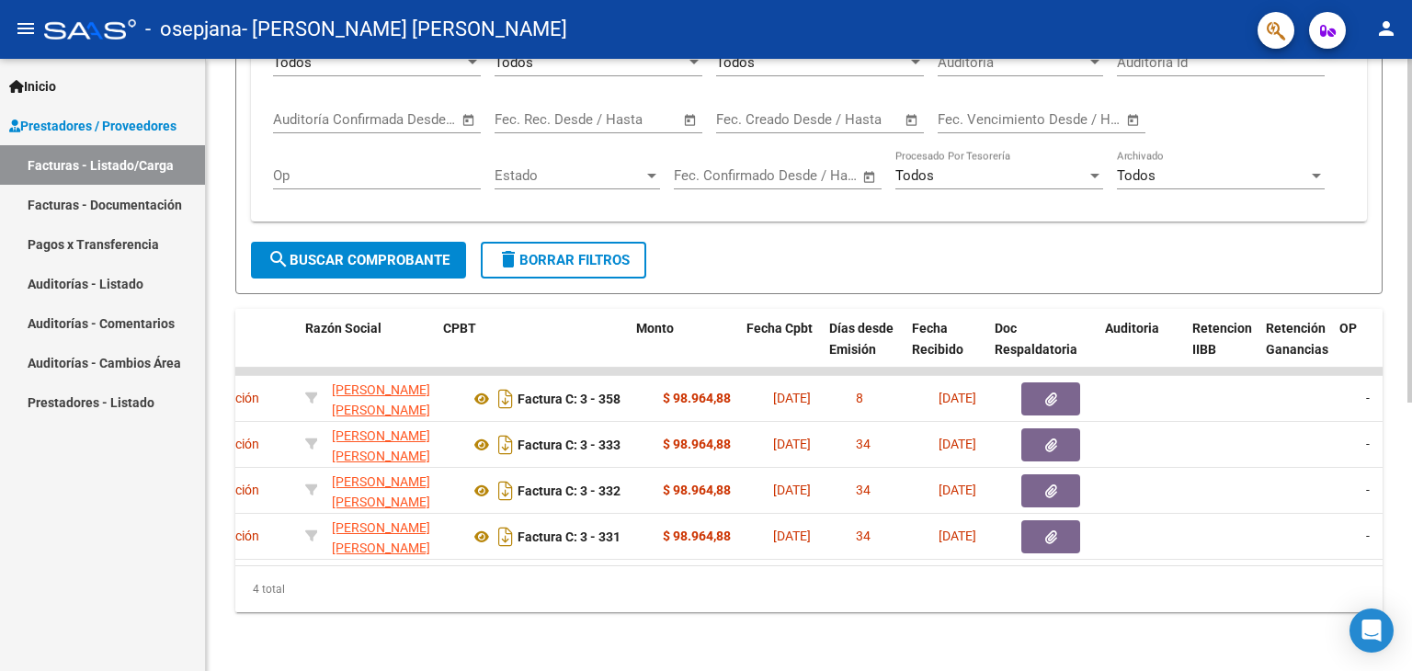
scroll to position [0, 450]
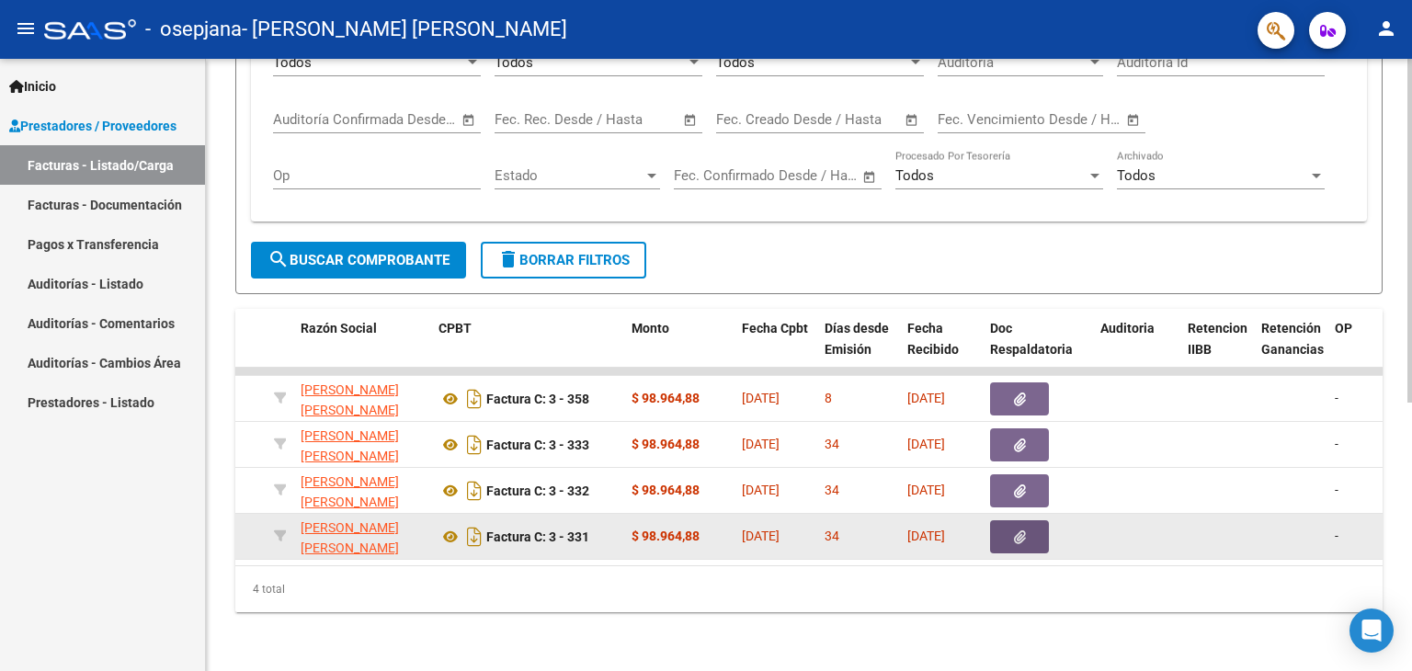
click at [1031, 527] on button "button" at bounding box center [1019, 536] width 59 height 33
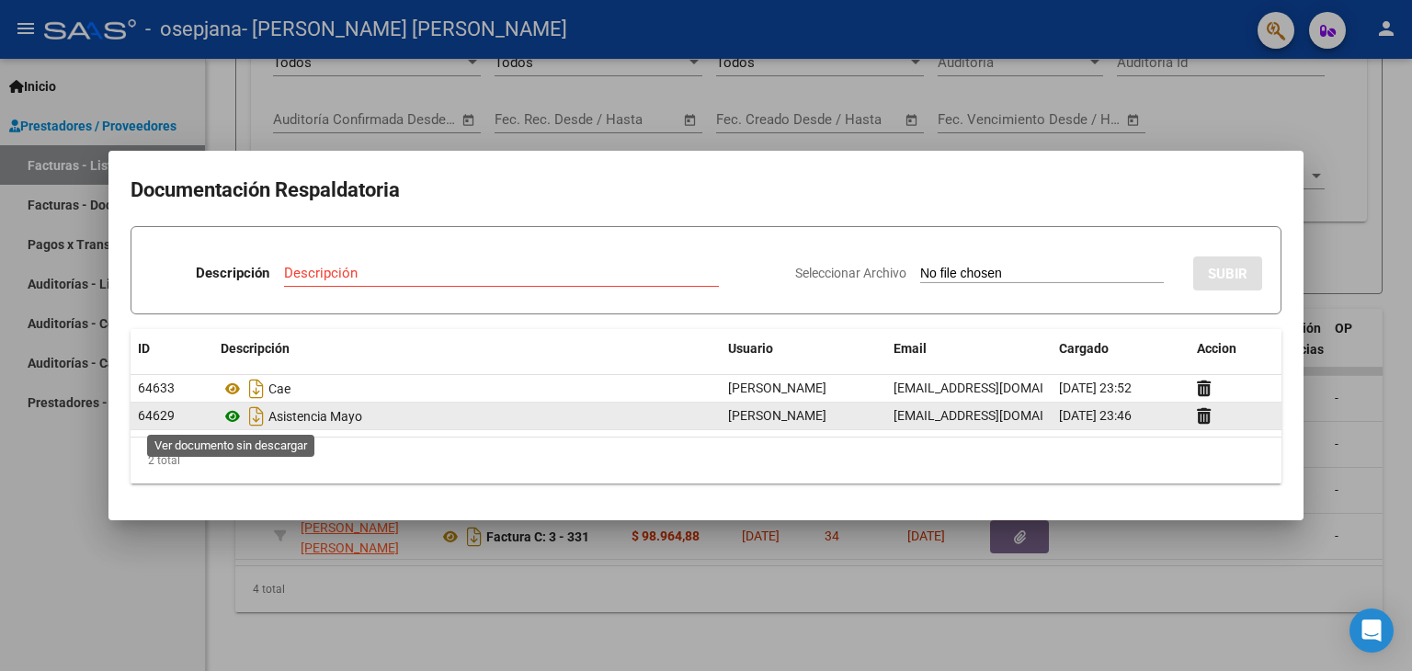
click at [232, 420] on icon at bounding box center [233, 416] width 24 height 22
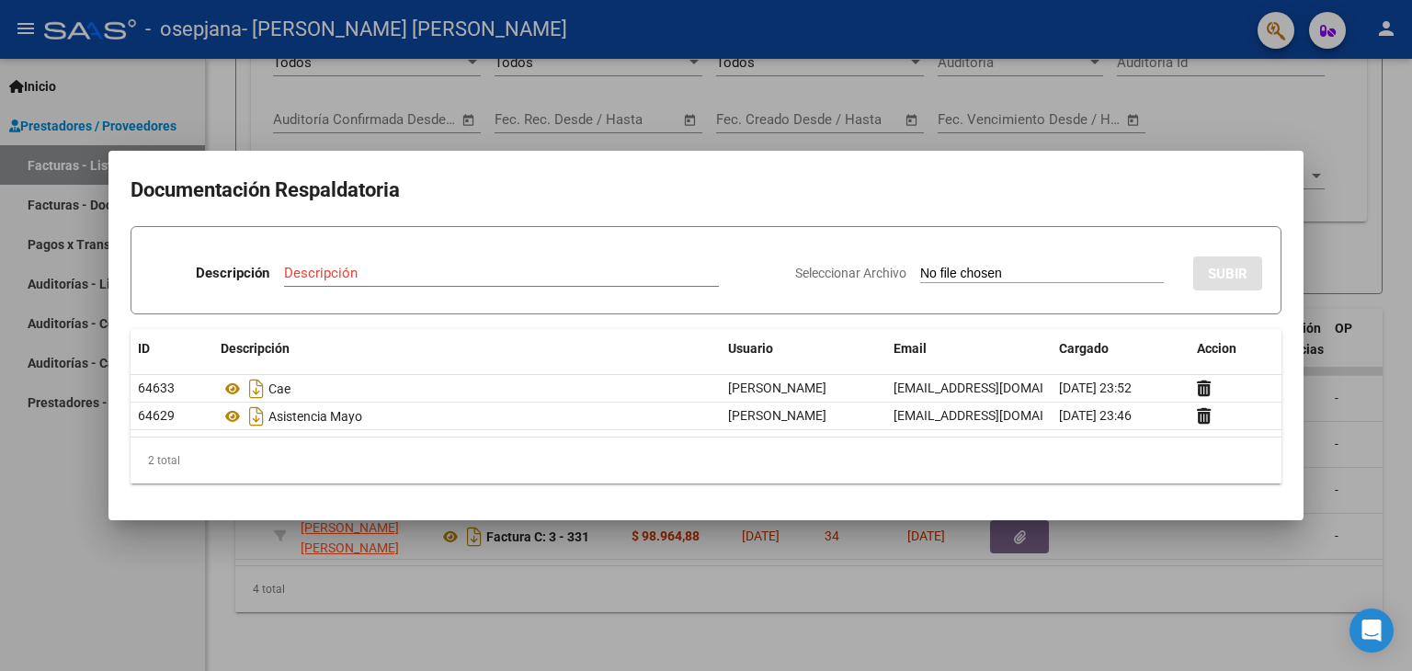
click at [621, 278] on input "Descripción" at bounding box center [501, 273] width 435 height 17
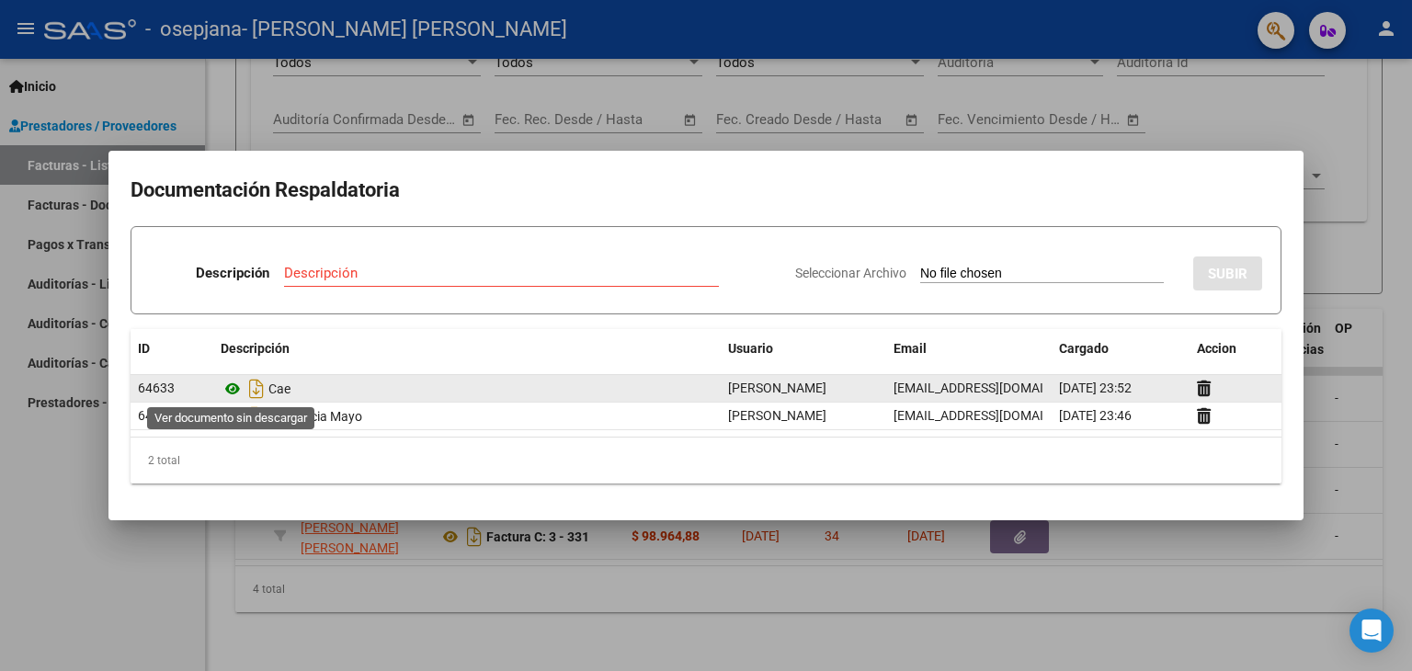
click at [234, 385] on icon at bounding box center [233, 389] width 24 height 22
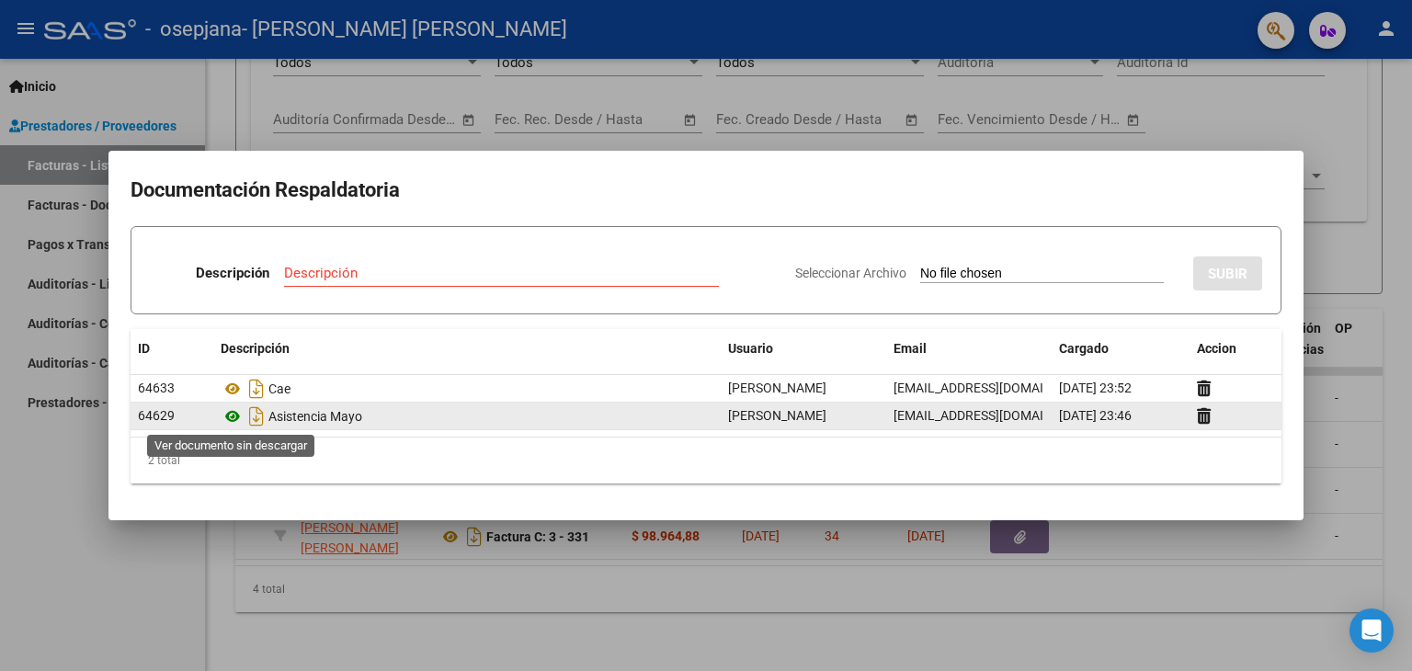
click at [235, 418] on icon at bounding box center [233, 416] width 24 height 22
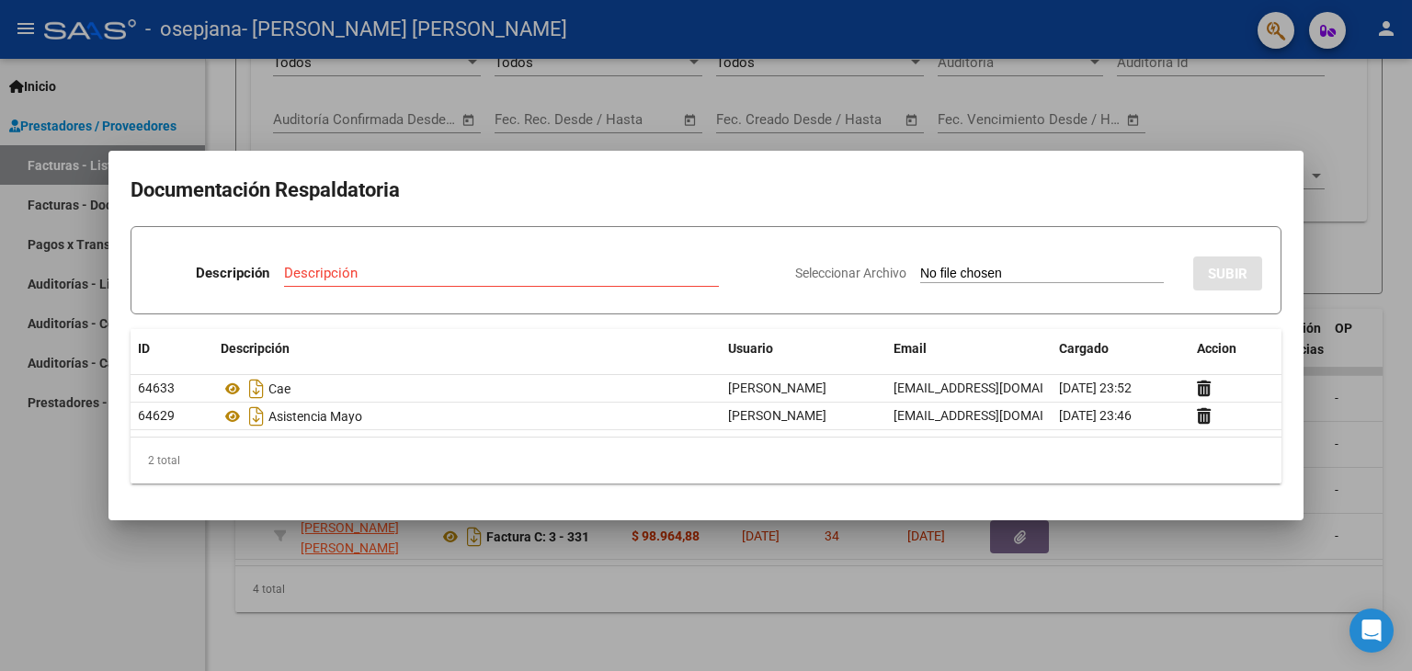
click at [1093, 194] on h2 "Documentación Respaldatoria" at bounding box center [705, 190] width 1151 height 35
click at [1201, 130] on div at bounding box center [706, 335] width 1412 height 671
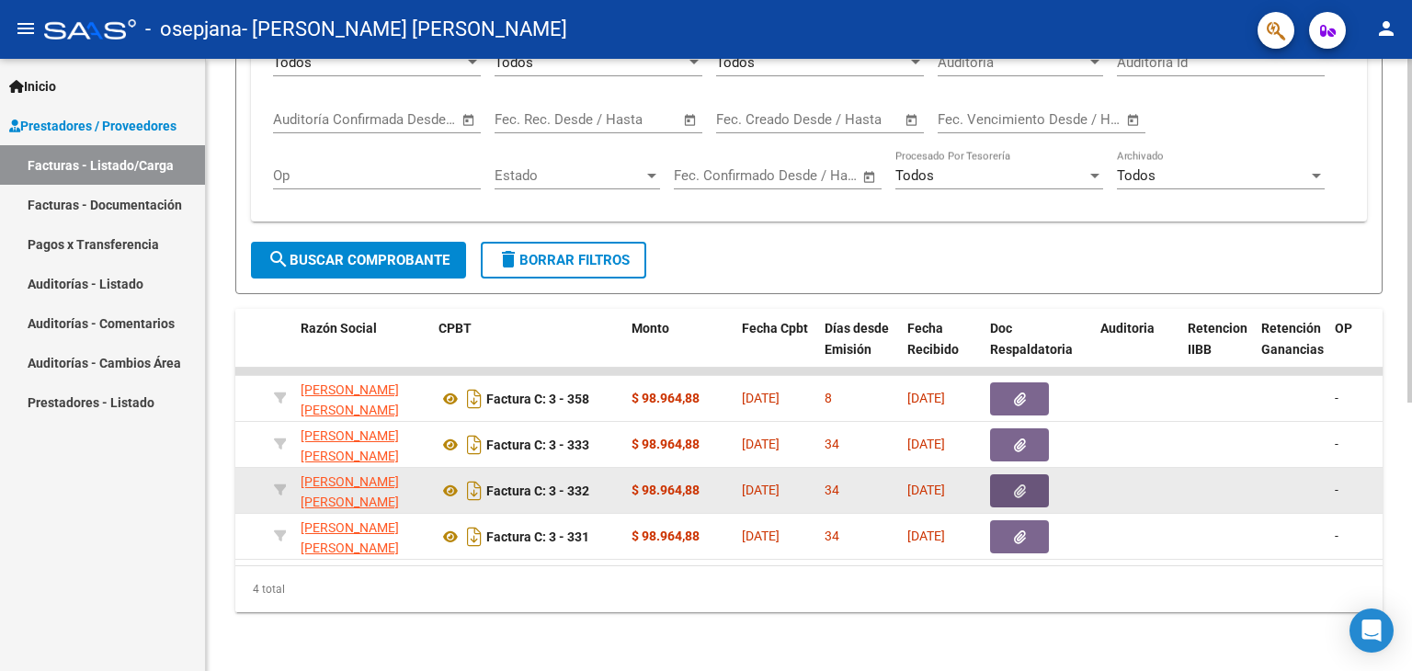
click at [1023, 484] on icon "button" at bounding box center [1020, 491] width 12 height 14
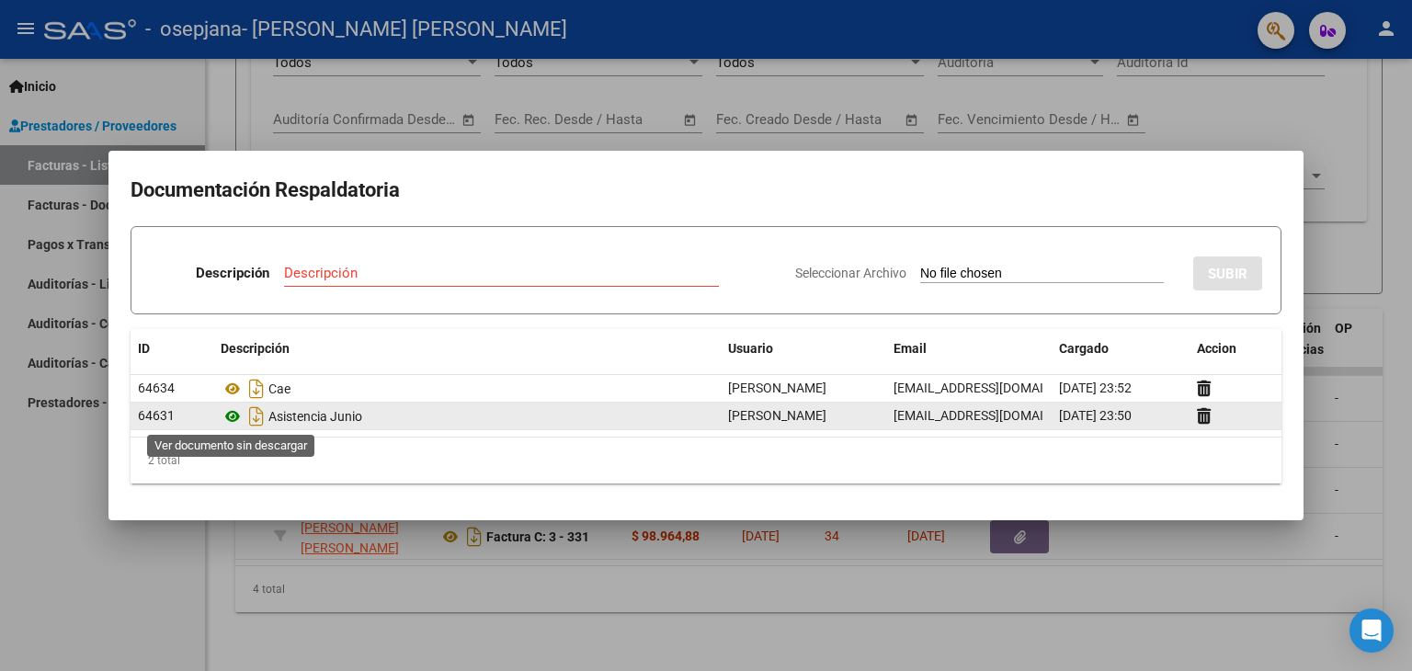
click at [233, 416] on icon at bounding box center [233, 416] width 24 height 22
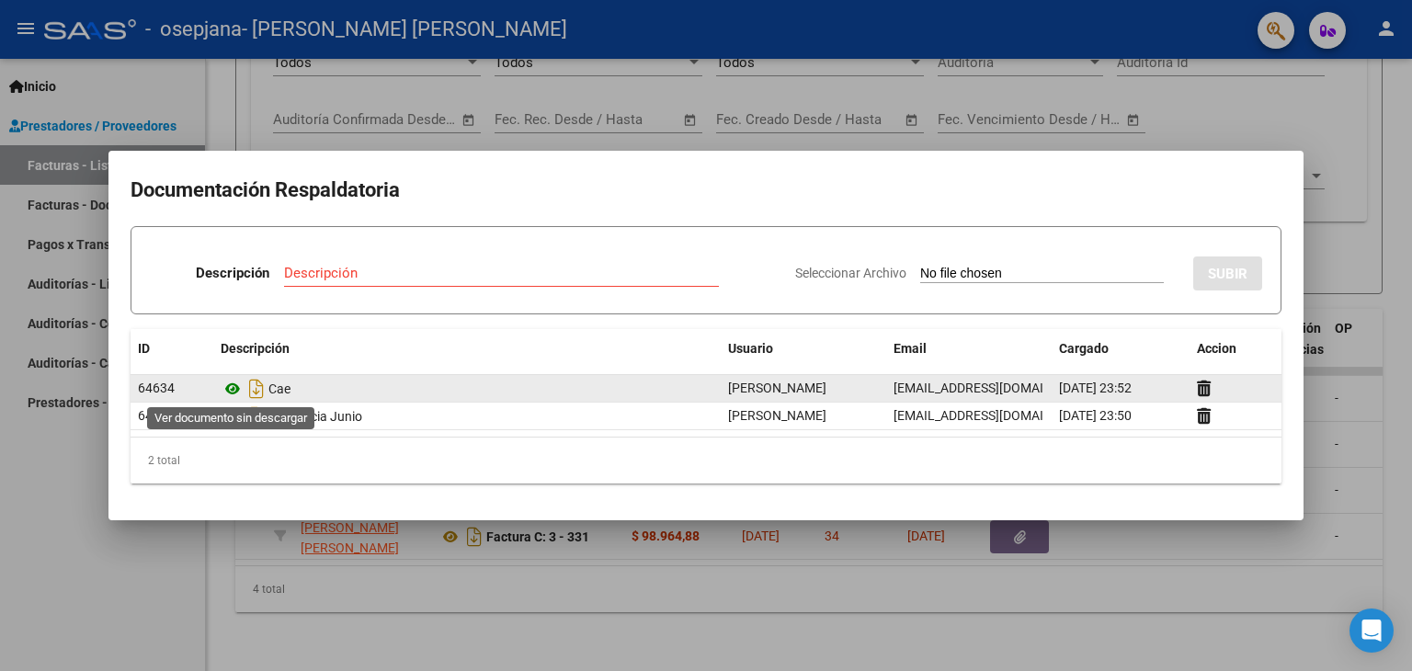
click at [232, 391] on icon at bounding box center [233, 389] width 24 height 22
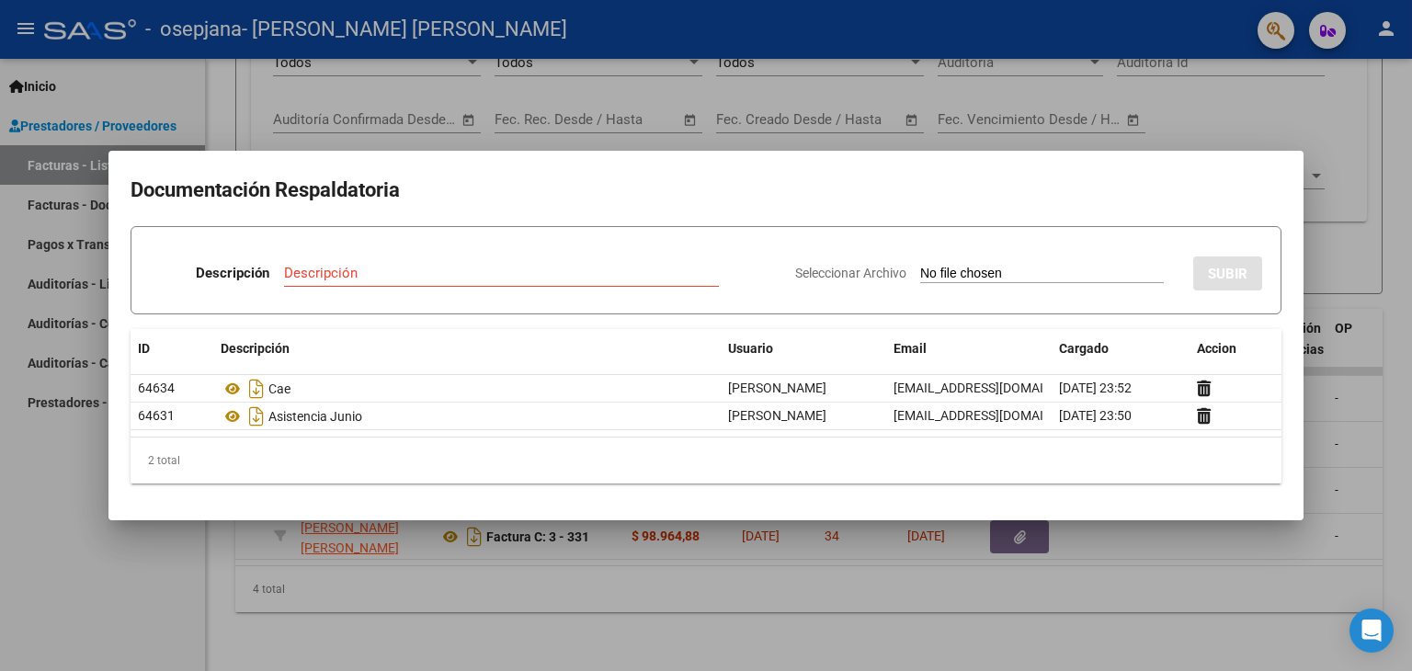
click at [772, 130] on div at bounding box center [706, 335] width 1412 height 671
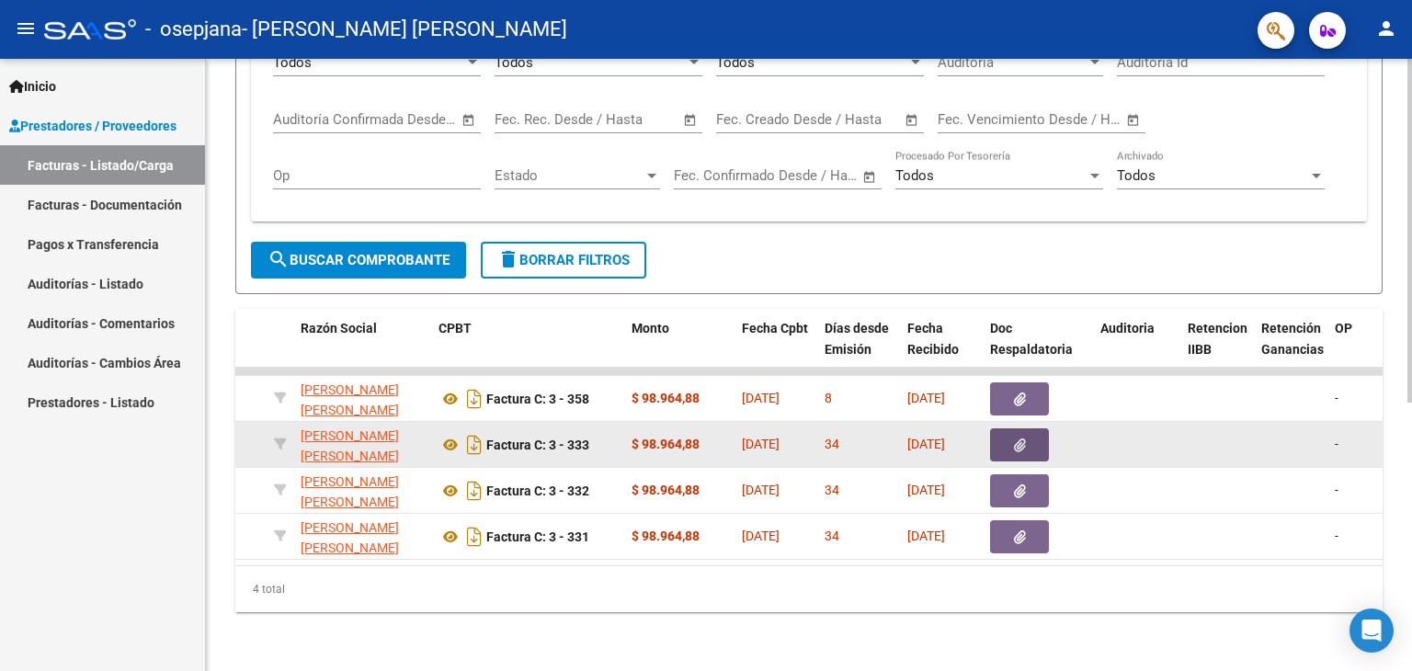
click at [1014, 438] on icon "button" at bounding box center [1020, 445] width 12 height 14
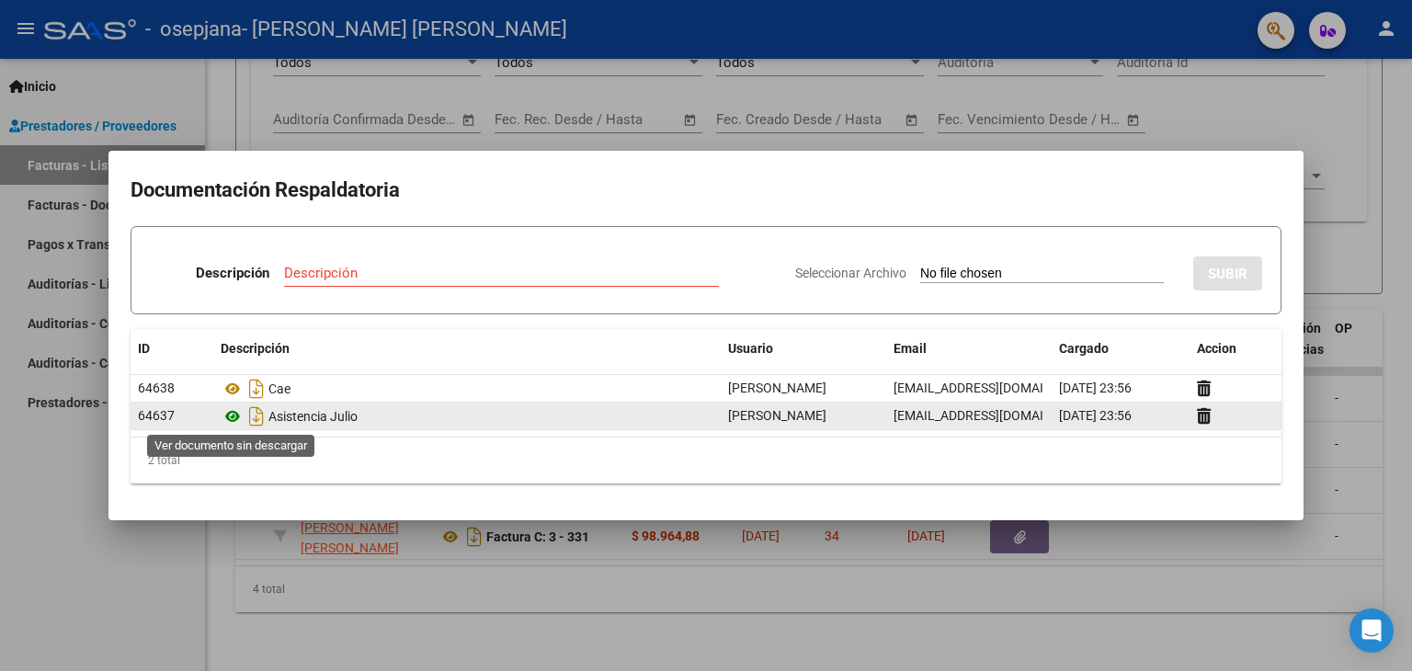
click at [233, 414] on icon at bounding box center [233, 416] width 24 height 22
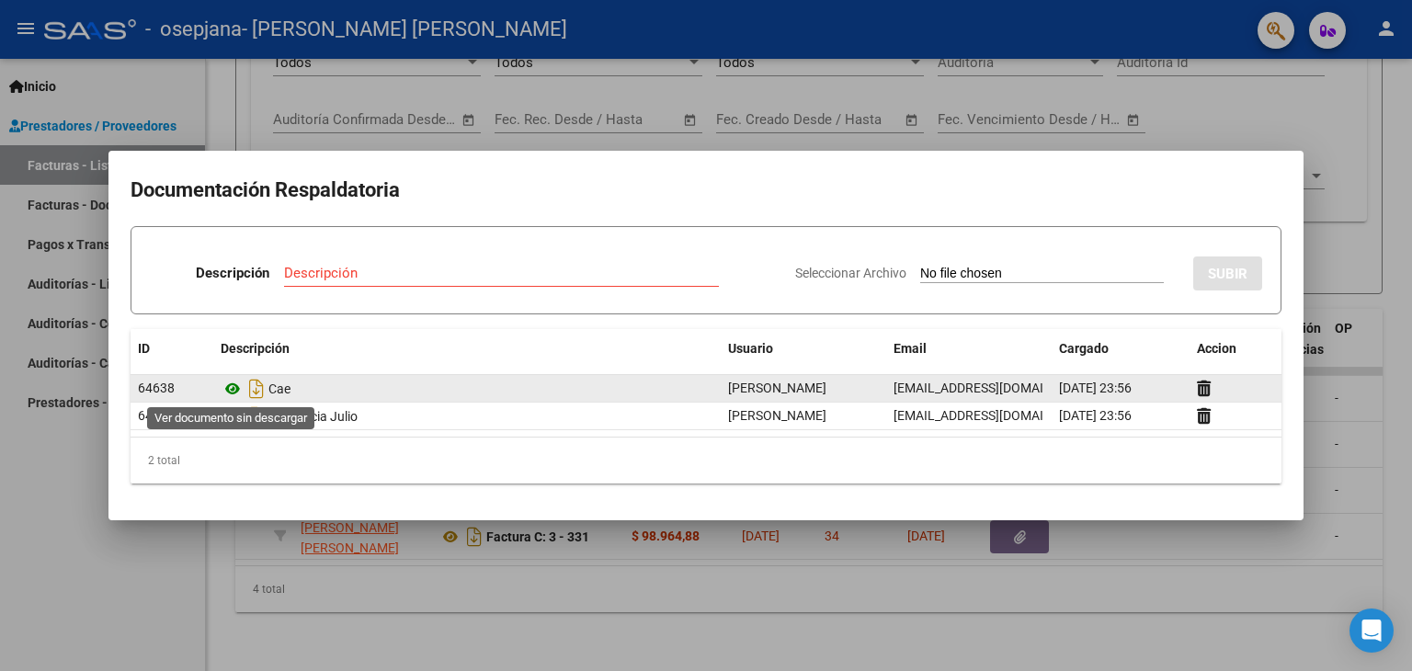
click at [238, 384] on icon at bounding box center [233, 389] width 24 height 22
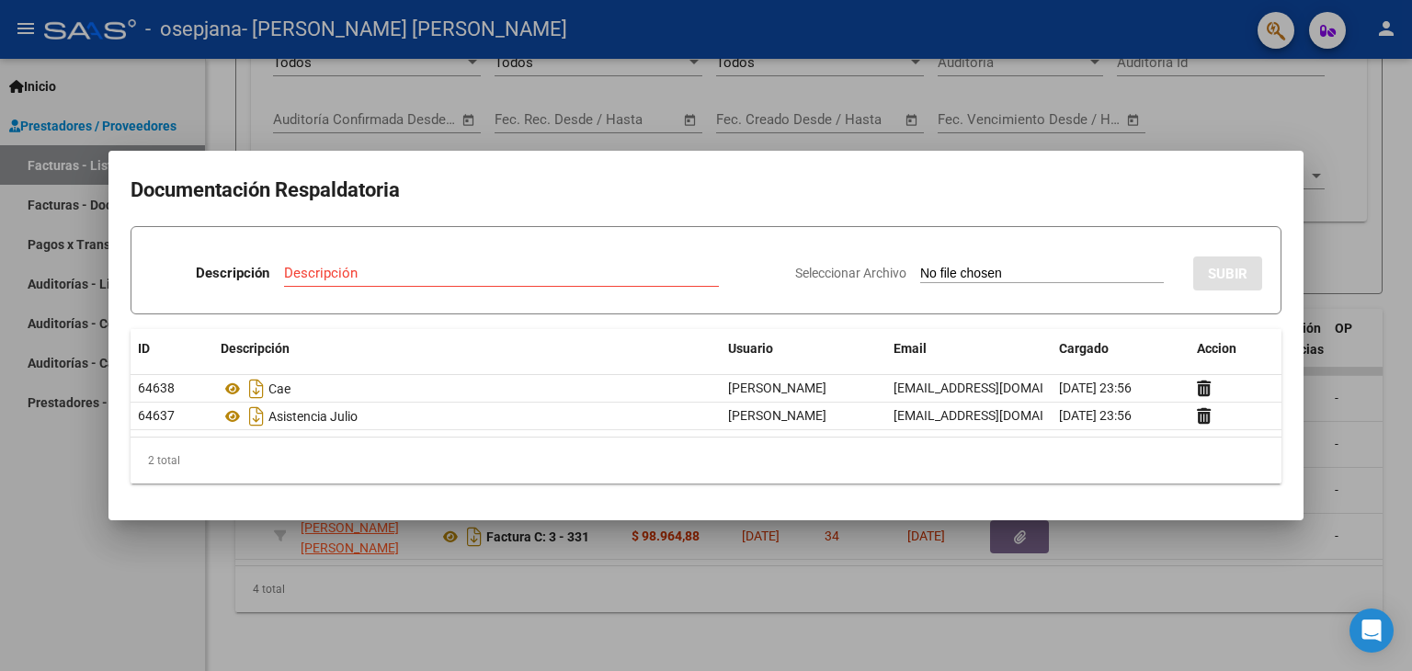
click at [847, 144] on div at bounding box center [706, 335] width 1412 height 671
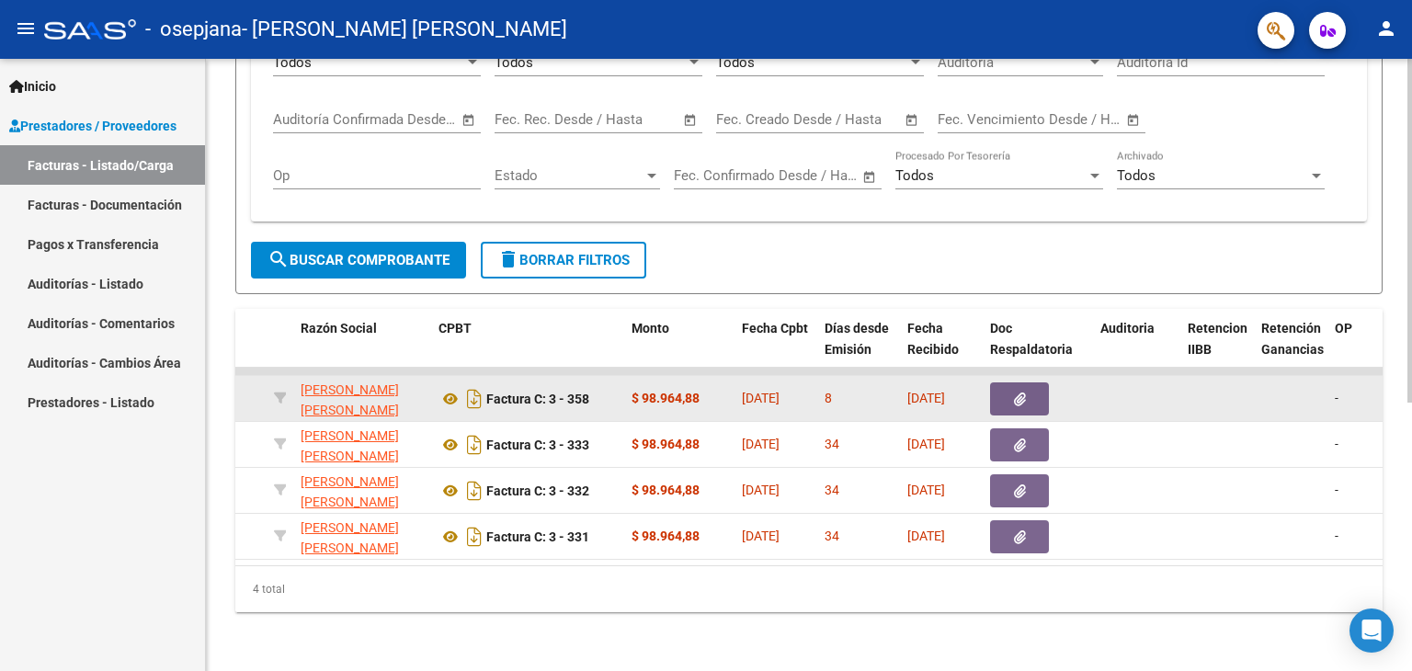
click at [1015, 392] on icon "button" at bounding box center [1020, 399] width 12 height 14
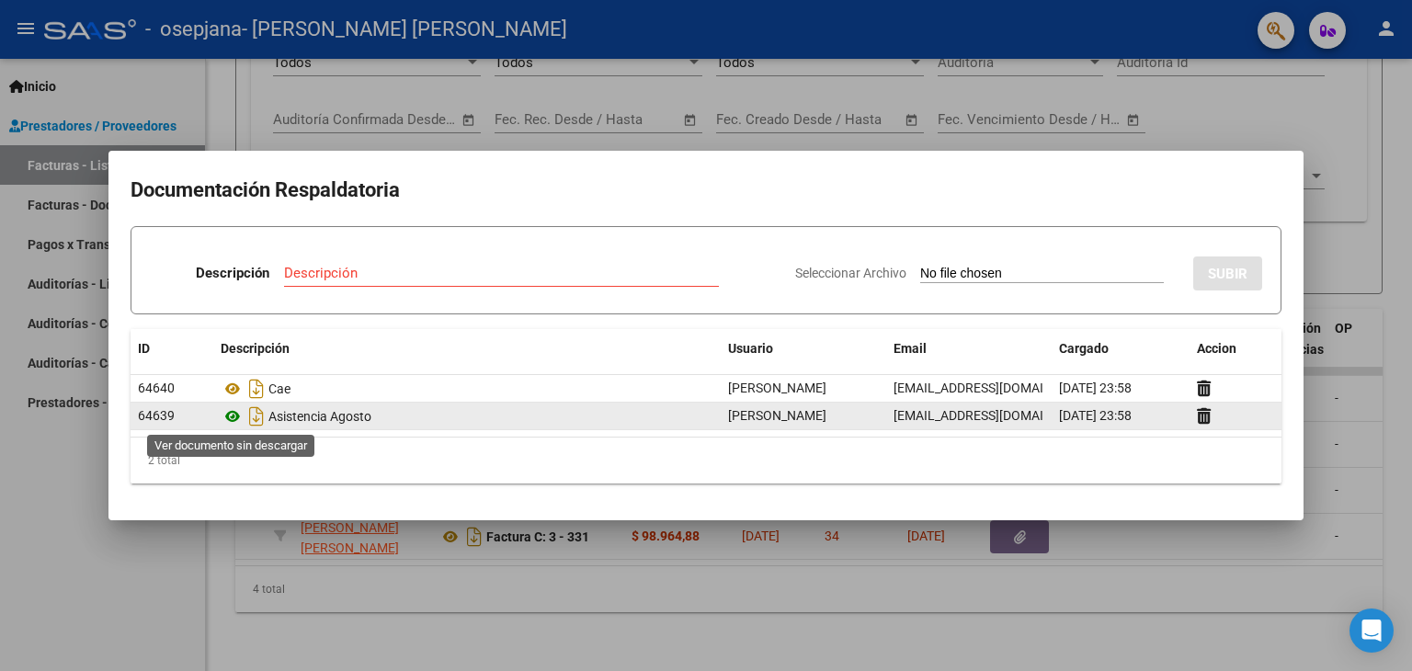
click at [228, 416] on icon at bounding box center [233, 416] width 24 height 22
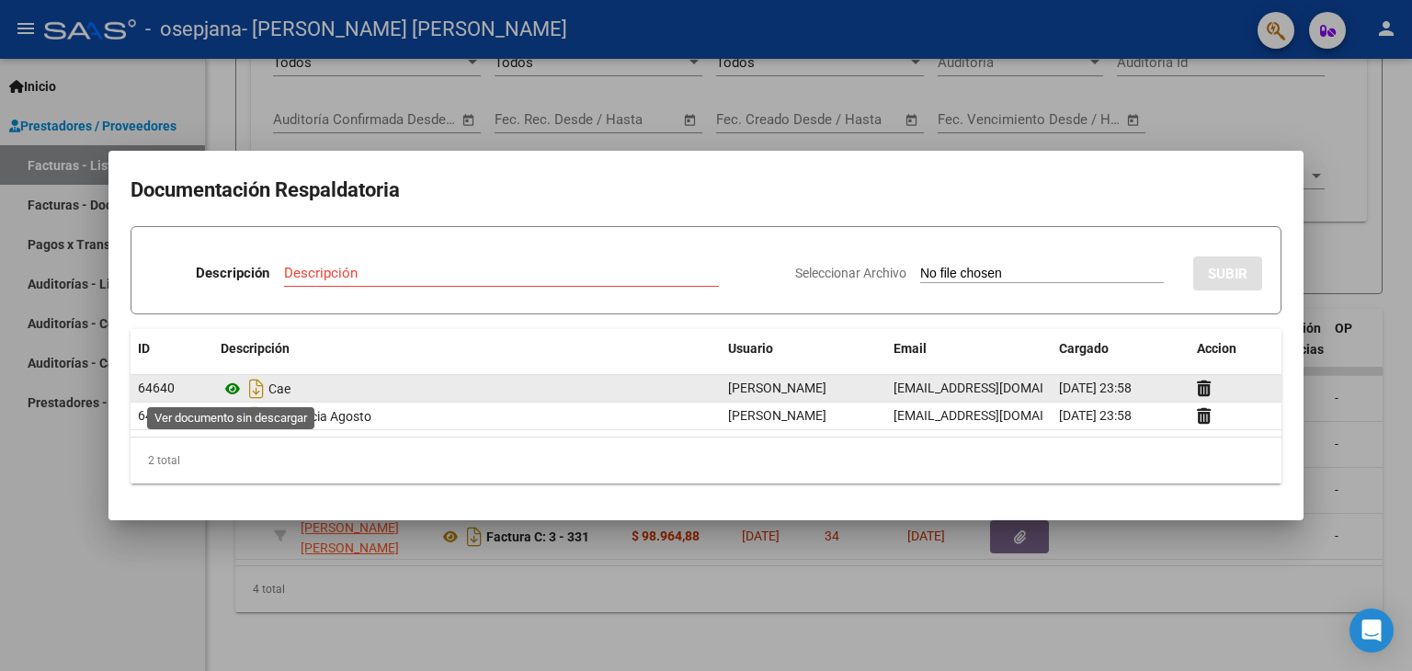
click at [233, 384] on icon at bounding box center [233, 389] width 24 height 22
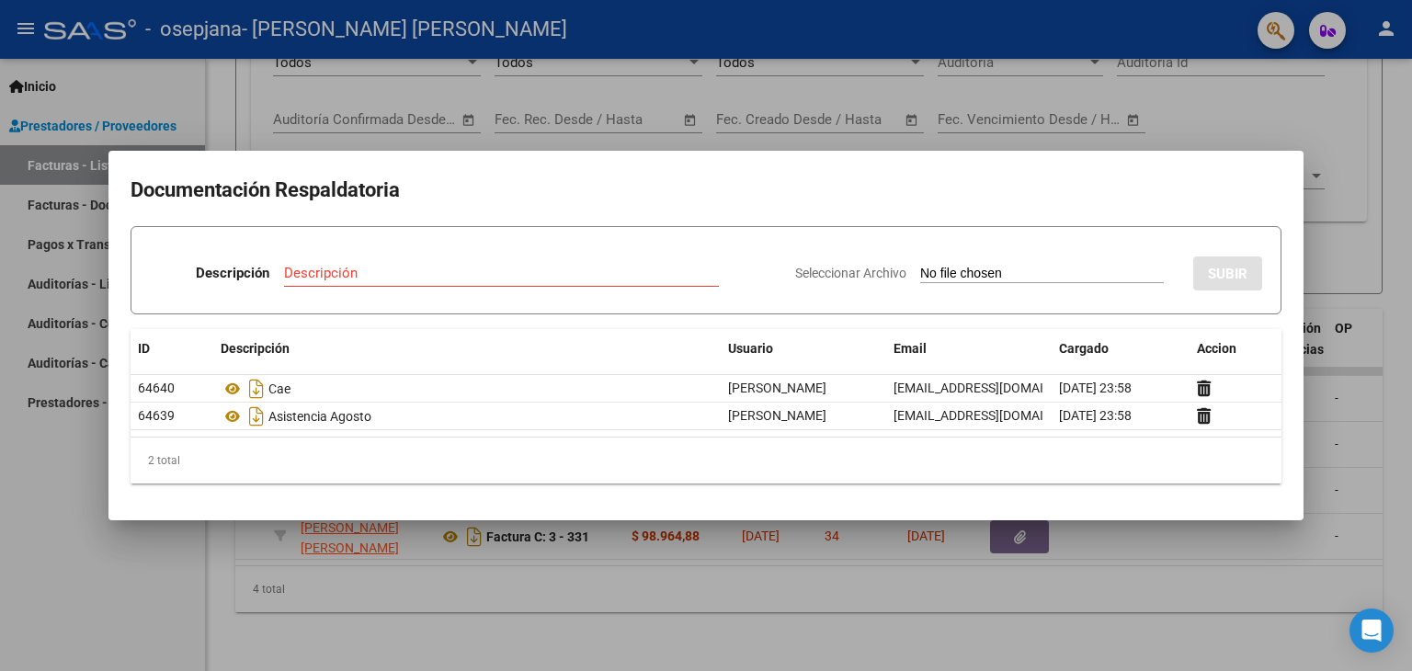
click at [688, 126] on div at bounding box center [706, 335] width 1412 height 671
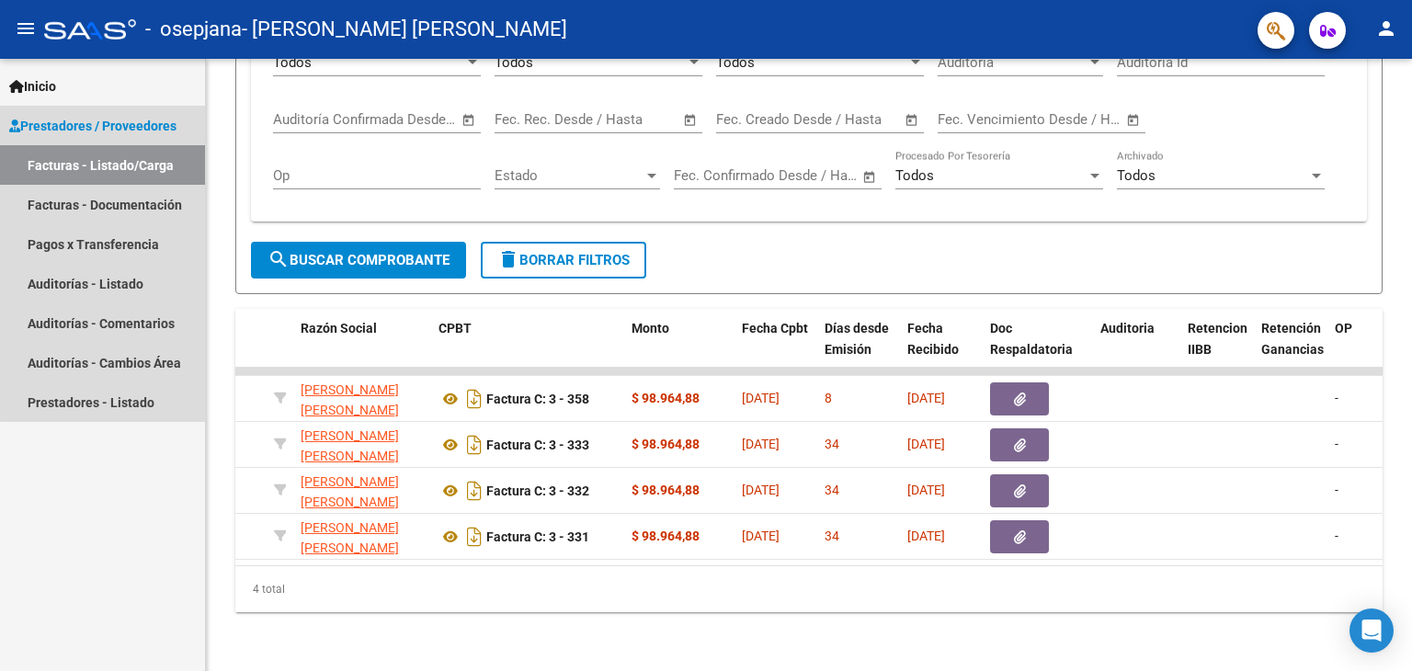
click at [123, 164] on link "Facturas - Listado/Carga" at bounding box center [102, 165] width 205 height 40
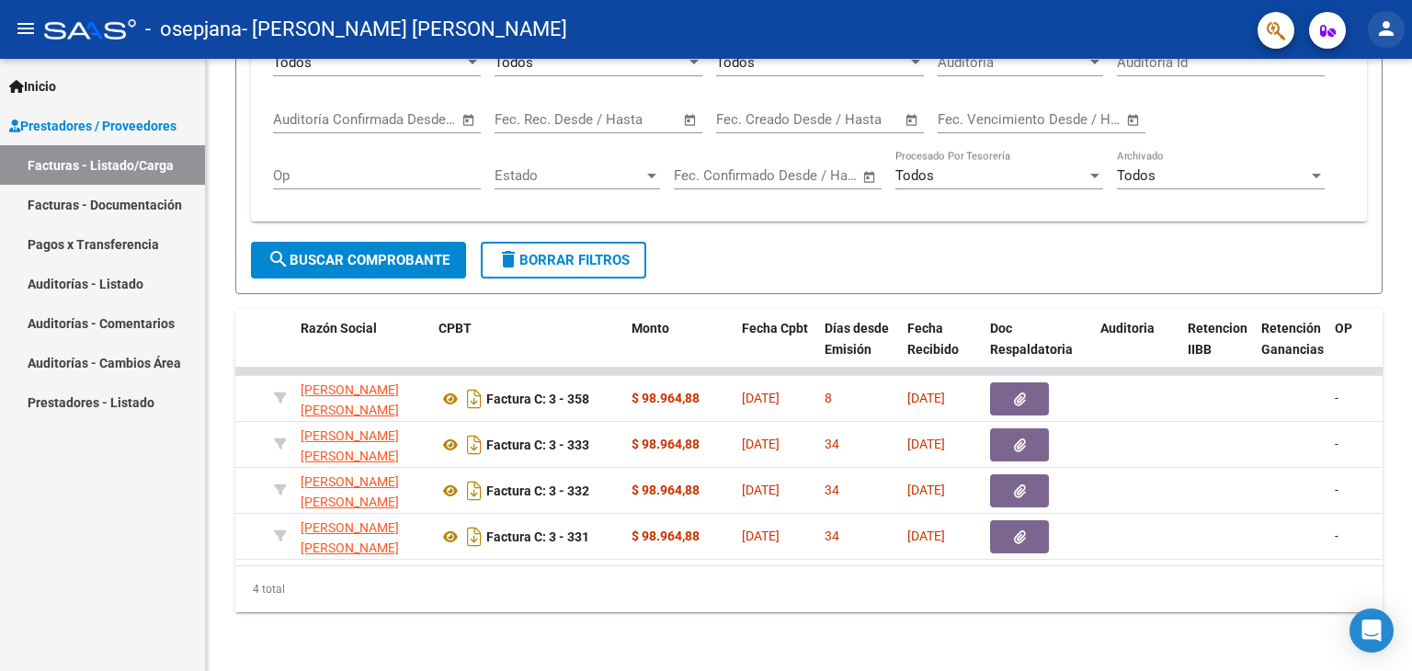
click at [1393, 39] on mat-icon "person" at bounding box center [1386, 28] width 22 height 22
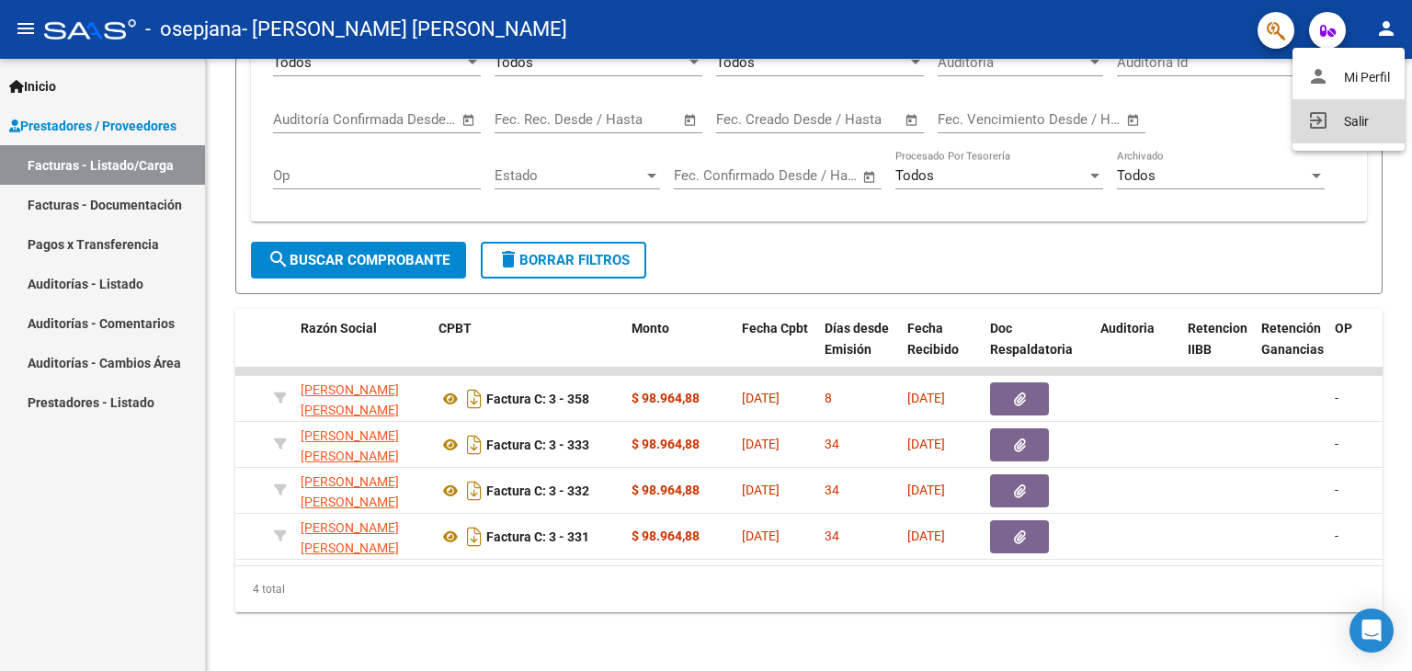
click at [1363, 119] on button "exit_to_app Salir" at bounding box center [1348, 121] width 112 height 44
